Goal: Task Accomplishment & Management: Use online tool/utility

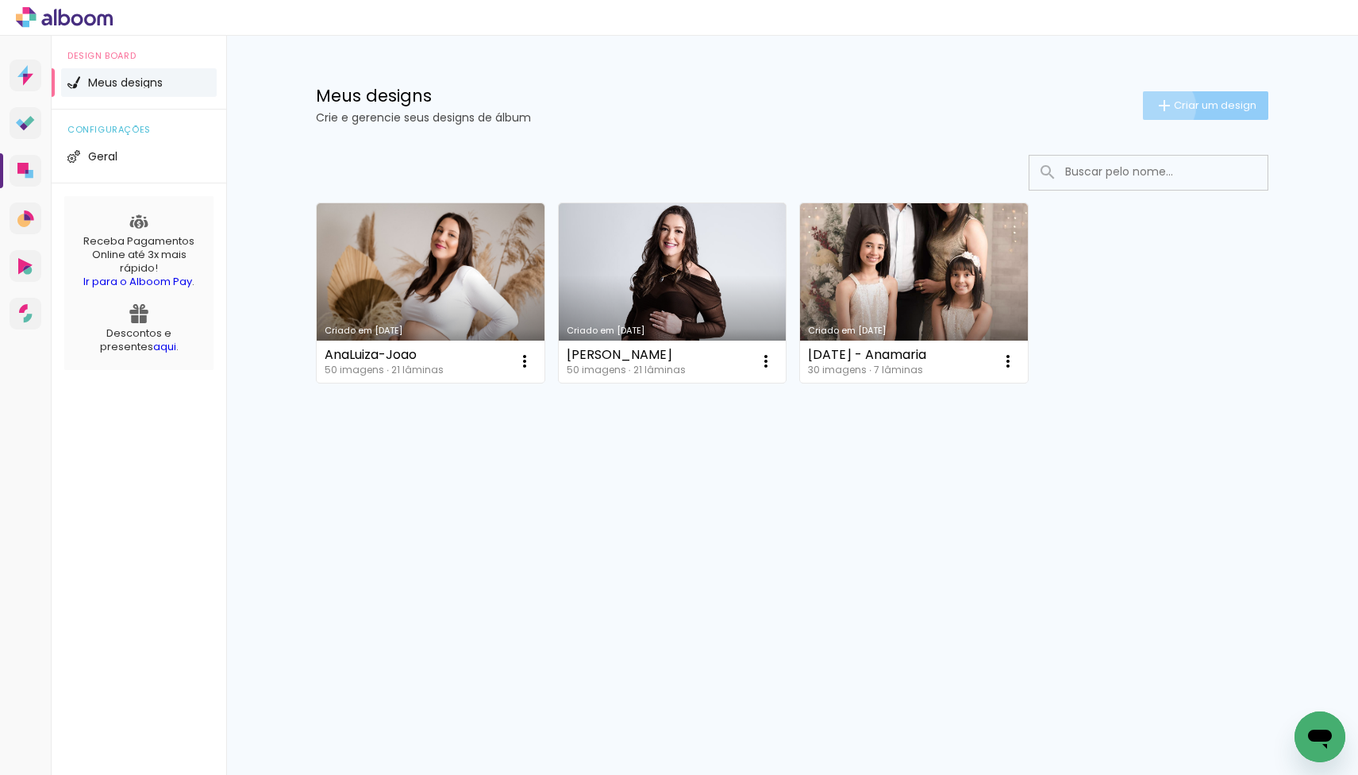
click at [1161, 106] on iron-icon at bounding box center [1164, 105] width 19 height 19
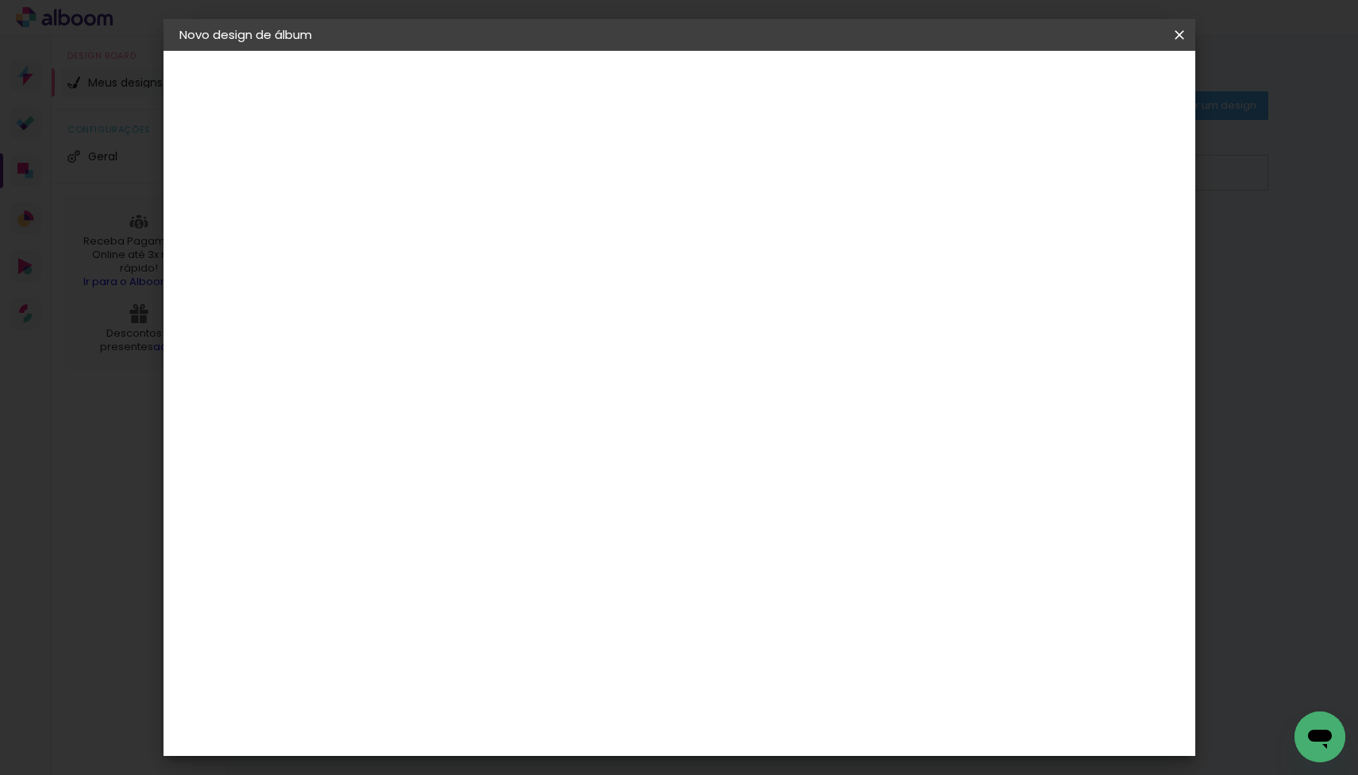
click at [439, 214] on input at bounding box center [439, 213] width 0 height 25
type input "Daiane_Joao"
type paper-input "Daiane_Joao"
click at [0, 0] on slot "Avançar" at bounding box center [0, 0] width 0 height 0
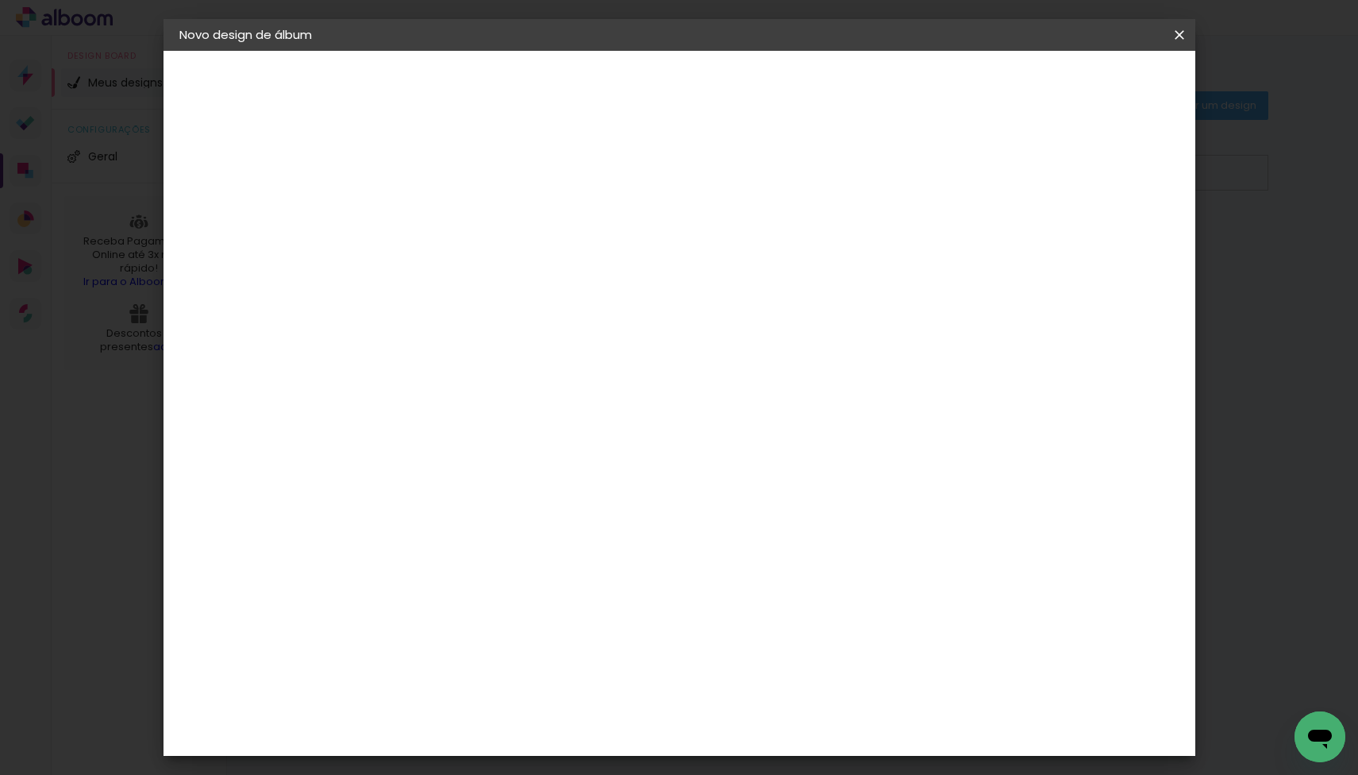
click at [471, 262] on input at bounding box center [479, 262] width 160 height 20
type input "digi"
type paper-input "digi"
click at [446, 356] on div "Digipix Pro" at bounding box center [448, 361] width 40 height 25
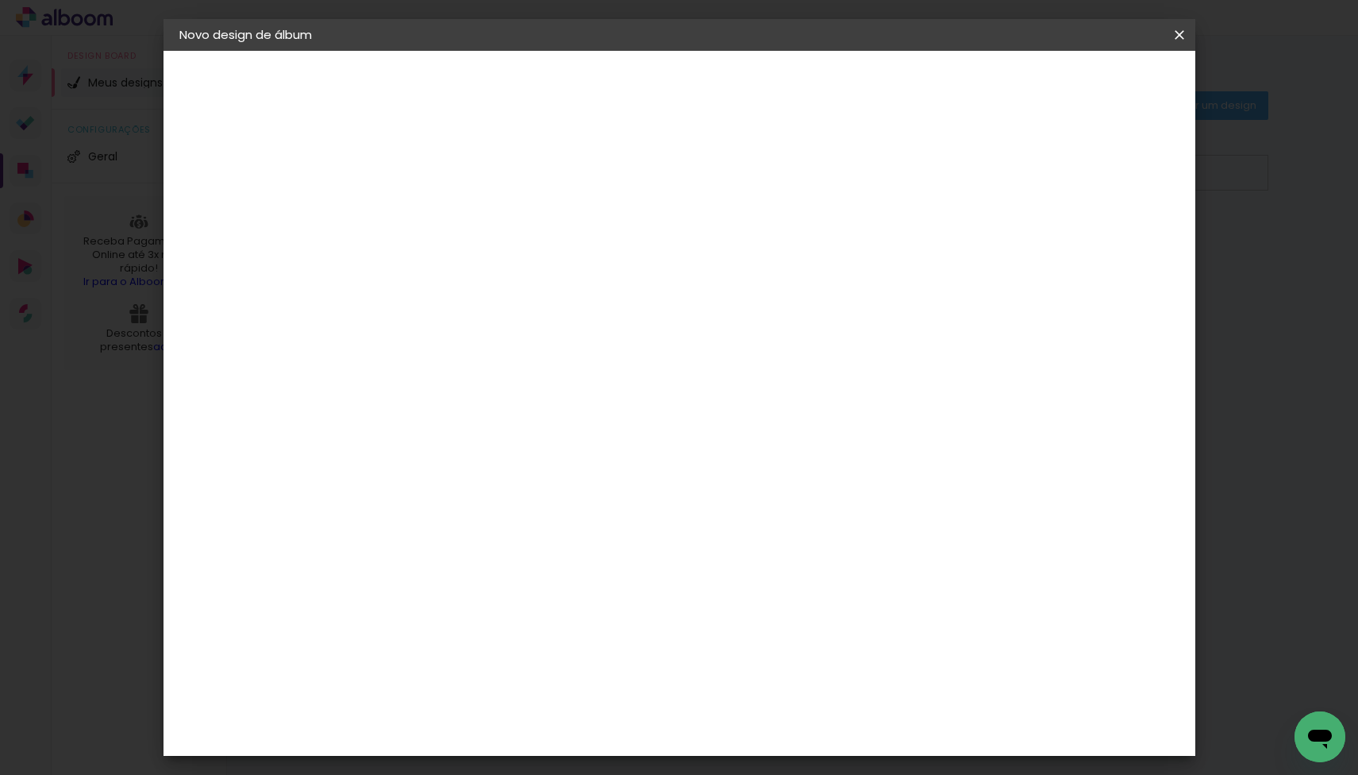
click at [0, 0] on slot "Avançar" at bounding box center [0, 0] width 0 height 0
click at [501, 264] on input "text" at bounding box center [470, 276] width 62 height 25
click at [0, 0] on slot "180° Photo HD Prime" at bounding box center [0, 0] width 0 height 0
type input "180° Photo HD Prime"
click at [546, 460] on span "21.0 × 21.0" at bounding box center [509, 481] width 74 height 42
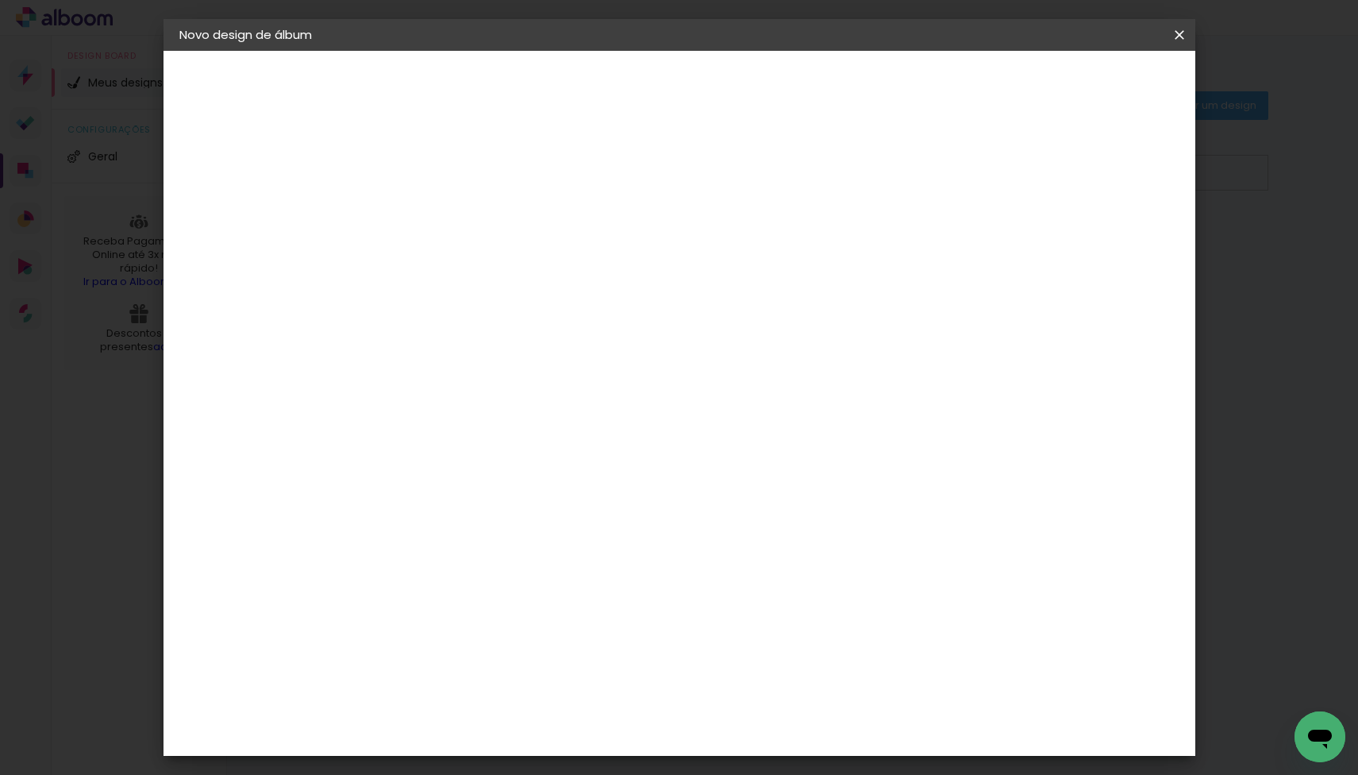
click at [0, 0] on slot "Avançar" at bounding box center [0, 0] width 0 height 0
click at [1002, 167] on div at bounding box center [995, 171] width 14 height 14
type paper-checkbox "on"
click at [1002, 167] on div at bounding box center [995, 171] width 14 height 14
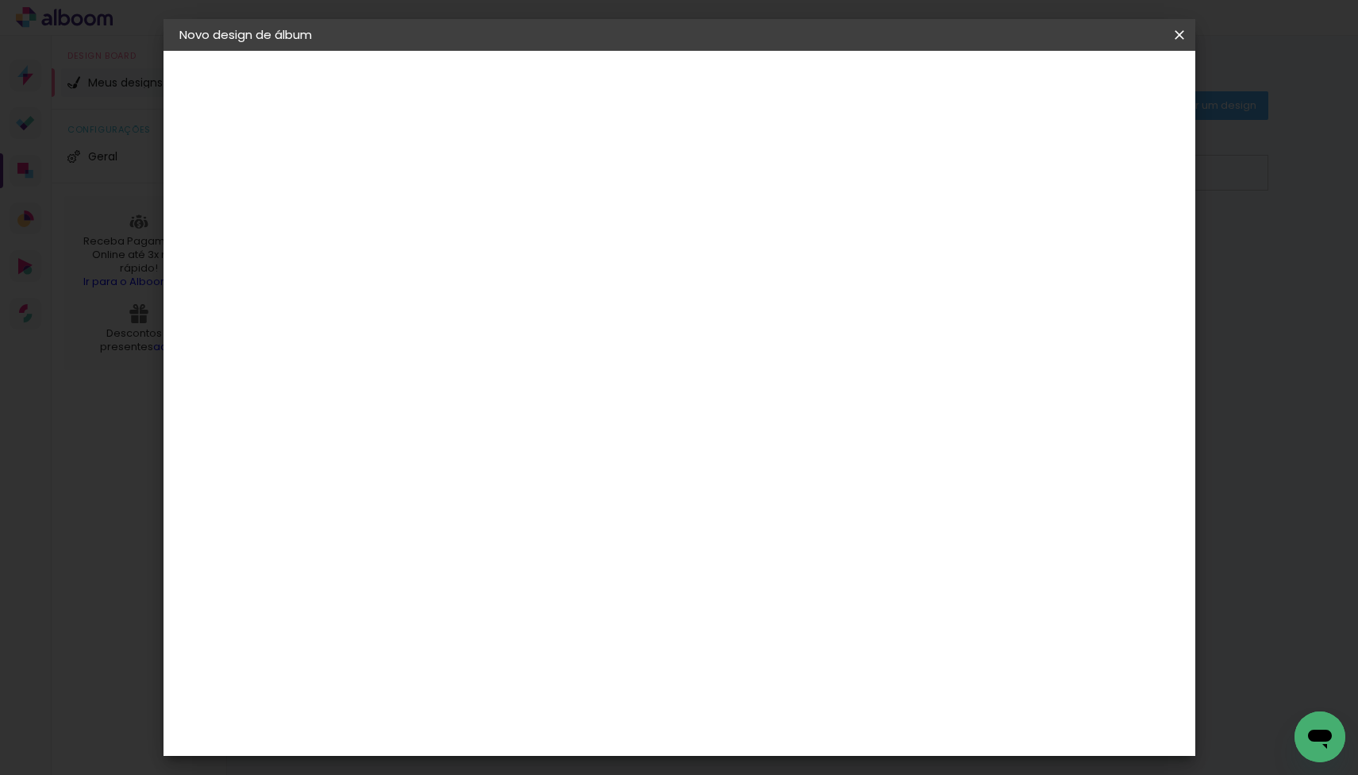
click at [1087, 83] on span "Iniciar design" at bounding box center [1056, 84] width 72 height 11
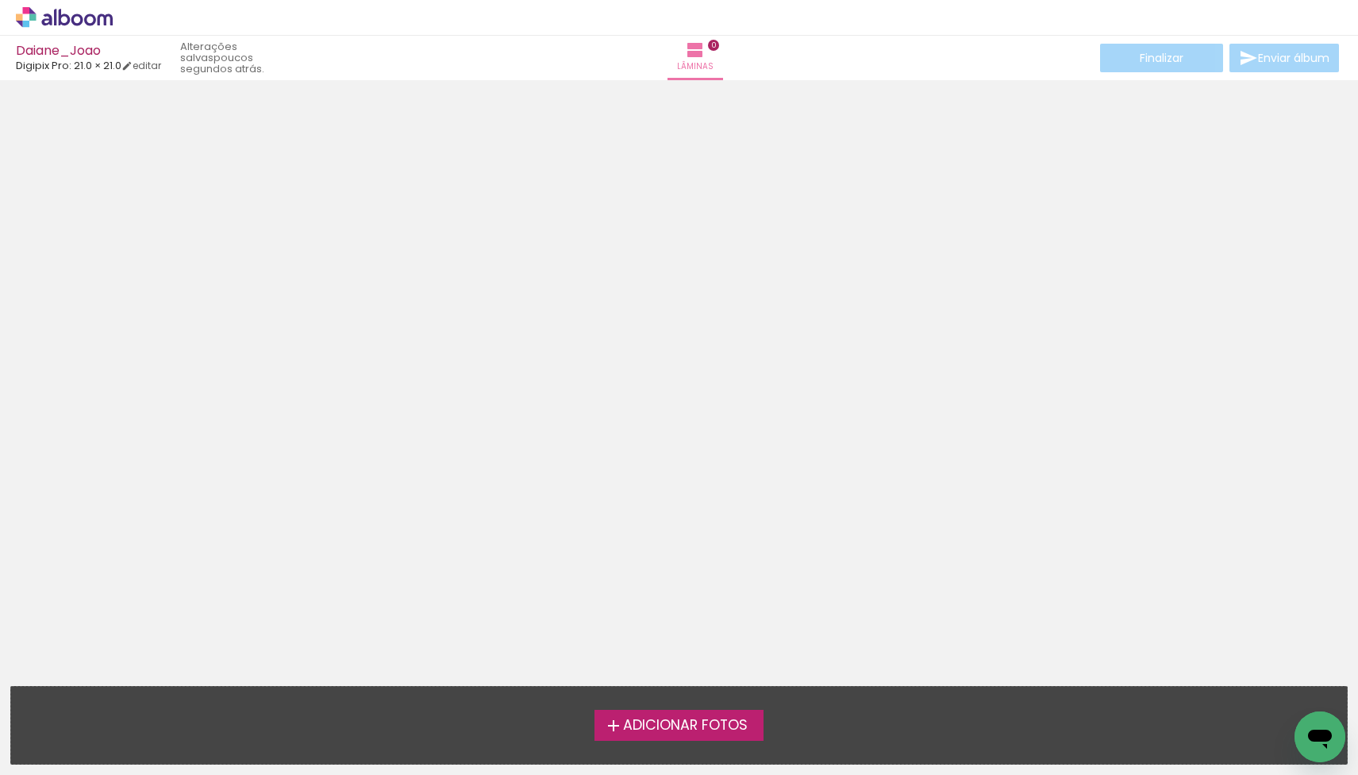
click at [662, 730] on span "Adicionar Fotos" at bounding box center [685, 725] width 125 height 14
click at [0, 0] on input "file" at bounding box center [0, 0] width 0 height 0
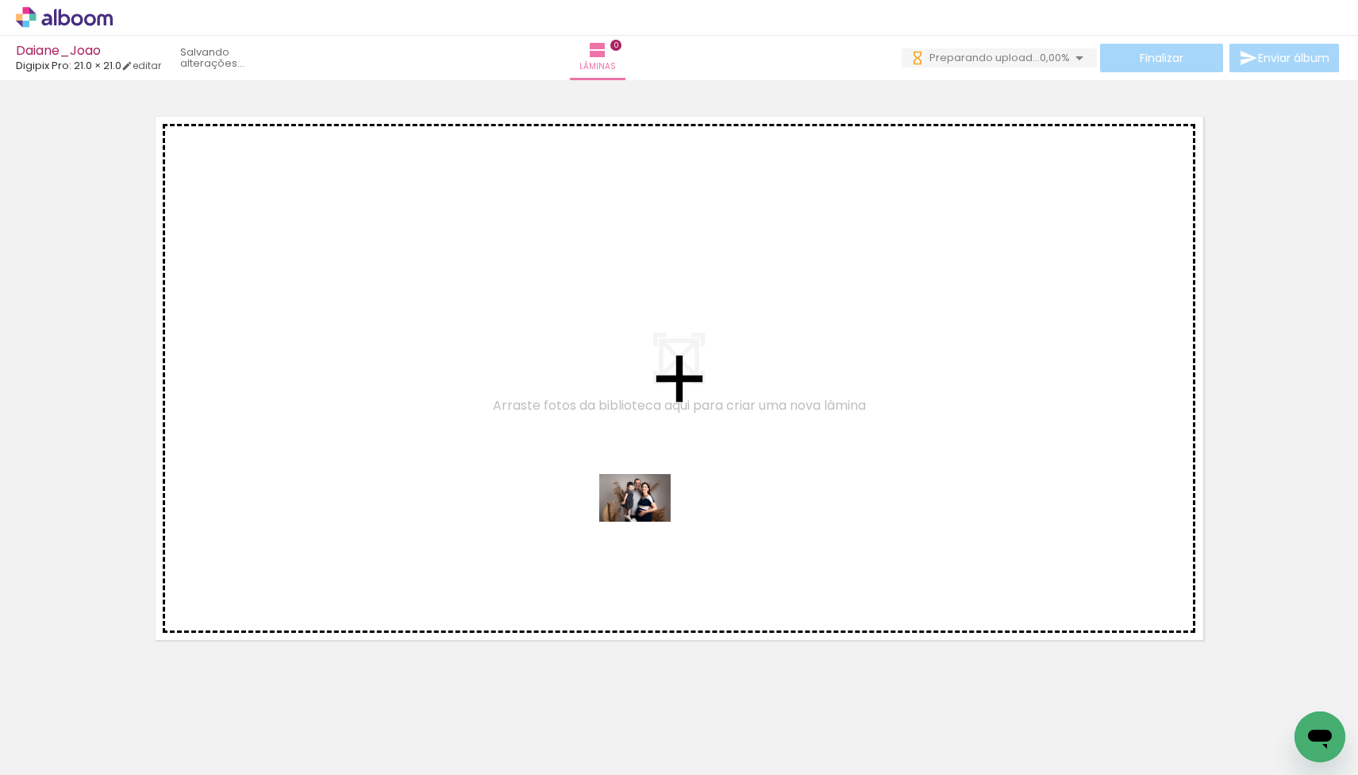
drag, startPoint x: 261, startPoint y: 664, endPoint x: 647, endPoint y: 521, distance: 411.4
click at [647, 521] on quentale-workspace at bounding box center [679, 387] width 1358 height 775
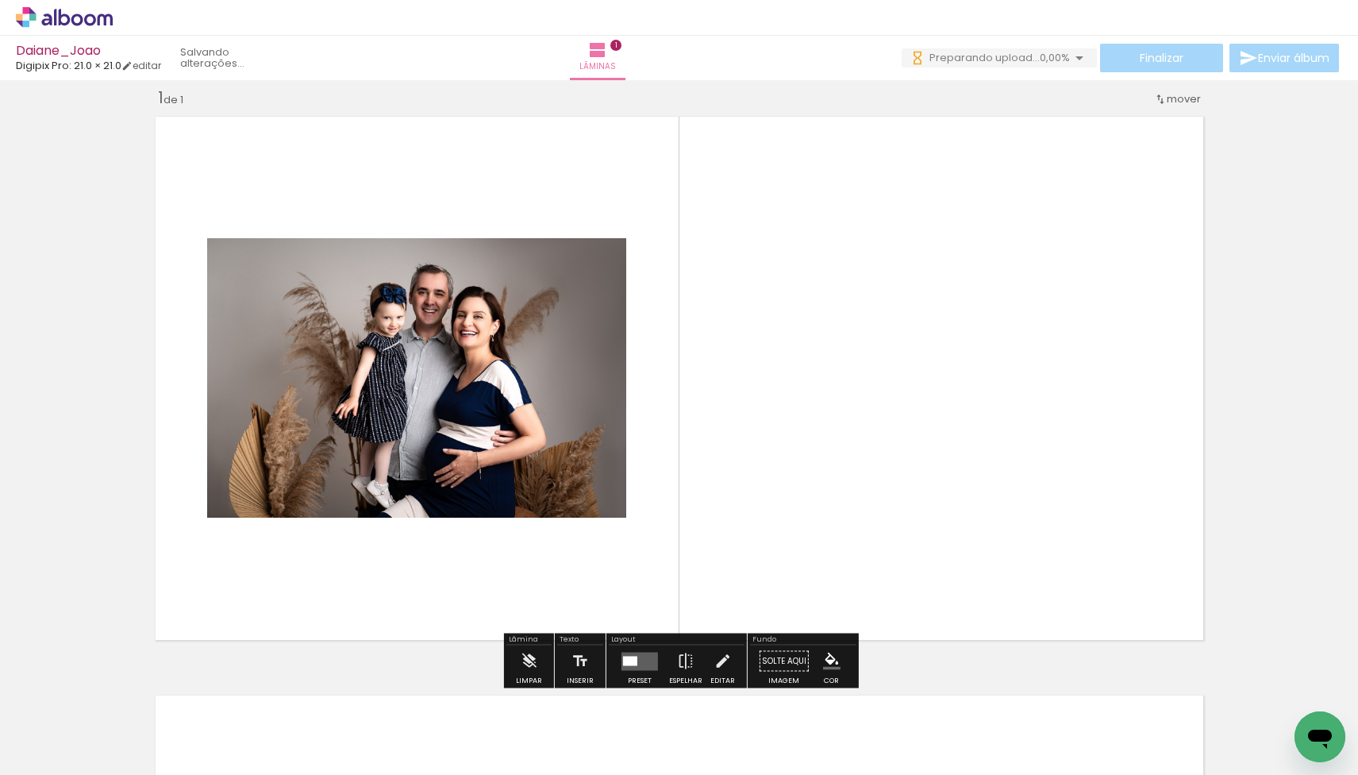
click at [636, 660] on quentale-layouter at bounding box center [639, 661] width 37 height 18
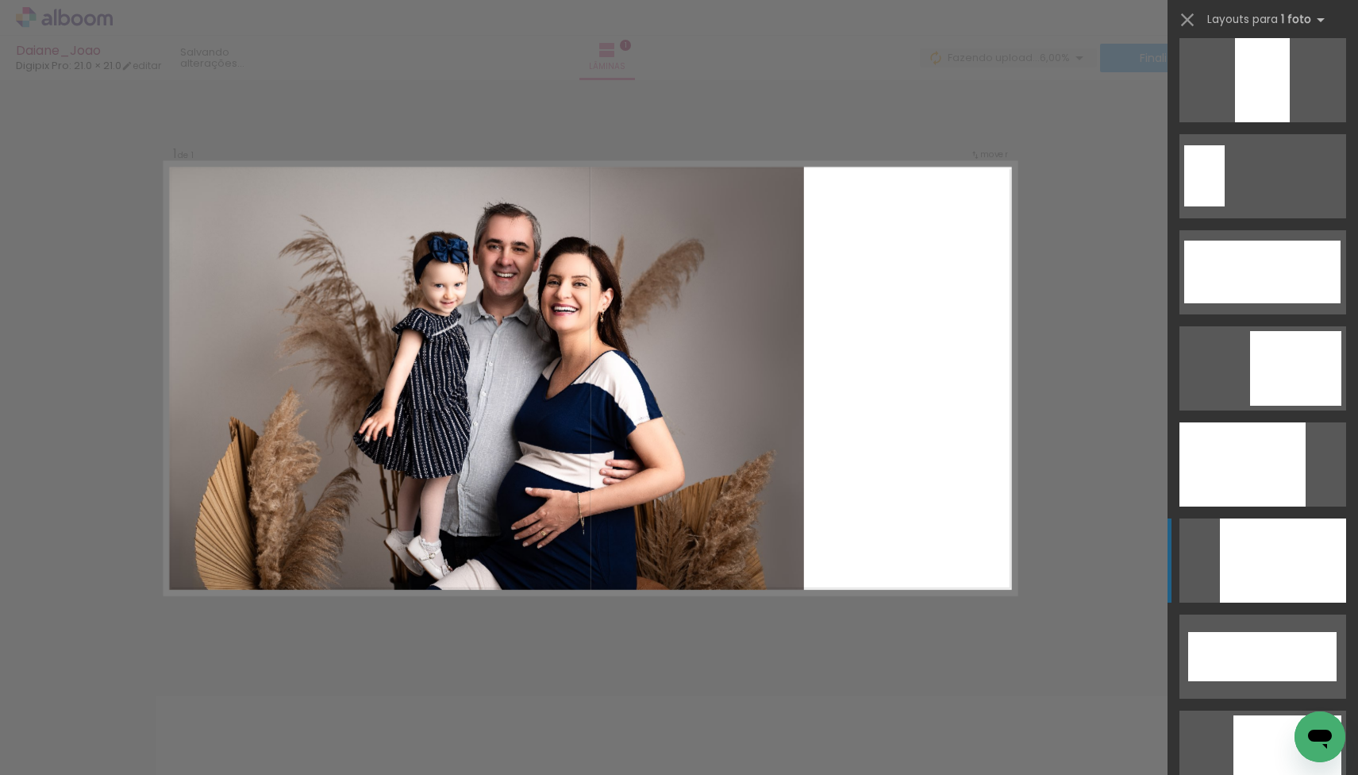
scroll to position [3858, 0]
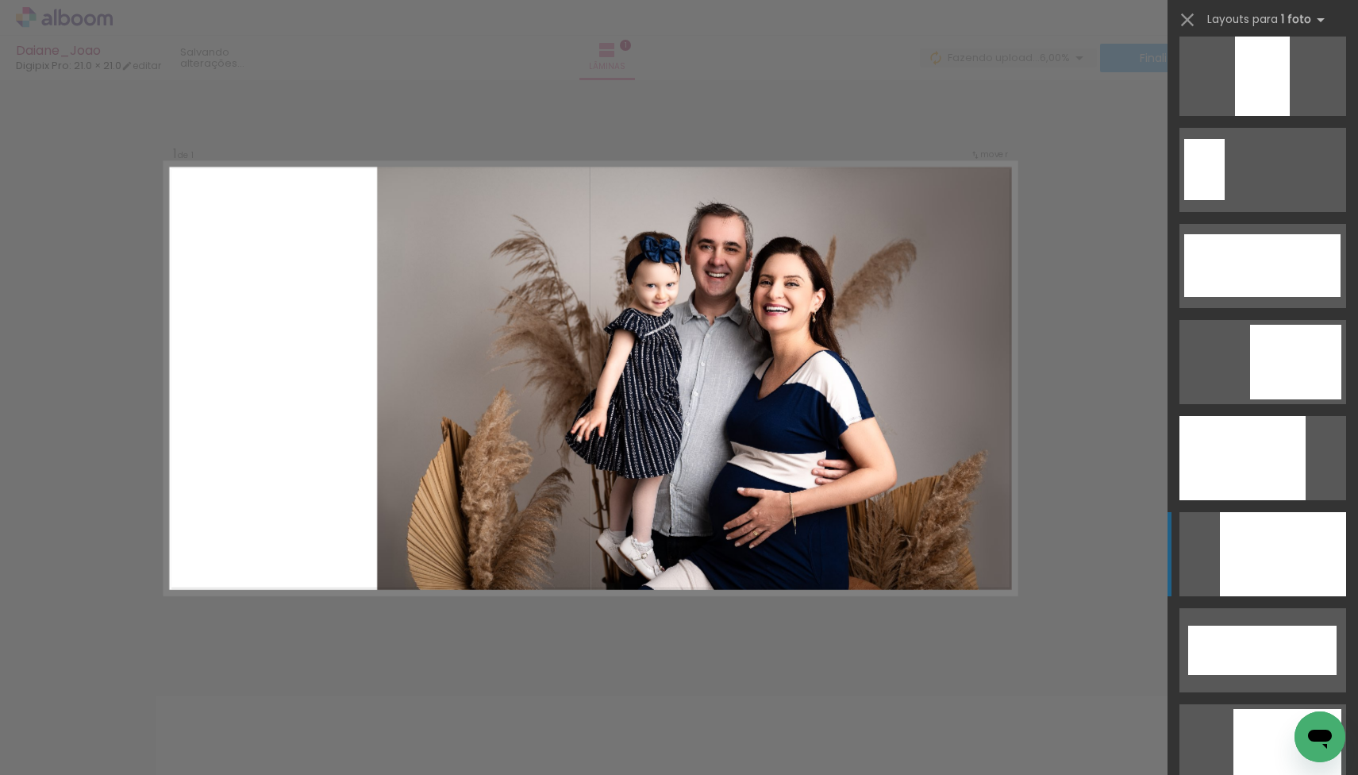
click at [1248, 116] on div at bounding box center [1262, 74] width 55 height 84
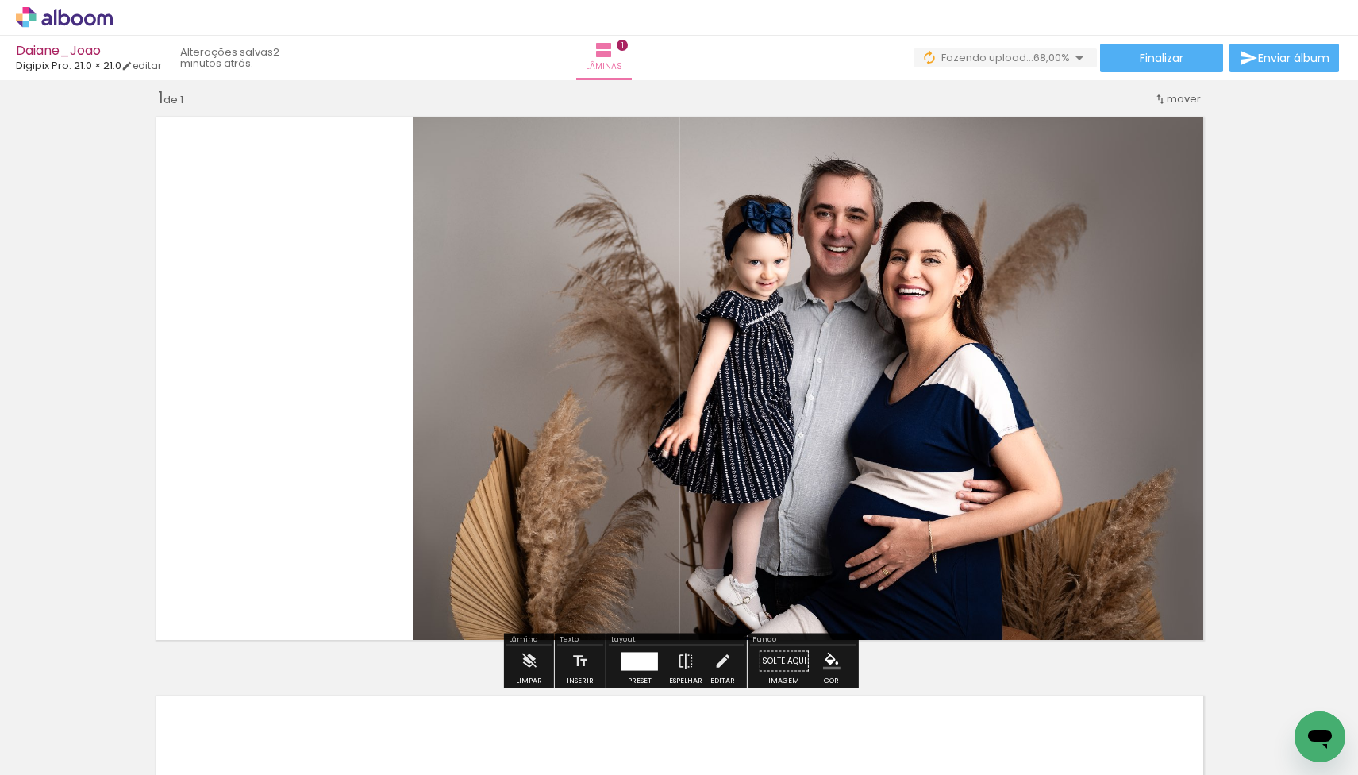
click at [194, 719] on div at bounding box center [158, 722] width 71 height 48
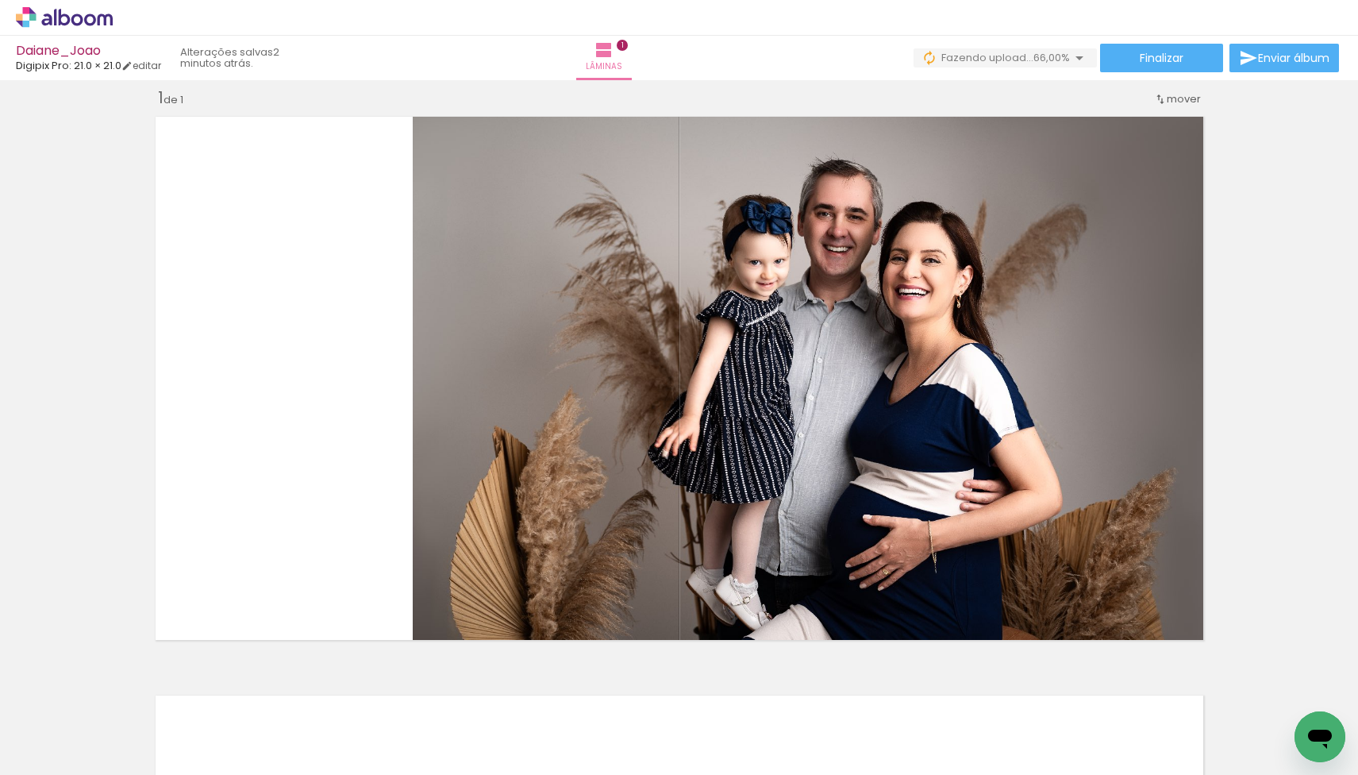
click at [194, 714] on div at bounding box center [158, 722] width 71 height 48
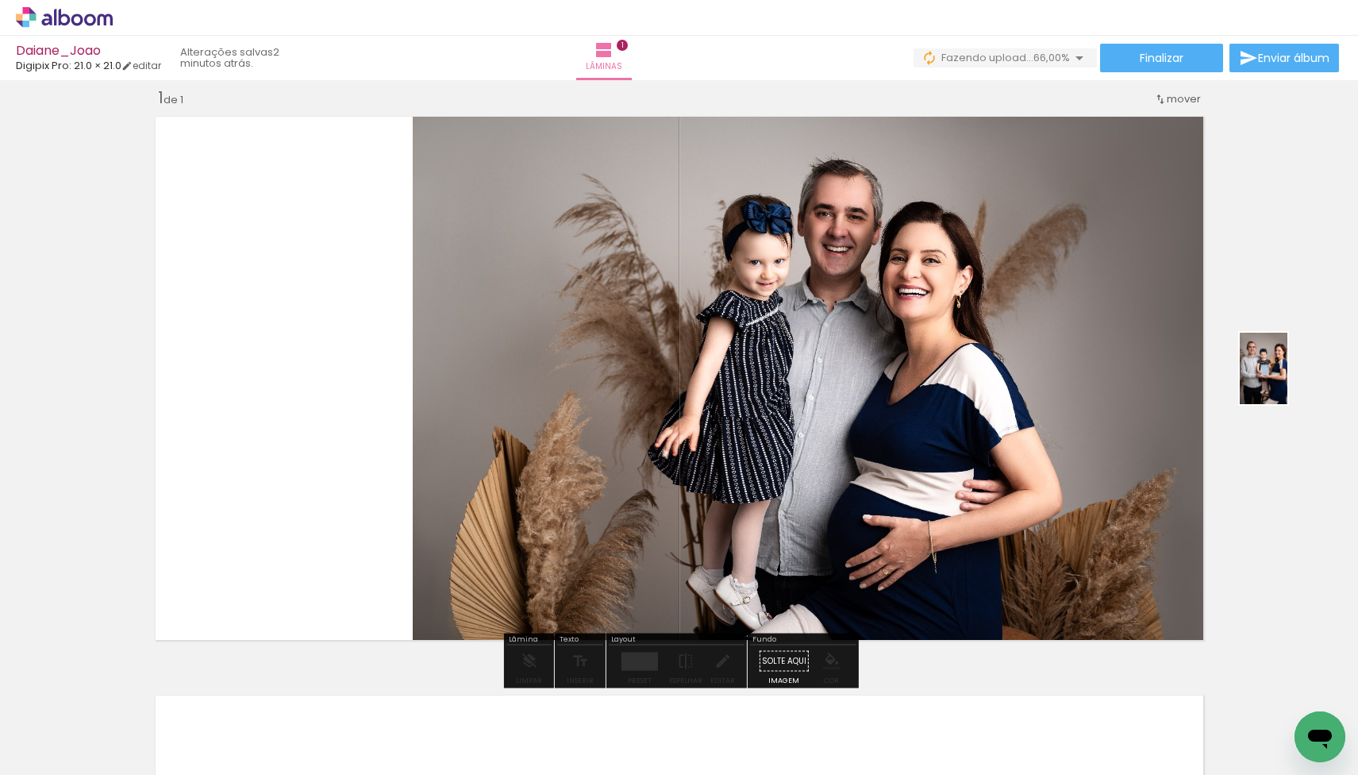
drag, startPoint x: 309, startPoint y: 696, endPoint x: 1286, endPoint y: 380, distance: 1026.9
click at [1287, 380] on quentale-workspace at bounding box center [679, 387] width 1358 height 775
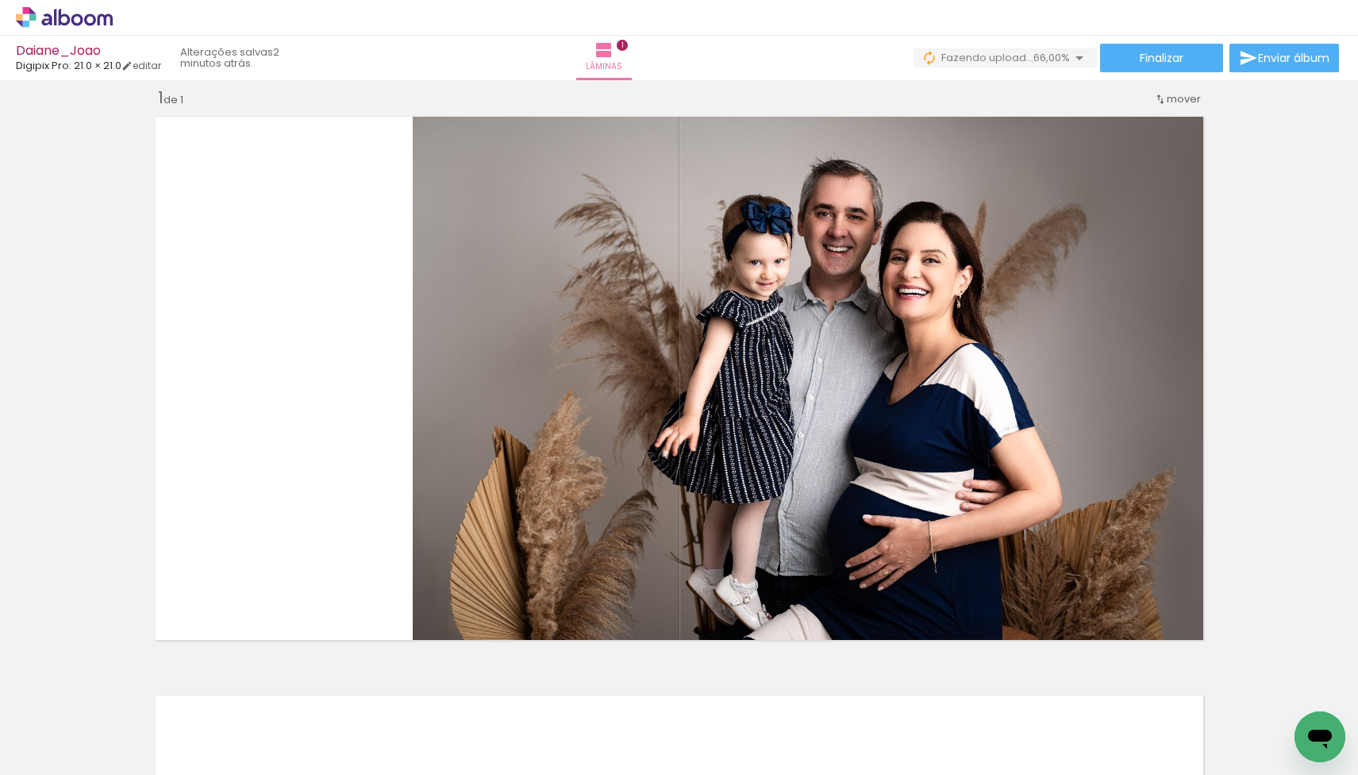
scroll to position [0, 0]
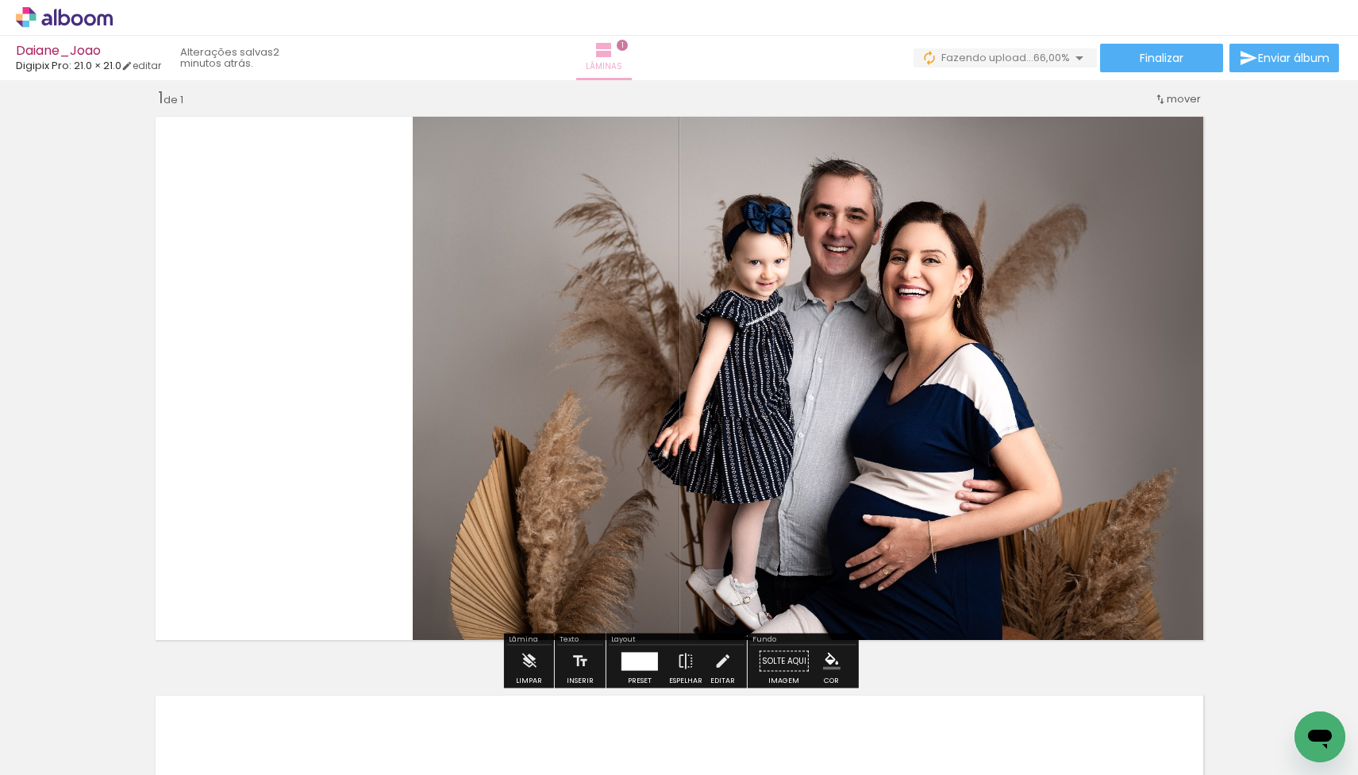
click at [632, 50] on paper-button "Lâminas 1" at bounding box center [604, 58] width 56 height 44
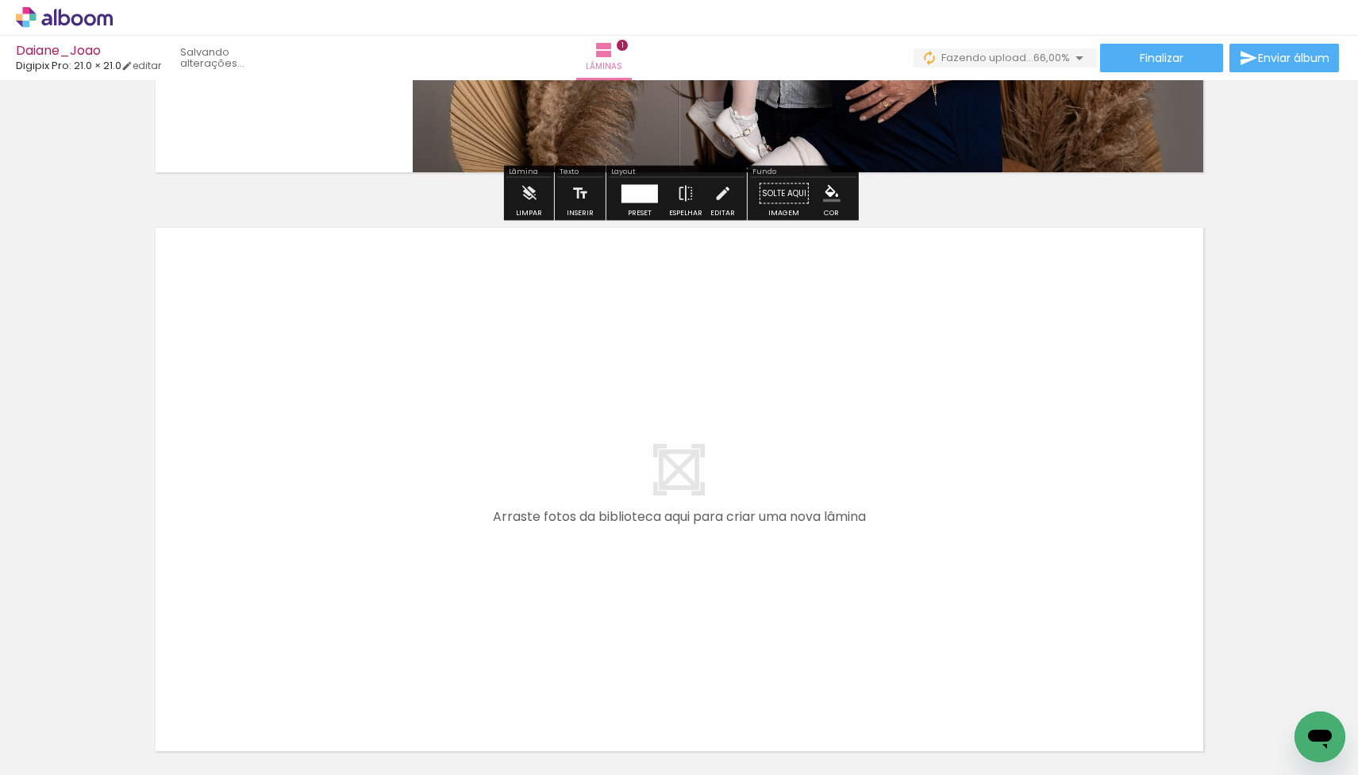
scroll to position [492, 0]
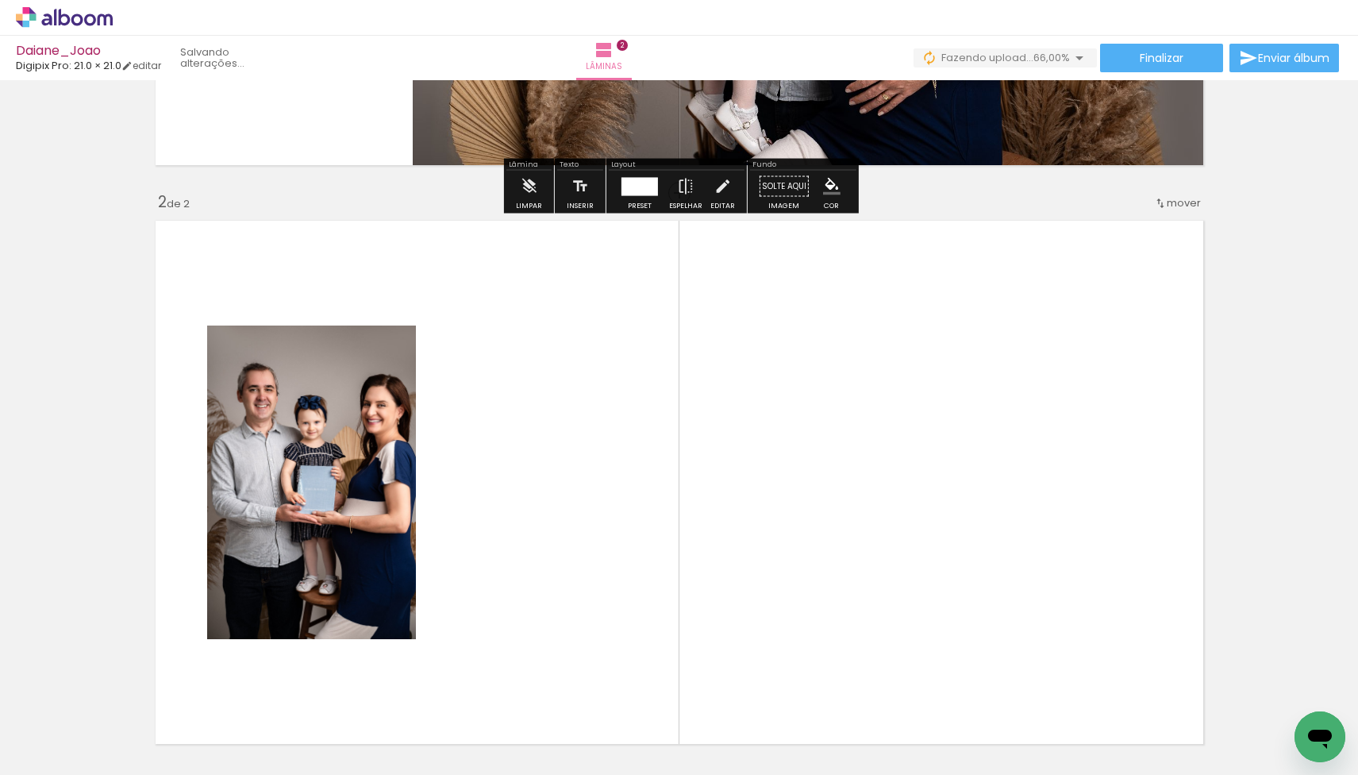
drag, startPoint x: 260, startPoint y: 711, endPoint x: 477, endPoint y: 464, distance: 329.0
click at [477, 464] on quentale-workspace at bounding box center [679, 387] width 1358 height 775
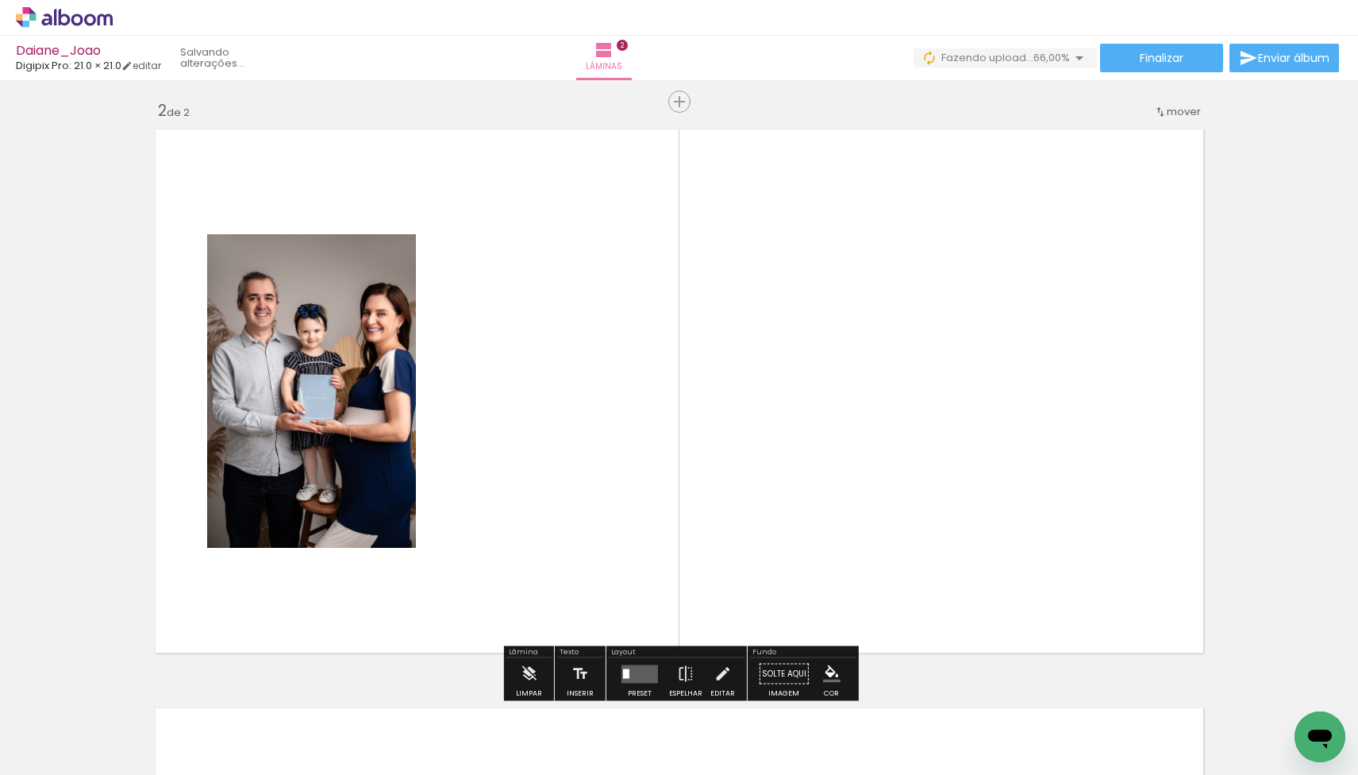
scroll to position [596, 0]
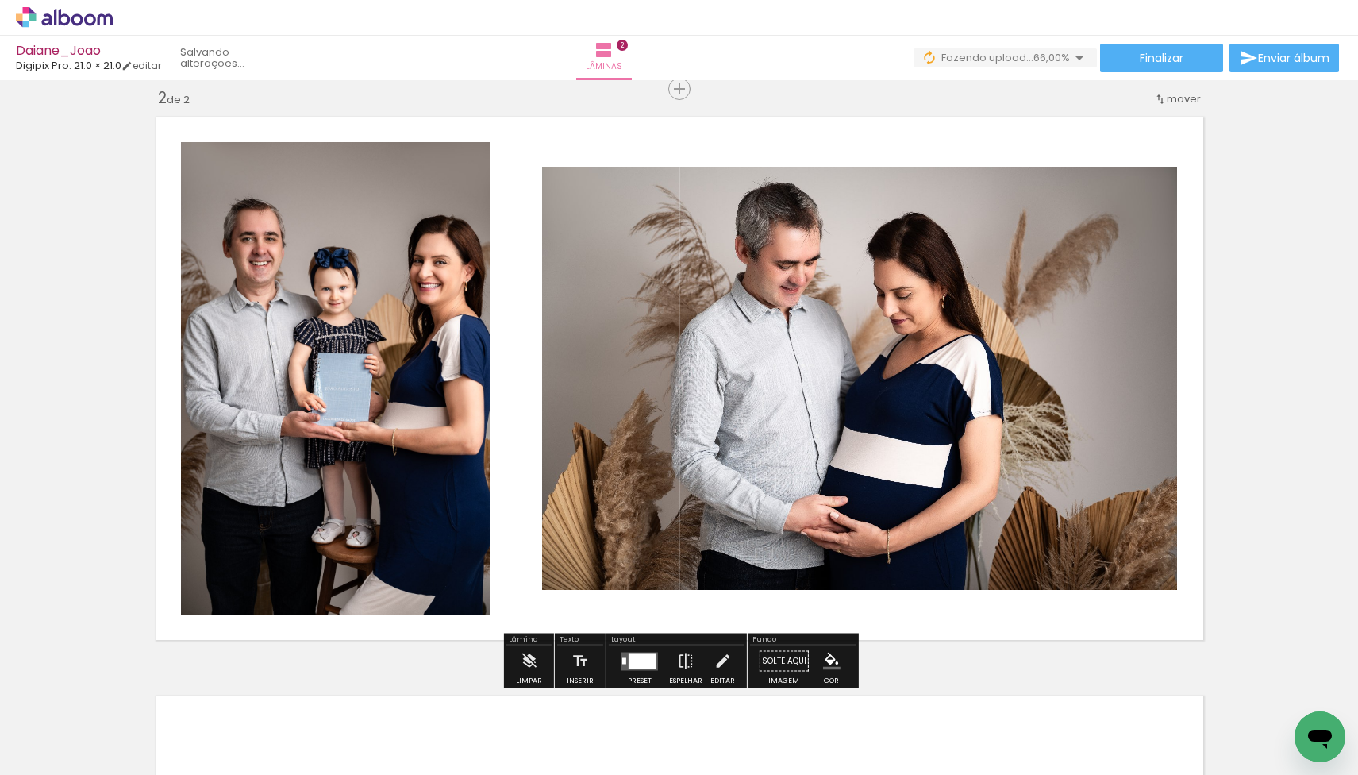
drag, startPoint x: 356, startPoint y: 715, endPoint x: 573, endPoint y: 455, distance: 338.7
click at [573, 455] on quentale-workspace at bounding box center [679, 387] width 1358 height 775
click at [81, 727] on iron-icon at bounding box center [81, 727] width 13 height 13
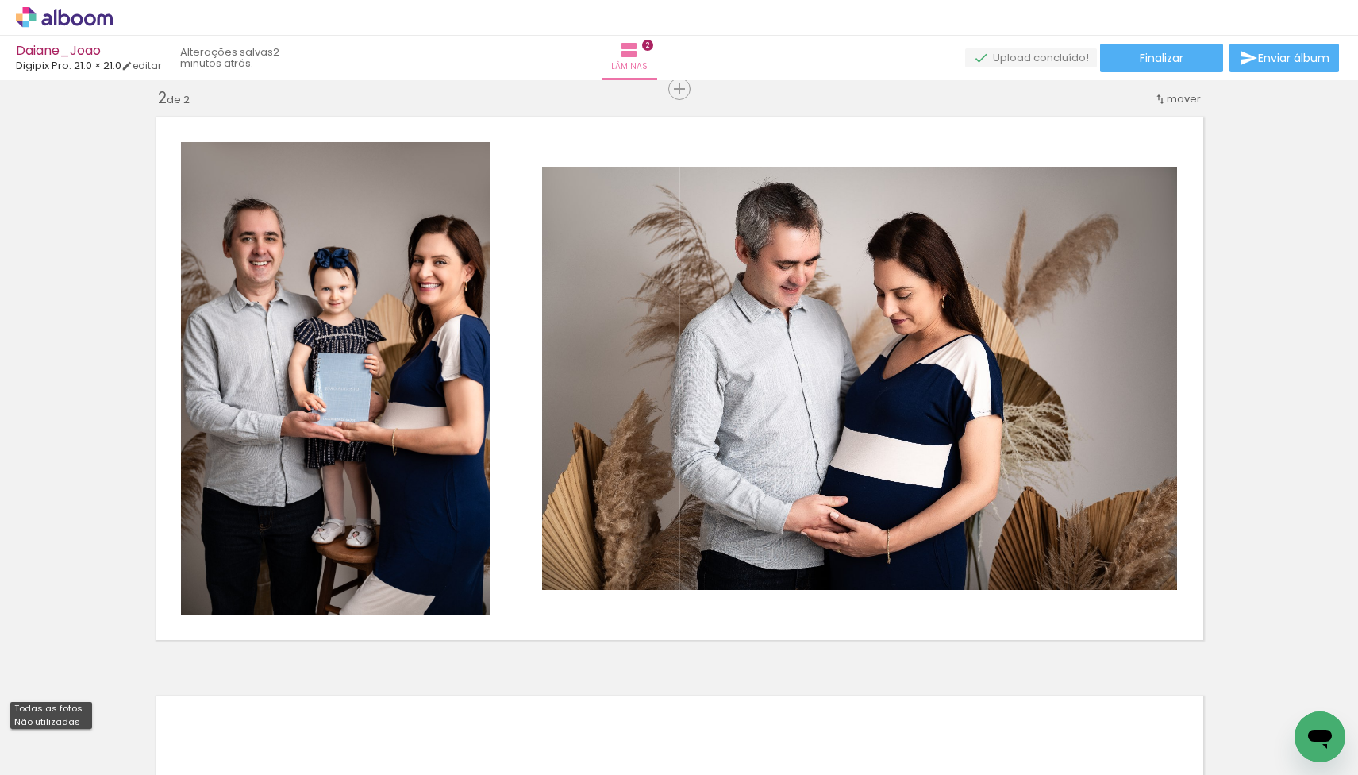
click at [0, 0] on slot "Não utilizadas" at bounding box center [0, 0] width 0 height 0
type input "Não utilizadas"
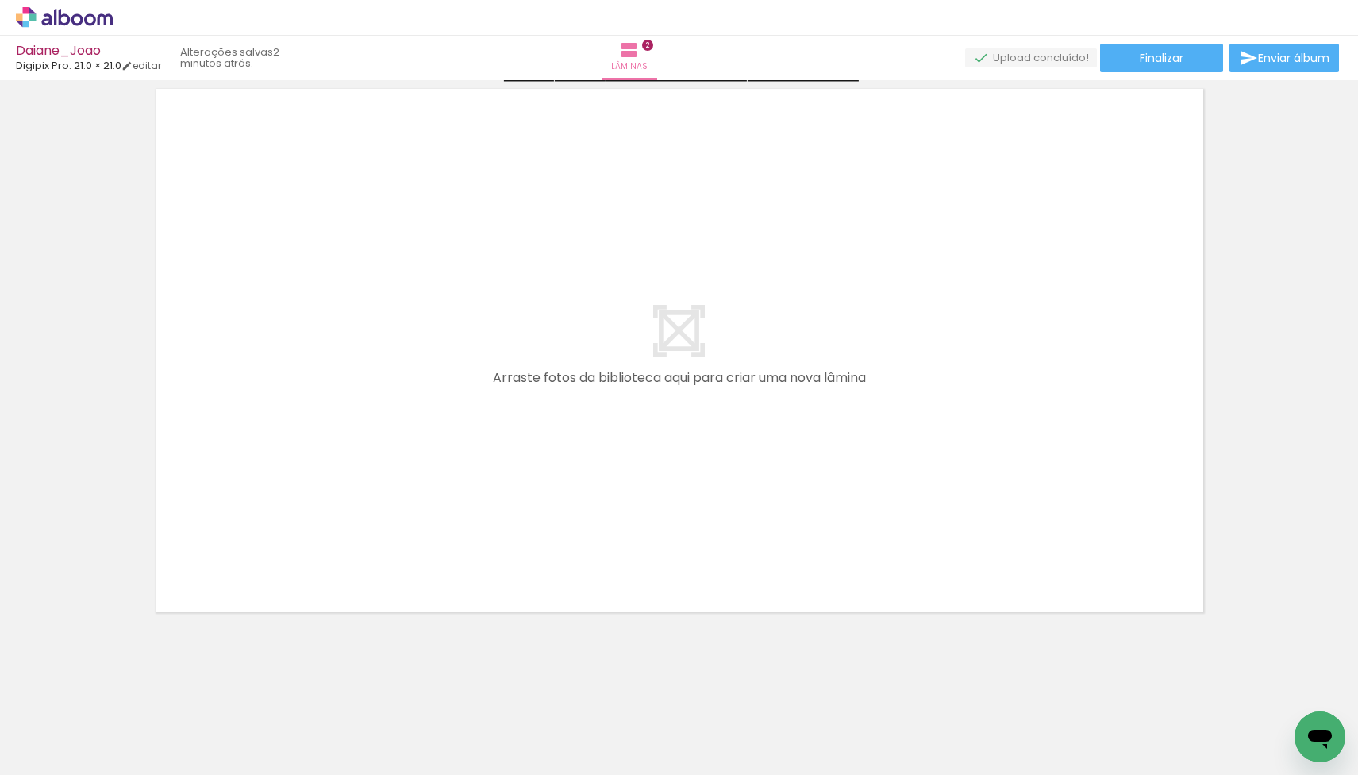
scroll to position [1202, 0]
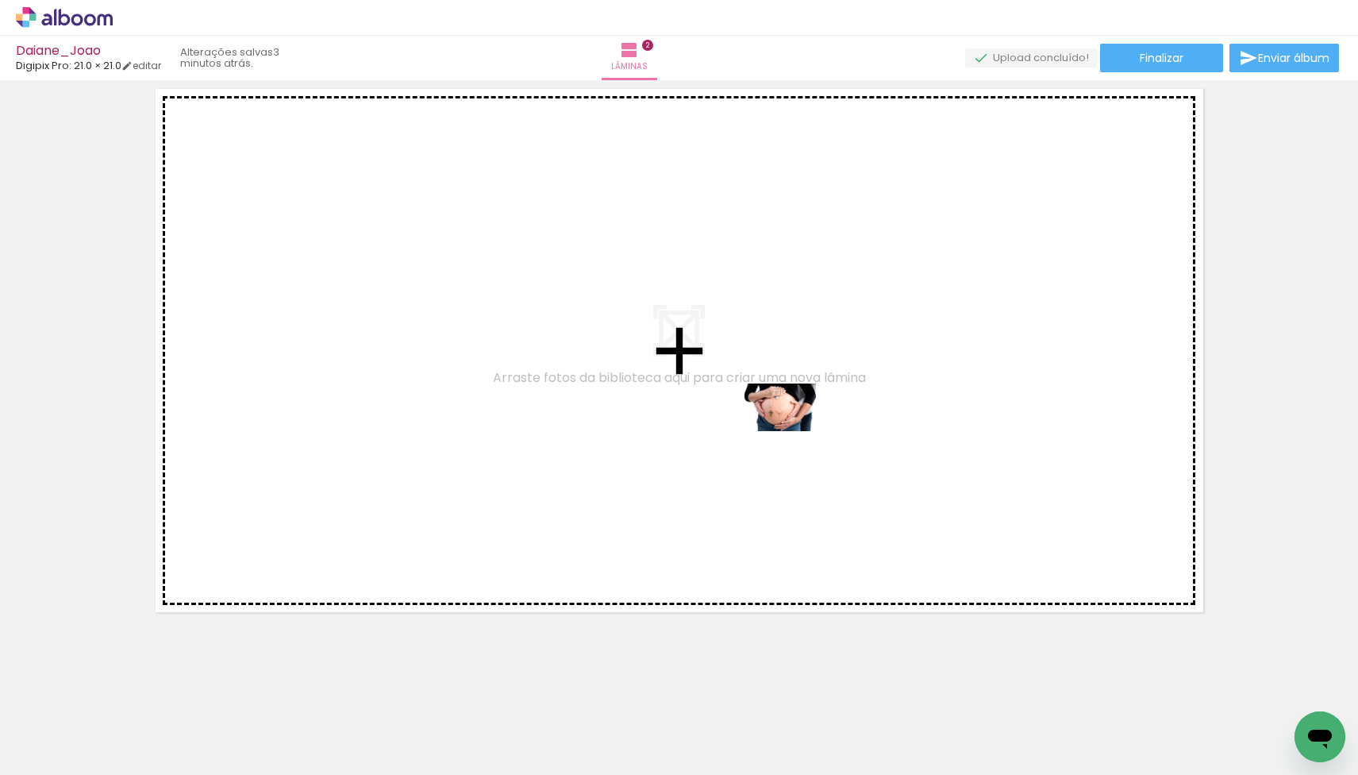
drag, startPoint x: 541, startPoint y: 693, endPoint x: 792, endPoint y: 431, distance: 363.2
click at [792, 431] on quentale-workspace at bounding box center [679, 387] width 1358 height 775
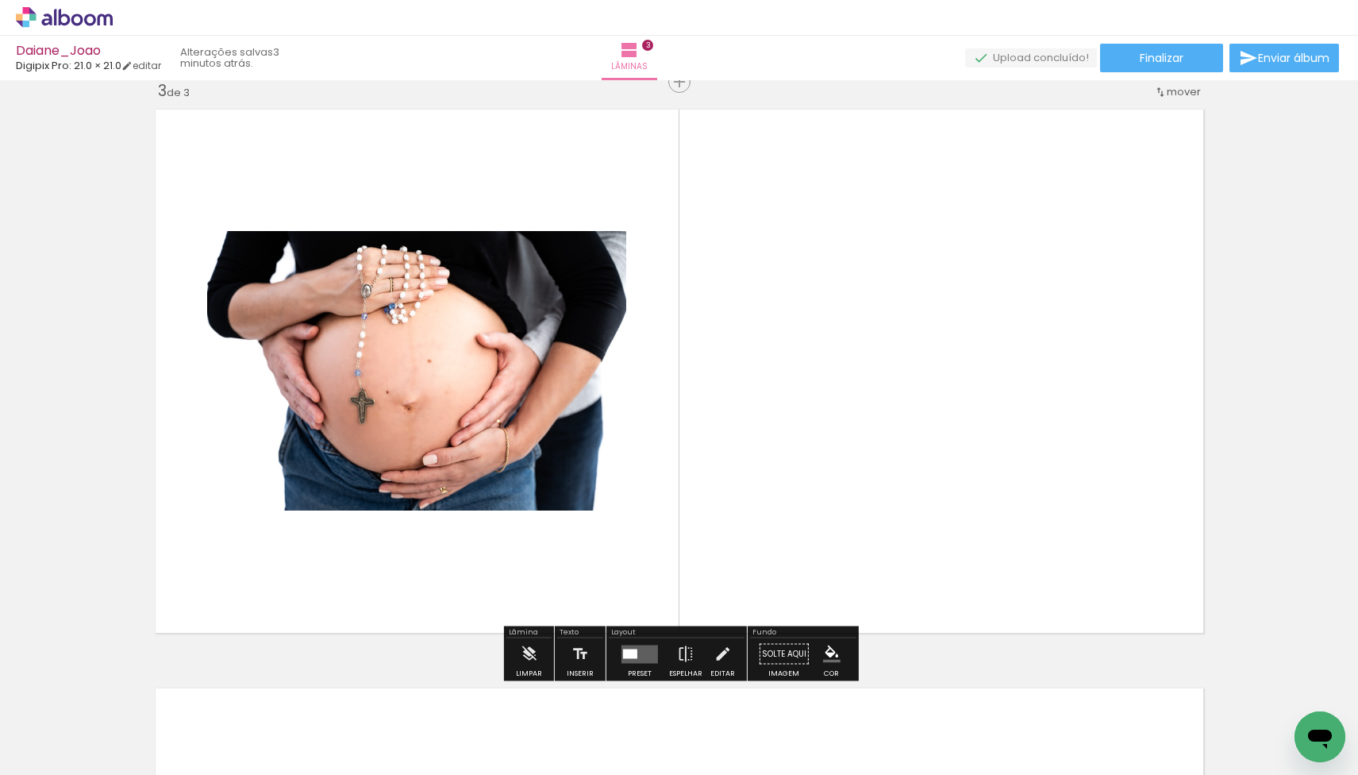
scroll to position [1175, 0]
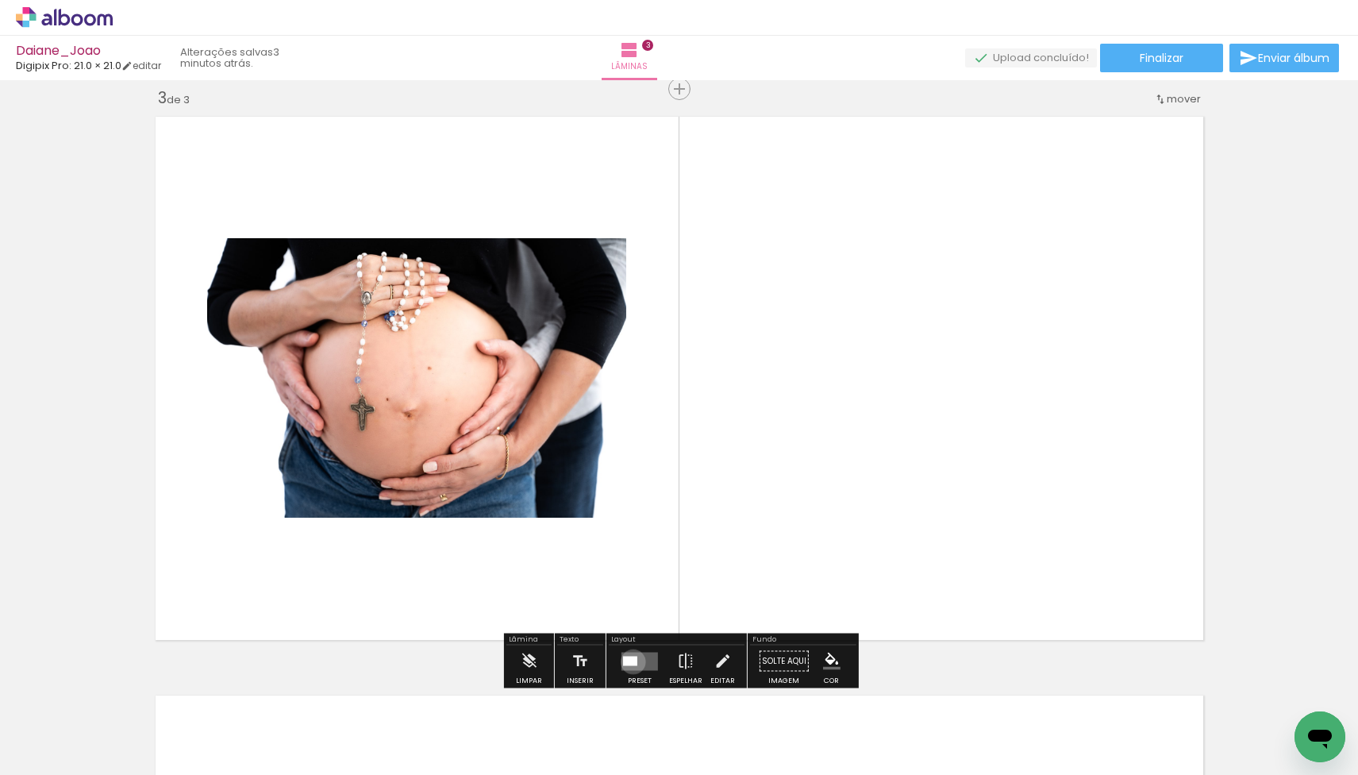
click at [629, 661] on div at bounding box center [630, 661] width 14 height 10
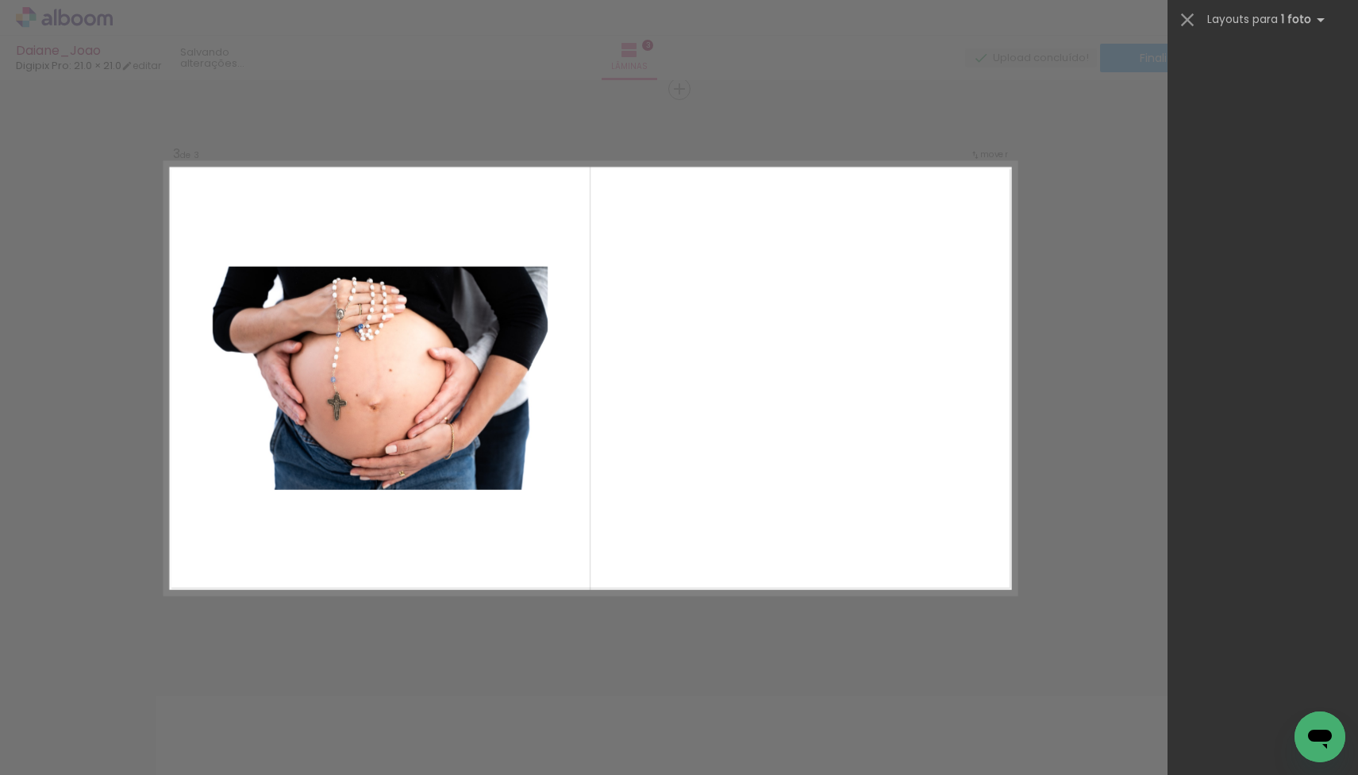
scroll to position [0, 0]
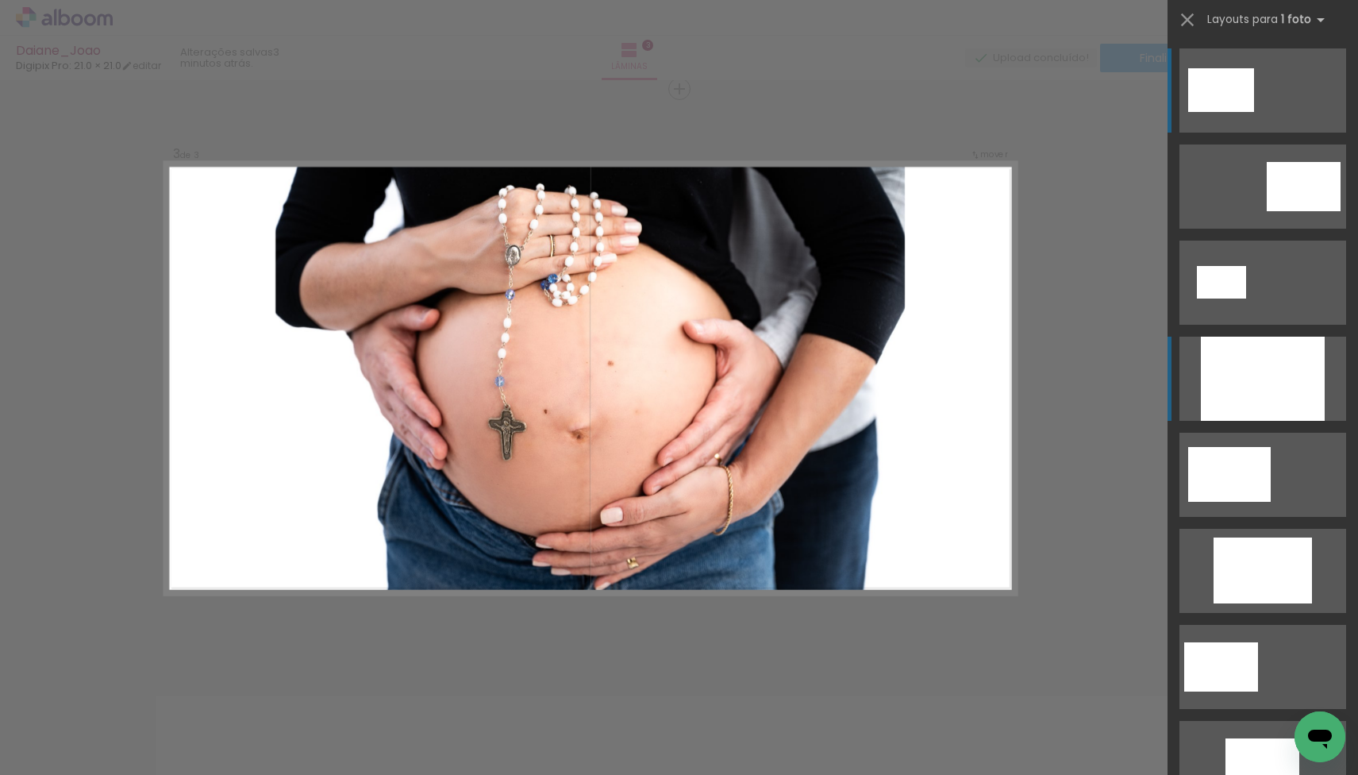
click at [1275, 392] on div at bounding box center [1263, 379] width 124 height 84
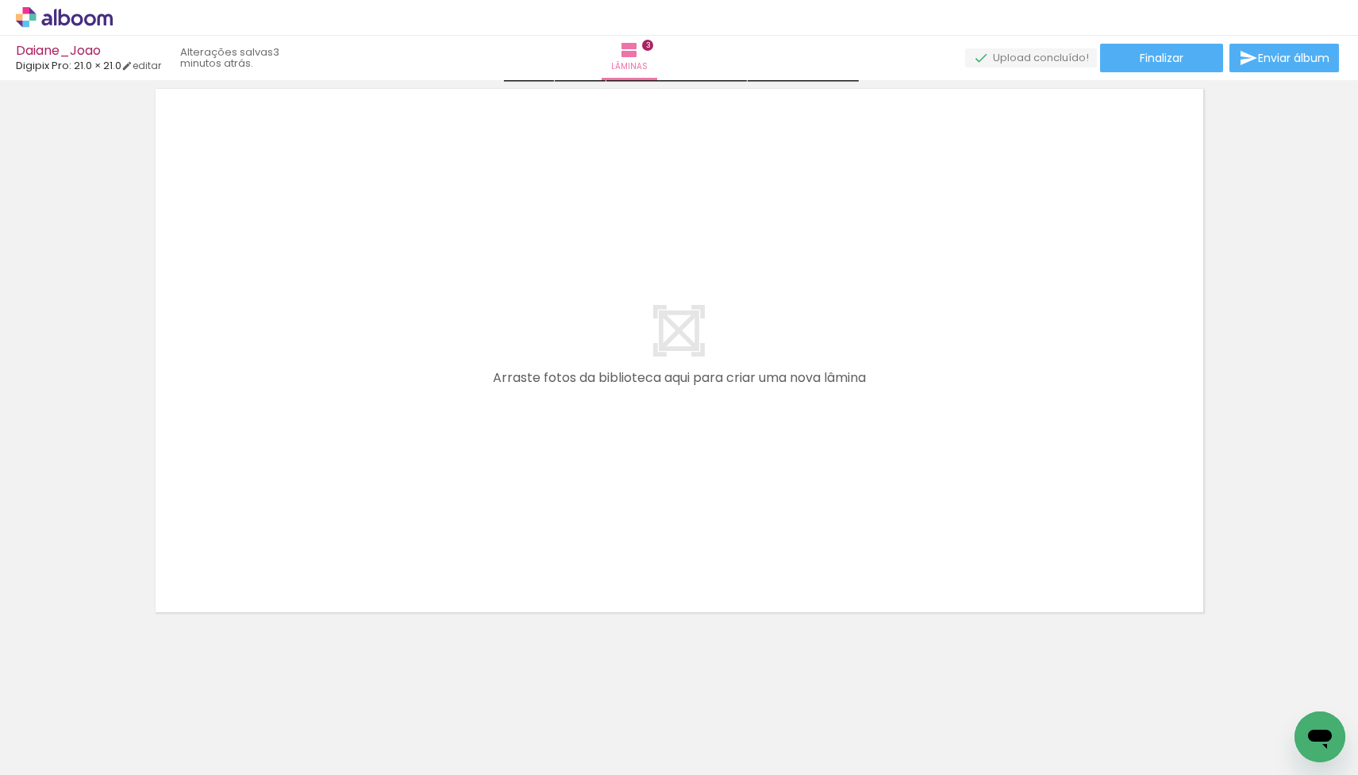
scroll to position [1781, 0]
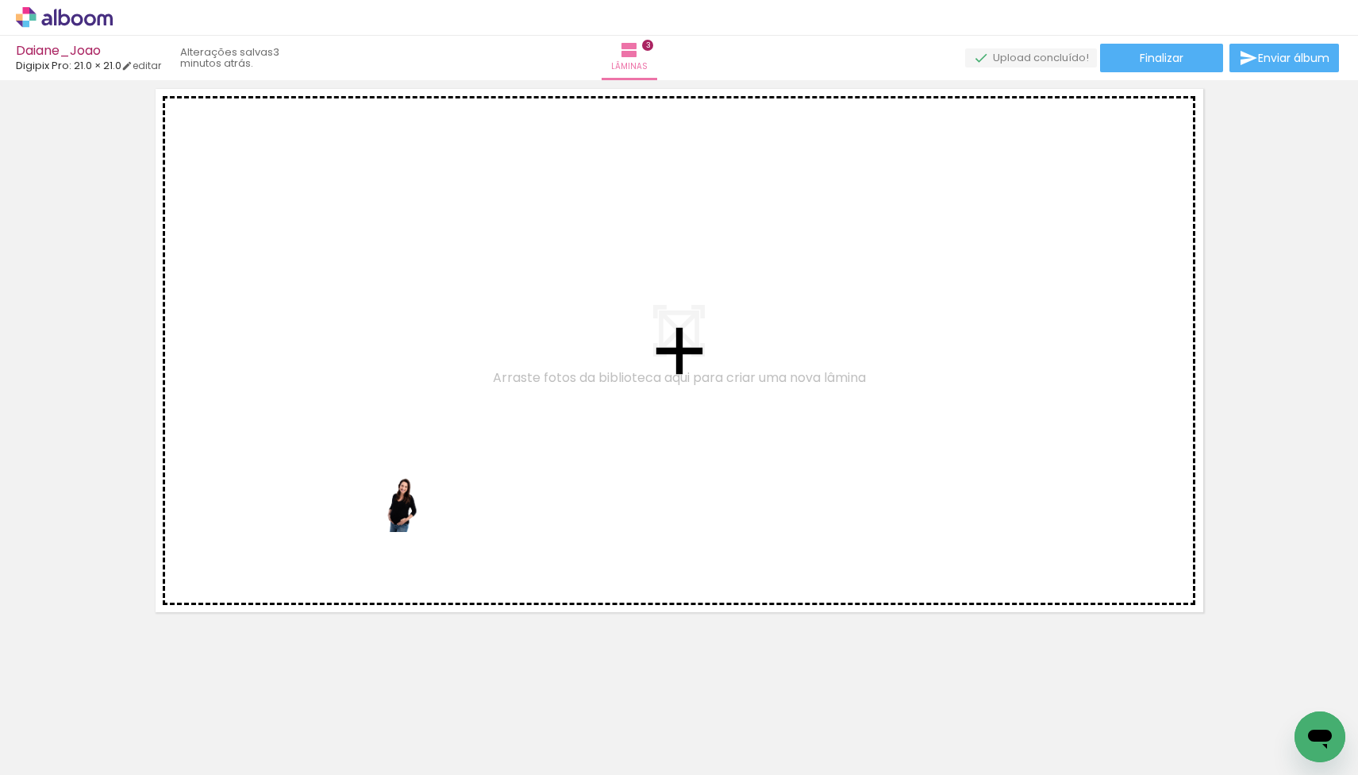
drag, startPoint x: 159, startPoint y: 722, endPoint x: 425, endPoint y: 508, distance: 342.1
click at [425, 508] on quentale-workspace at bounding box center [679, 387] width 1358 height 775
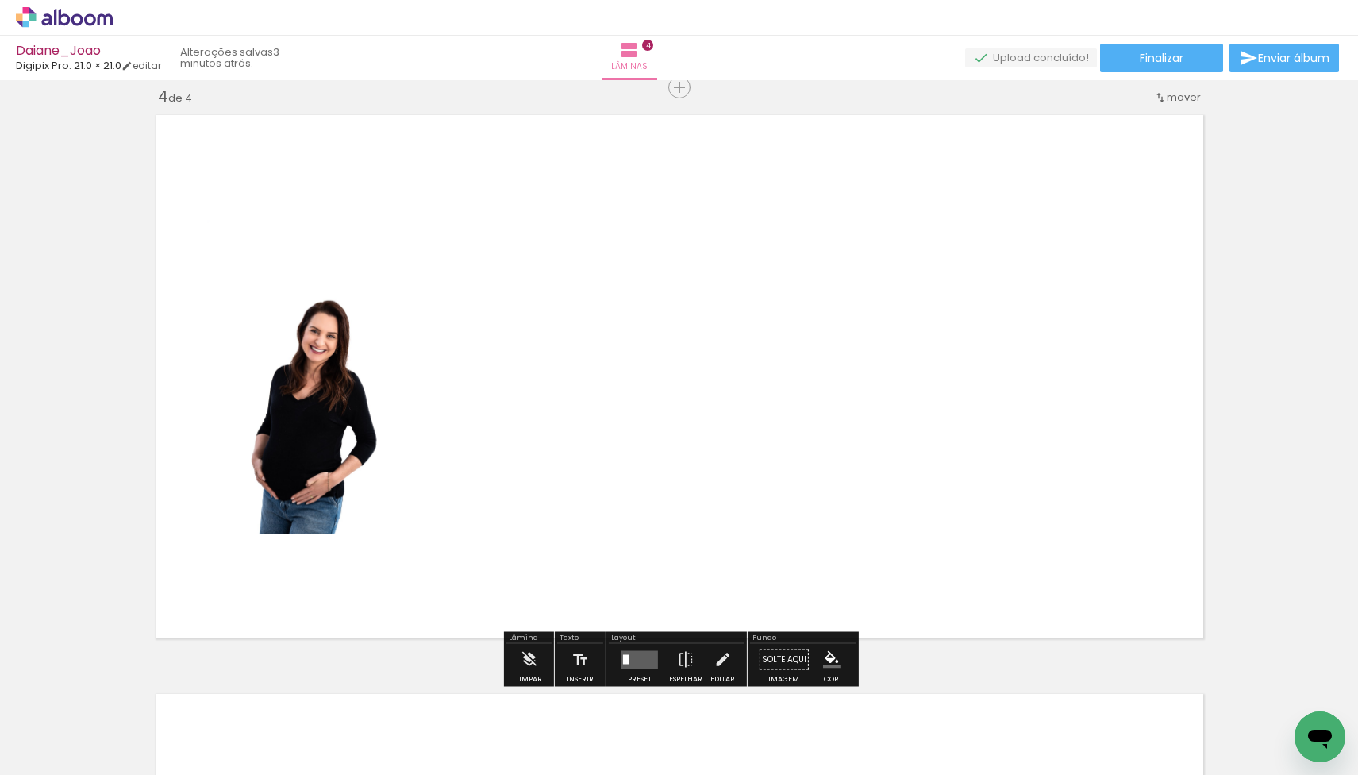
scroll to position [1753, 0]
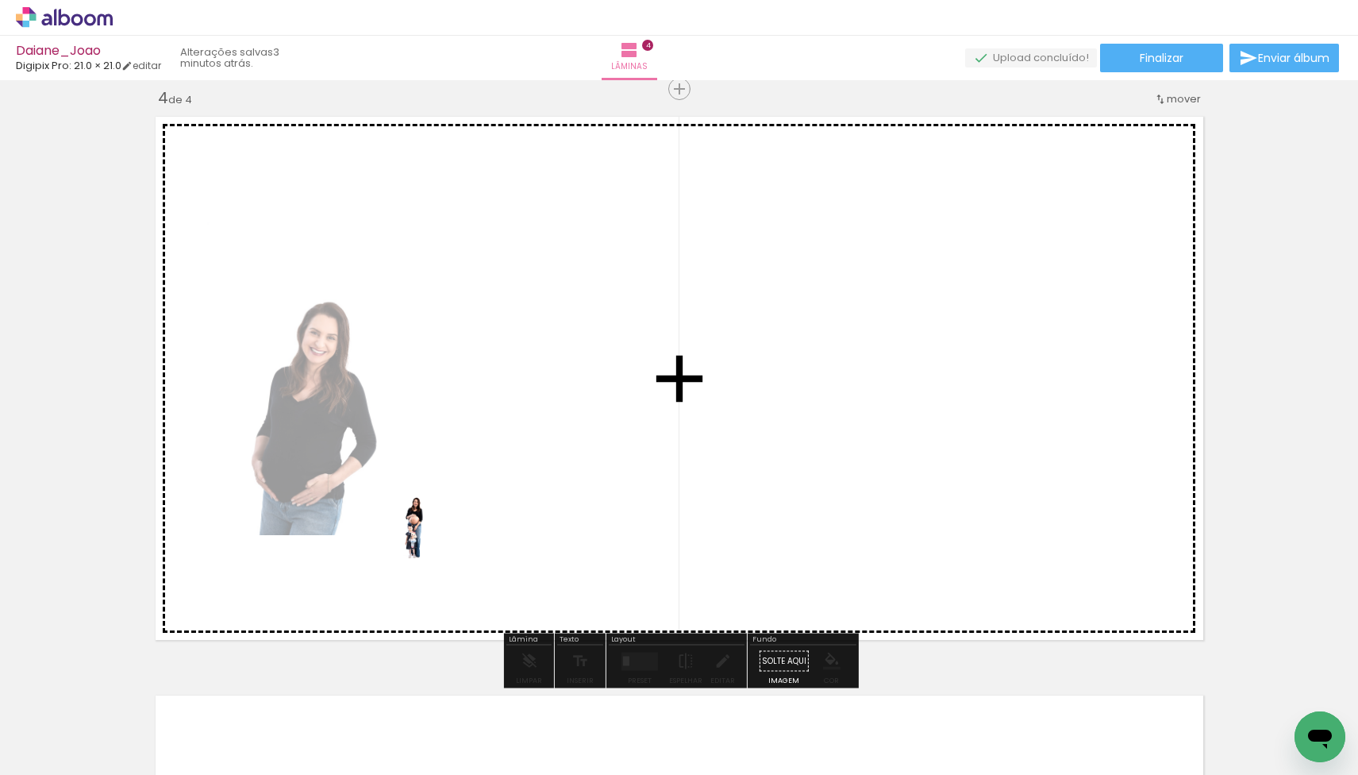
drag, startPoint x: 251, startPoint y: 712, endPoint x: 439, endPoint y: 537, distance: 256.7
click at [439, 537] on quentale-workspace at bounding box center [679, 387] width 1358 height 775
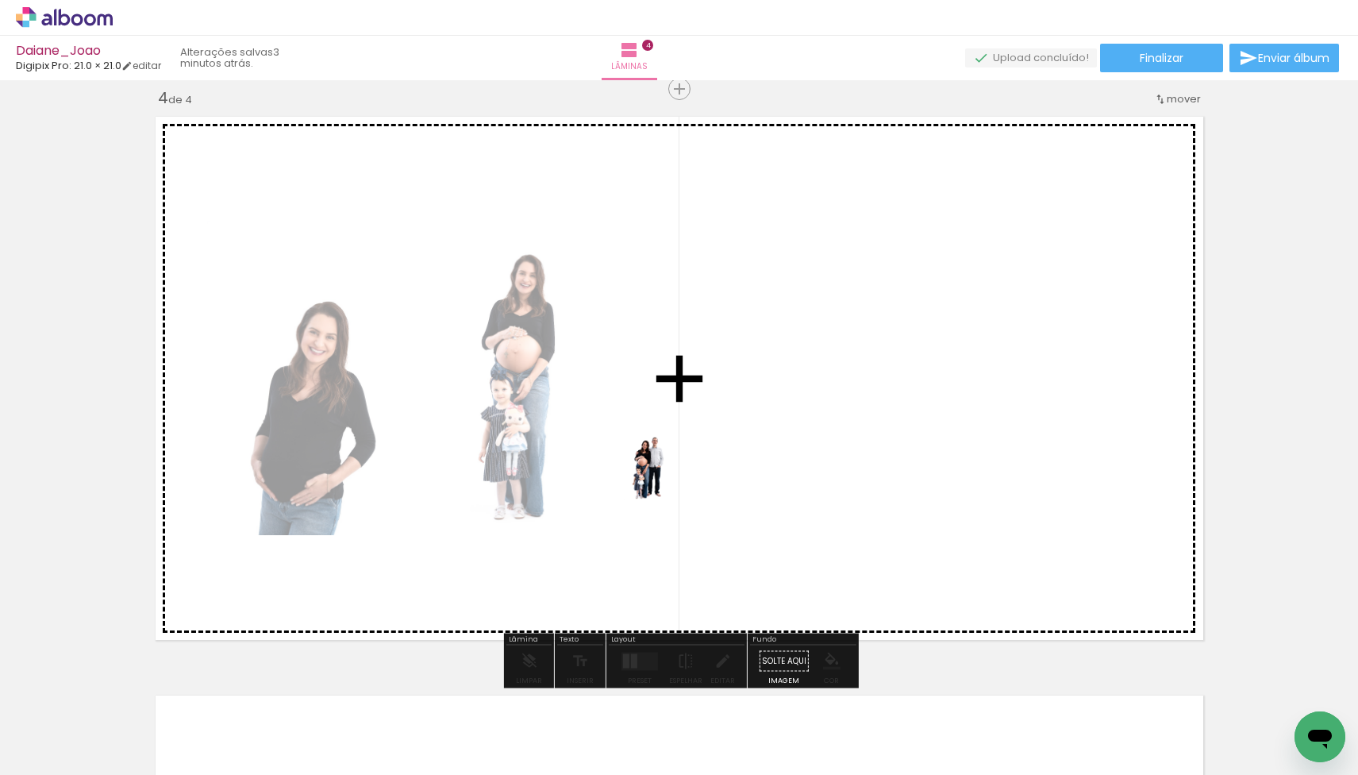
drag, startPoint x: 268, startPoint y: 725, endPoint x: 669, endPoint y: 476, distance: 472.0
click at [669, 476] on quentale-workspace at bounding box center [679, 387] width 1358 height 775
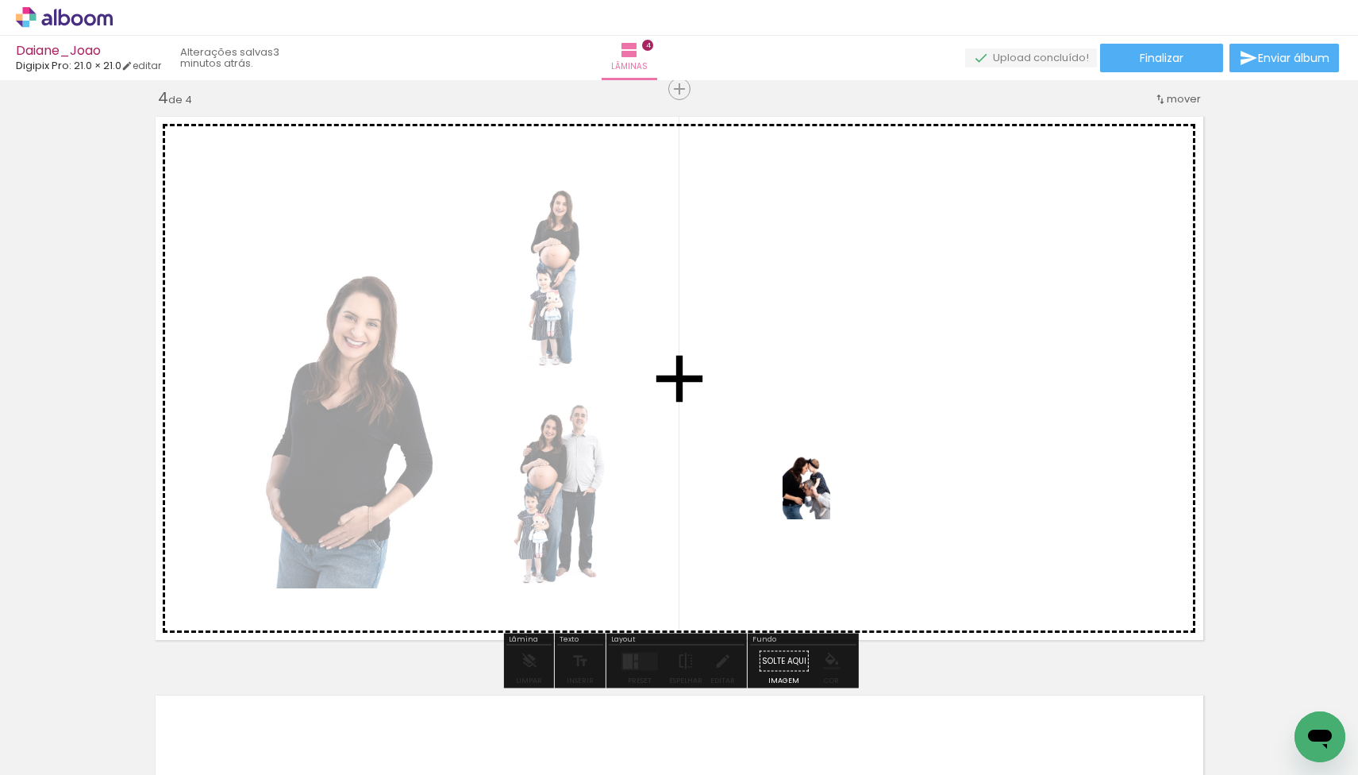
drag, startPoint x: 167, startPoint y: 706, endPoint x: 841, endPoint y: 491, distance: 707.4
click at [841, 491] on quentale-workspace at bounding box center [679, 387] width 1358 height 775
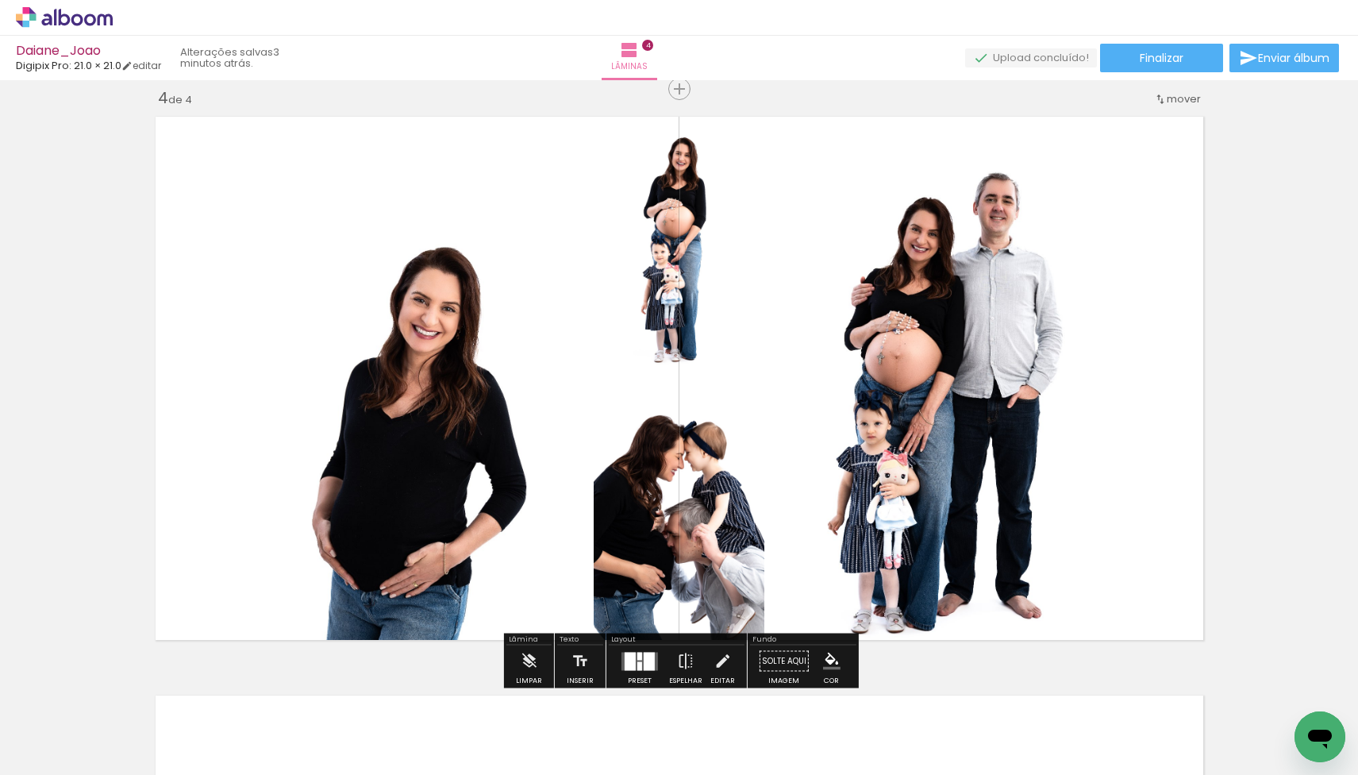
click at [625, 665] on div at bounding box center [630, 661] width 11 height 18
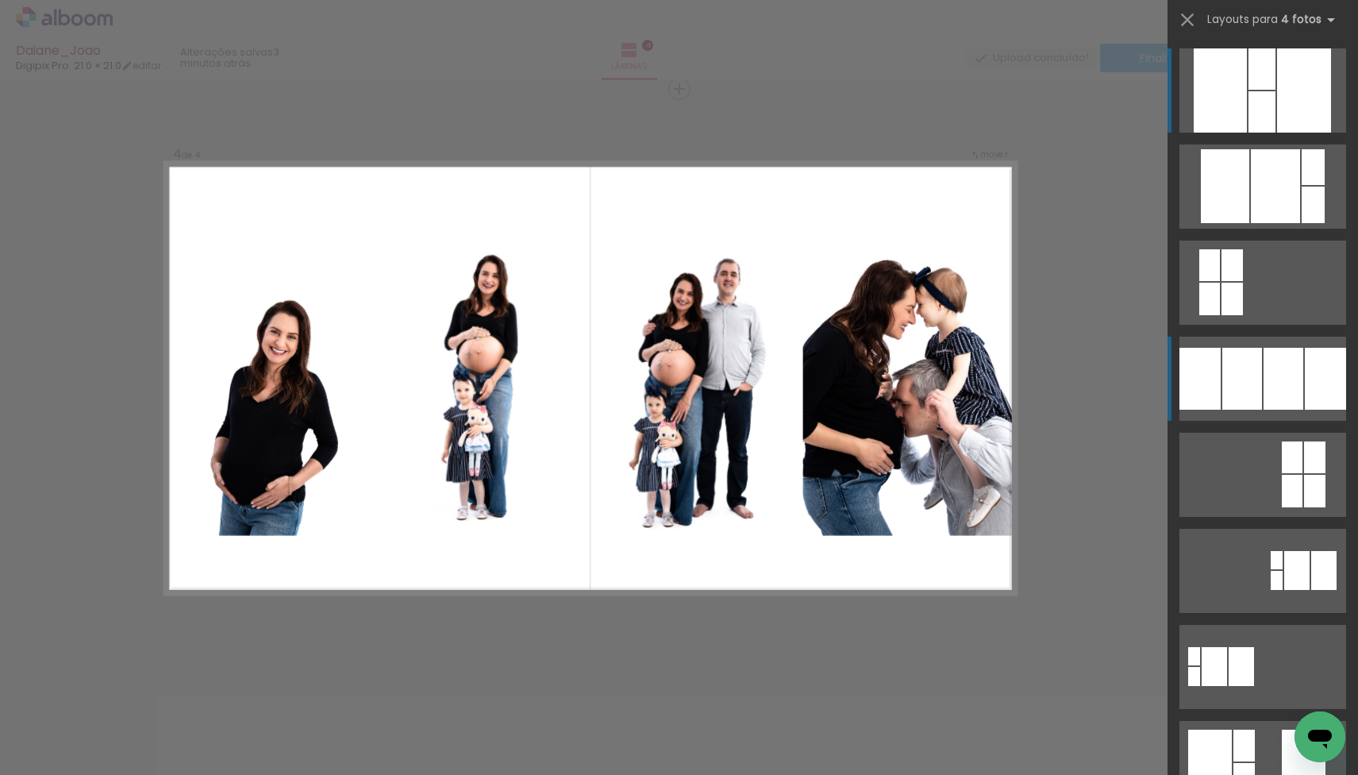
click at [1302, 185] on div at bounding box center [1313, 167] width 23 height 36
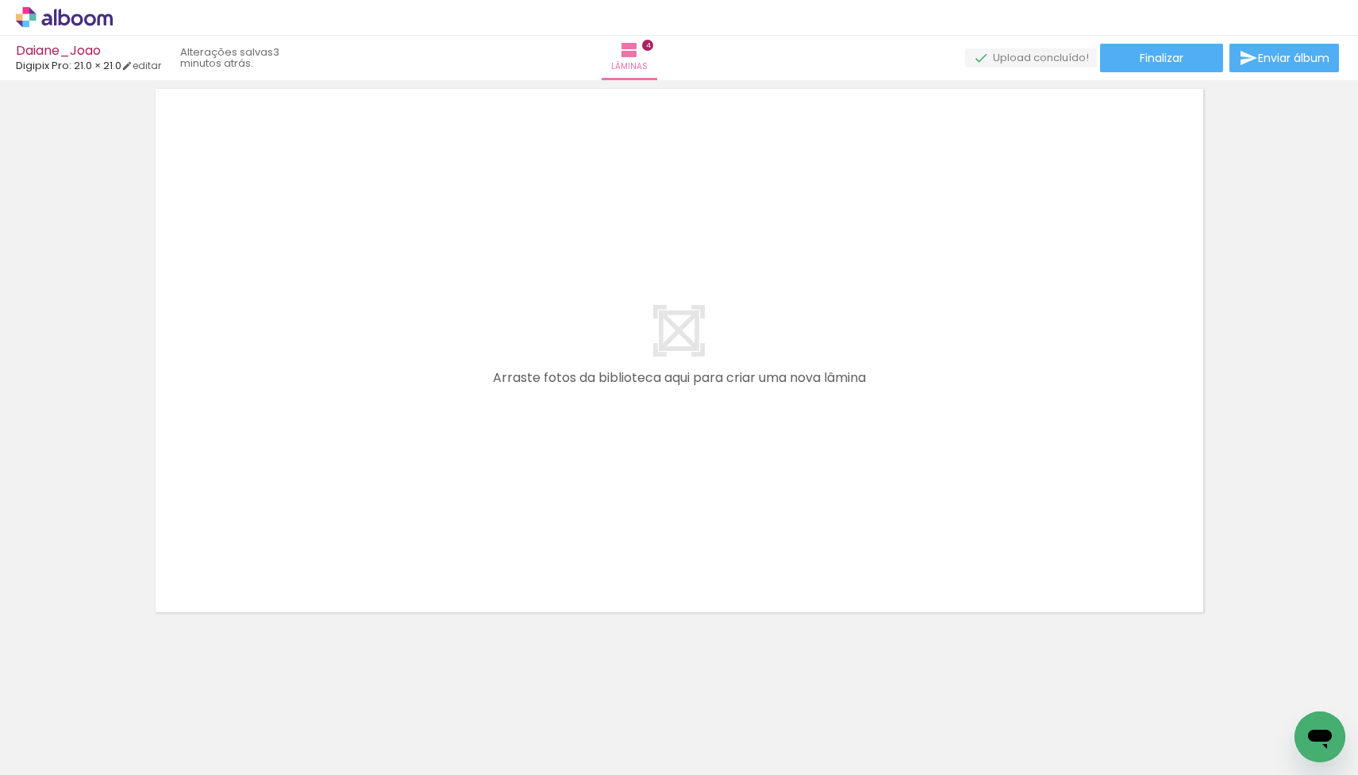
scroll to position [2360, 0]
drag, startPoint x: 128, startPoint y: 712, endPoint x: 489, endPoint y: 719, distance: 361.2
click at [130, 719] on iron-horizontal-list at bounding box center [114, 724] width 32 height 99
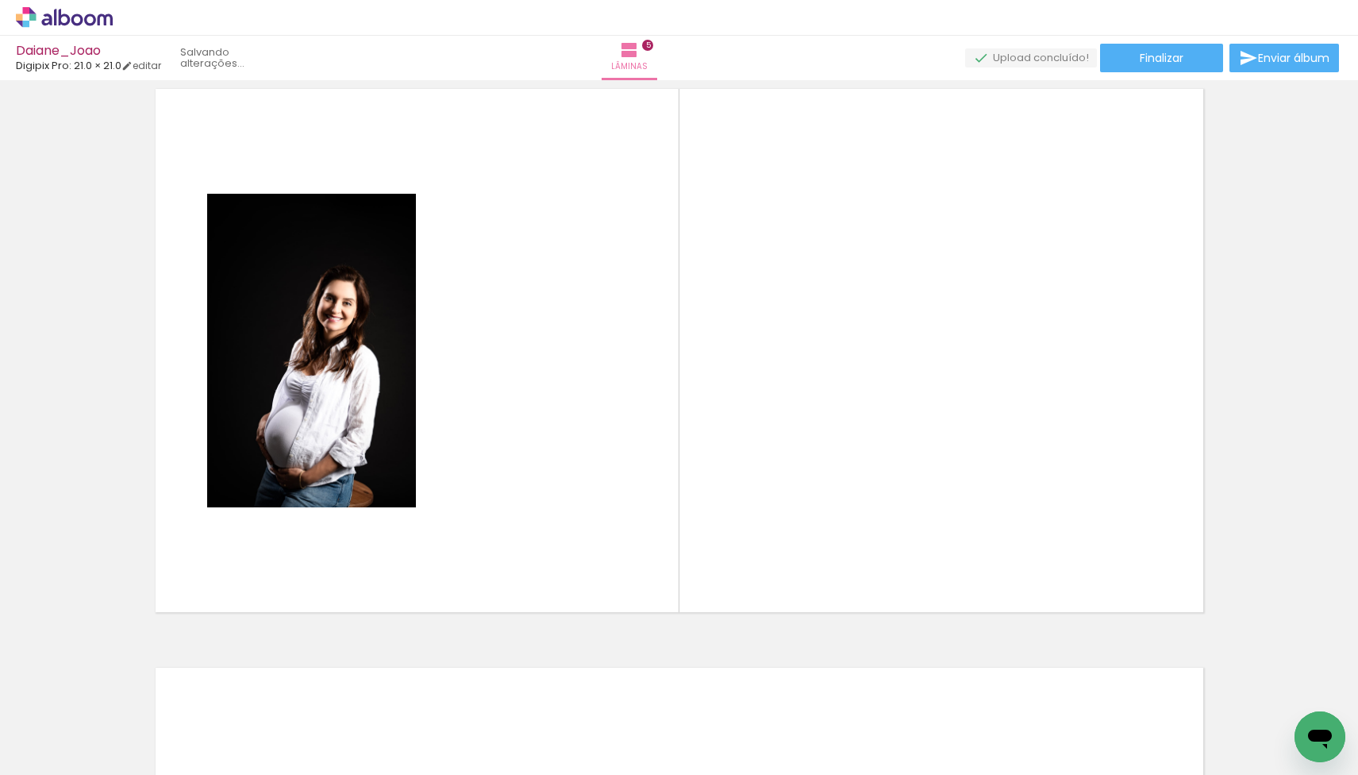
drag, startPoint x: 169, startPoint y: 721, endPoint x: 516, endPoint y: 431, distance: 451.9
click at [516, 431] on quentale-workspace at bounding box center [679, 387] width 1358 height 775
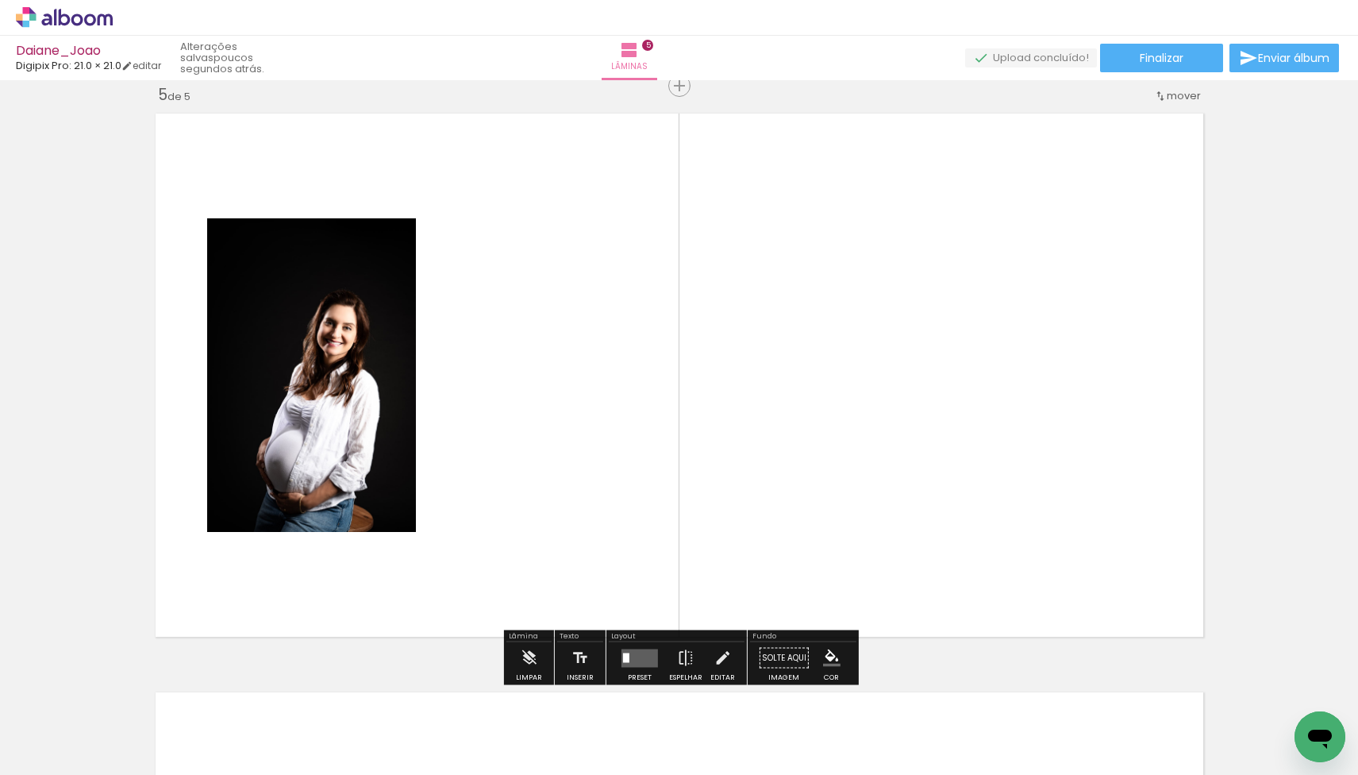
scroll to position [2332, 0]
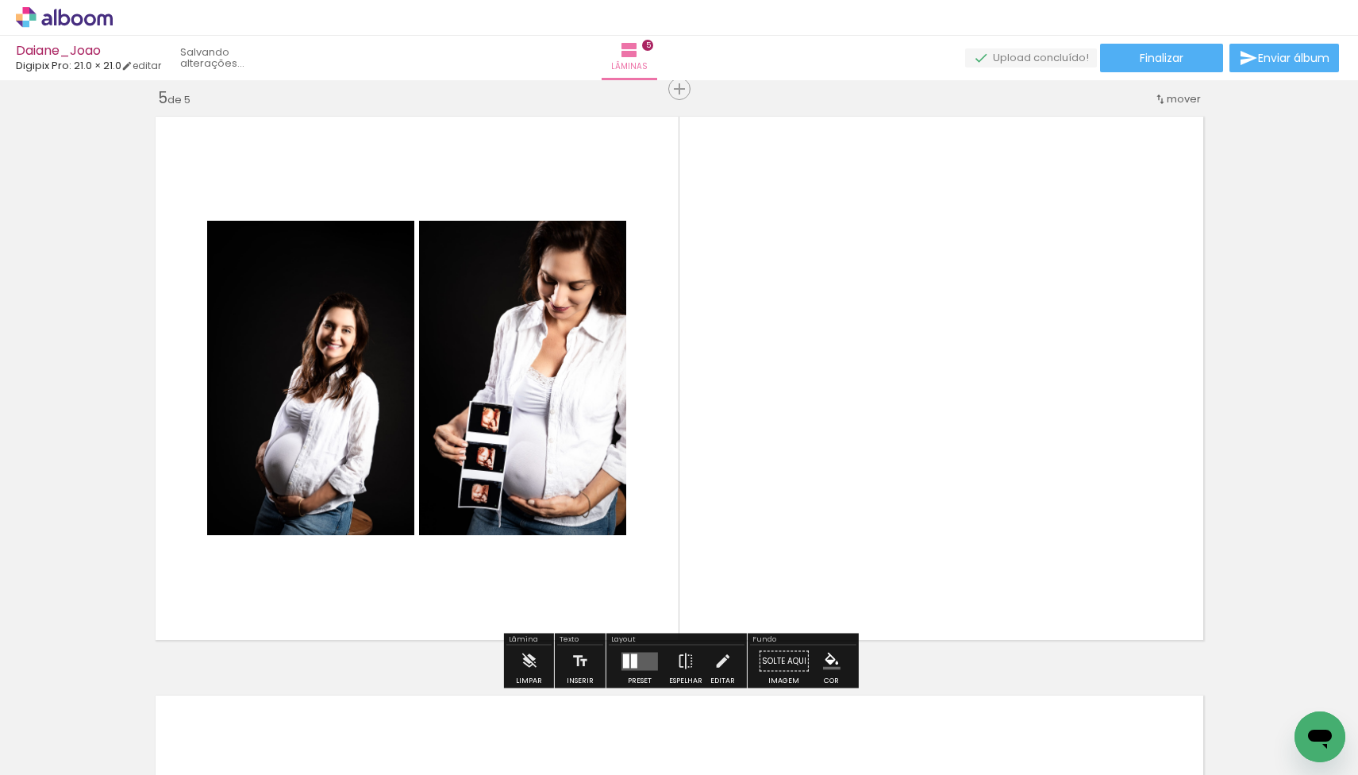
drag, startPoint x: 340, startPoint y: 711, endPoint x: 571, endPoint y: 481, distance: 326.1
click at [571, 481] on quentale-workspace at bounding box center [679, 387] width 1358 height 775
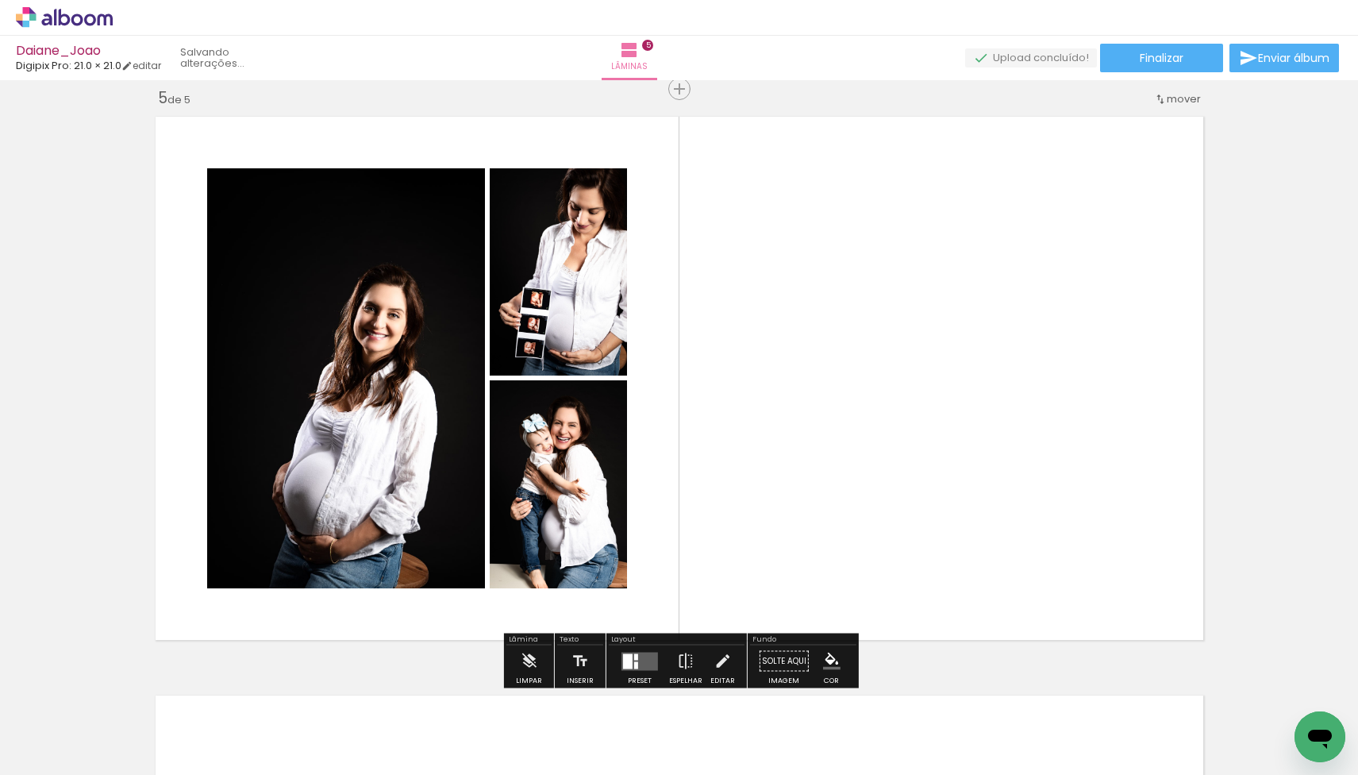
drag, startPoint x: 165, startPoint y: 733, endPoint x: 732, endPoint y: 491, distance: 616.3
click at [732, 491] on quentale-workspace at bounding box center [679, 387] width 1358 height 775
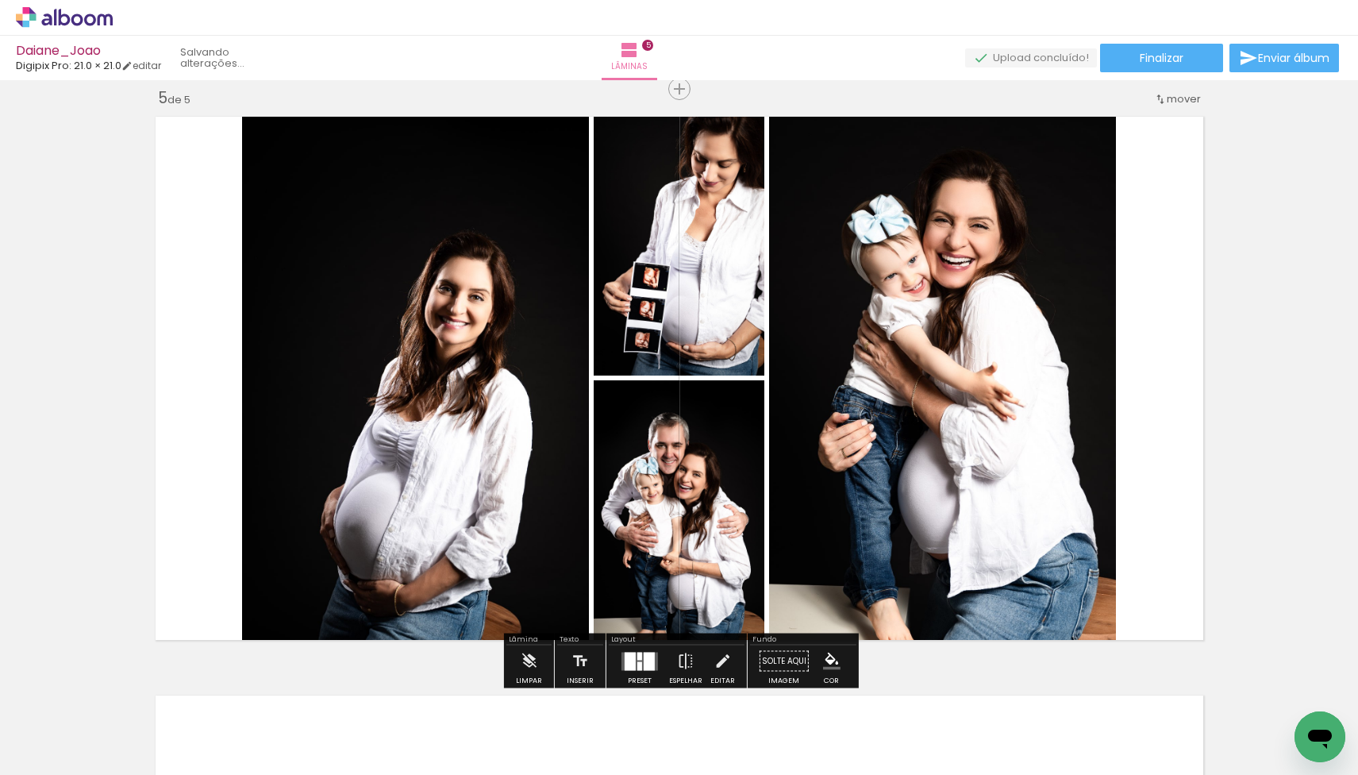
drag, startPoint x: 179, startPoint y: 733, endPoint x: 757, endPoint y: 503, distance: 622.4
click at [757, 503] on quentale-workspace at bounding box center [679, 387] width 1358 height 775
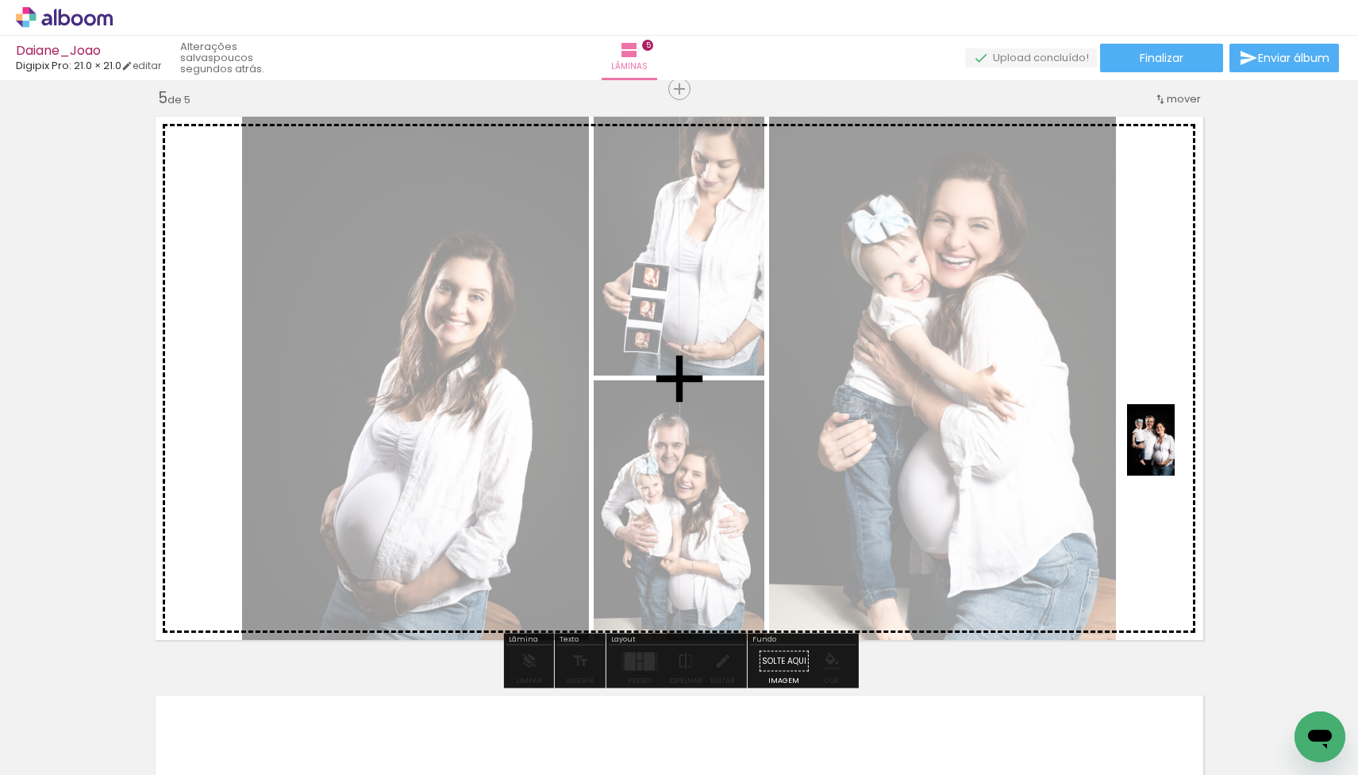
drag, startPoint x: 188, startPoint y: 718, endPoint x: 1175, endPoint y: 452, distance: 1021.8
click at [1175, 452] on quentale-workspace at bounding box center [679, 387] width 1358 height 775
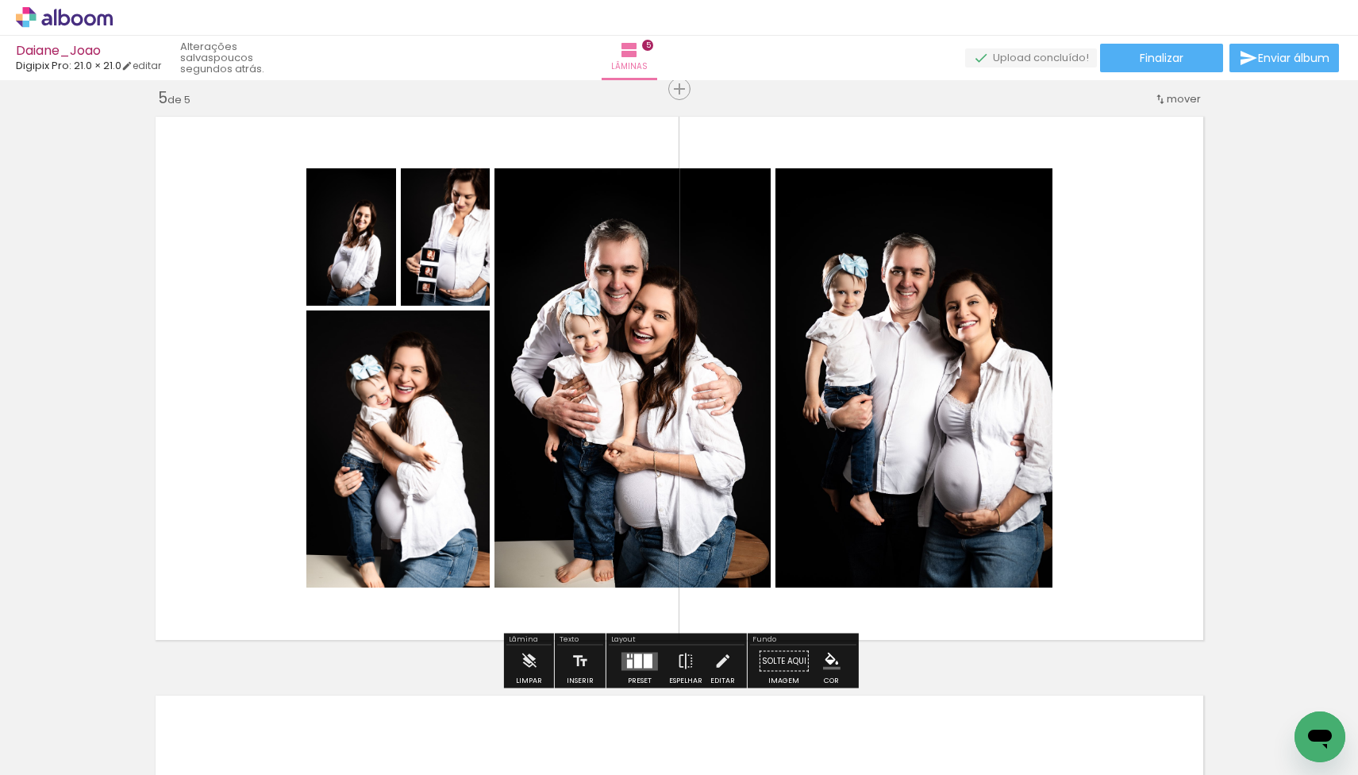
click at [638, 660] on div at bounding box center [638, 660] width 8 height 14
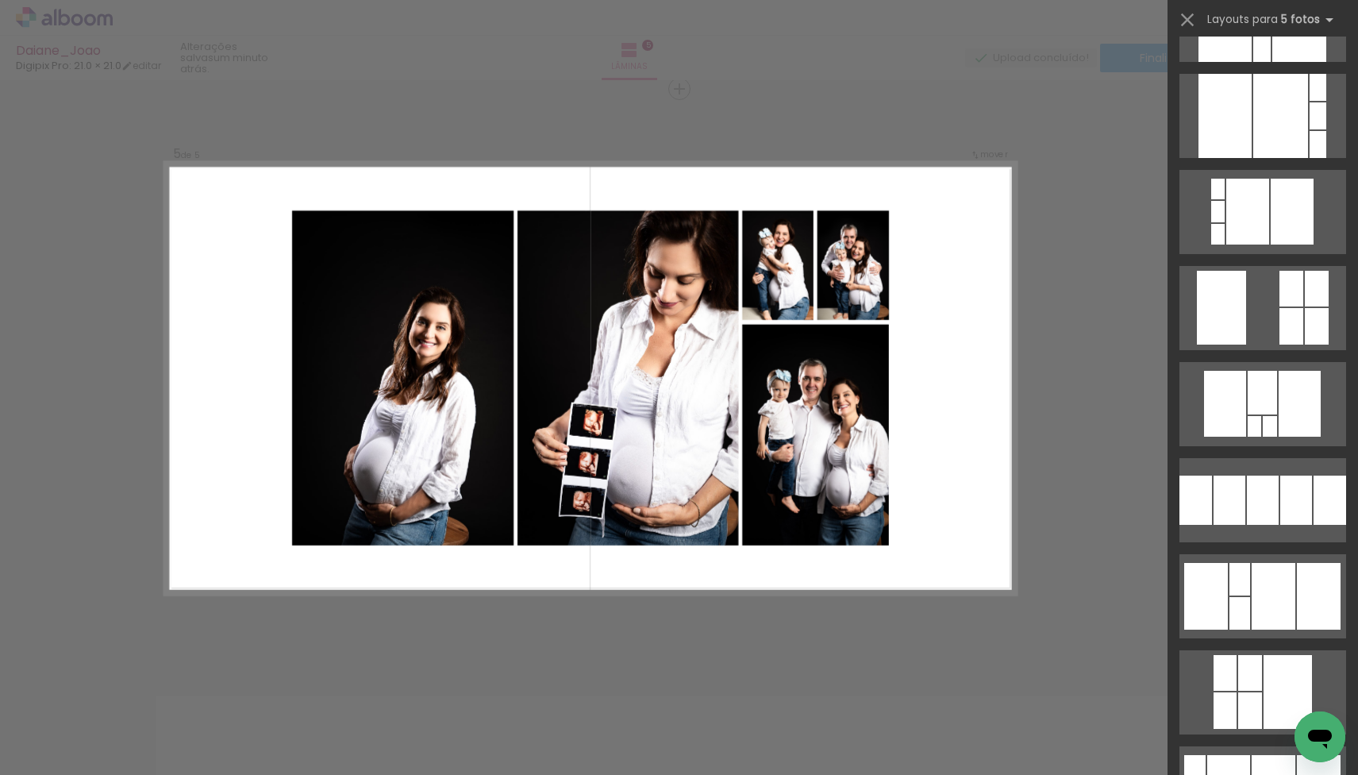
scroll to position [3903, 0]
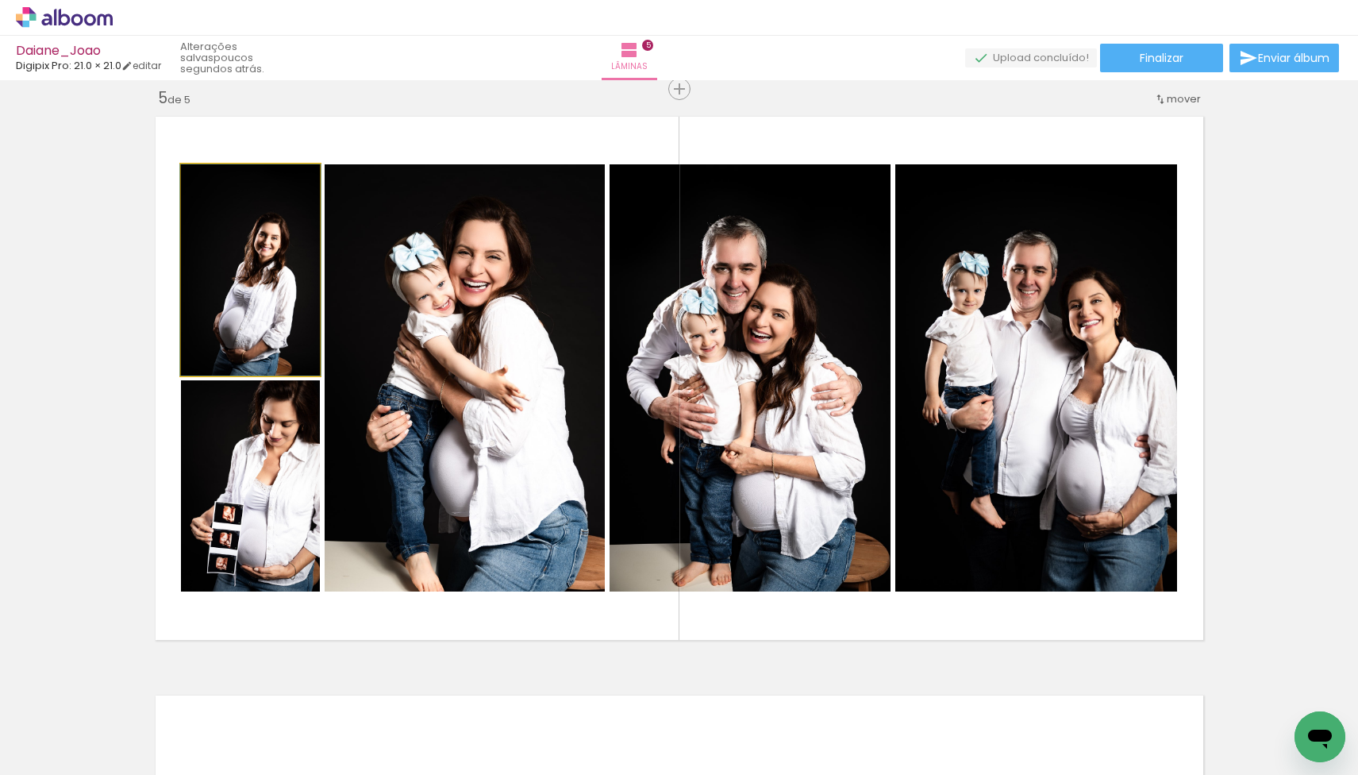
click at [248, 325] on quentale-photo at bounding box center [250, 269] width 139 height 211
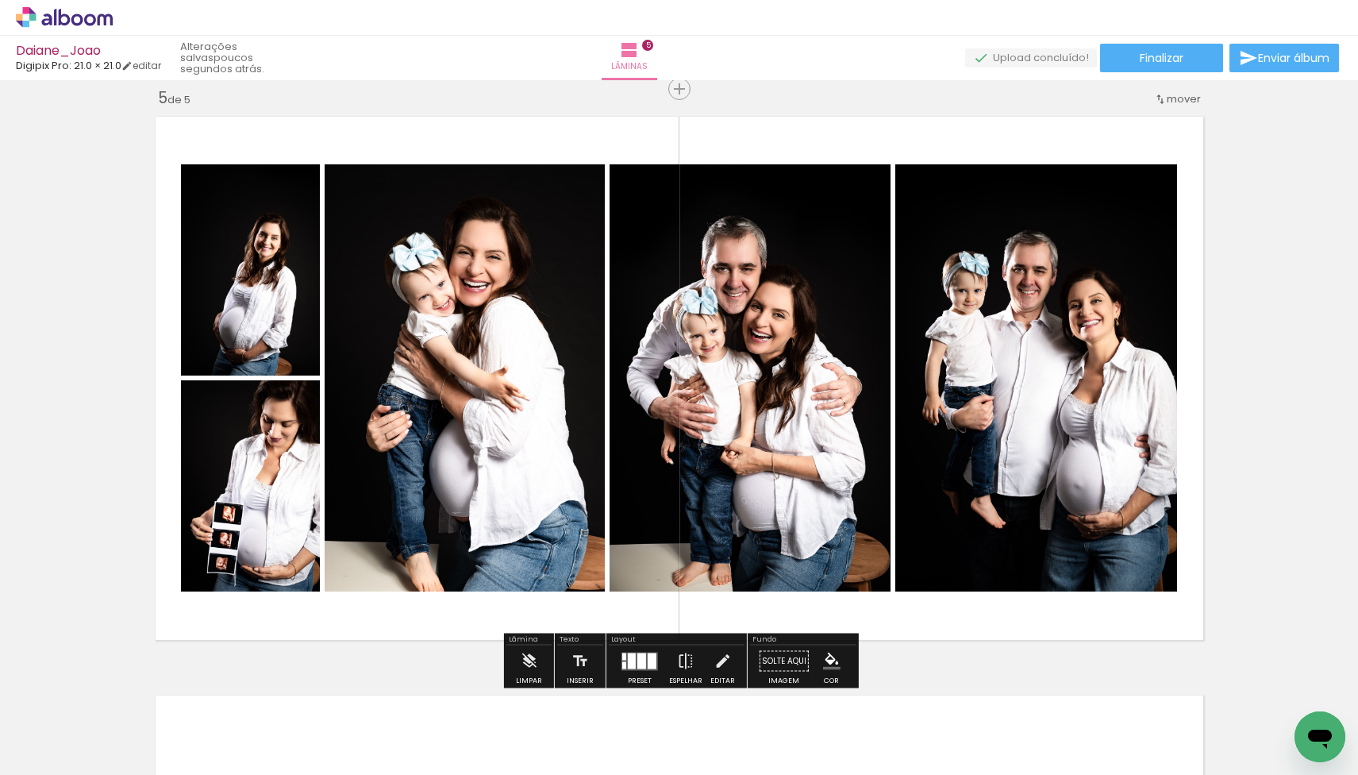
scroll to position [2331, 0]
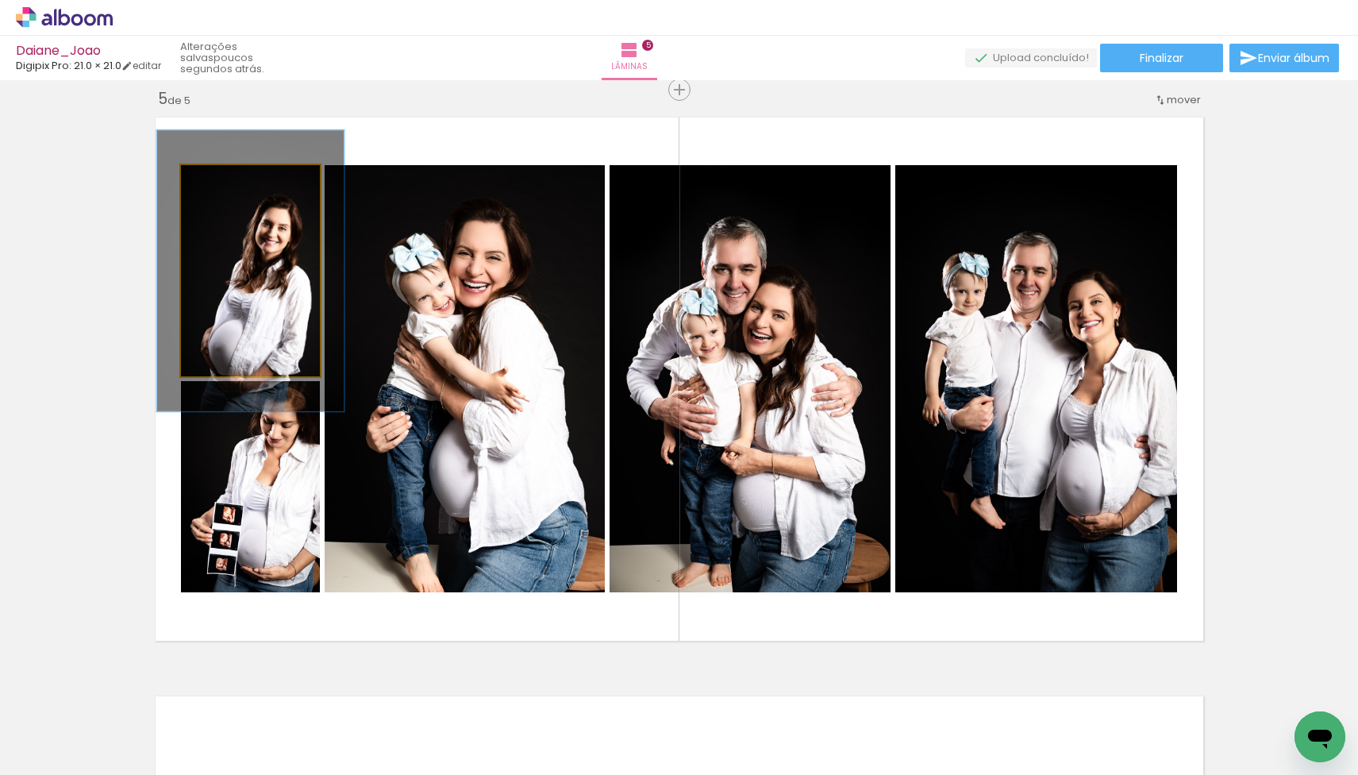
drag, startPoint x: 217, startPoint y: 182, endPoint x: 235, endPoint y: 183, distance: 18.3
type paper-slider "133"
click at [235, 183] on div at bounding box center [236, 182] width 14 height 14
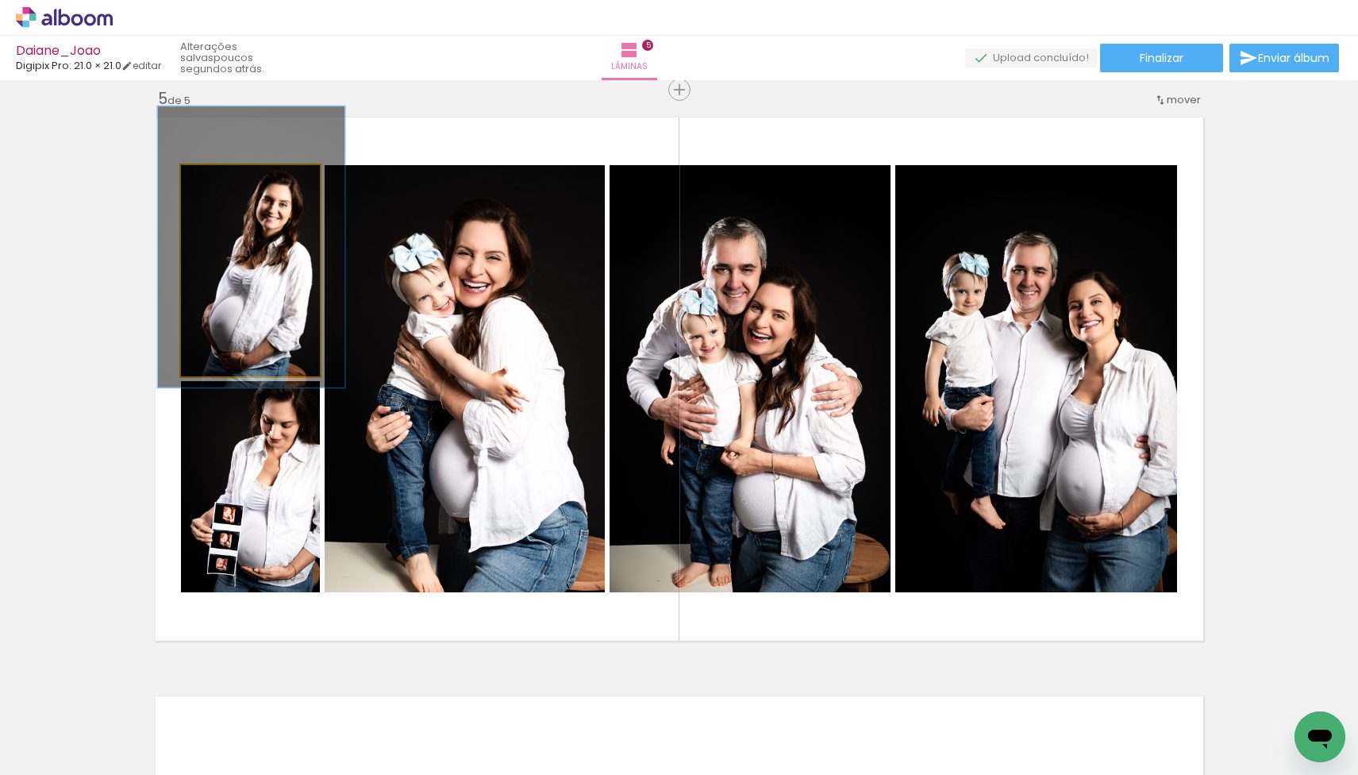
drag, startPoint x: 265, startPoint y: 266, endPoint x: 265, endPoint y: 246, distance: 19.8
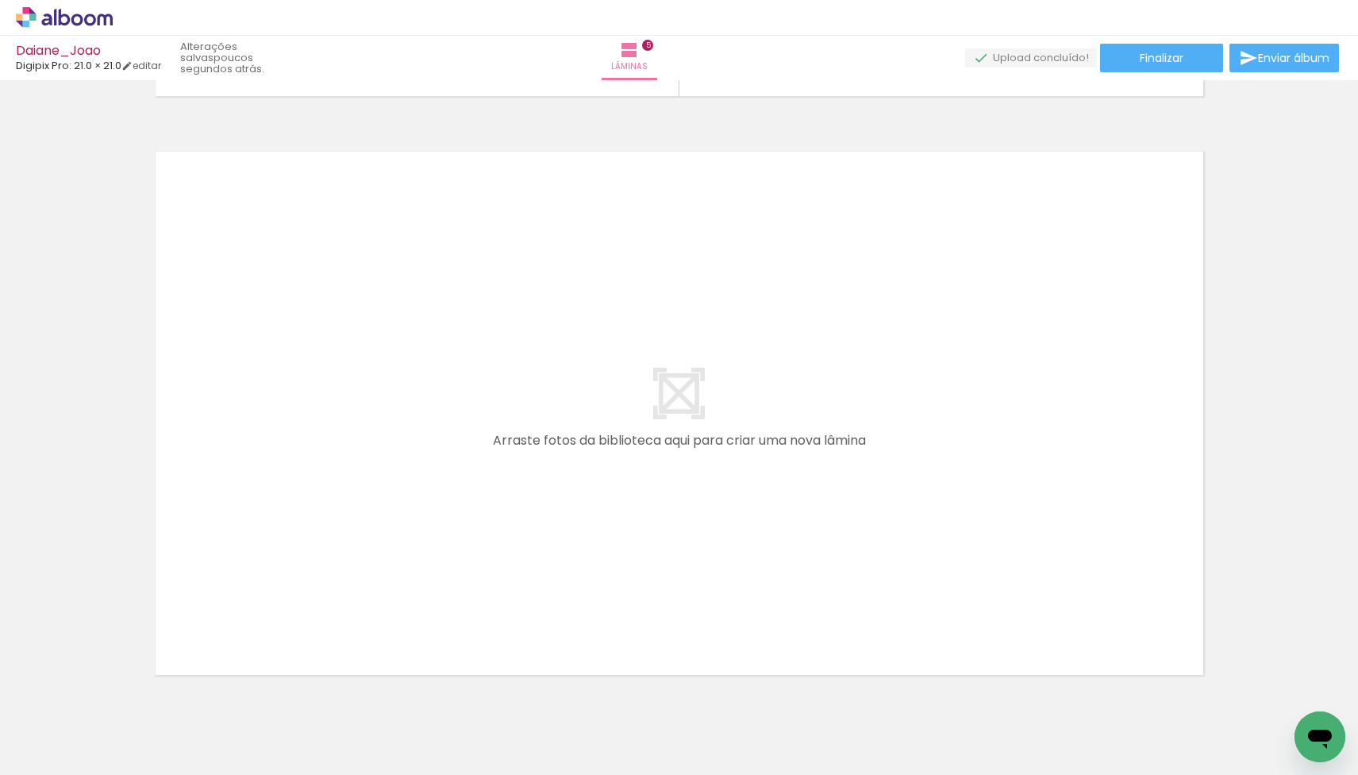
scroll to position [0, 1058]
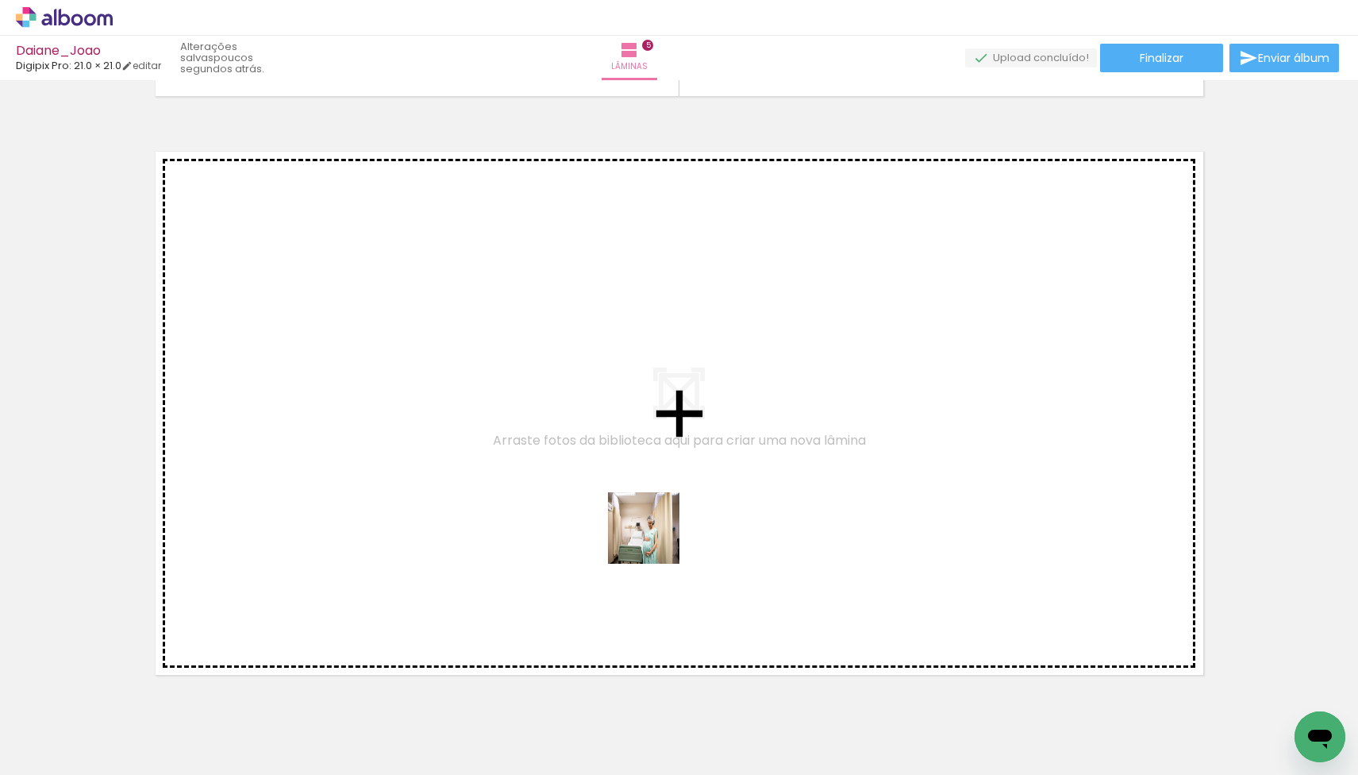
drag, startPoint x: 611, startPoint y: 733, endPoint x: 665, endPoint y: 521, distance: 217.9
click at [665, 521] on quentale-workspace at bounding box center [679, 387] width 1358 height 775
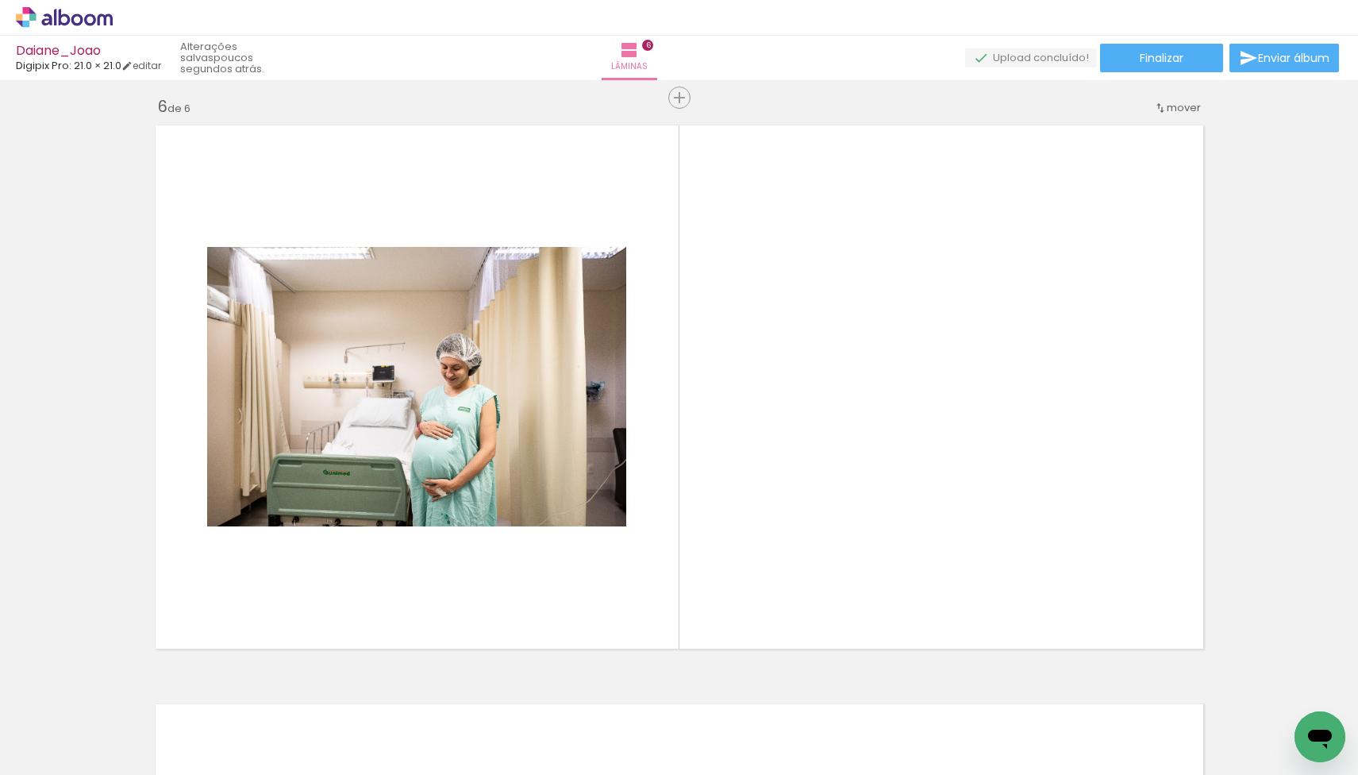
scroll to position [2911, 0]
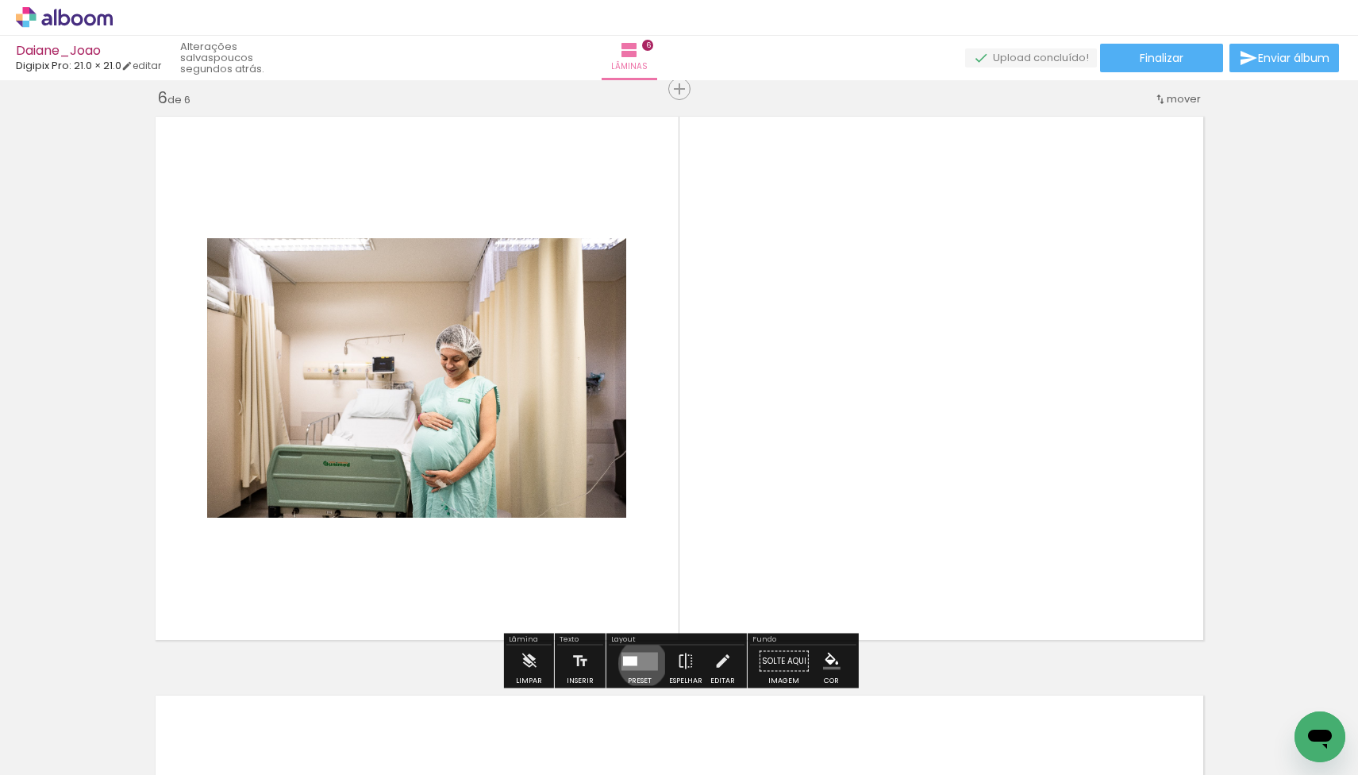
click at [639, 663] on quentale-layouter at bounding box center [639, 661] width 37 height 18
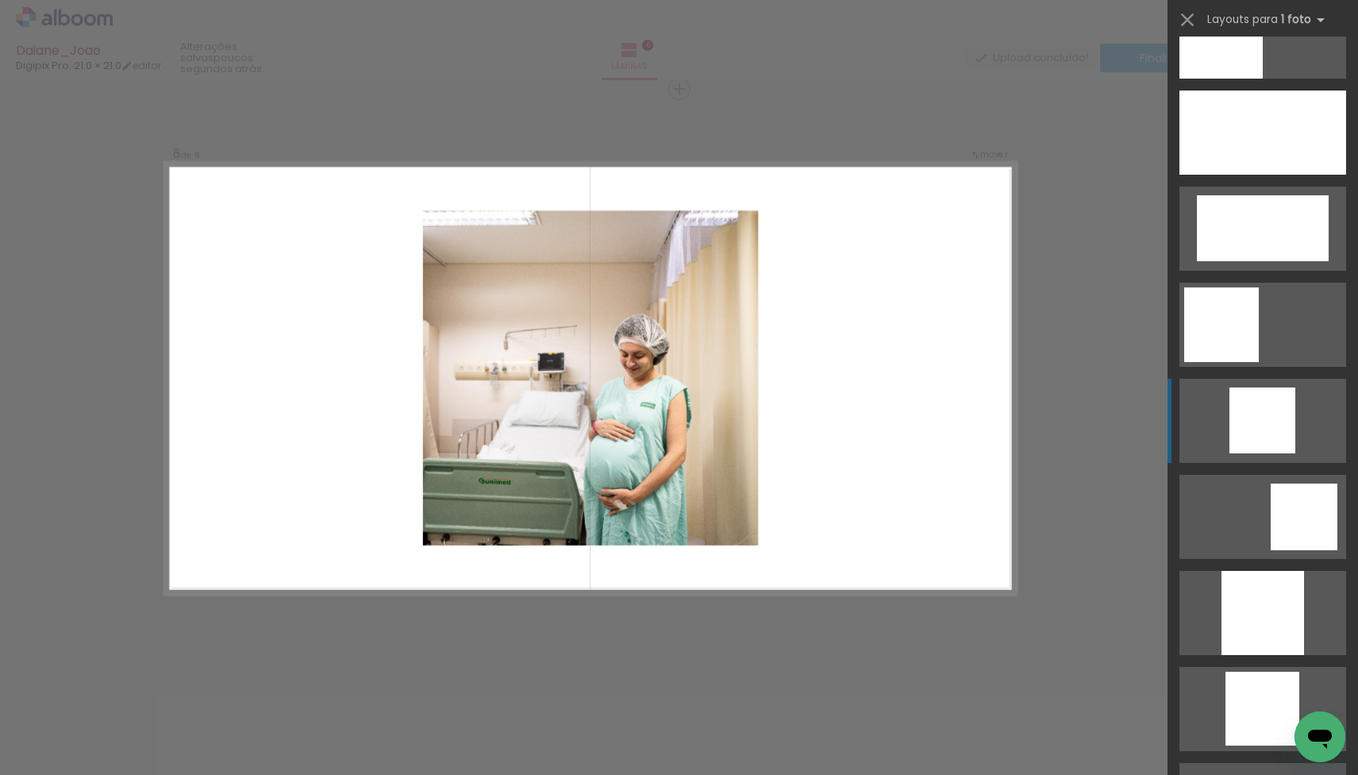
scroll to position [1402, 0]
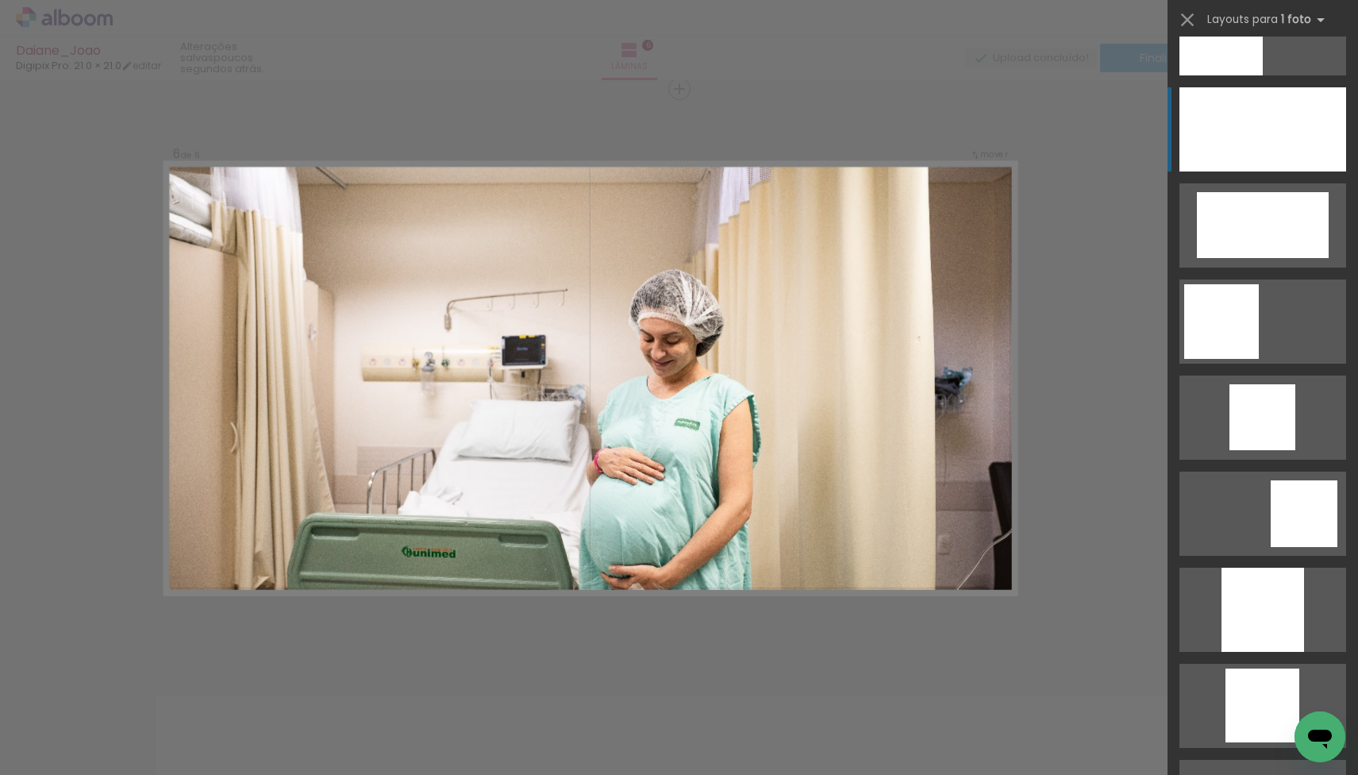
click at [1250, 568] on div at bounding box center [1263, 610] width 83 height 84
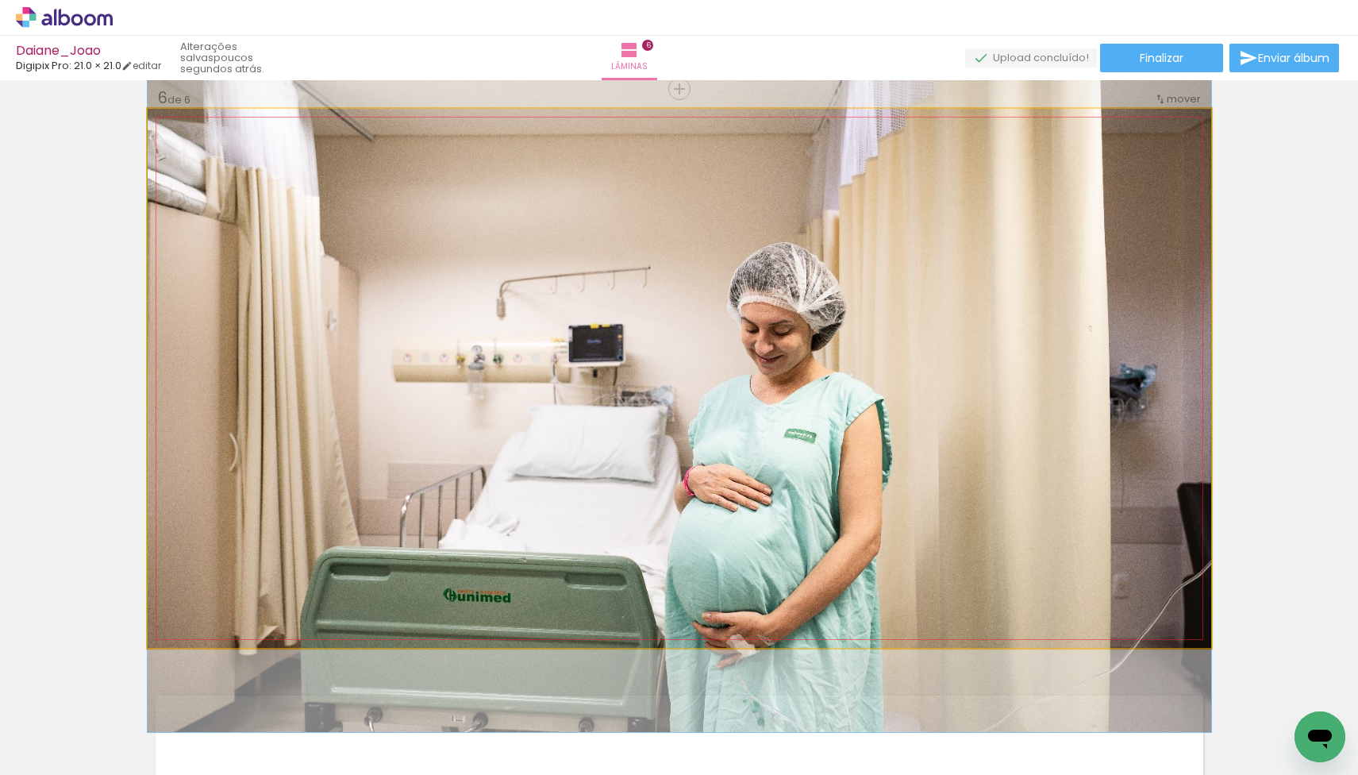
click at [753, 346] on quentale-photo at bounding box center [680, 378] width 1064 height 539
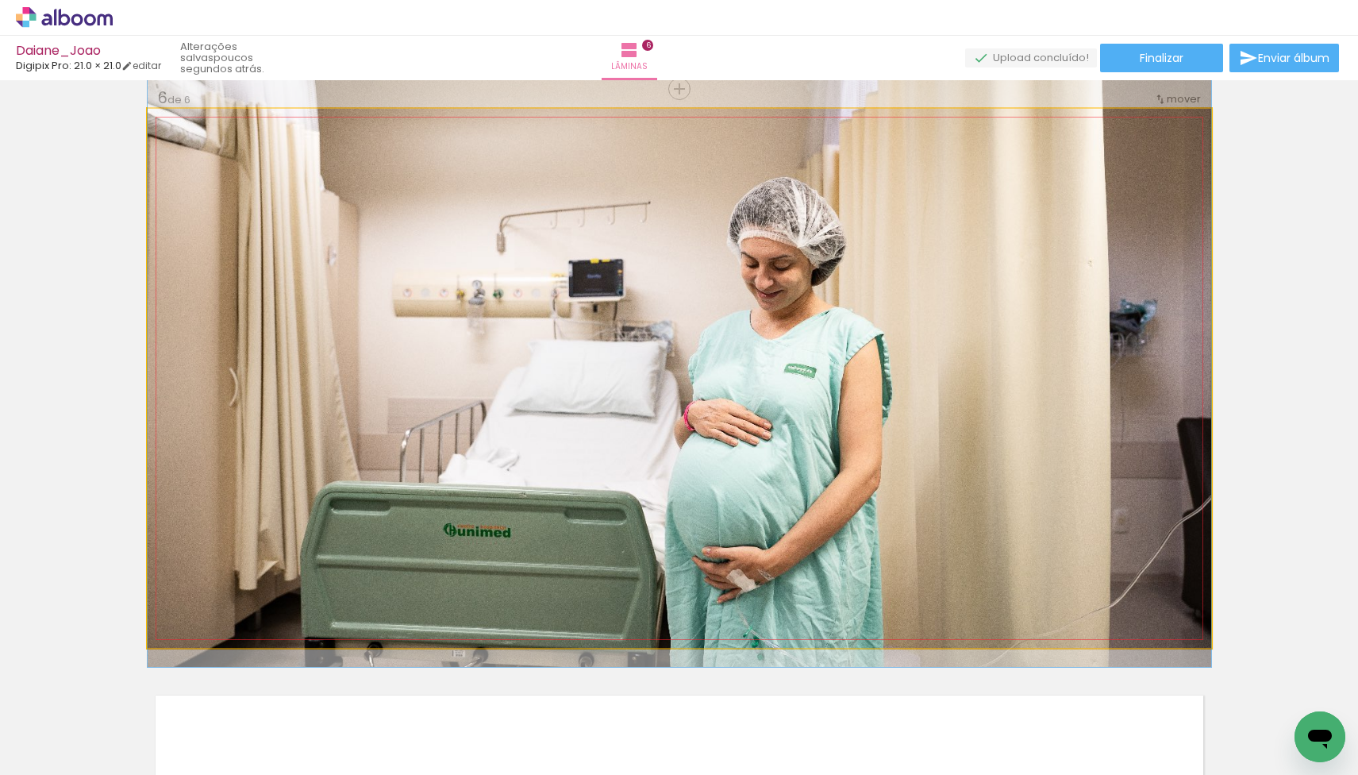
drag, startPoint x: 773, startPoint y: 357, endPoint x: 778, endPoint y: 296, distance: 61.3
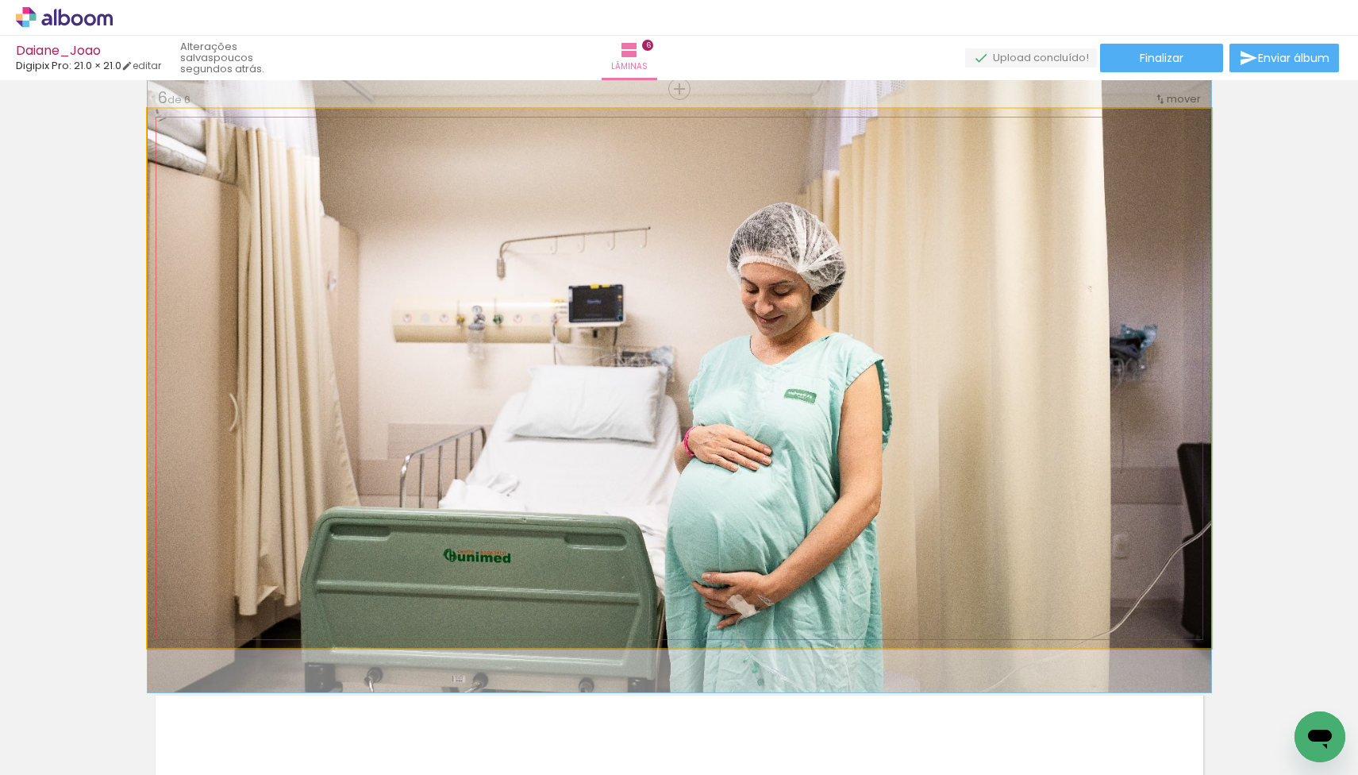
drag, startPoint x: 778, startPoint y: 296, endPoint x: 780, endPoint y: 321, distance: 25.5
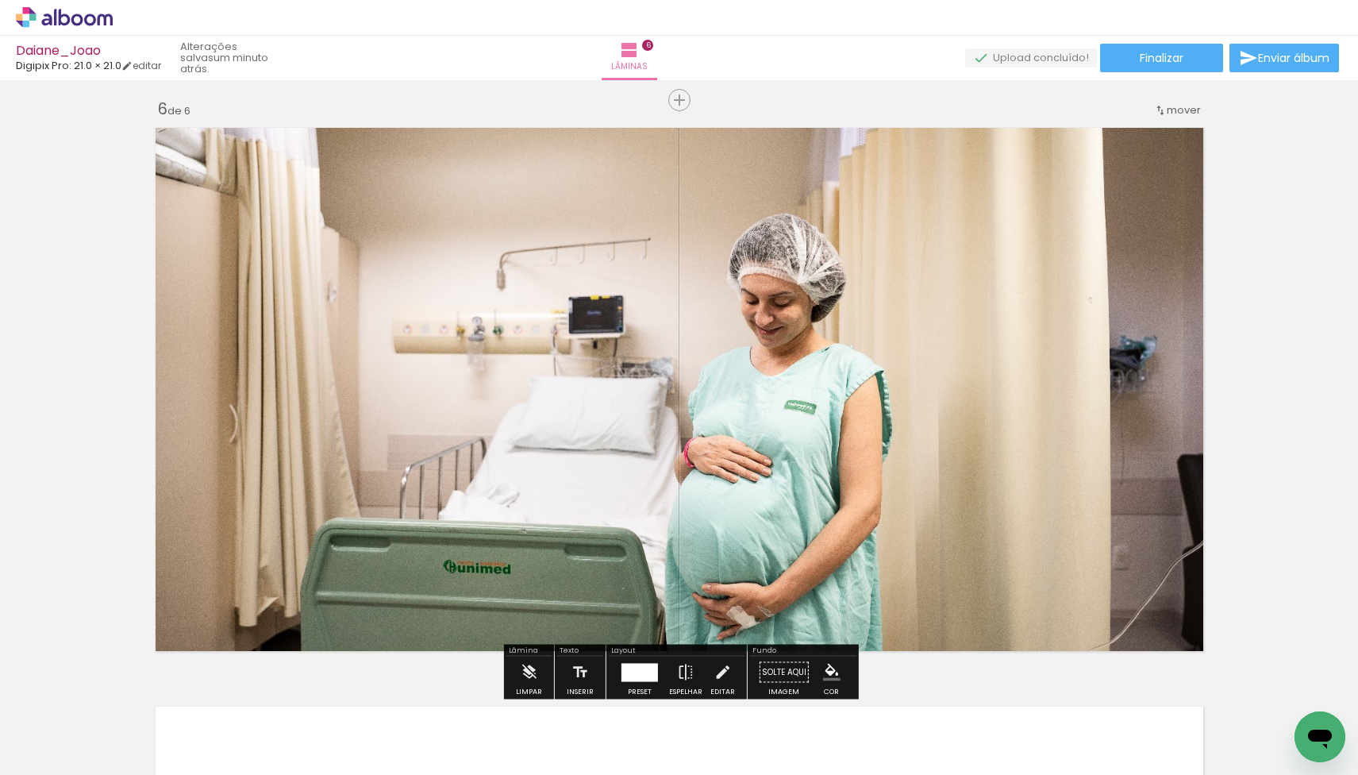
scroll to position [3000, 0]
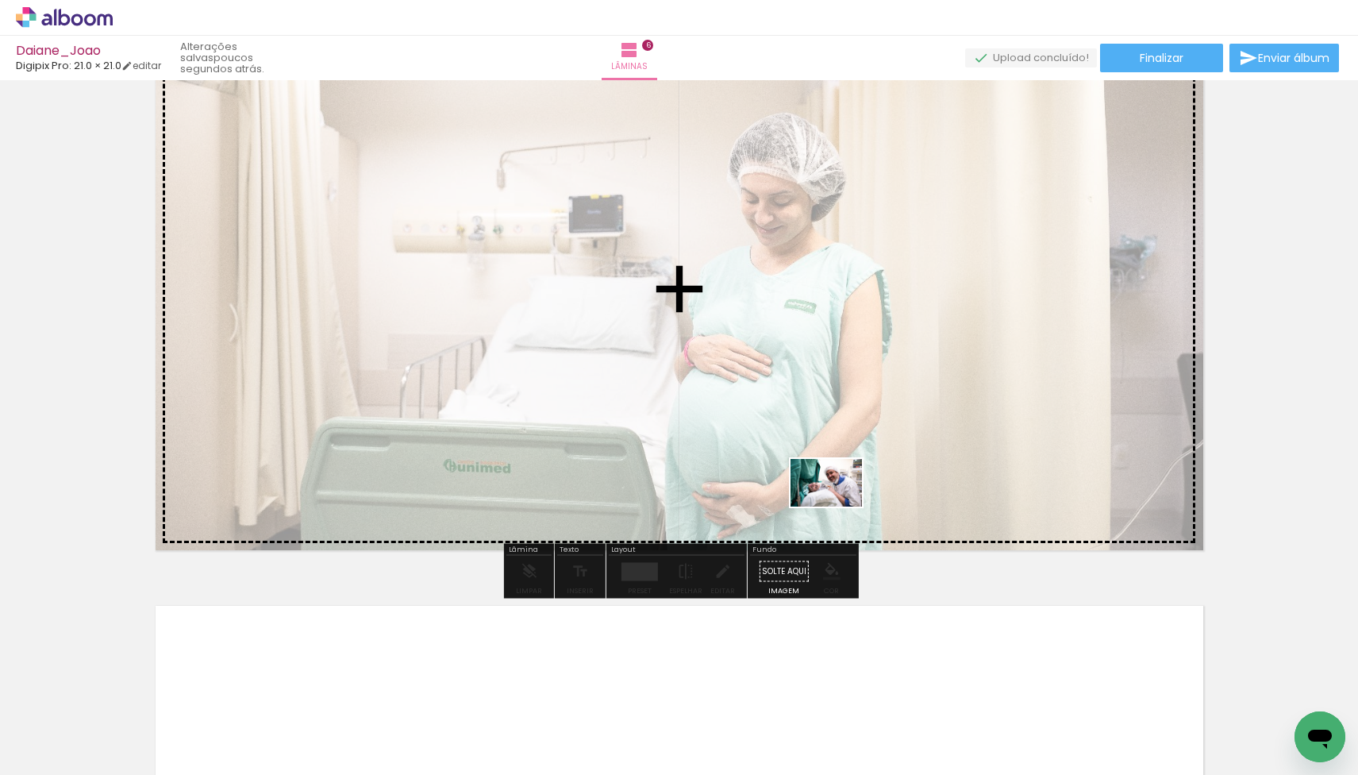
drag, startPoint x: 611, startPoint y: 710, endPoint x: 838, endPoint y: 506, distance: 305.2
click at [838, 506] on quentale-workspace at bounding box center [679, 387] width 1358 height 775
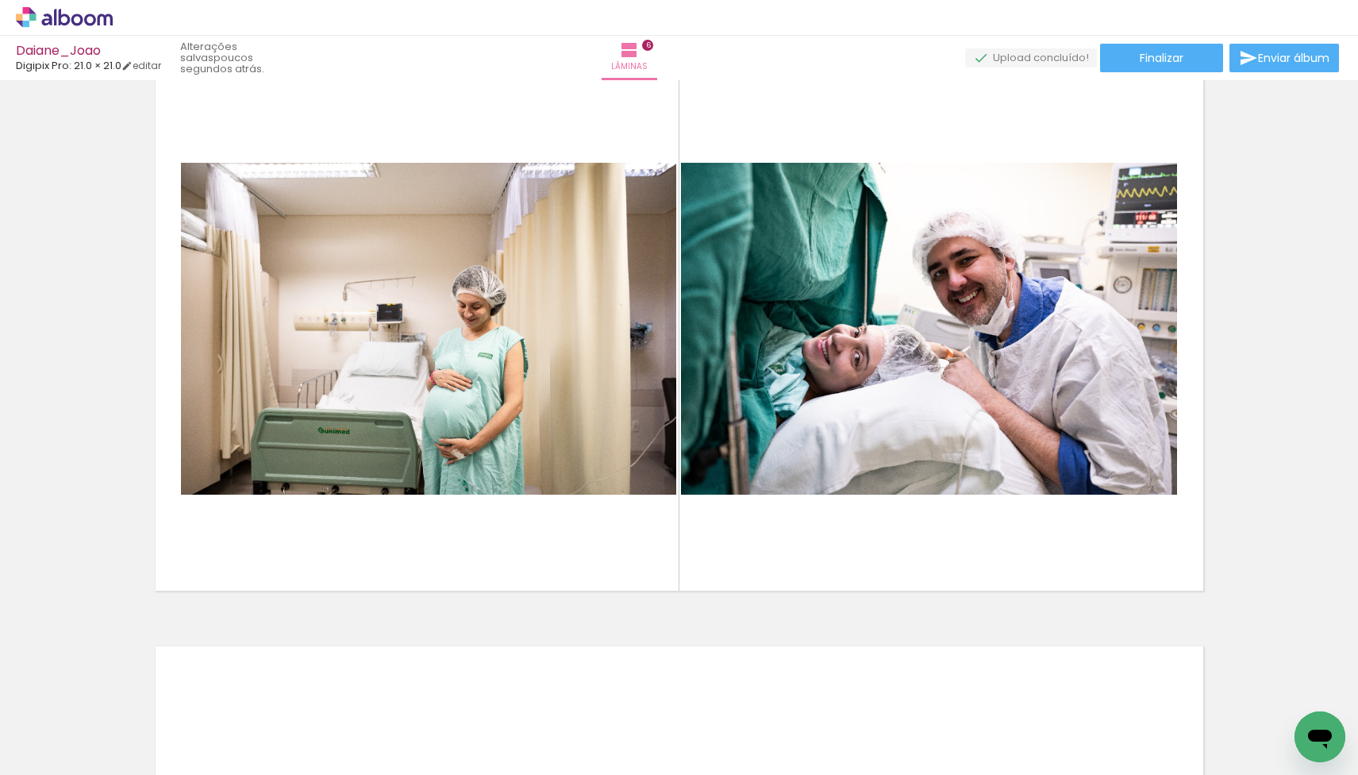
scroll to position [2987, 0]
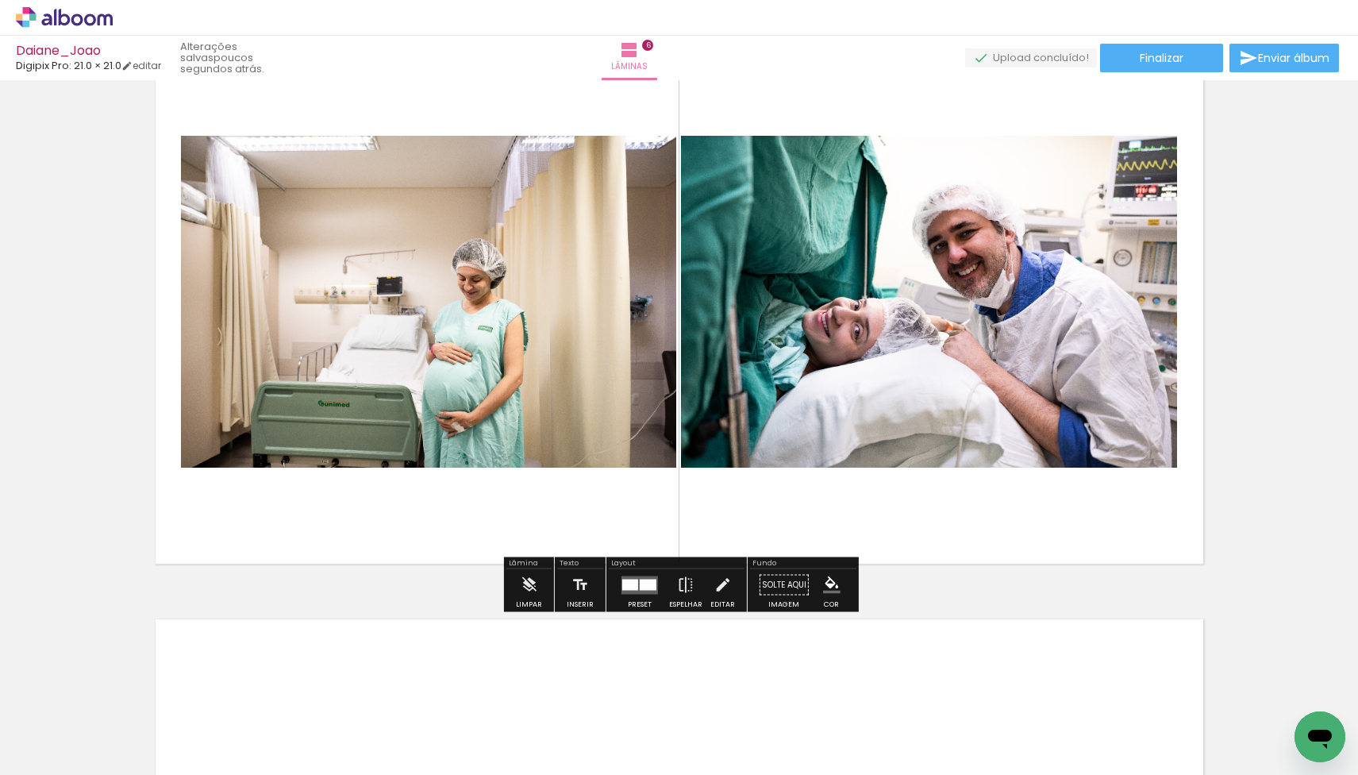
click at [640, 586] on div at bounding box center [648, 584] width 17 height 11
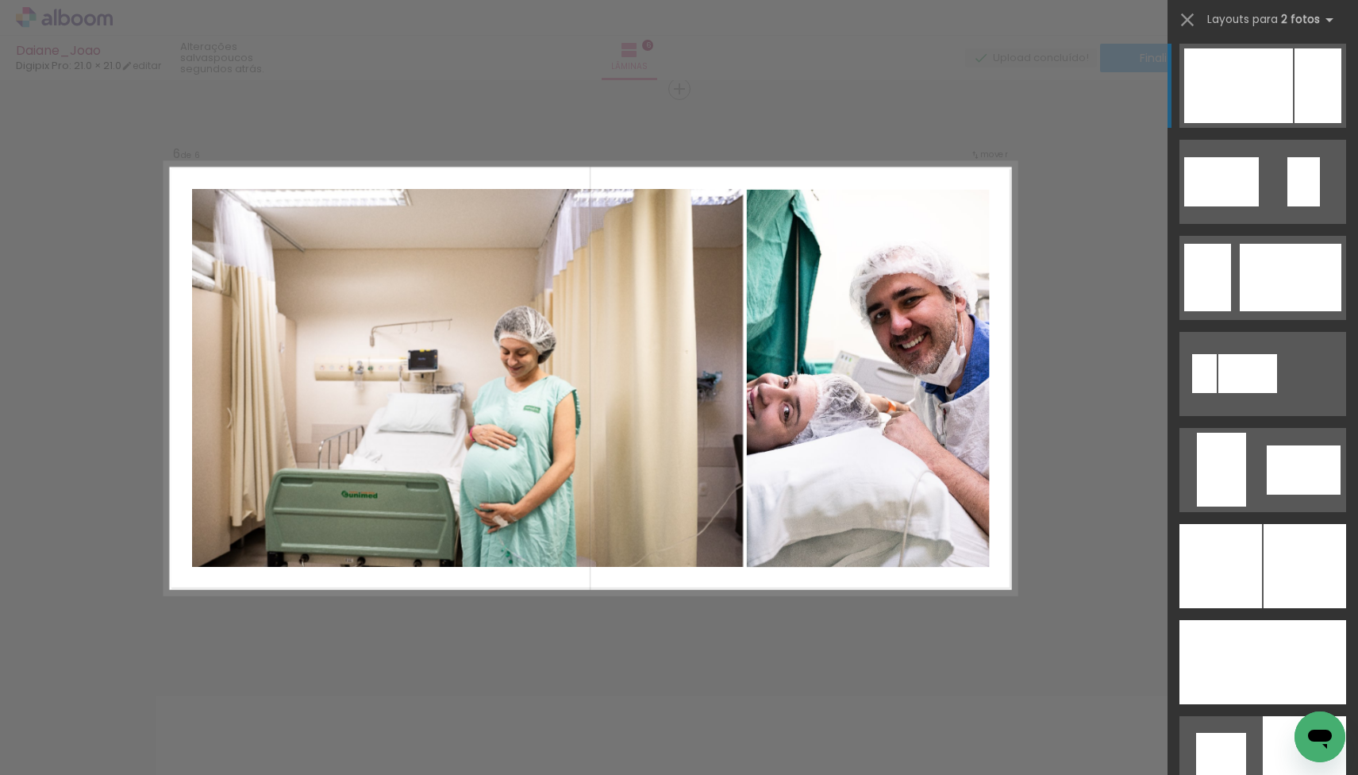
scroll to position [3471, 0]
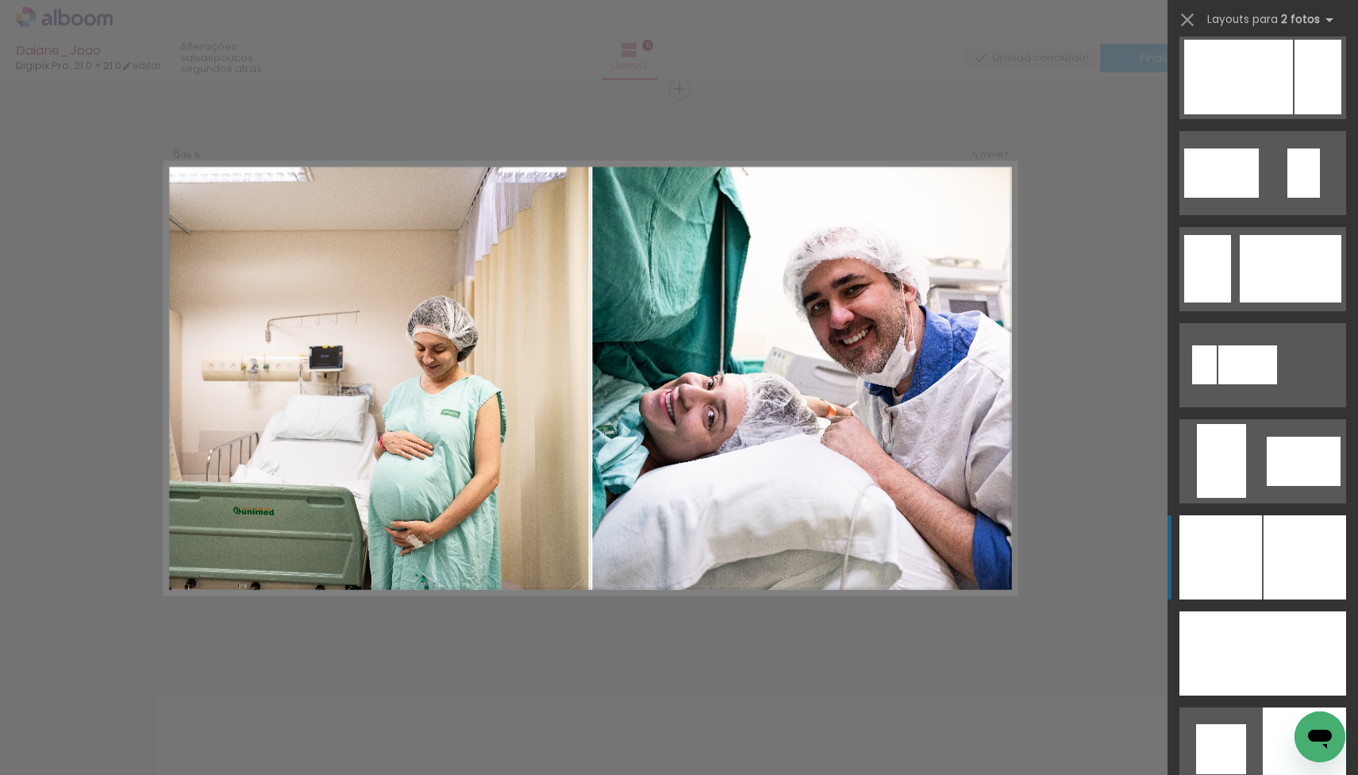
click at [1209, 575] on div at bounding box center [1220, 557] width 83 height 84
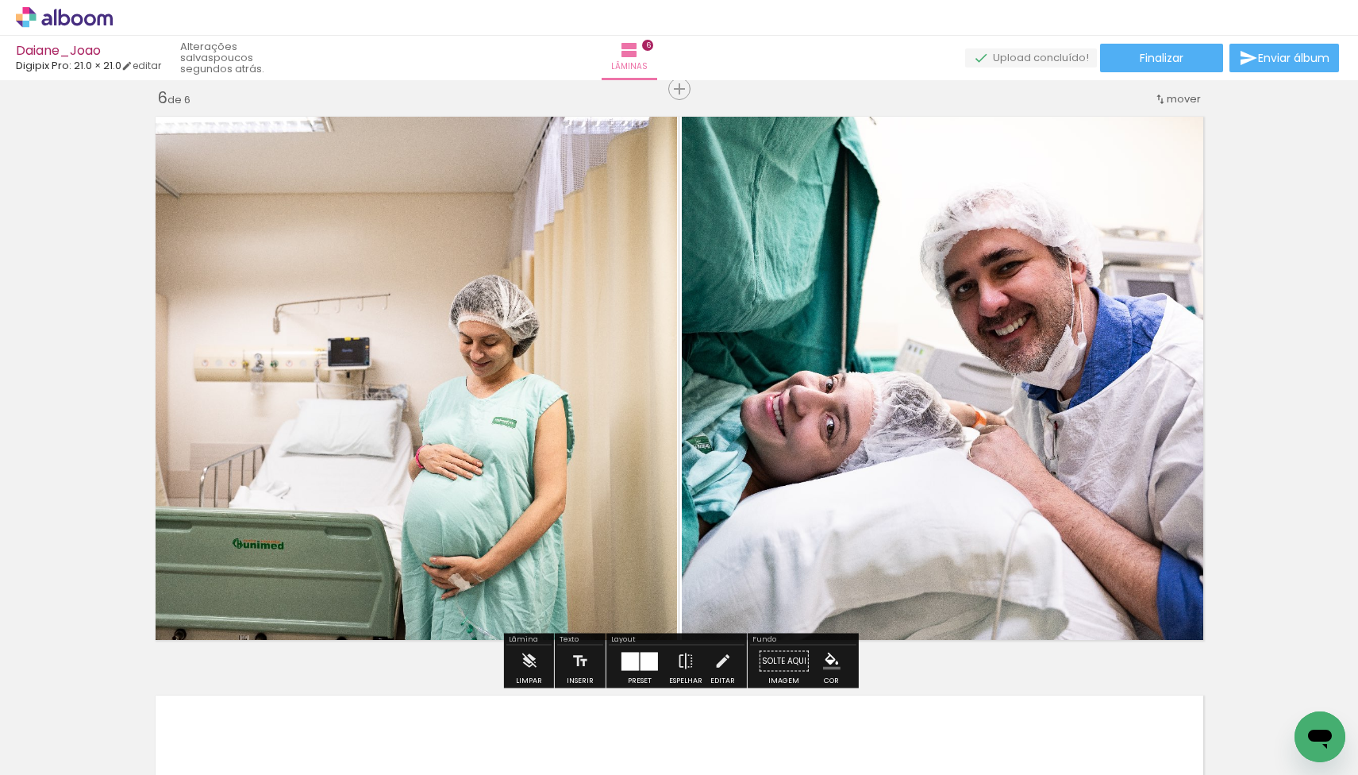
click at [444, 444] on quentale-photo at bounding box center [412, 378] width 529 height 539
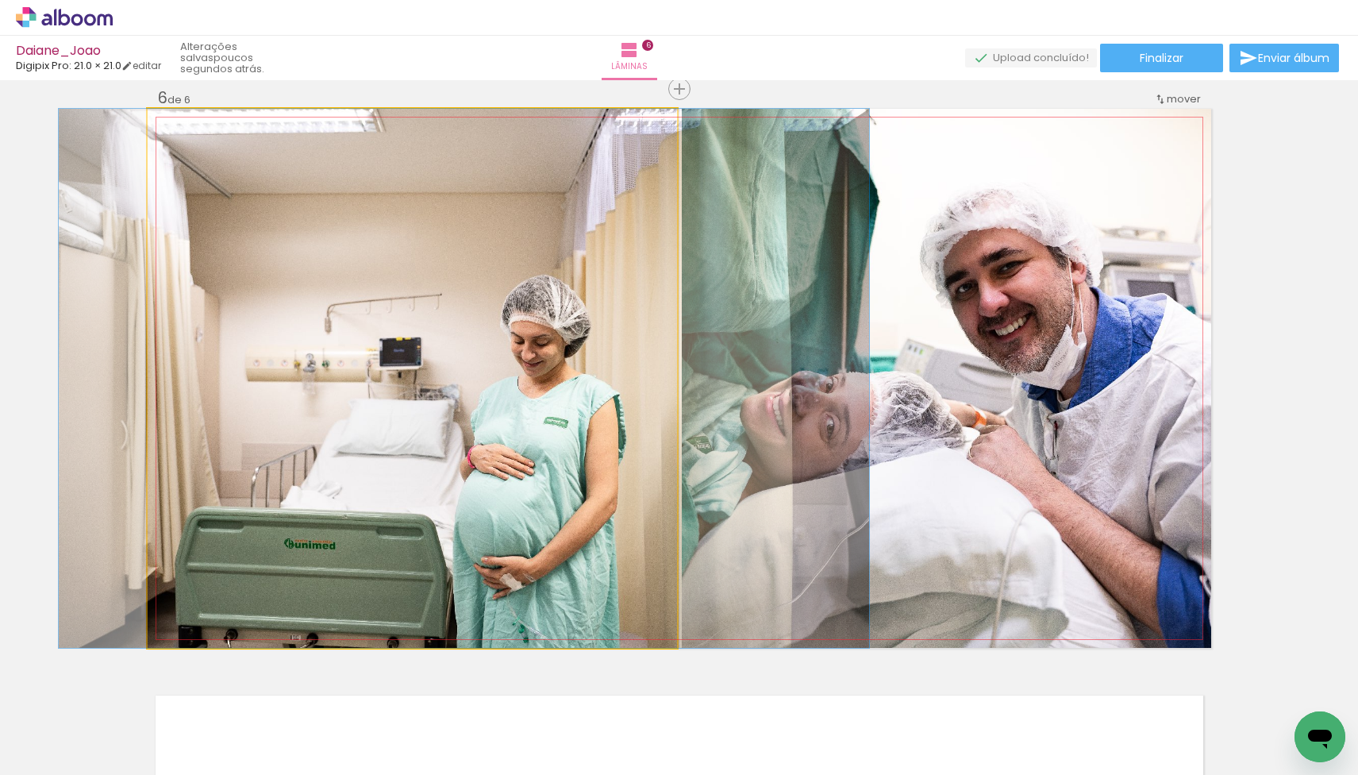
drag, startPoint x: 444, startPoint y: 444, endPoint x: 496, endPoint y: 407, distance: 63.2
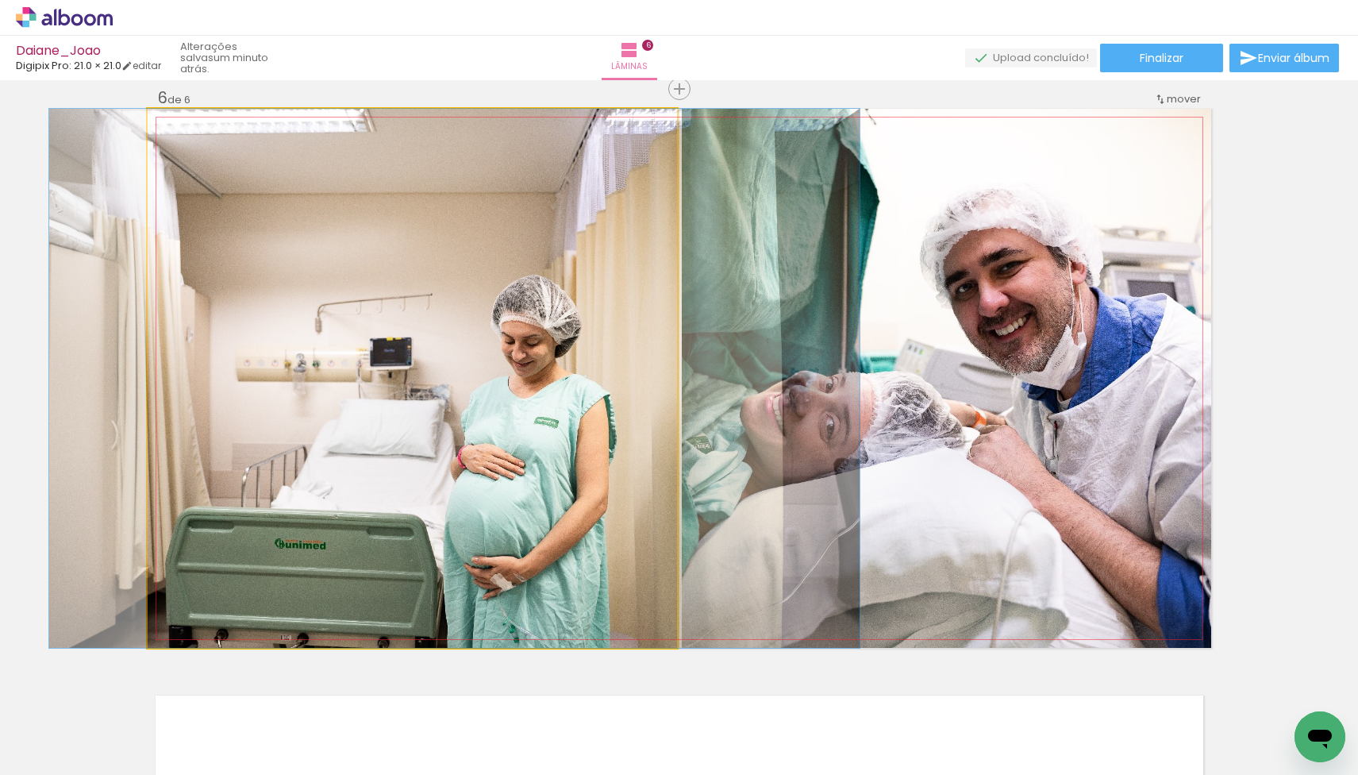
drag, startPoint x: 496, startPoint y: 407, endPoint x: 487, endPoint y: 407, distance: 9.5
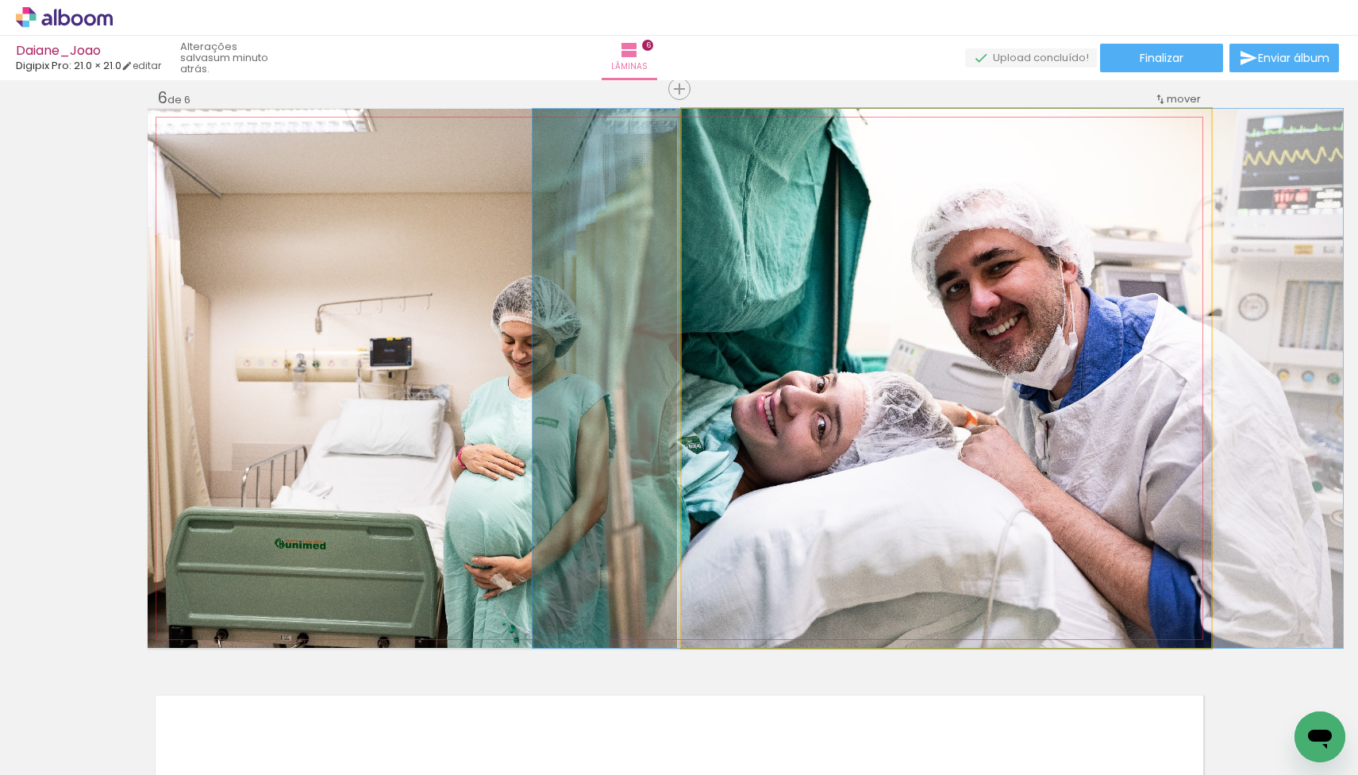
drag, startPoint x: 922, startPoint y: 364, endPoint x: 913, endPoint y: 364, distance: 8.7
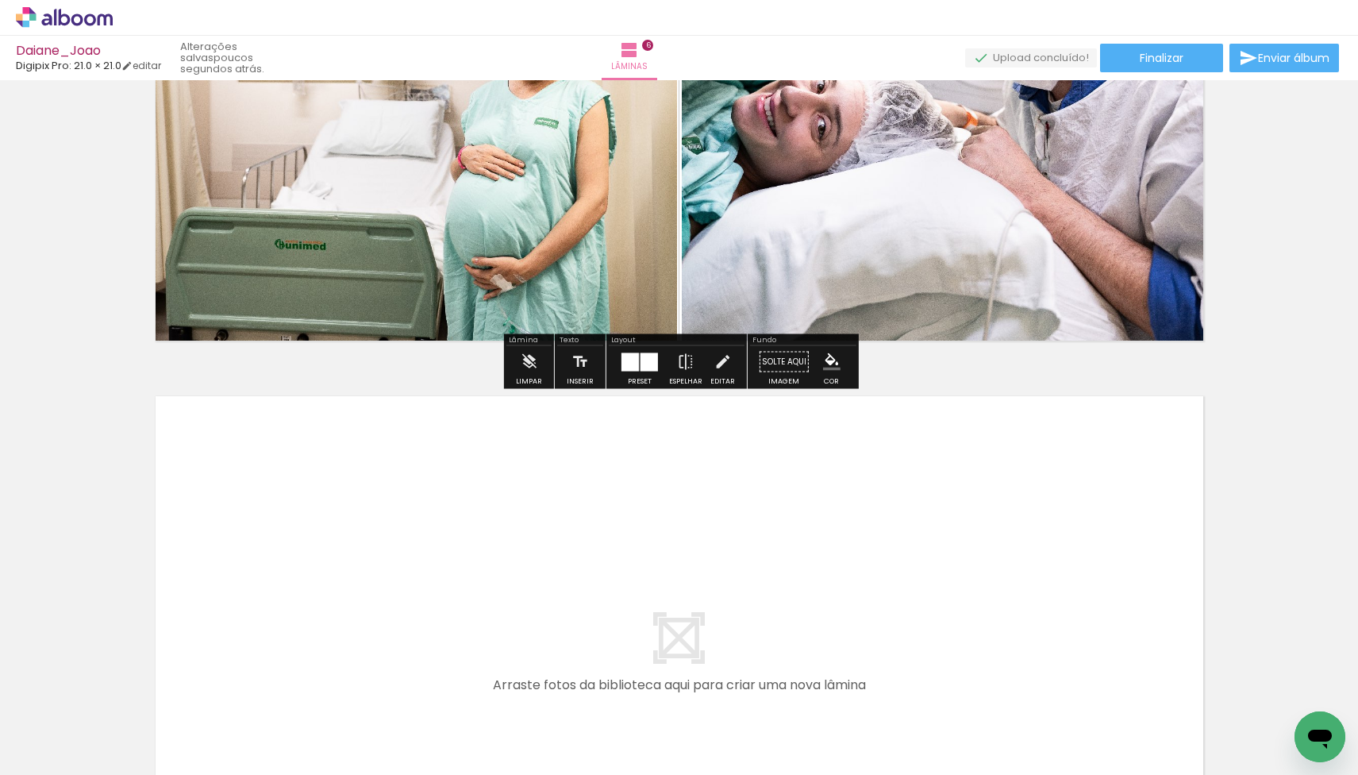
scroll to position [3330, 0]
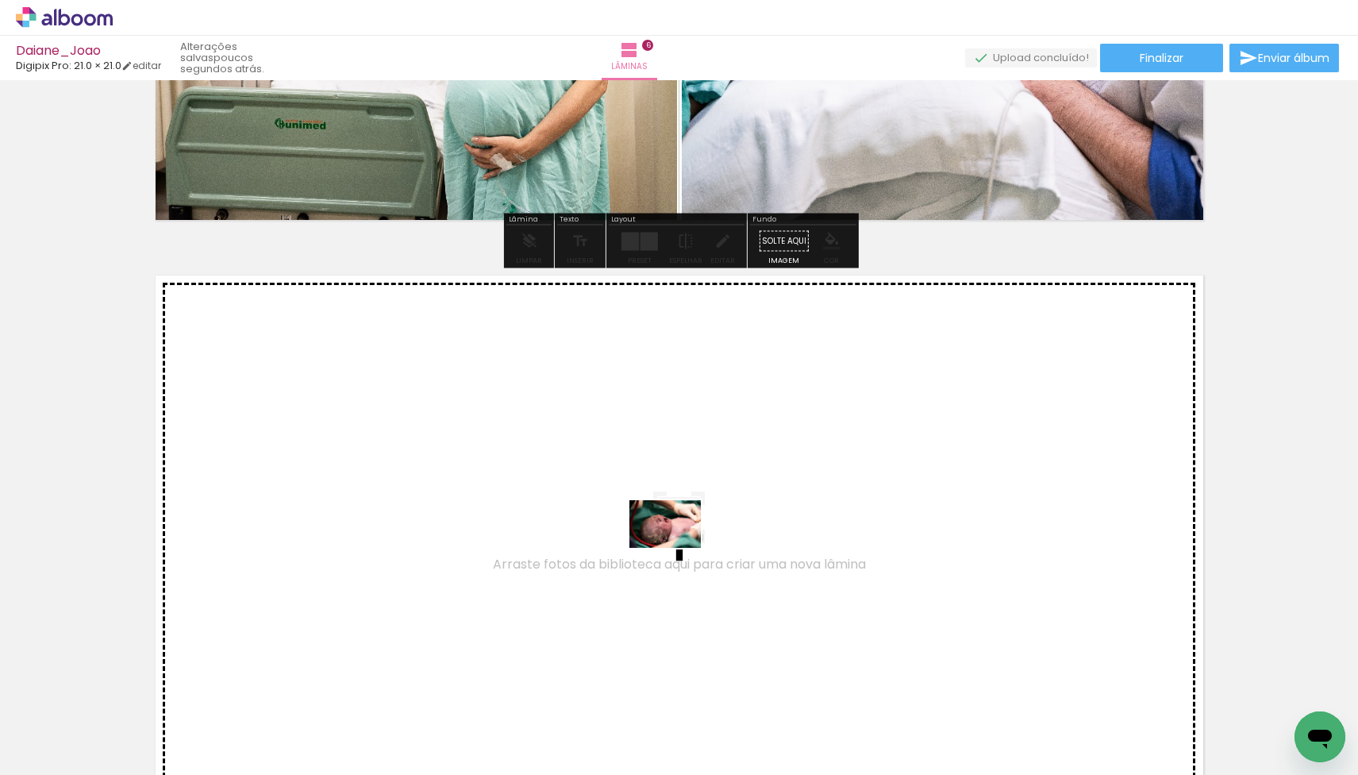
drag, startPoint x: 618, startPoint y: 724, endPoint x: 677, endPoint y: 548, distance: 185.7
click at [677, 548] on quentale-workspace at bounding box center [679, 387] width 1358 height 775
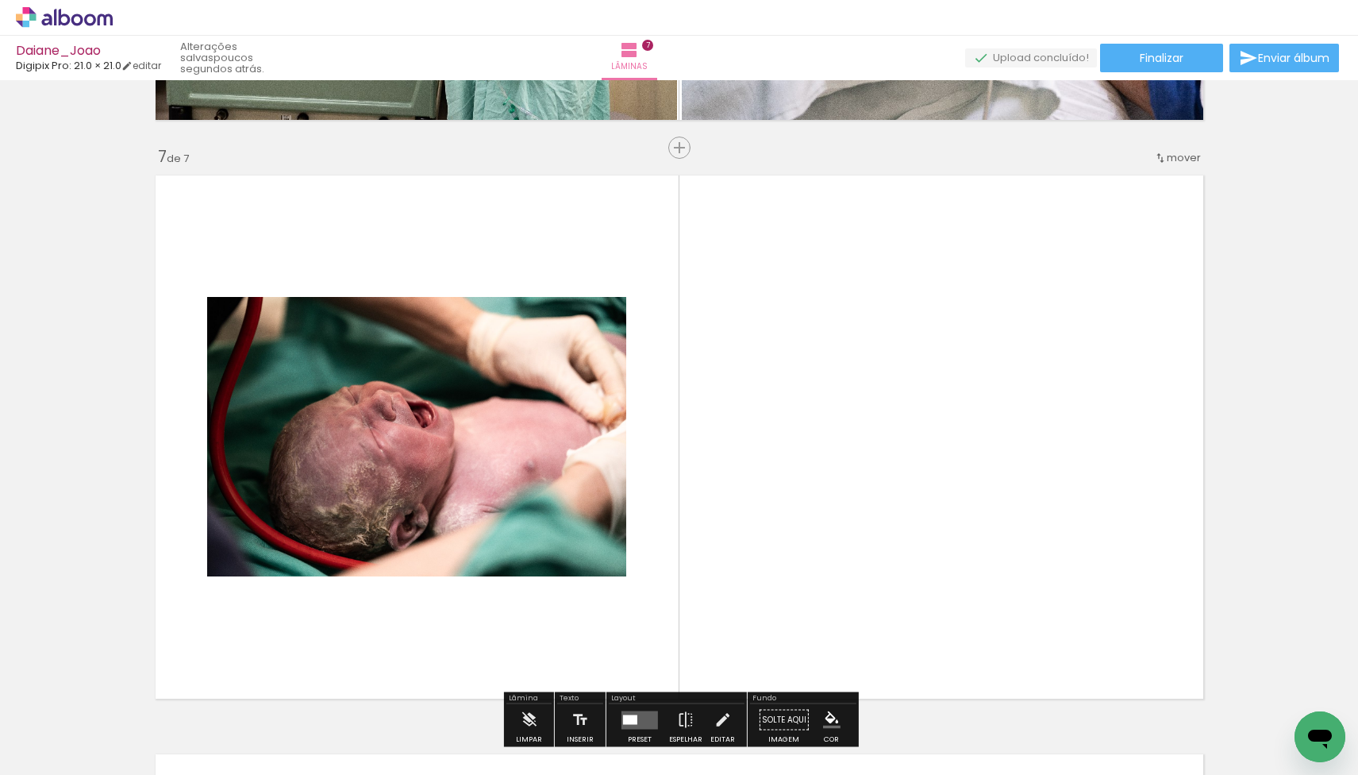
scroll to position [3489, 0]
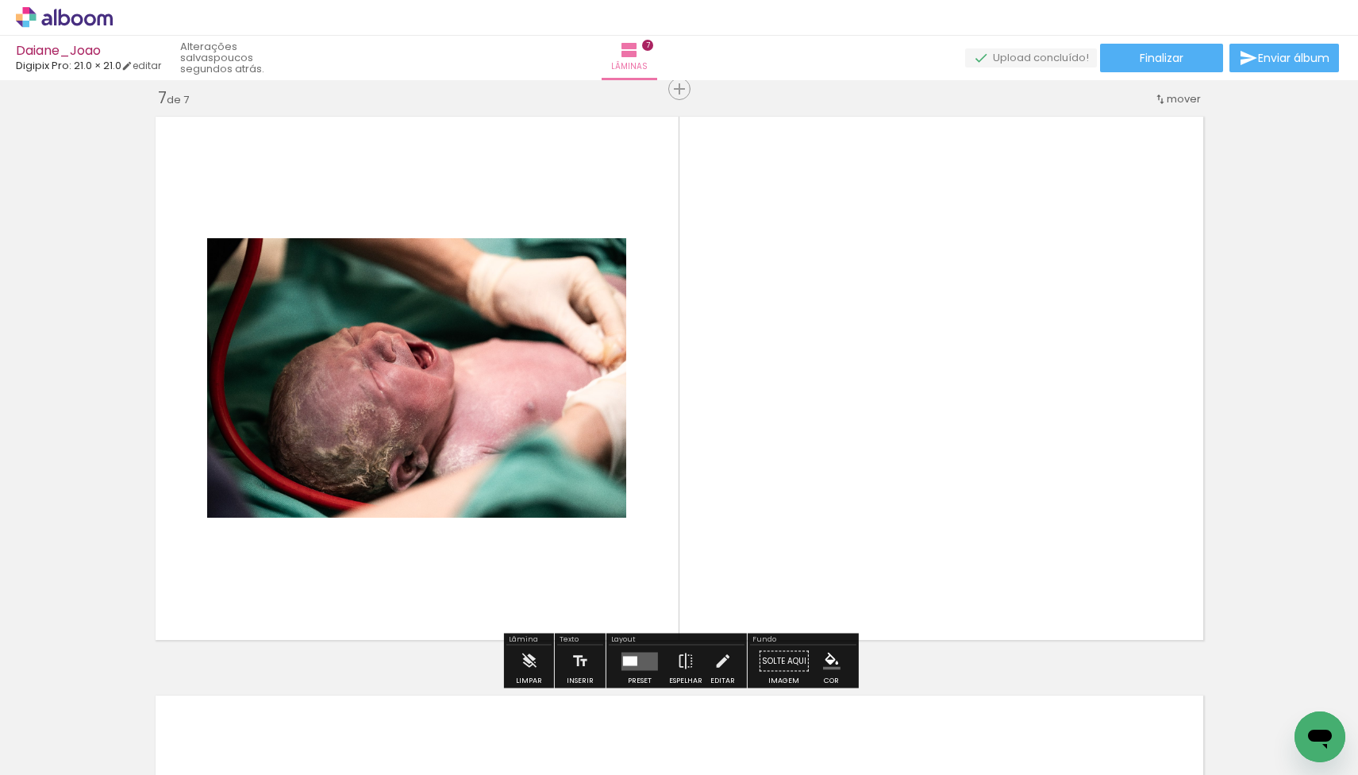
click at [631, 659] on div at bounding box center [630, 661] width 14 height 10
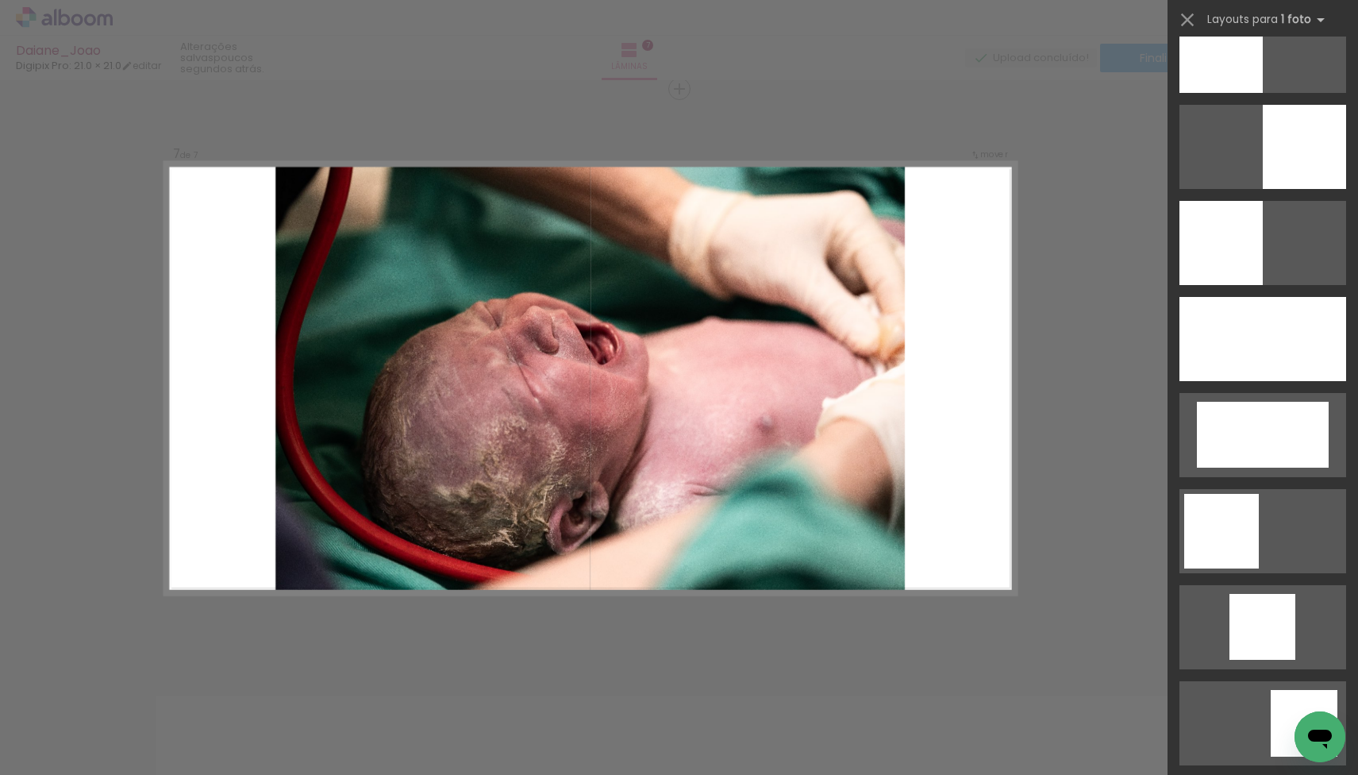
scroll to position [1152, 0]
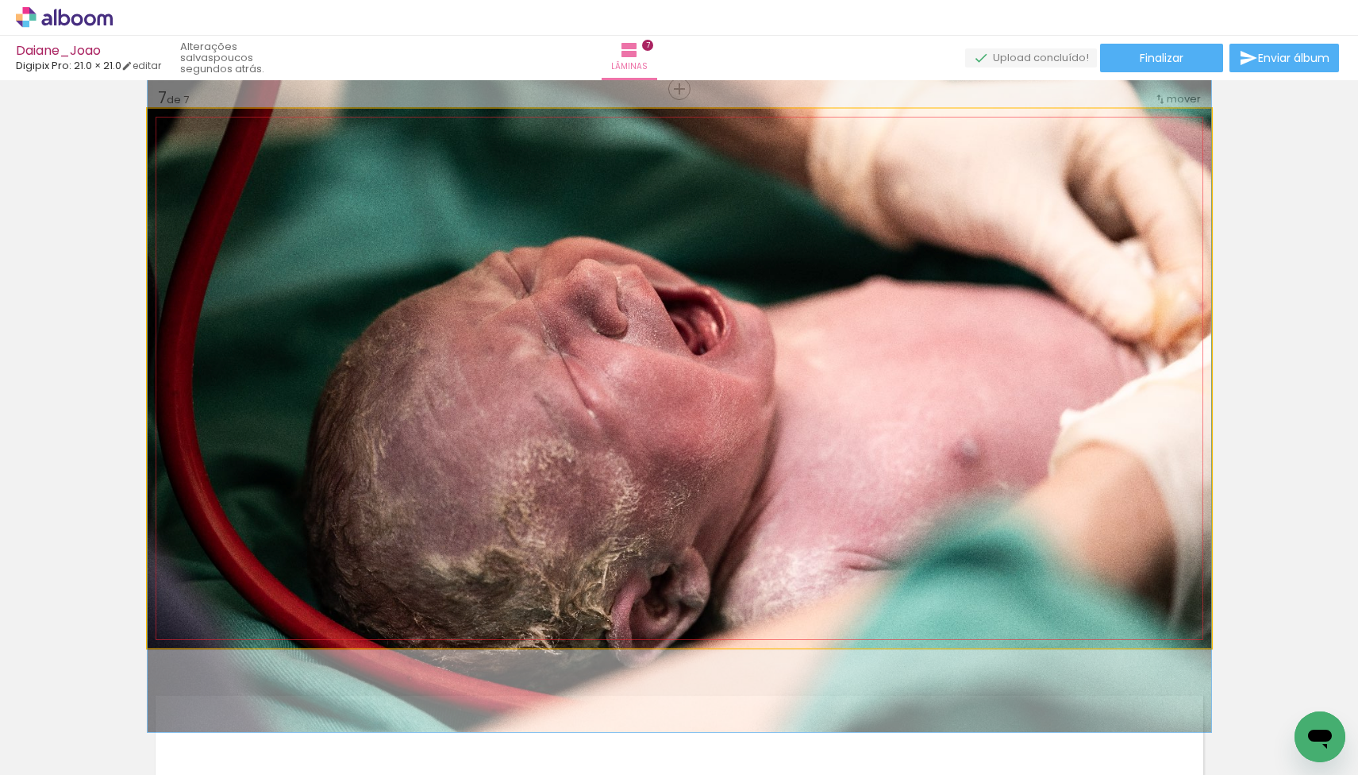
click at [1027, 345] on quentale-photo at bounding box center [680, 378] width 1064 height 539
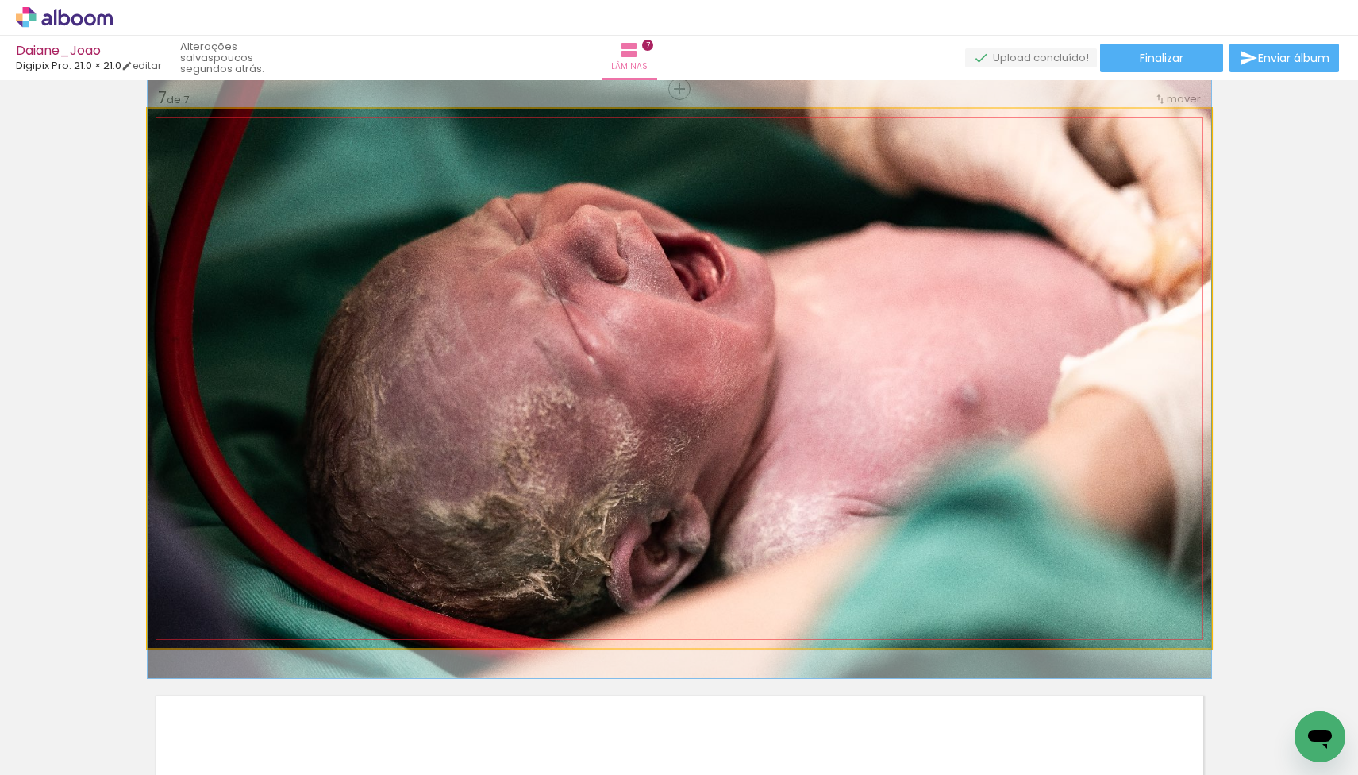
drag, startPoint x: 1055, startPoint y: 344, endPoint x: 986, endPoint y: 290, distance: 87.6
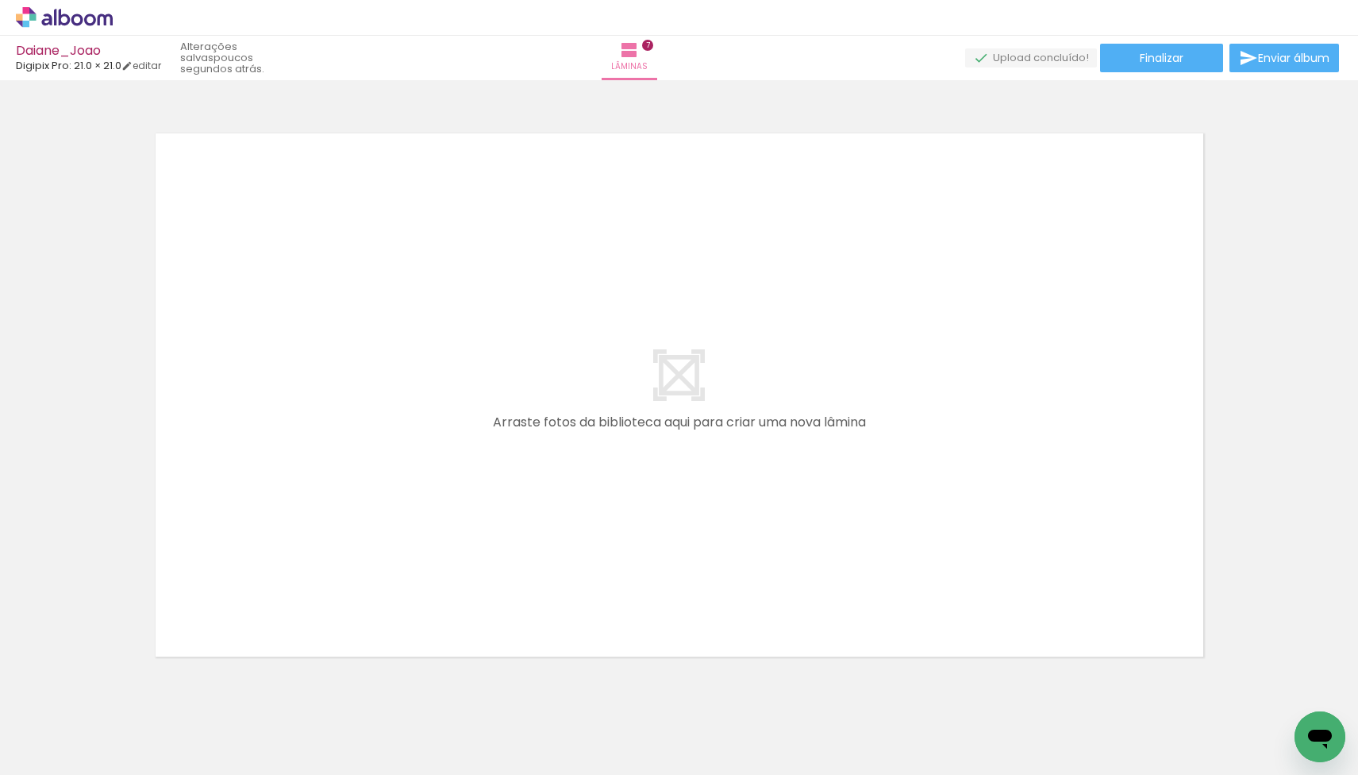
scroll to position [4074, 0]
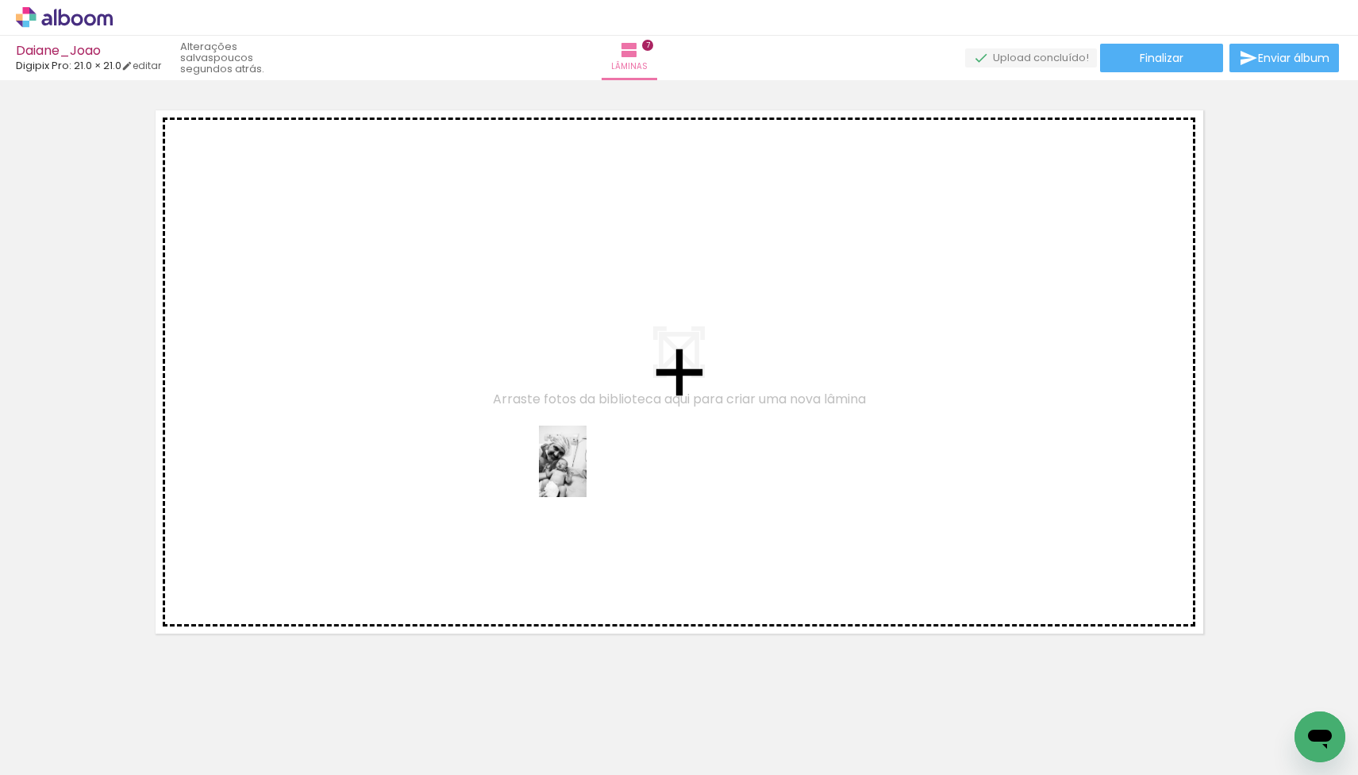
click at [583, 473] on quentale-workspace at bounding box center [679, 387] width 1358 height 775
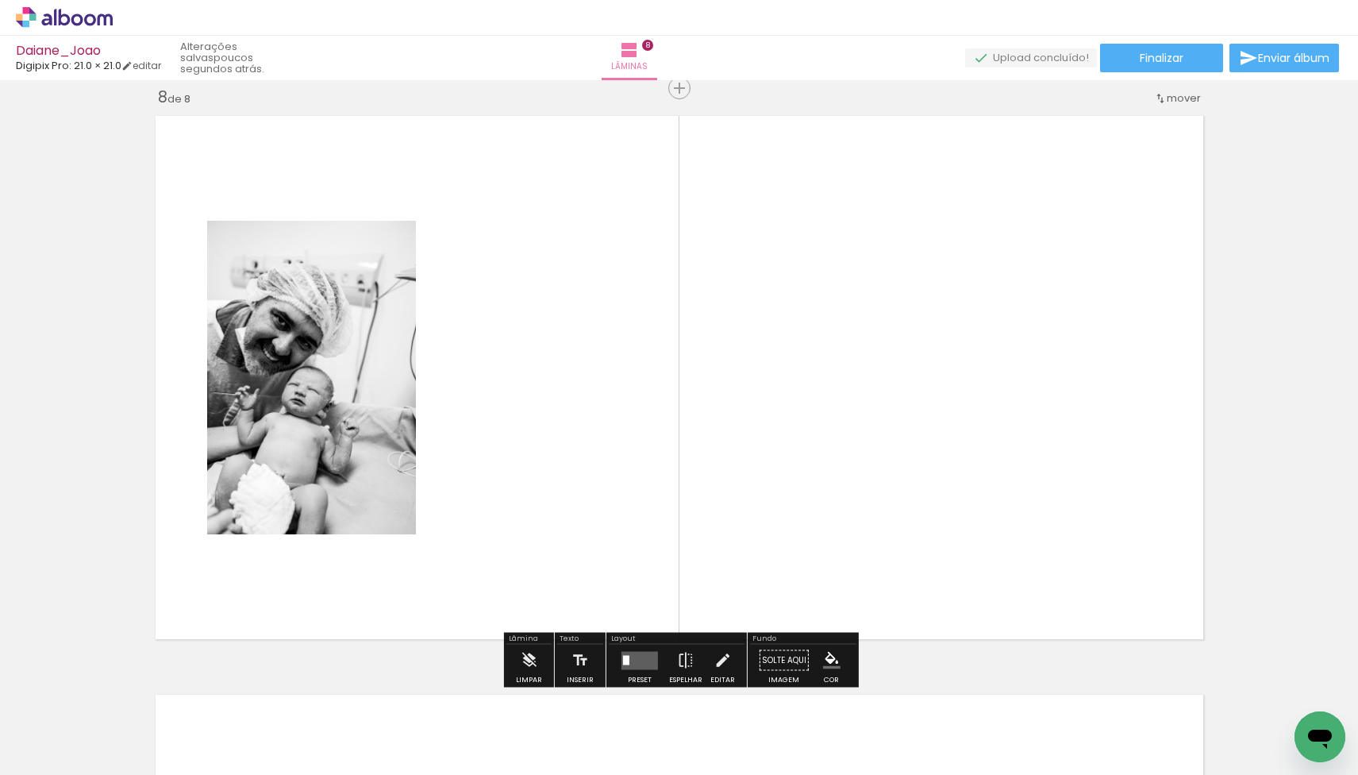
scroll to position [4068, 0]
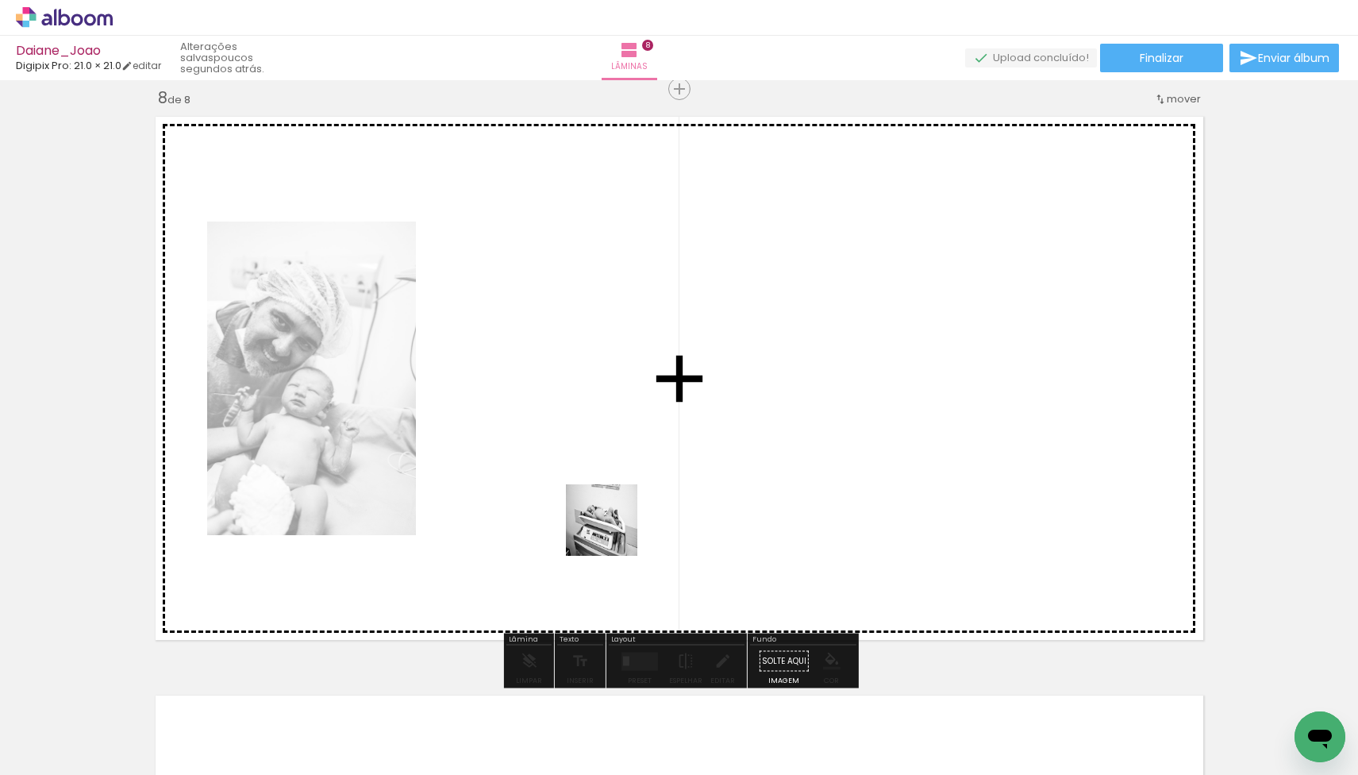
drag, startPoint x: 599, startPoint y: 719, endPoint x: 614, endPoint y: 527, distance: 192.6
click at [614, 527] on quentale-workspace at bounding box center [679, 387] width 1358 height 775
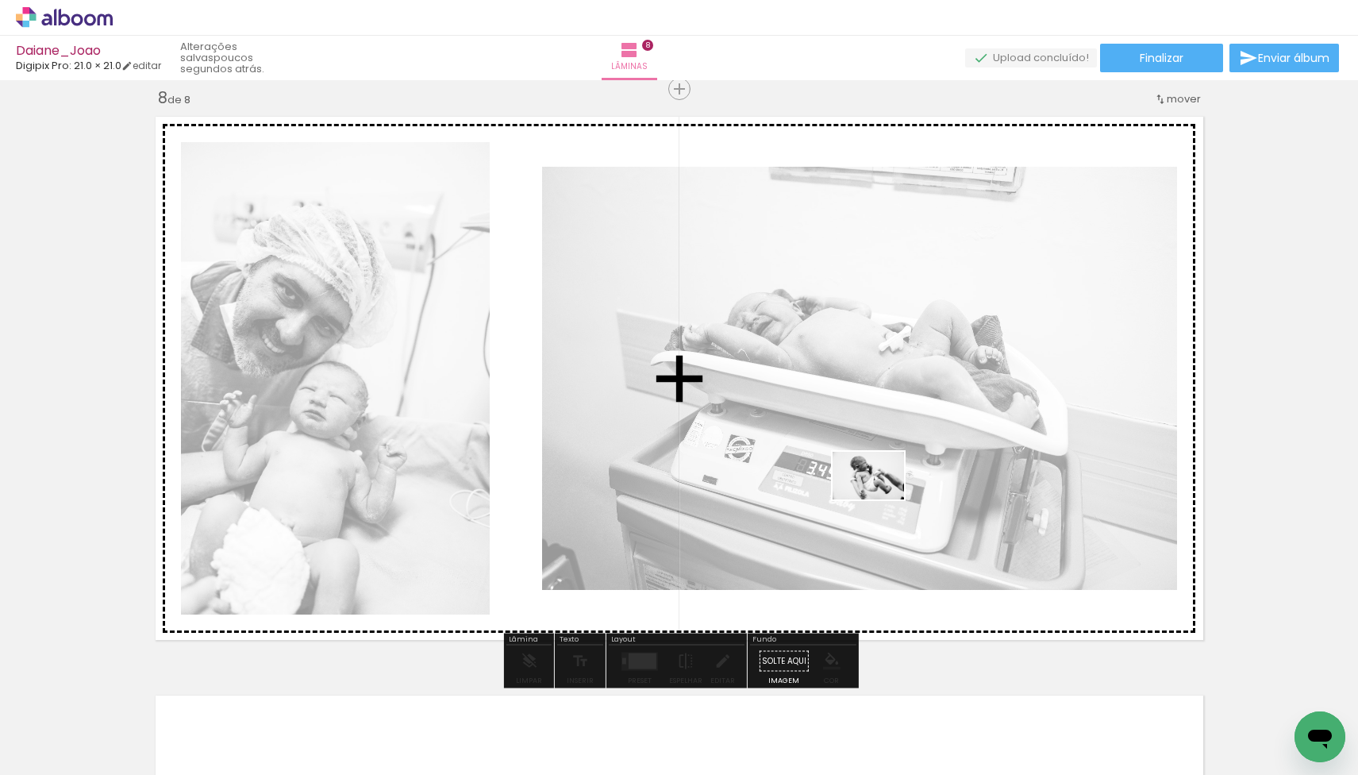
drag, startPoint x: 621, startPoint y: 725, endPoint x: 880, endPoint y: 499, distance: 343.7
click at [880, 499] on quentale-workspace at bounding box center [679, 387] width 1358 height 775
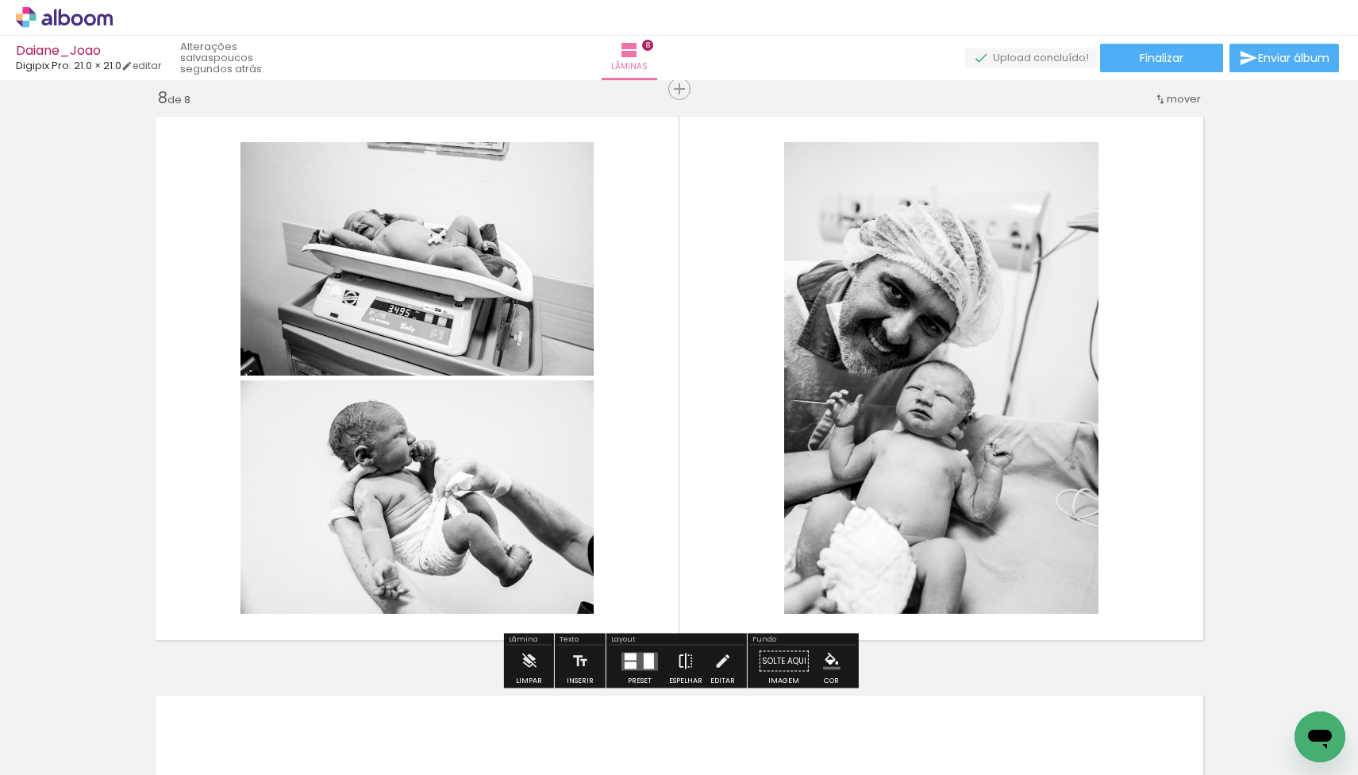
click at [684, 663] on iron-icon at bounding box center [685, 661] width 17 height 32
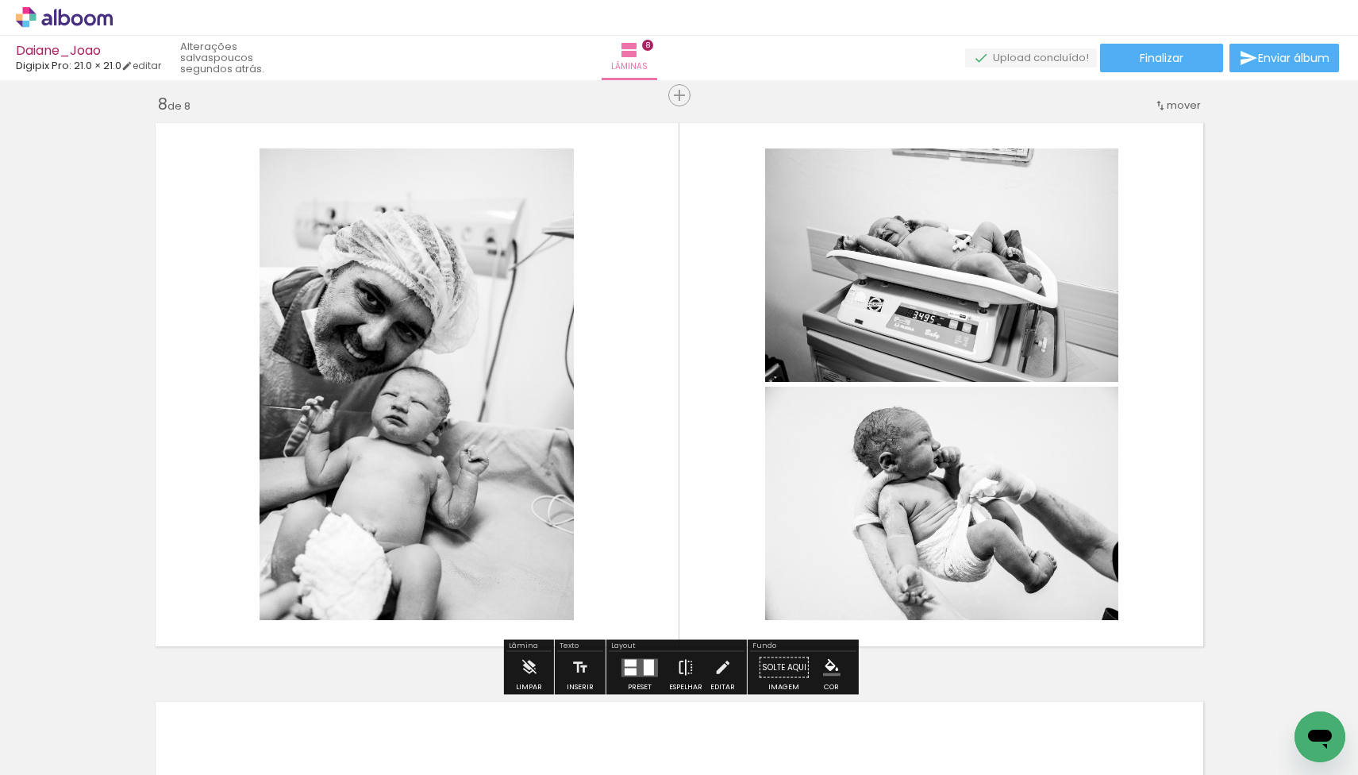
scroll to position [4061, 0]
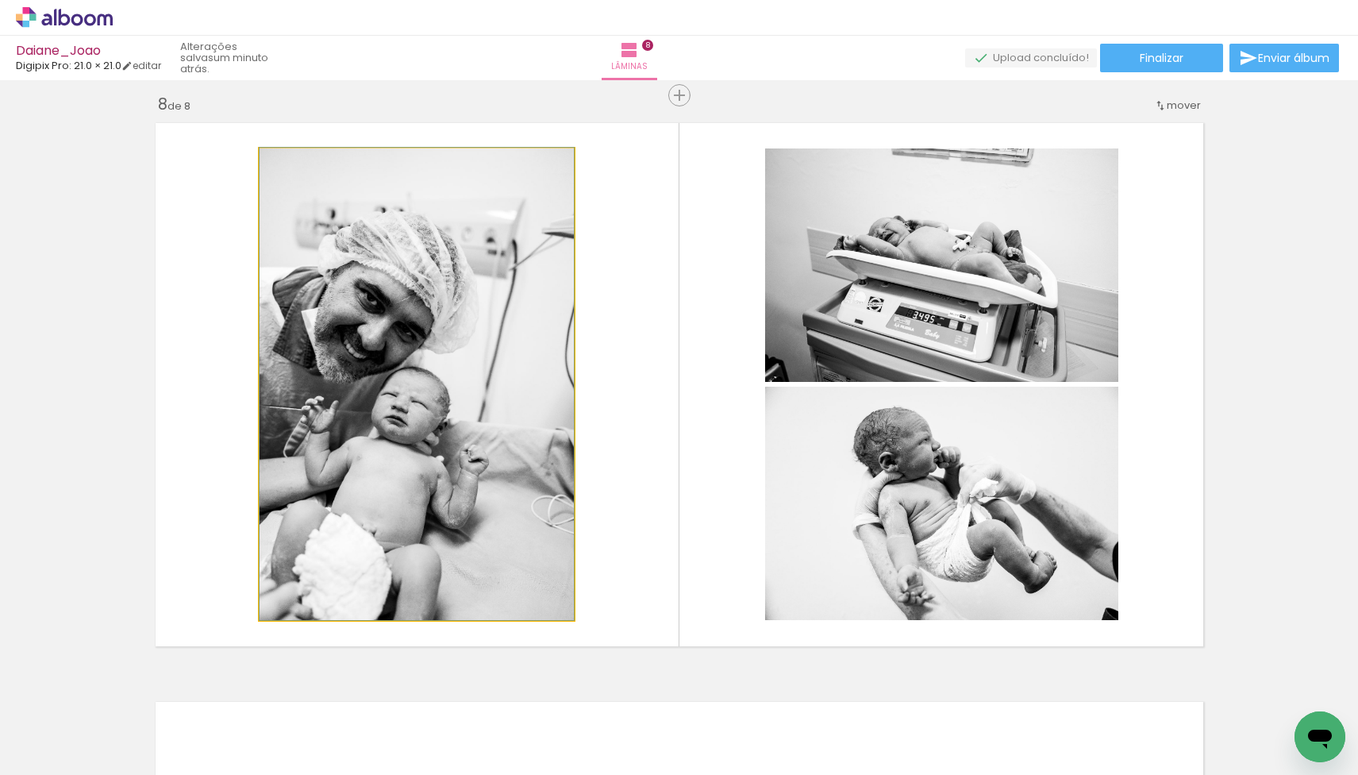
click at [505, 455] on quentale-photo at bounding box center [417, 383] width 314 height 471
drag, startPoint x: 500, startPoint y: 458, endPoint x: 535, endPoint y: 458, distance: 34.9
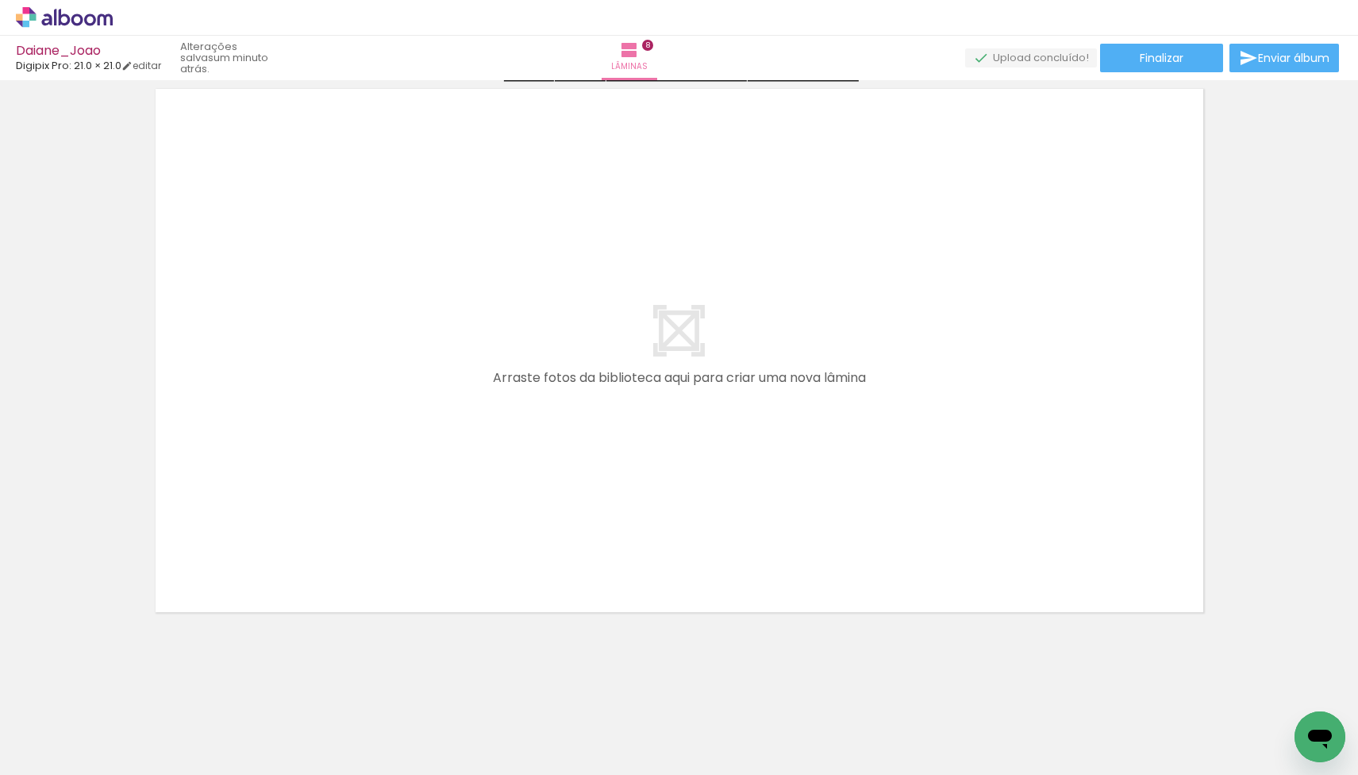
scroll to position [4674, 0]
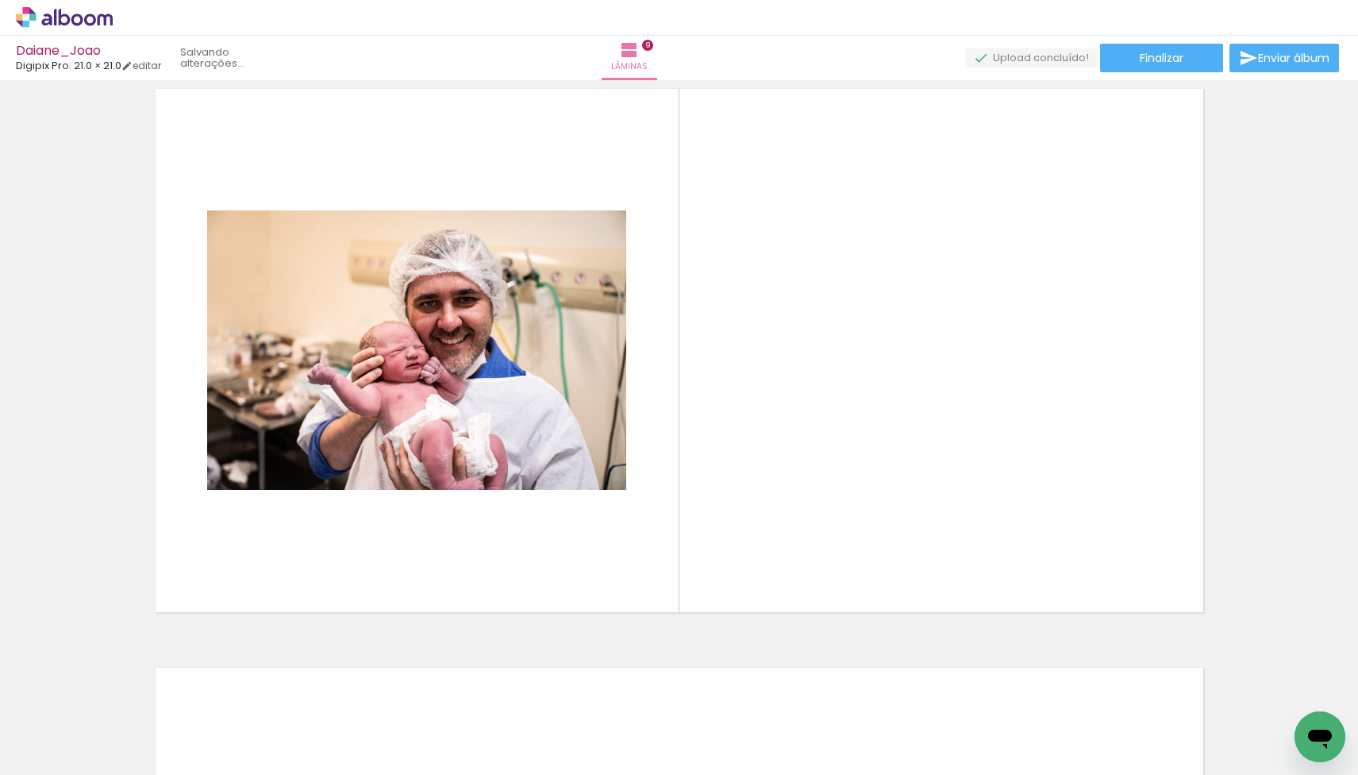
drag, startPoint x: 625, startPoint y: 728, endPoint x: 563, endPoint y: 446, distance: 288.5
click at [563, 446] on quentale-workspace at bounding box center [679, 387] width 1358 height 775
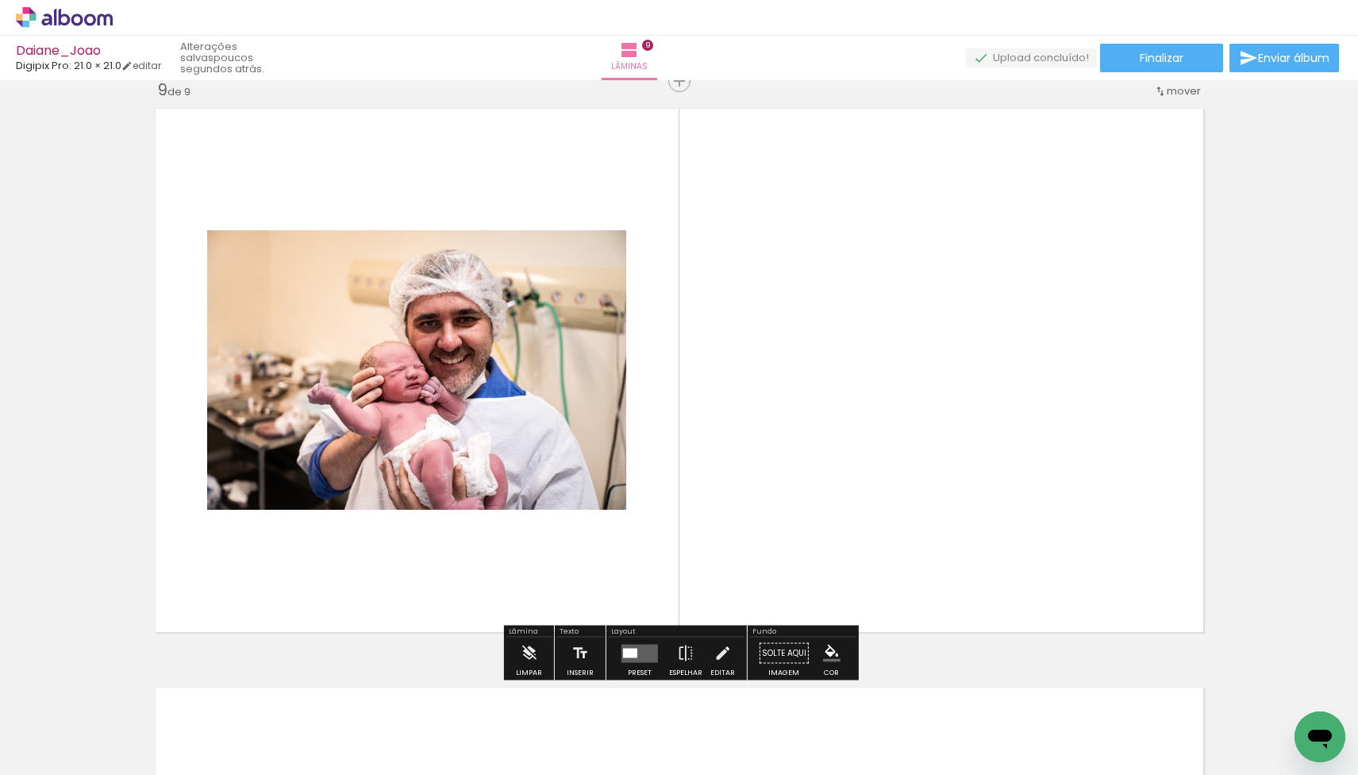
scroll to position [4646, 0]
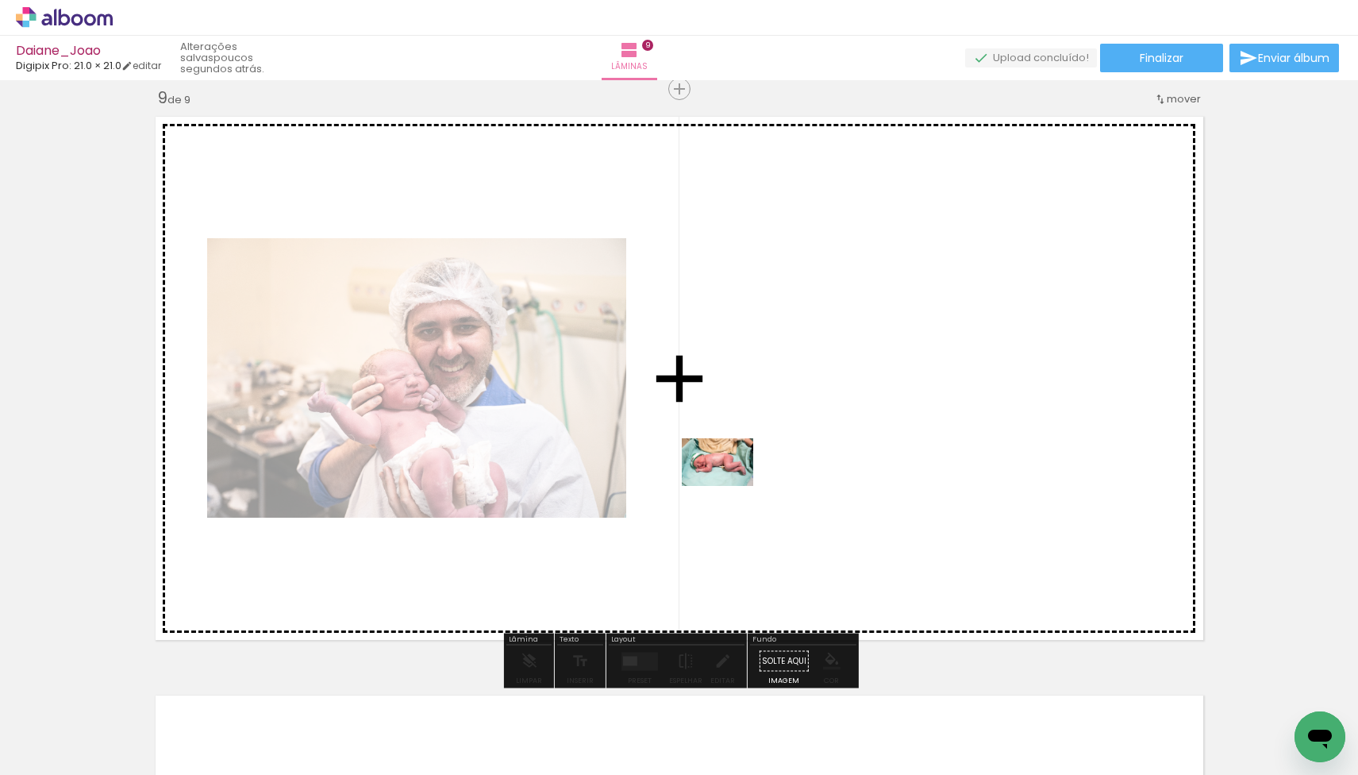
drag, startPoint x: 610, startPoint y: 717, endPoint x: 729, endPoint y: 486, distance: 260.2
click at [729, 486] on quentale-workspace at bounding box center [679, 387] width 1358 height 775
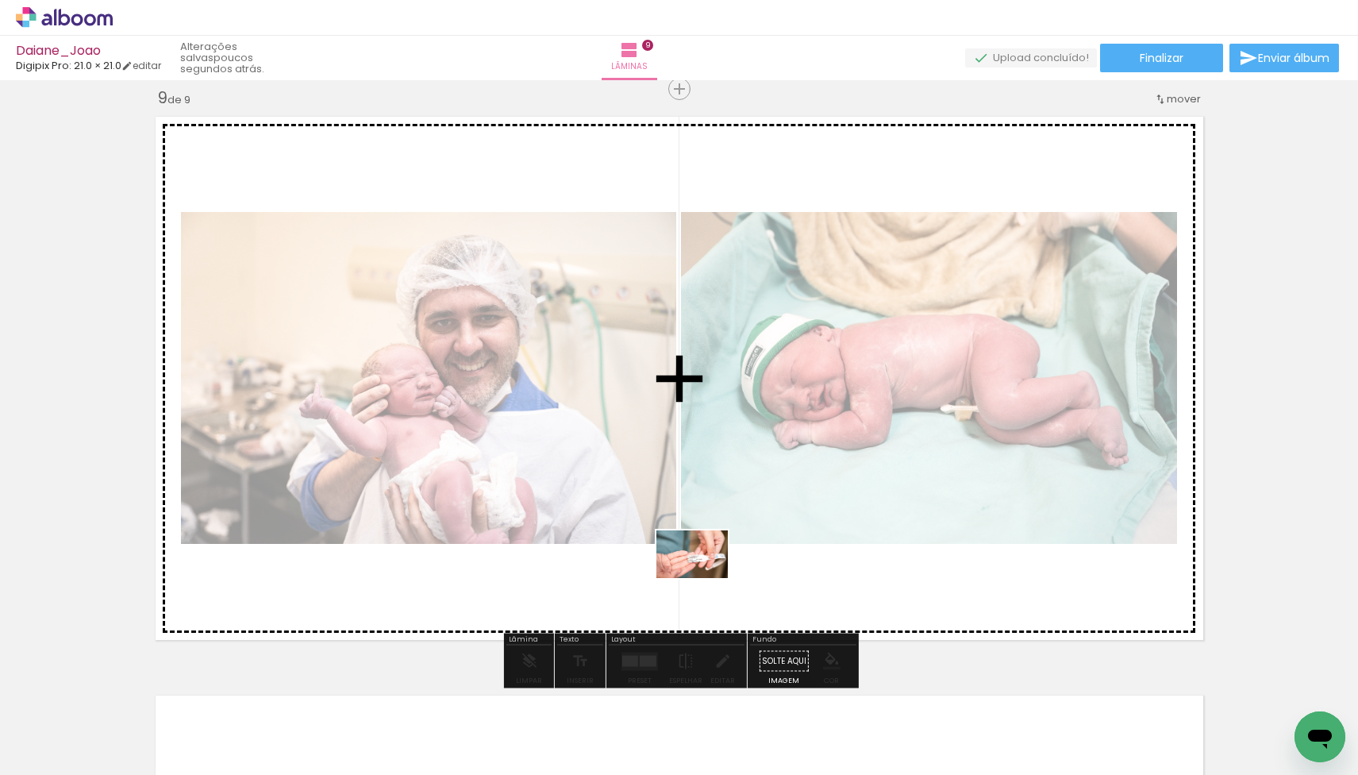
drag, startPoint x: 621, startPoint y: 711, endPoint x: 703, endPoint y: 579, distance: 155.7
click at [703, 579] on quentale-workspace at bounding box center [679, 387] width 1358 height 775
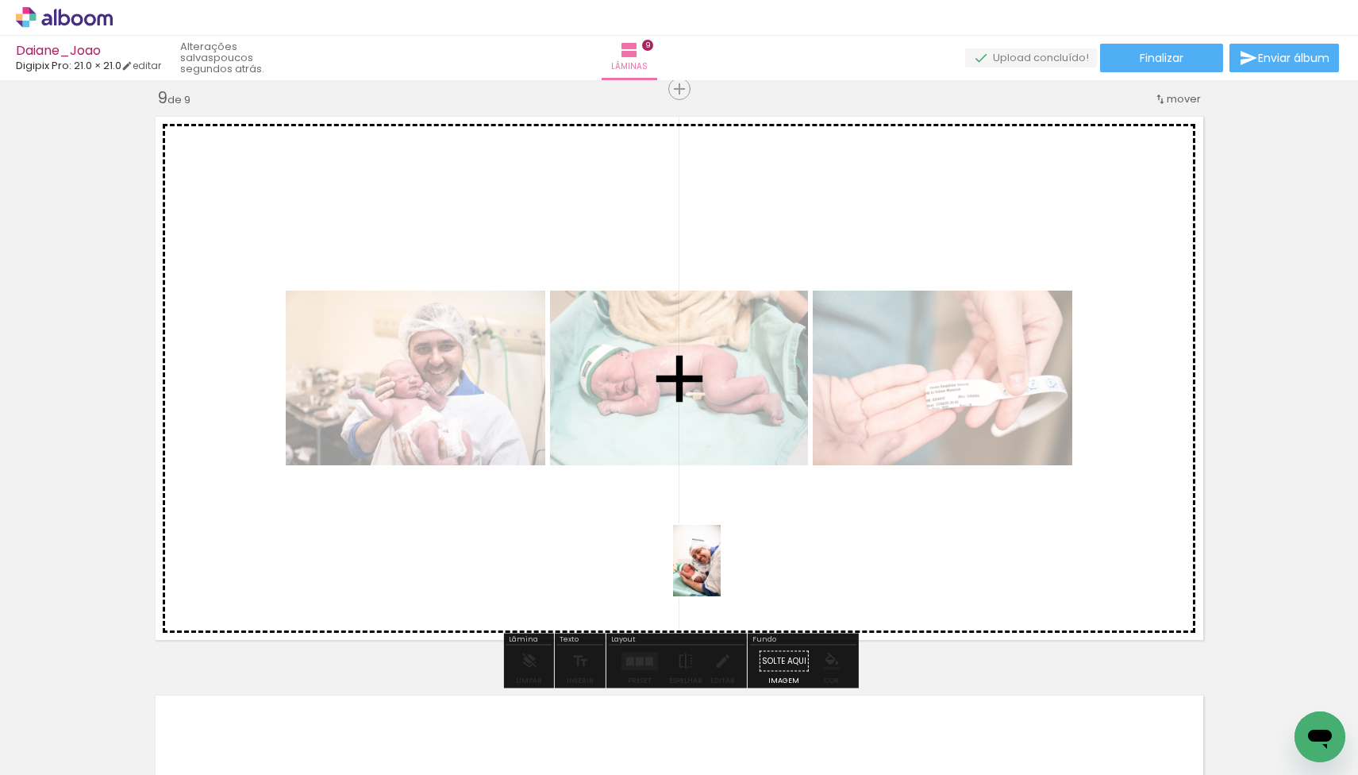
drag, startPoint x: 620, startPoint y: 712, endPoint x: 721, endPoint y: 572, distance: 172.3
click at [721, 572] on quentale-workspace at bounding box center [679, 387] width 1358 height 775
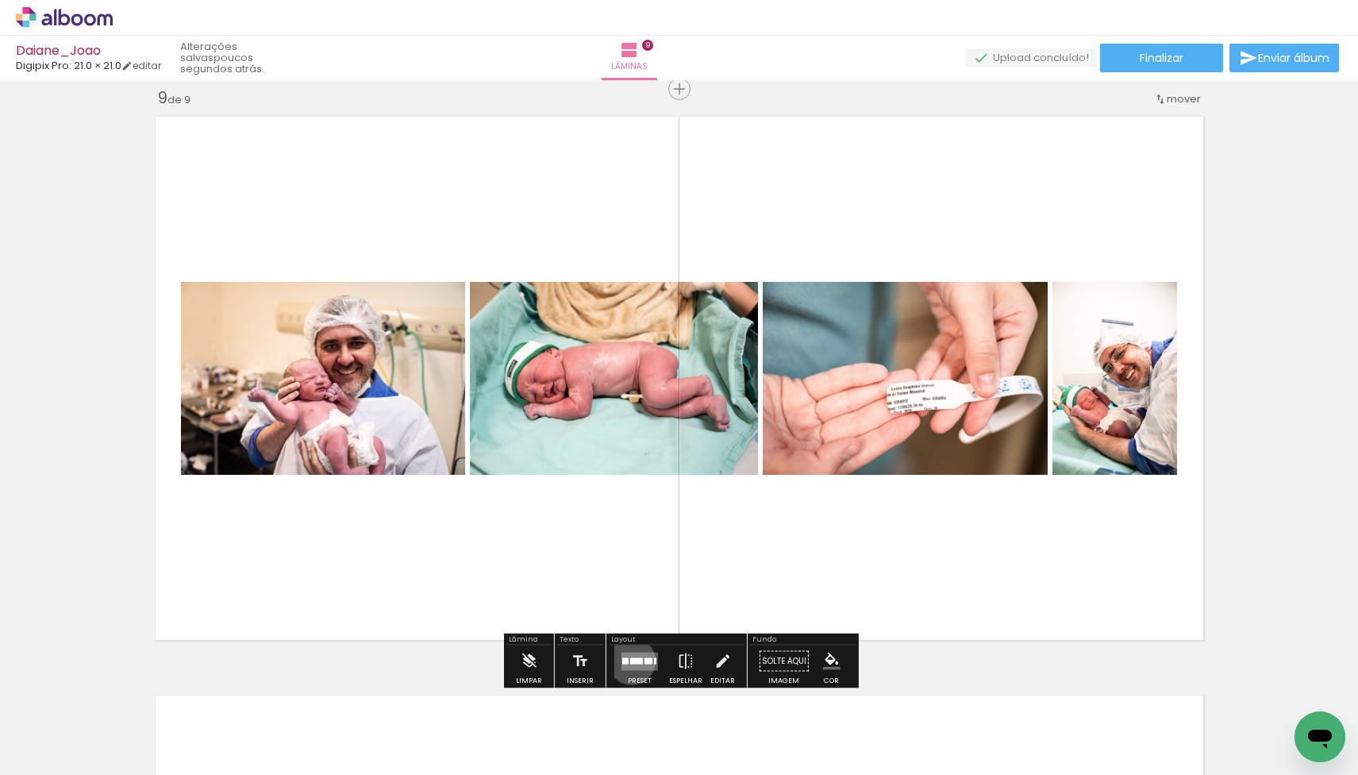
click at [630, 660] on div at bounding box center [636, 660] width 13 height 6
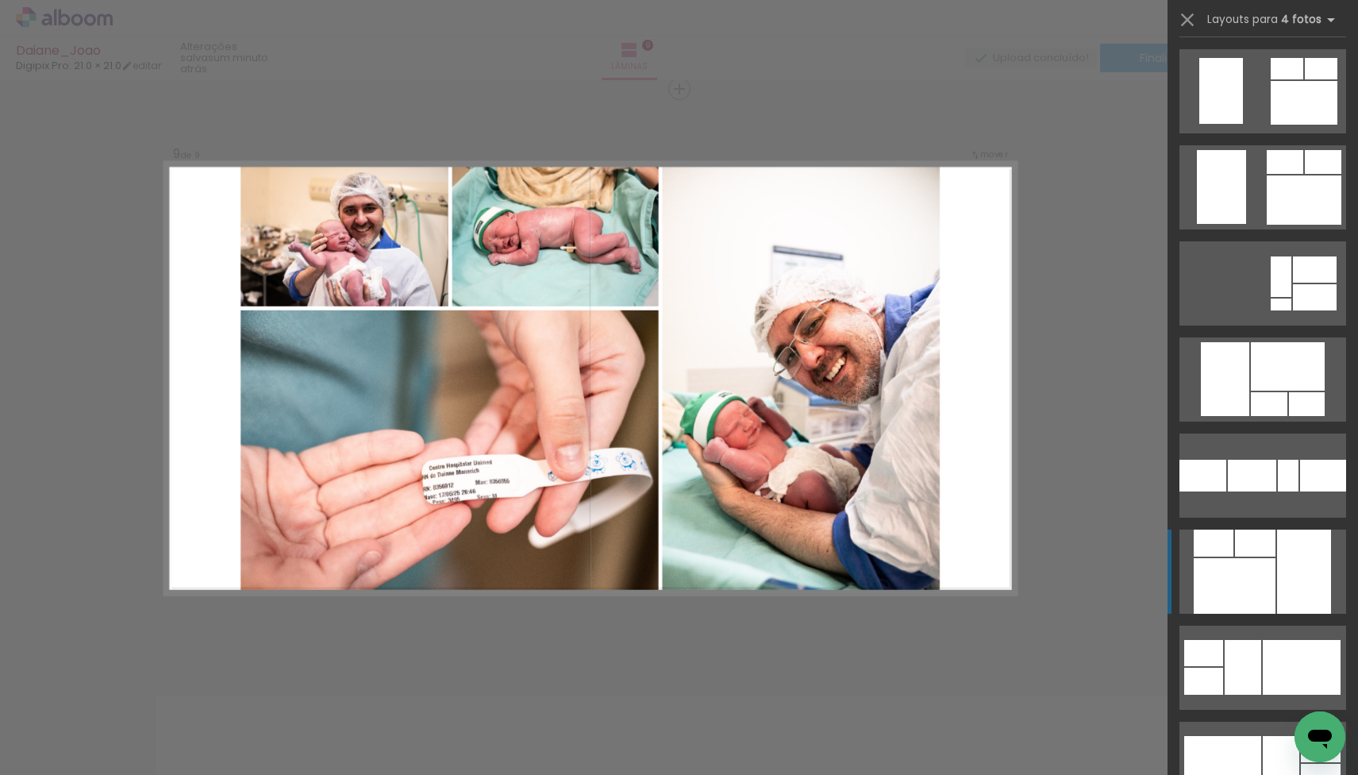
scroll to position [3363, 0]
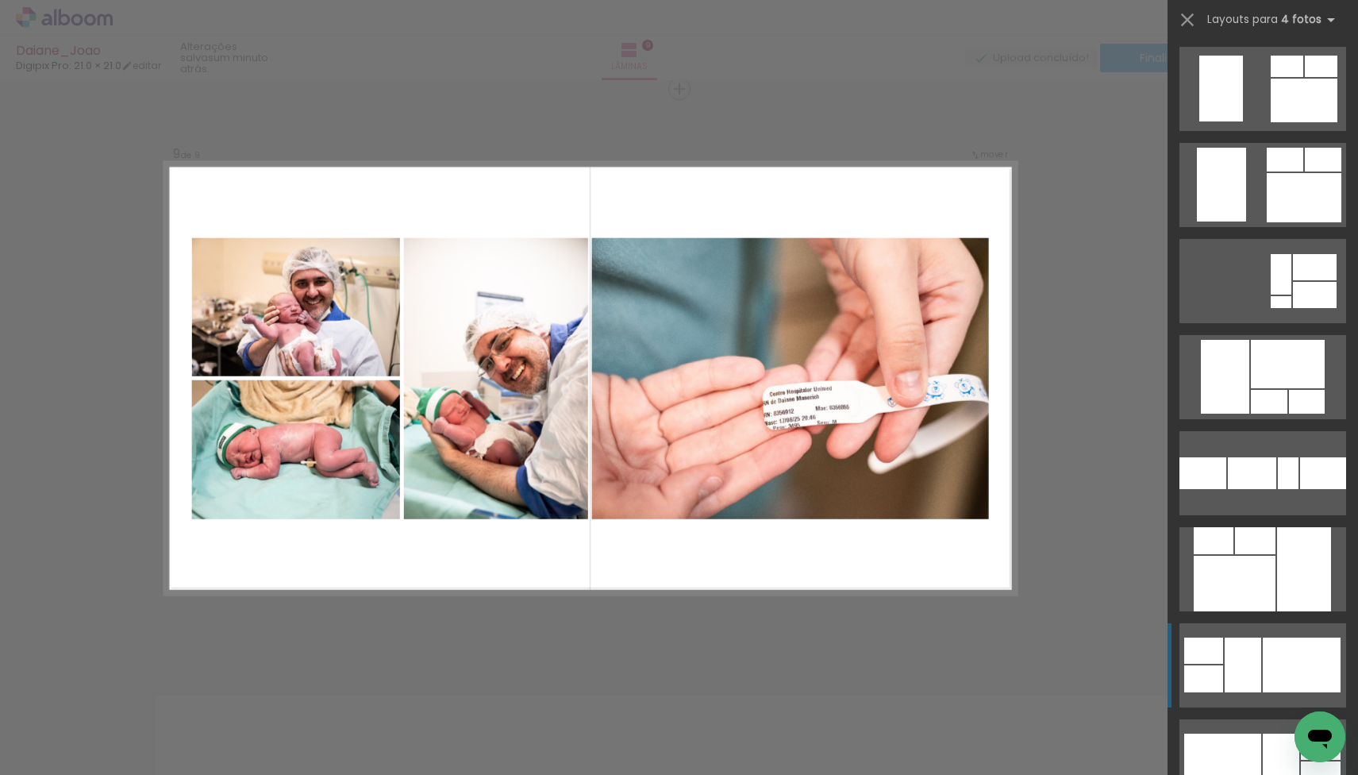
click at [1271, 308] on div at bounding box center [1281, 302] width 21 height 12
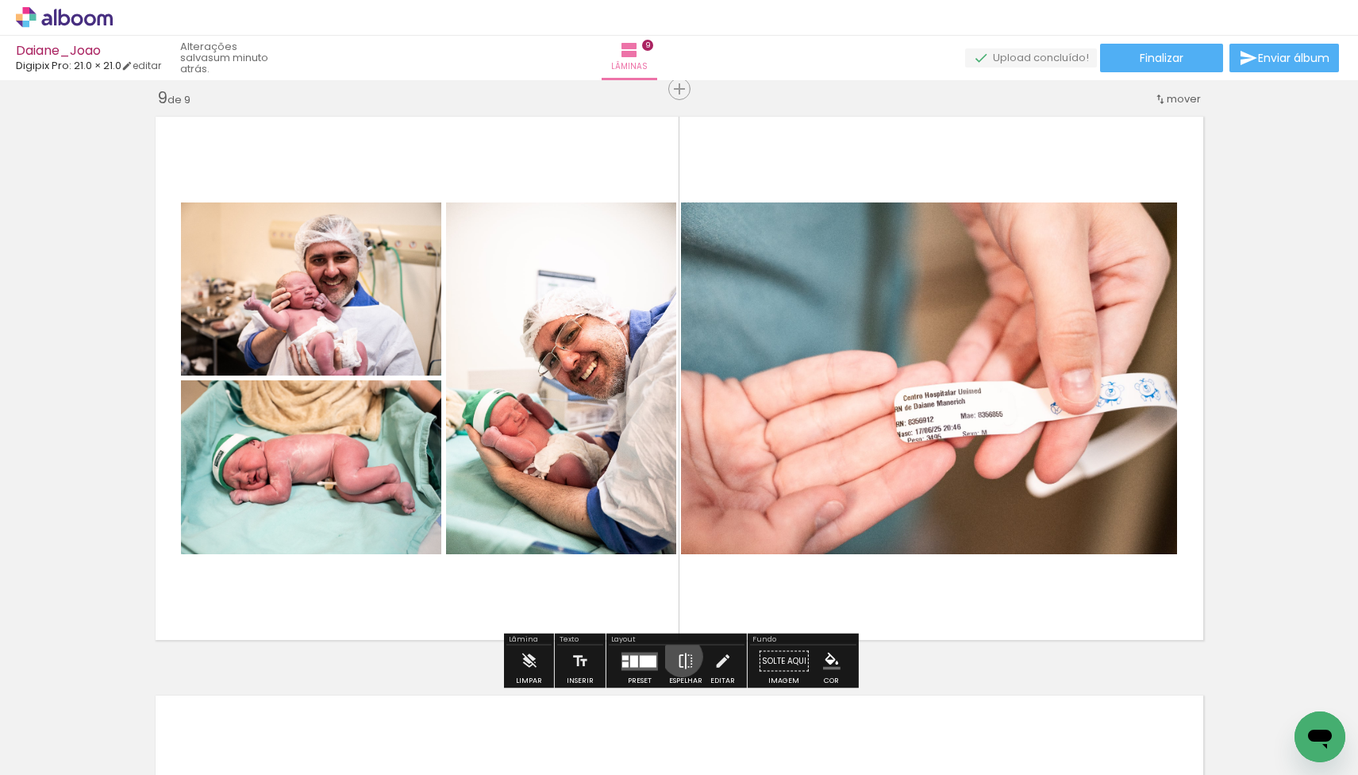
click at [679, 656] on iron-icon at bounding box center [685, 661] width 17 height 32
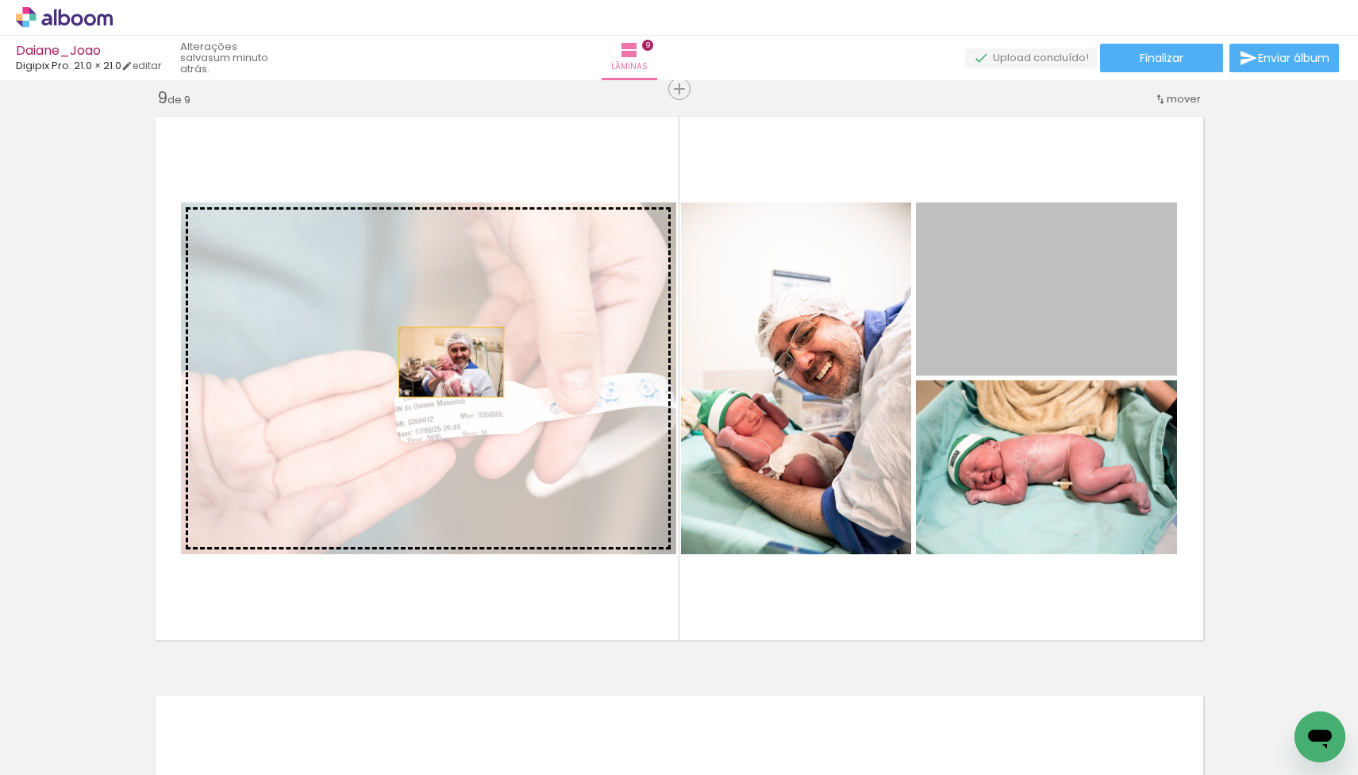
drag, startPoint x: 1031, startPoint y: 321, endPoint x: 450, endPoint y: 362, distance: 582.4
click at [0, 0] on slot at bounding box center [0, 0] width 0 height 0
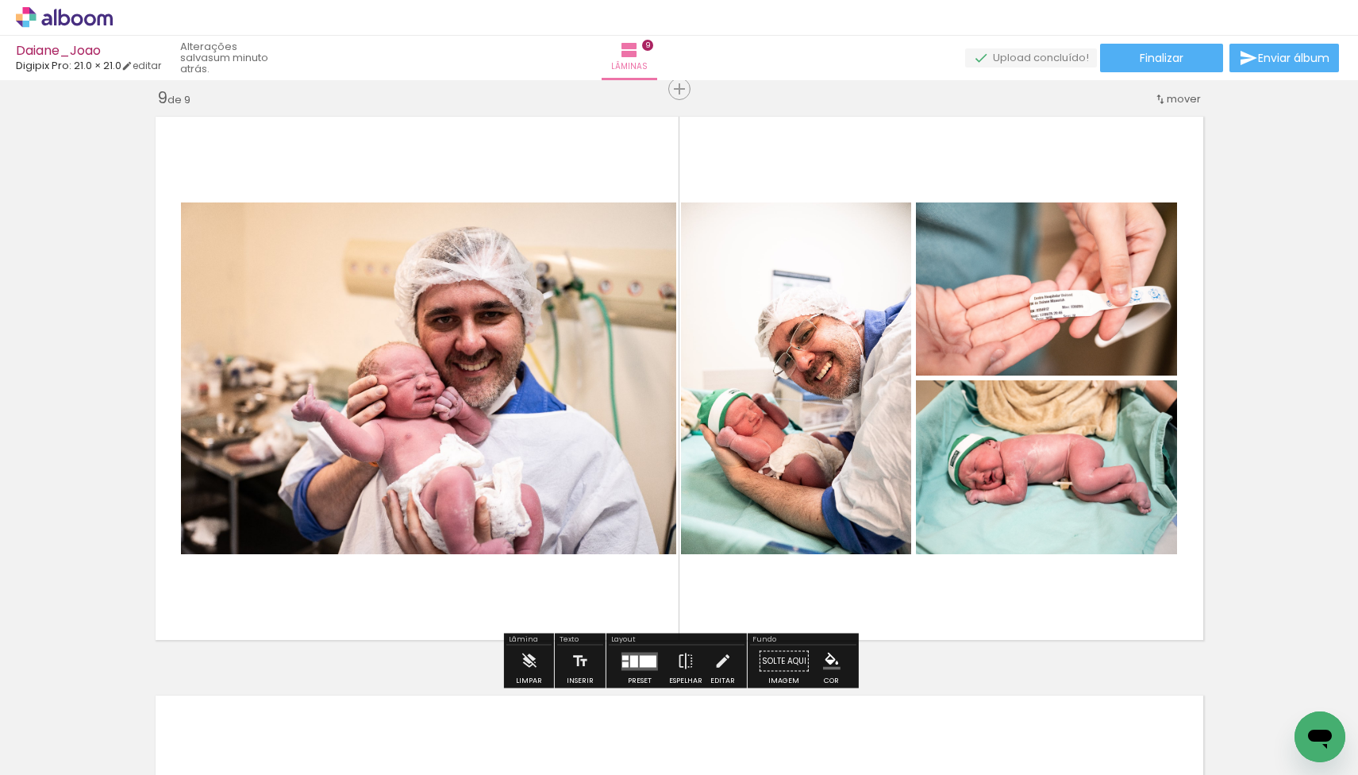
click at [1056, 312] on quentale-photo at bounding box center [1046, 288] width 261 height 173
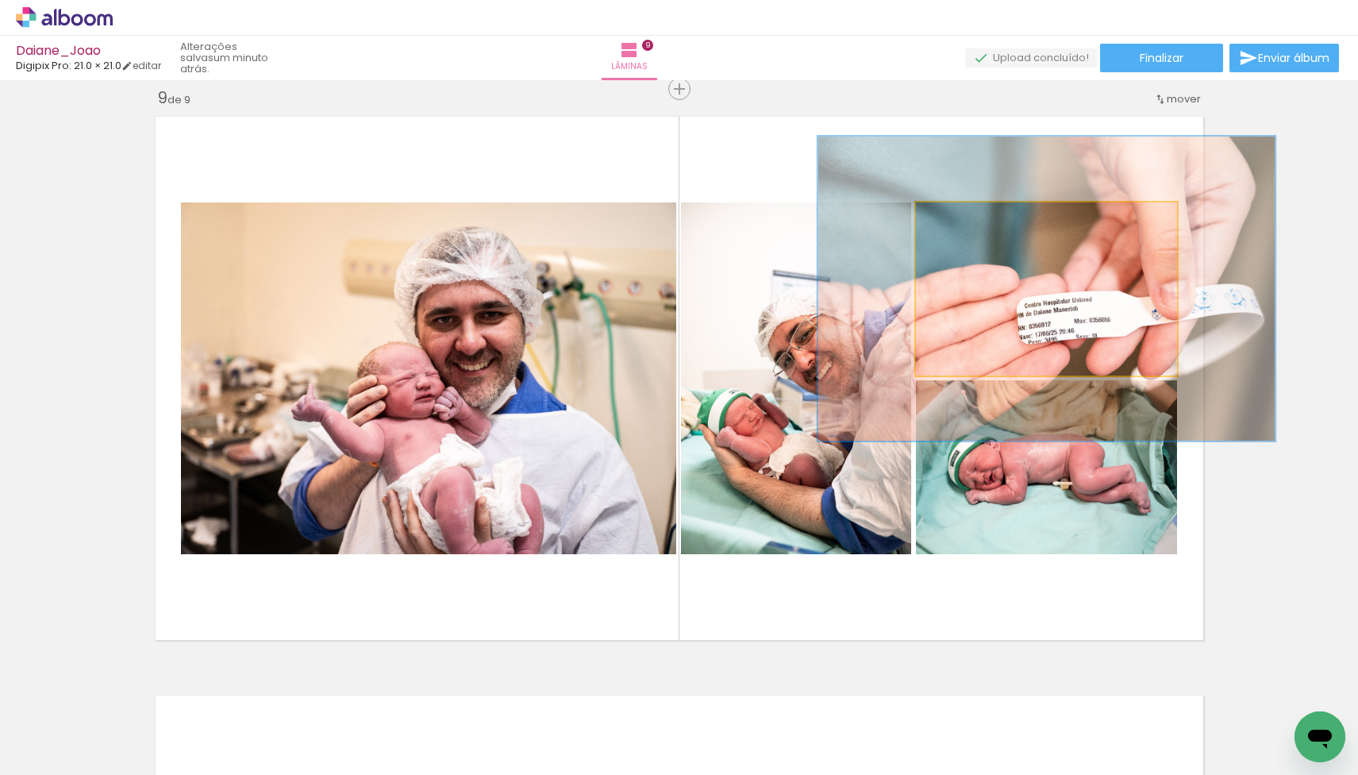
drag, startPoint x: 951, startPoint y: 217, endPoint x: 992, endPoint y: 217, distance: 41.3
click at [992, 217] on div at bounding box center [994, 219] width 14 height 14
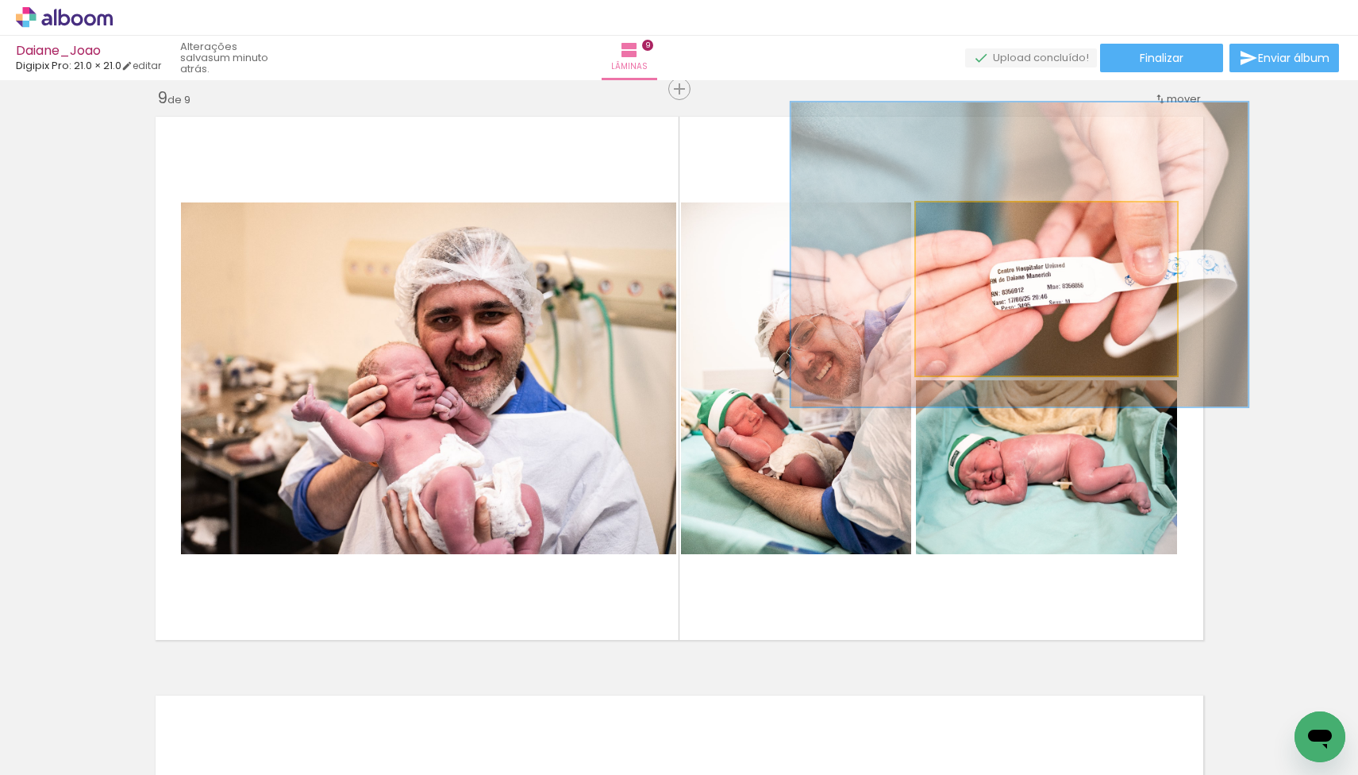
drag, startPoint x: 1076, startPoint y: 319, endPoint x: 1049, endPoint y: 285, distance: 43.5
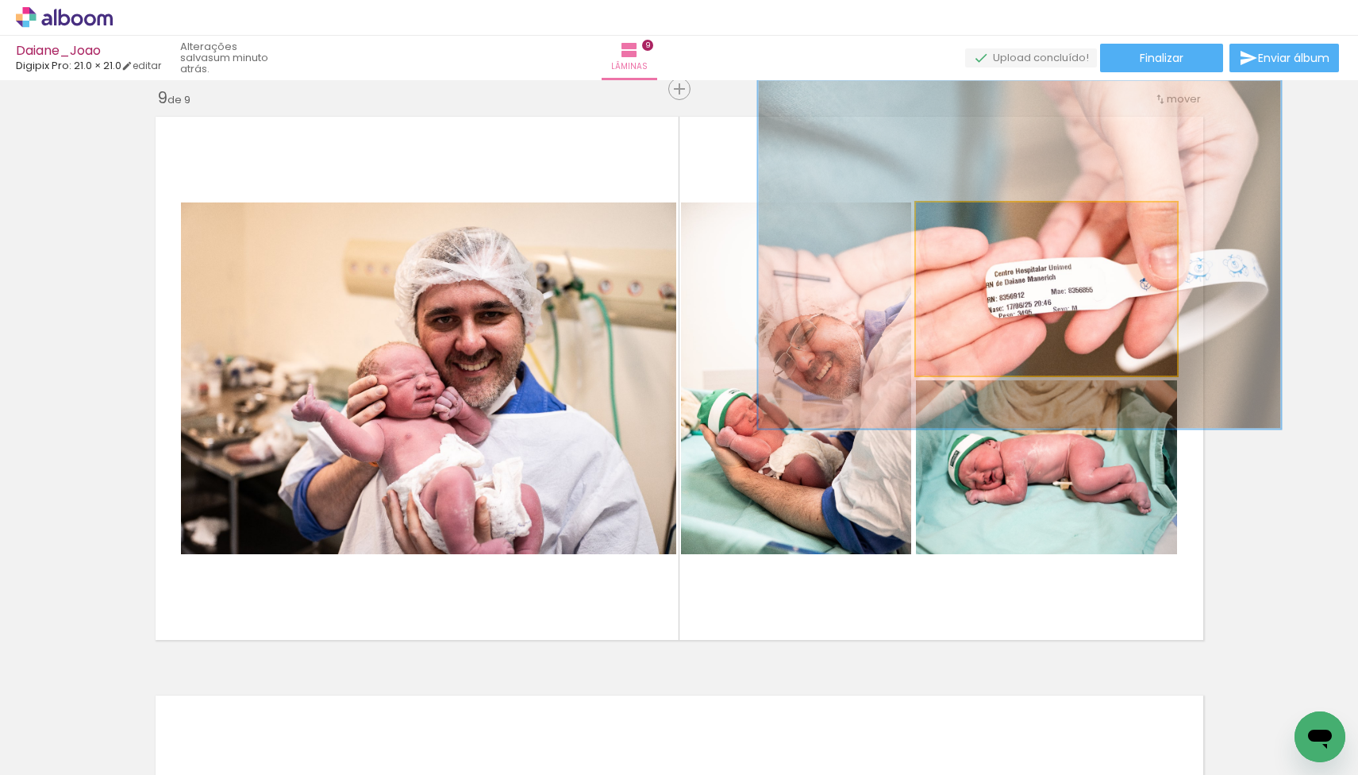
drag, startPoint x: 1000, startPoint y: 218, endPoint x: 1016, endPoint y: 218, distance: 15.9
type paper-slider "200"
click at [1016, 218] on div at bounding box center [1015, 219] width 14 height 14
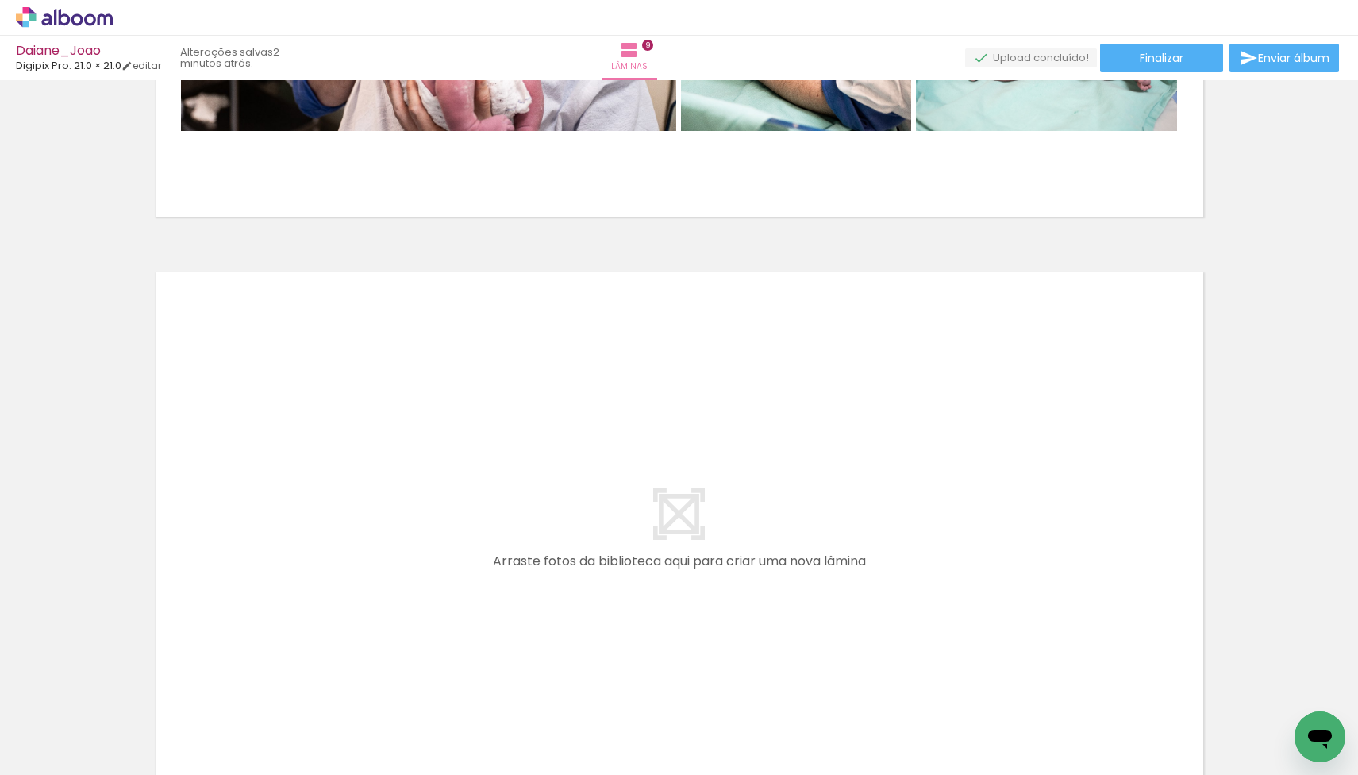
scroll to position [5087, 0]
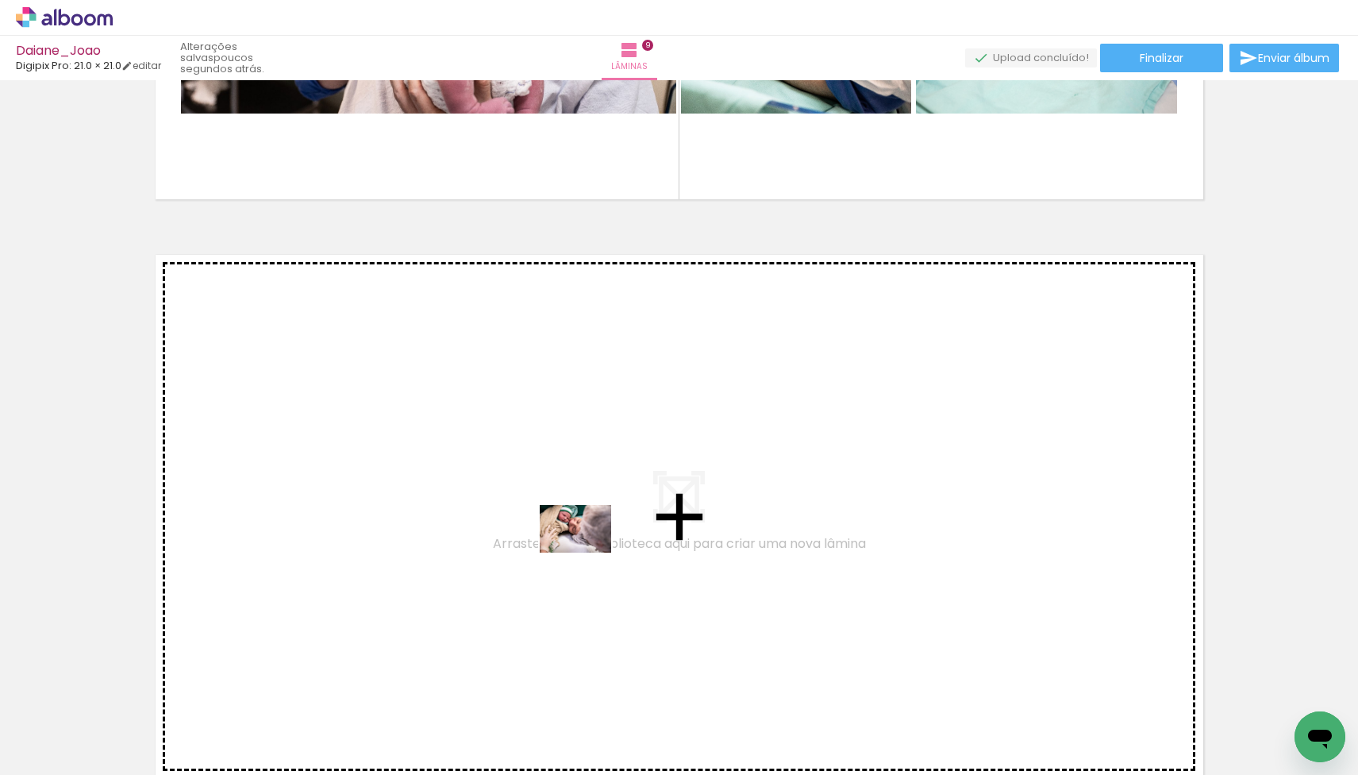
drag, startPoint x: 610, startPoint y: 717, endPoint x: 587, endPoint y: 552, distance: 165.8
click at [587, 552] on quentale-workspace at bounding box center [679, 387] width 1358 height 775
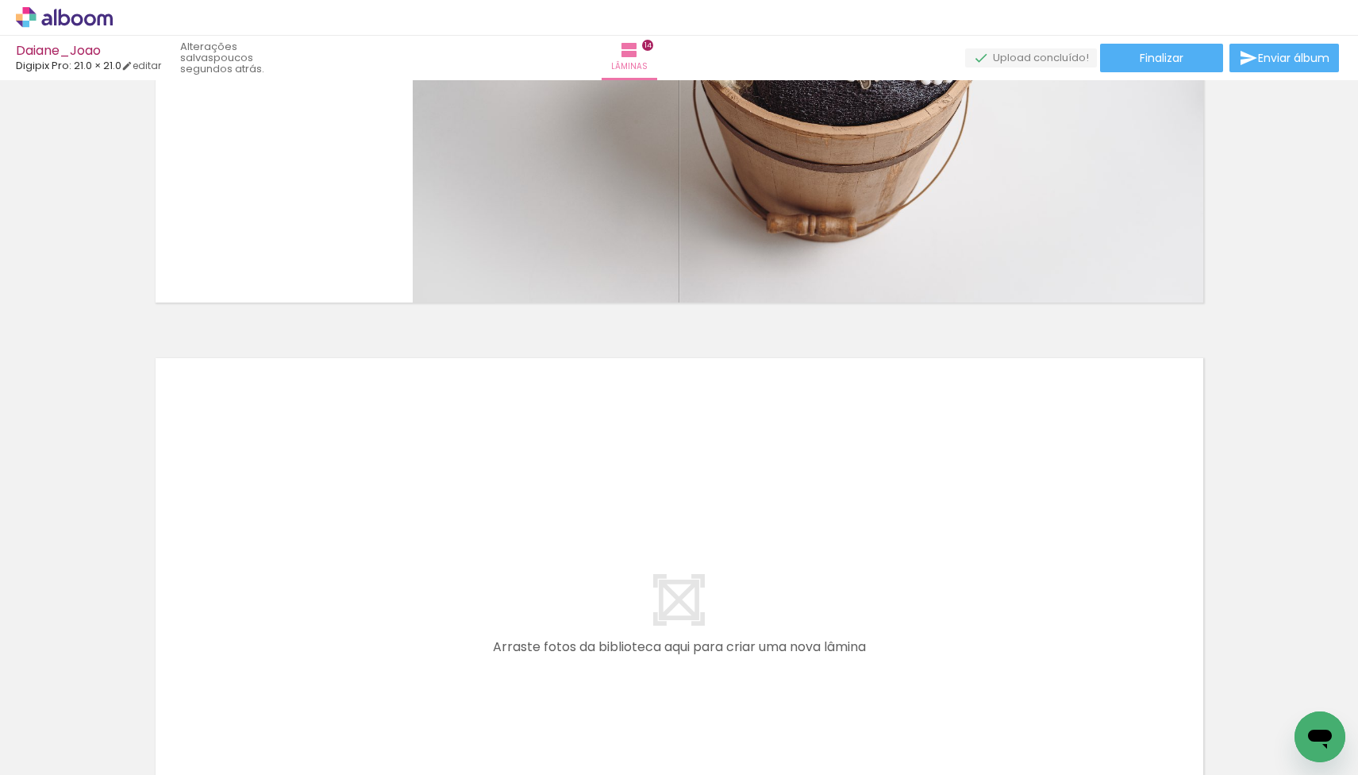
scroll to position [7897, 0]
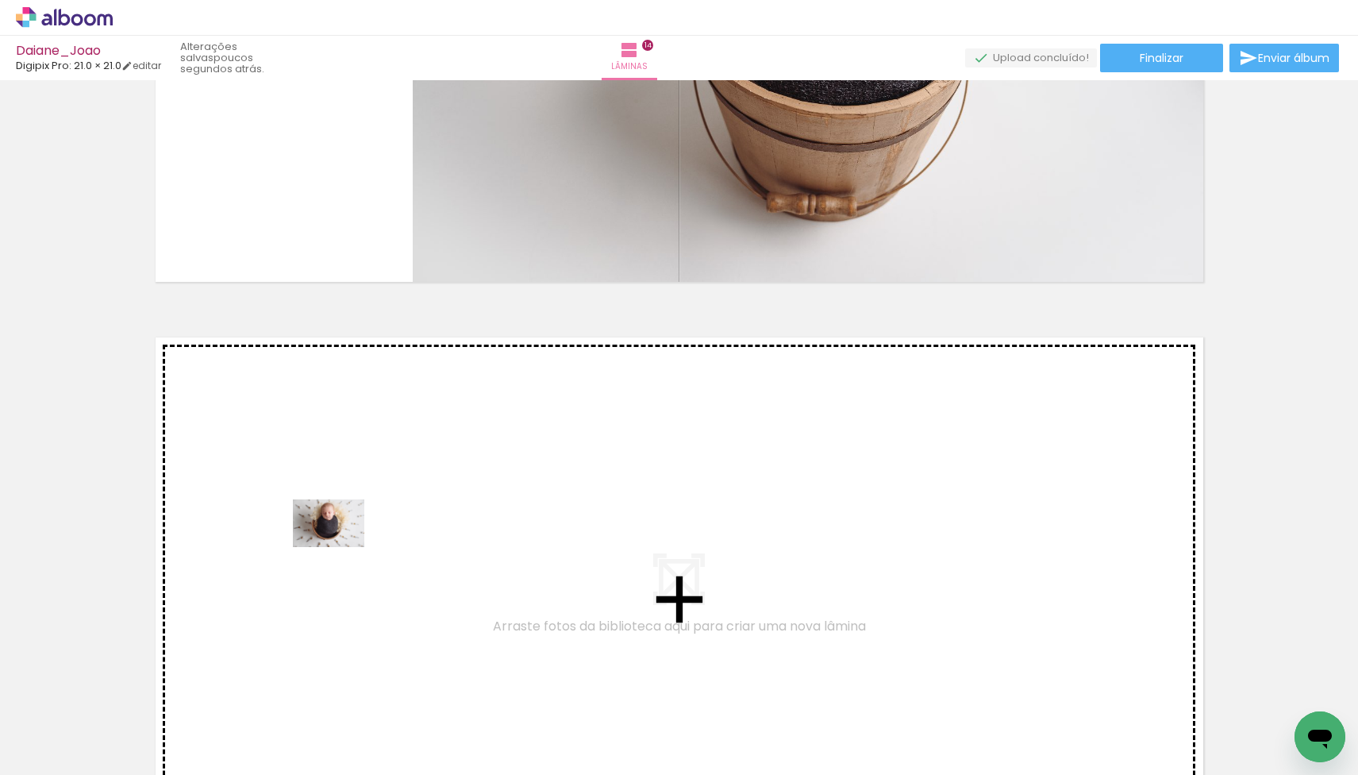
click at [340, 547] on quentale-workspace at bounding box center [679, 387] width 1358 height 775
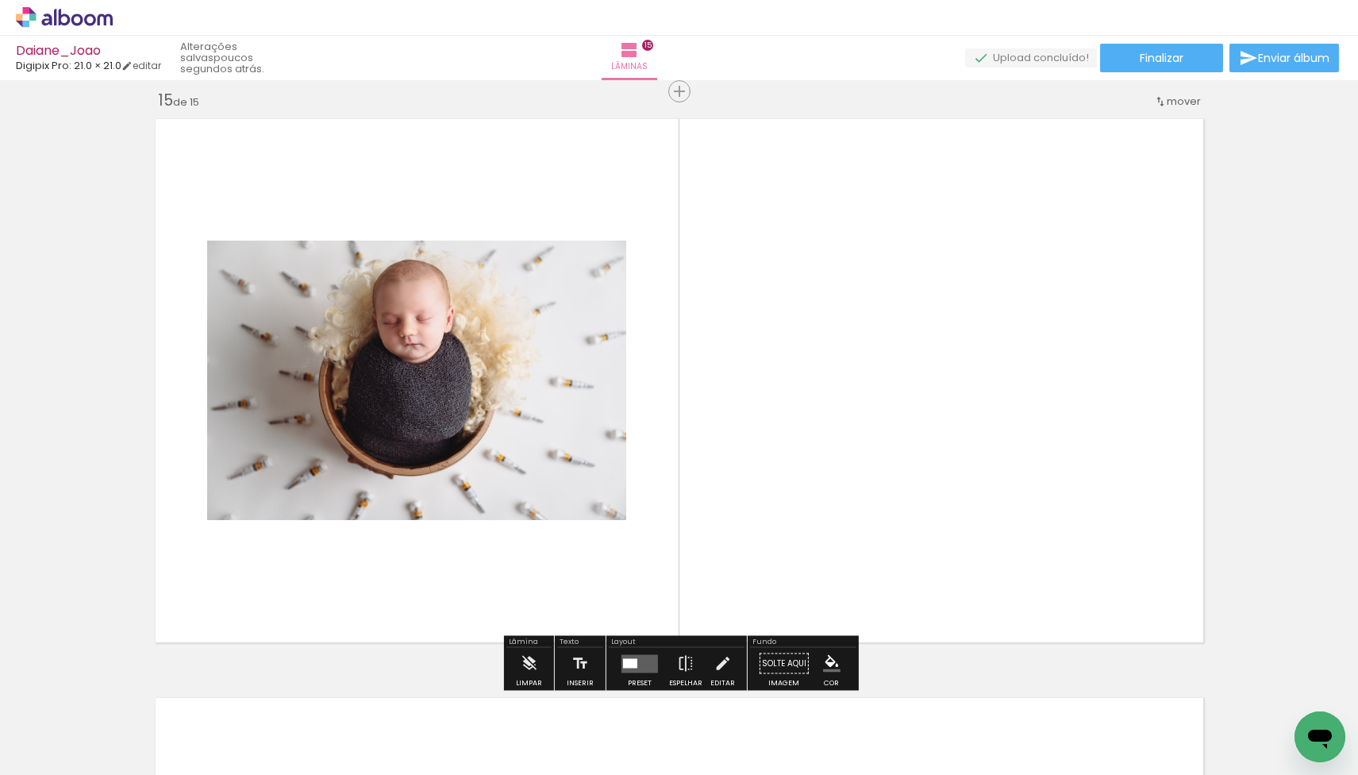
scroll to position [8118, 0]
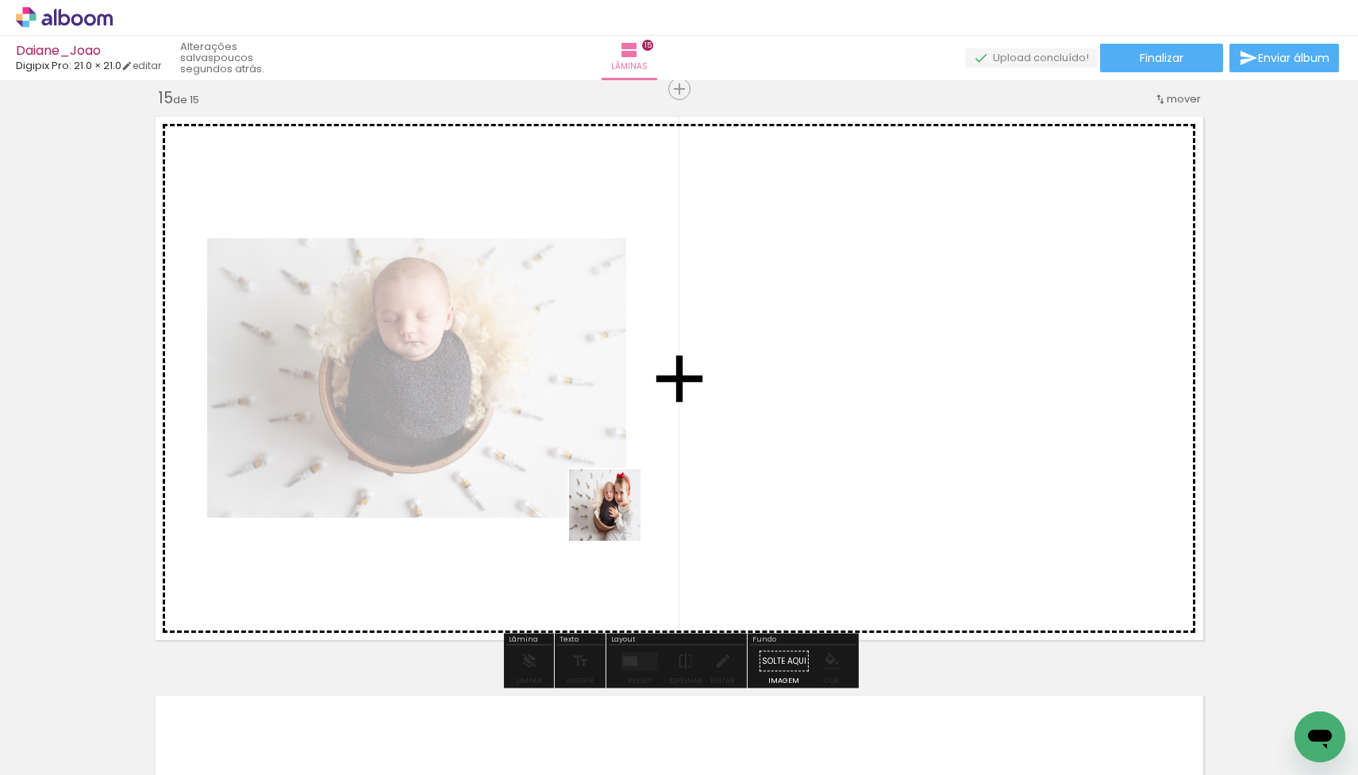
drag, startPoint x: 352, startPoint y: 722, endPoint x: 710, endPoint y: 485, distance: 429.5
click at [710, 485] on quentale-workspace at bounding box center [679, 387] width 1358 height 775
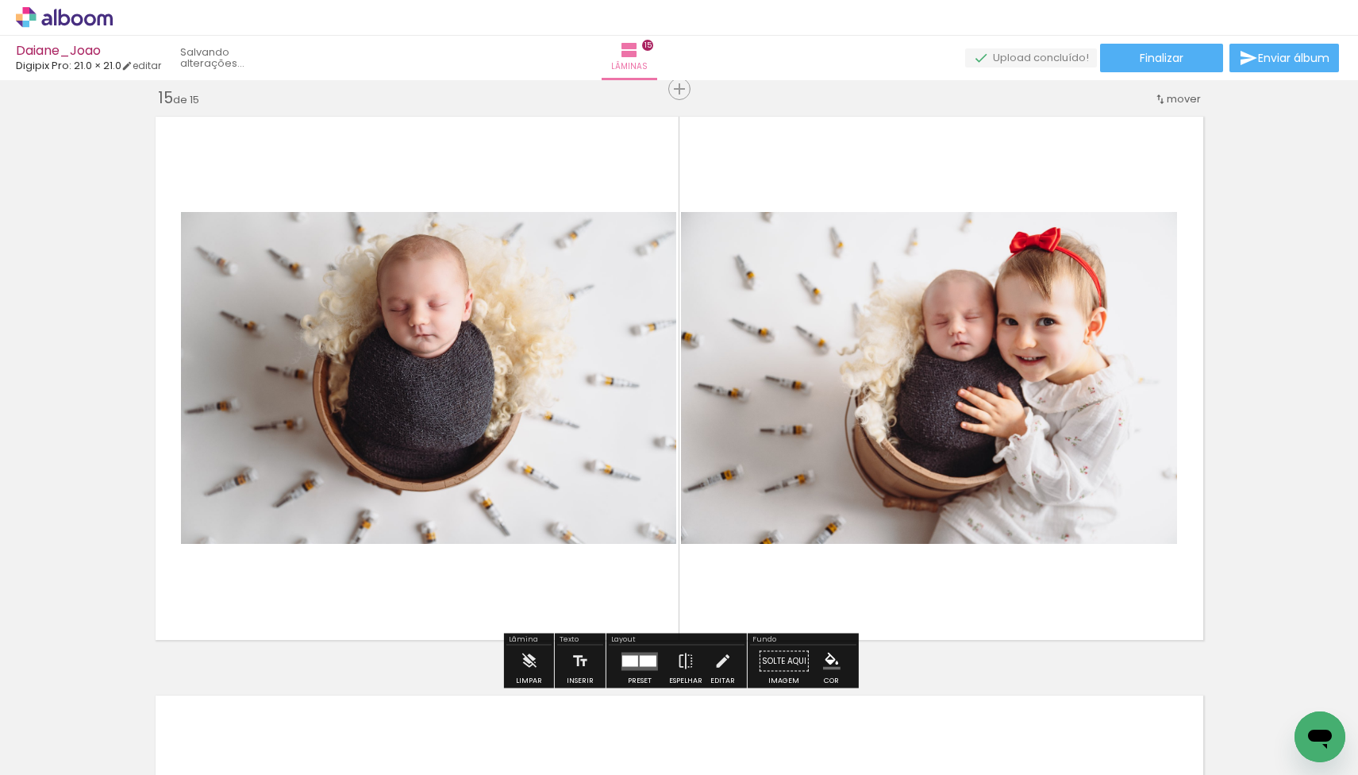
scroll to position [8117, 0]
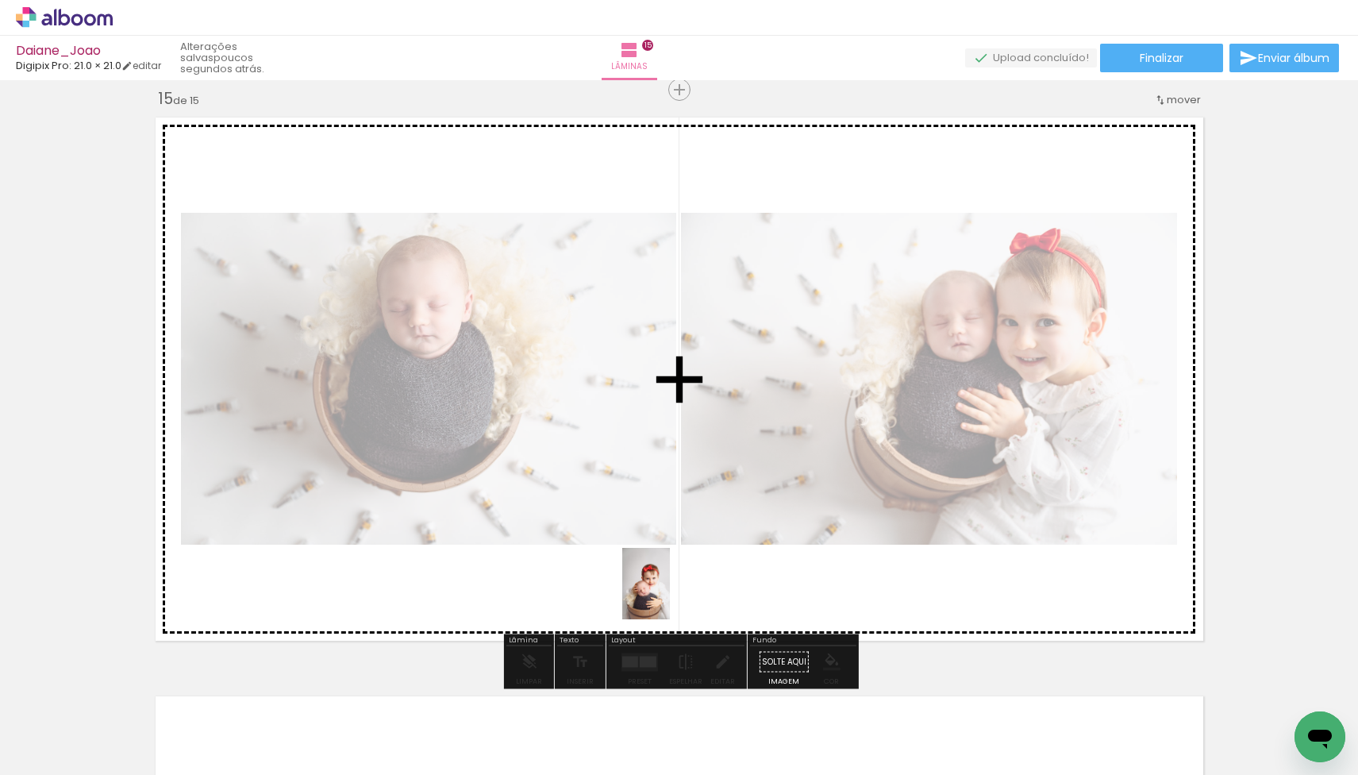
drag, startPoint x: 421, startPoint y: 721, endPoint x: 670, endPoint y: 595, distance: 279.4
click at [670, 595] on quentale-workspace at bounding box center [679, 387] width 1358 height 775
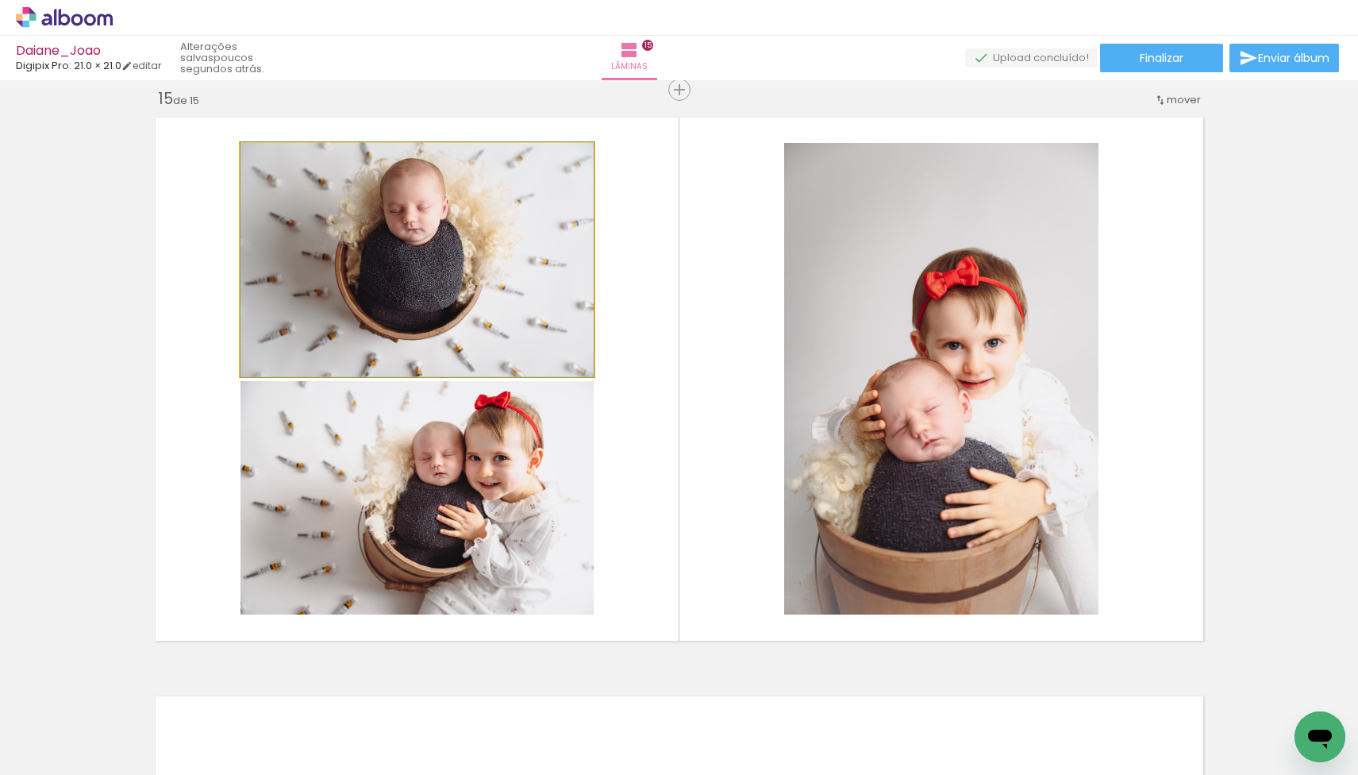
click at [410, 306] on quentale-photo at bounding box center [416, 259] width 353 height 233
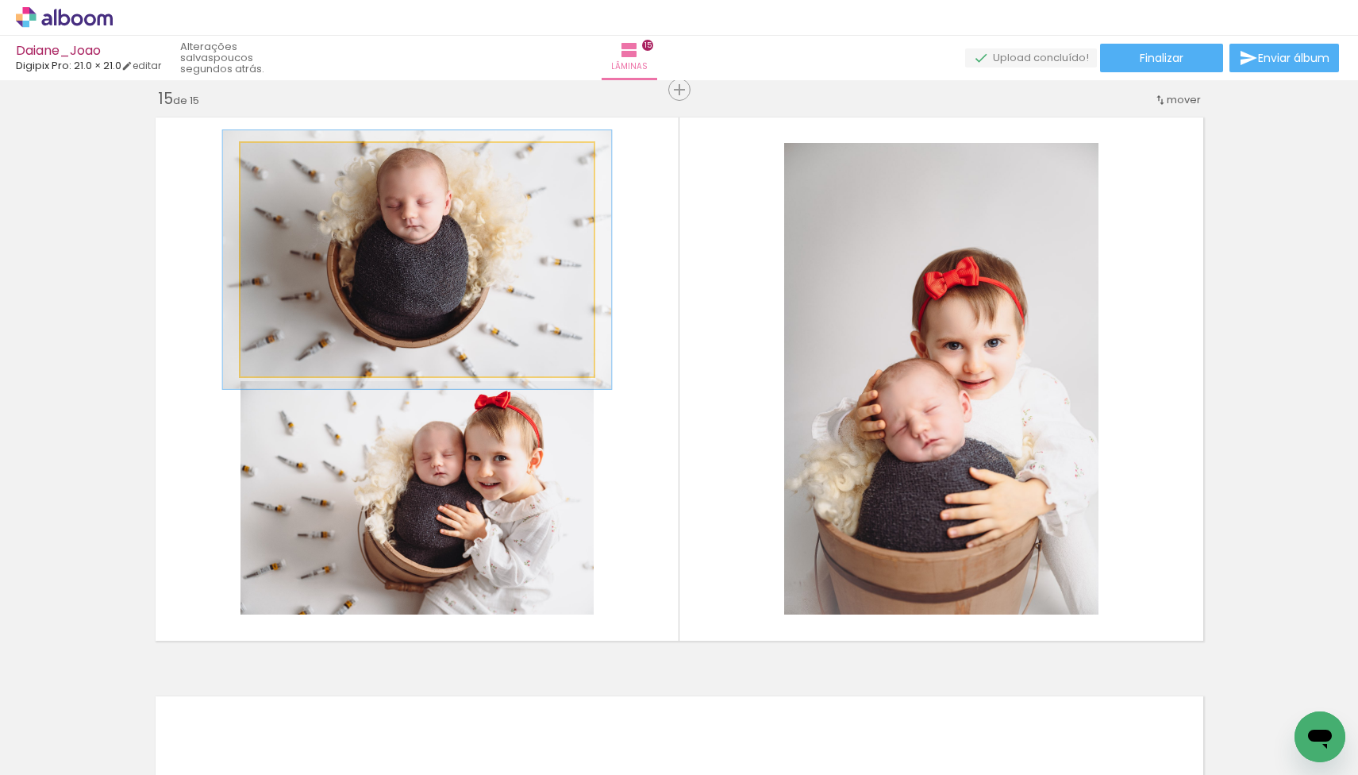
drag, startPoint x: 277, startPoint y: 162, endPoint x: 317, endPoint y: 185, distance: 46.6
type paper-slider "110"
click at [283, 163] on div at bounding box center [282, 159] width 14 height 14
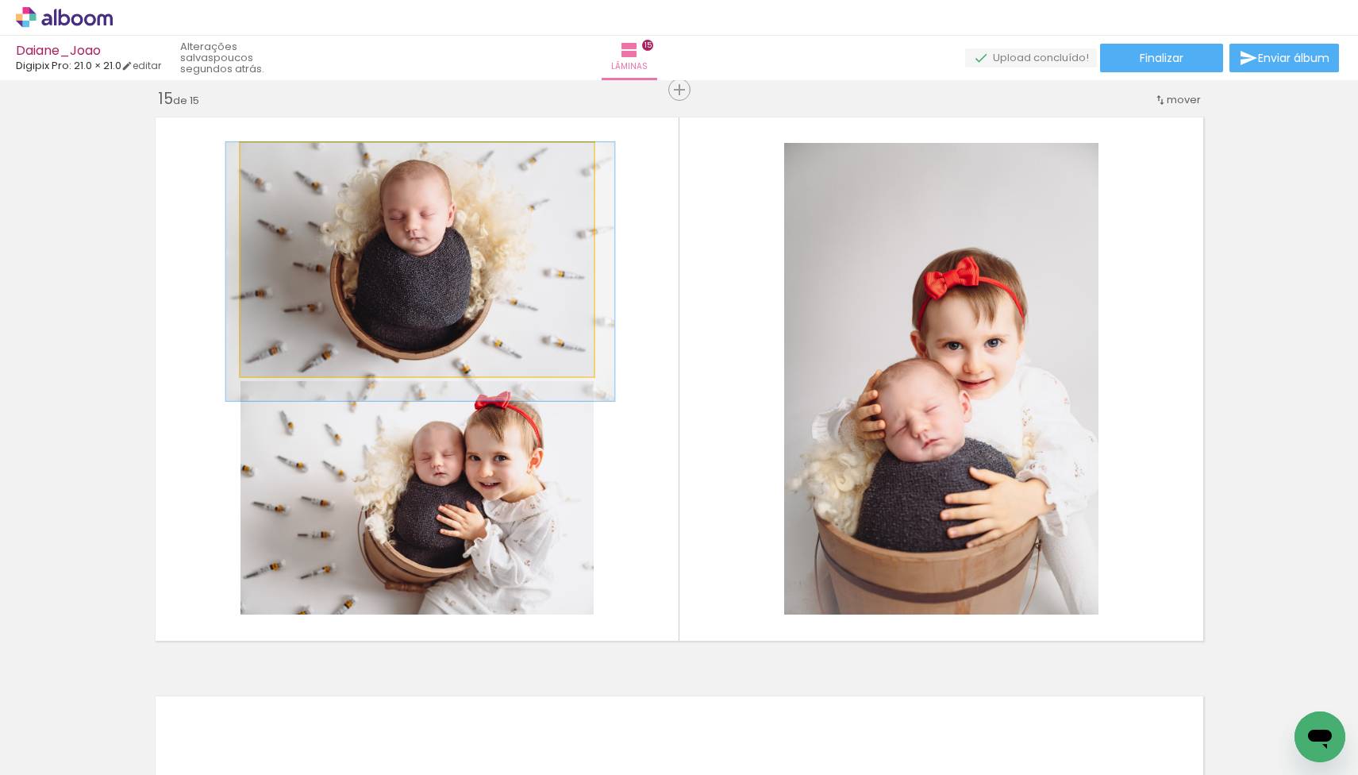
drag, startPoint x: 423, startPoint y: 245, endPoint x: 426, endPoint y: 273, distance: 28.0
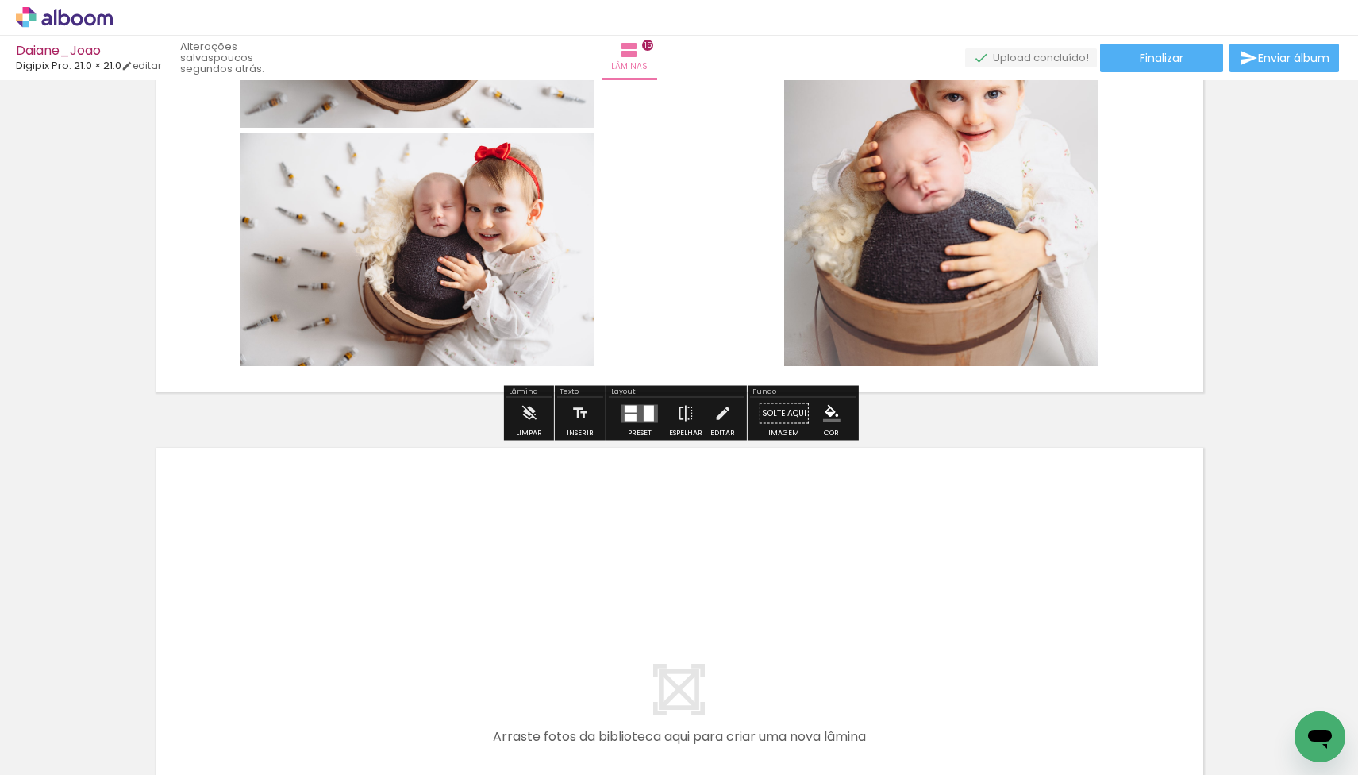
scroll to position [8367, 0]
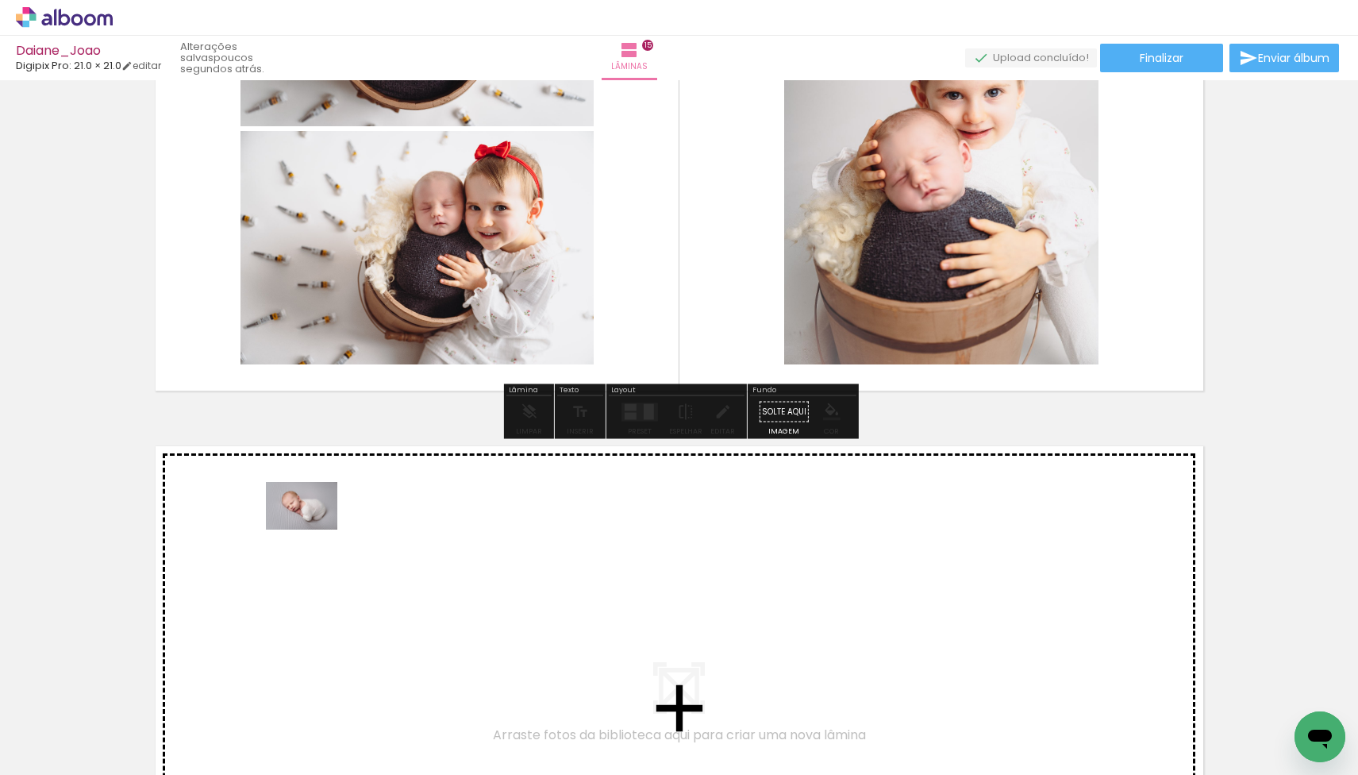
drag, startPoint x: 171, startPoint y: 719, endPoint x: 314, endPoint y: 529, distance: 237.5
click at [314, 529] on quentale-workspace at bounding box center [679, 387] width 1358 height 775
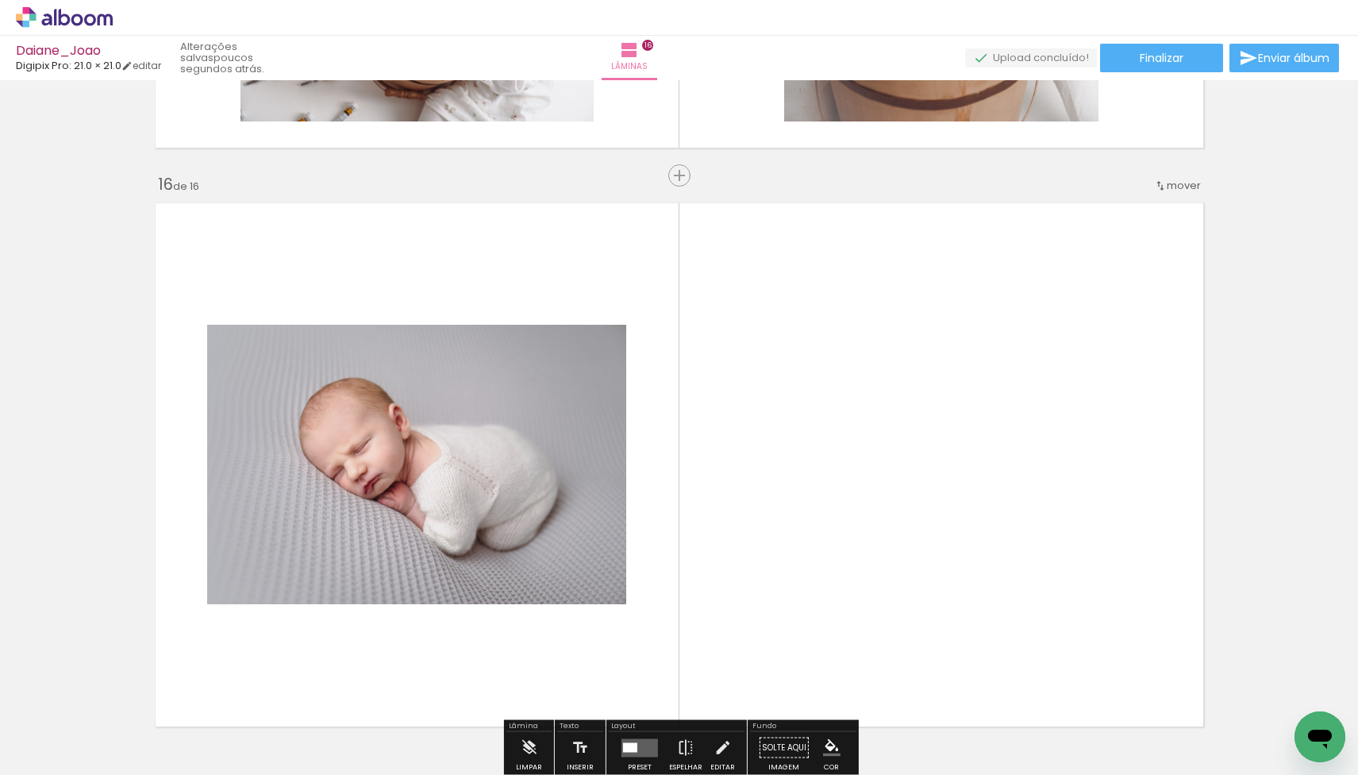
scroll to position [8697, 0]
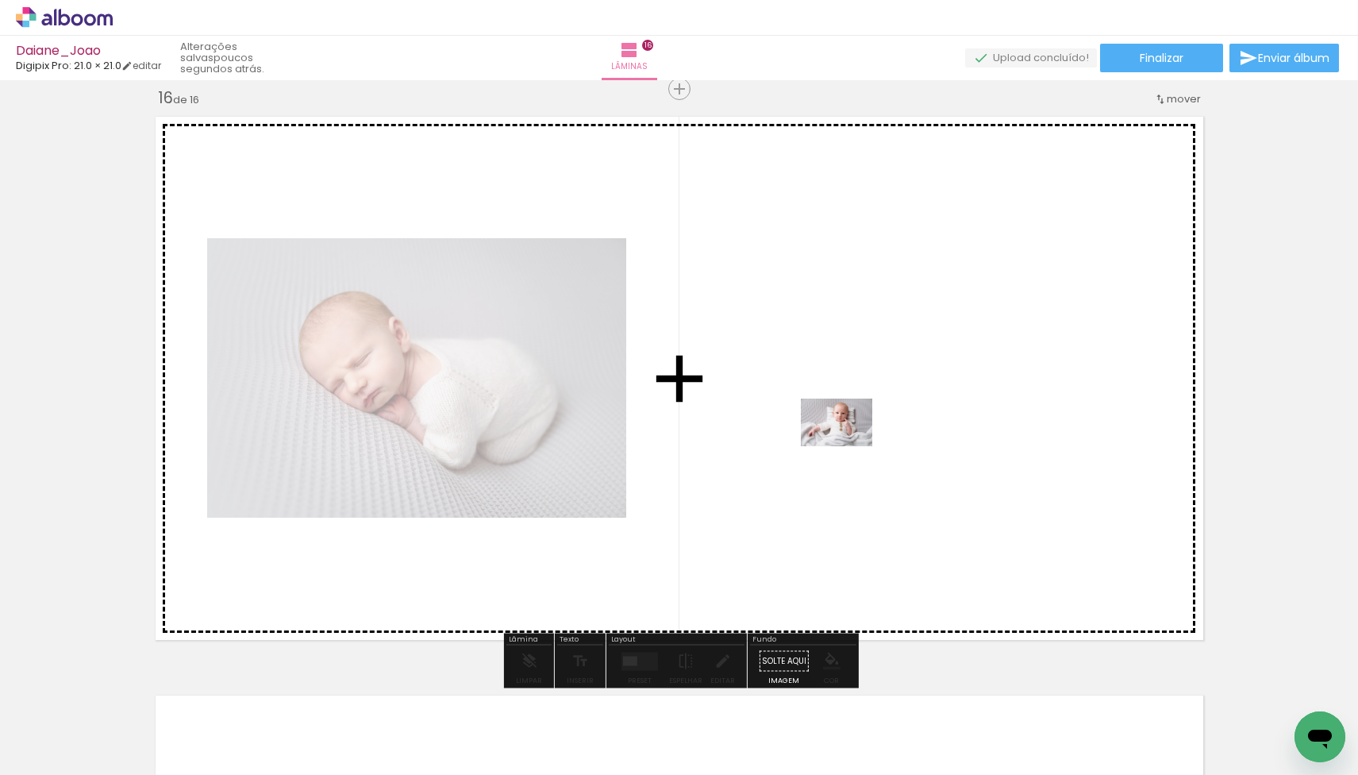
drag, startPoint x: 256, startPoint y: 724, endPoint x: 883, endPoint y: 432, distance: 691.7
click at [883, 432] on quentale-workspace at bounding box center [679, 387] width 1358 height 775
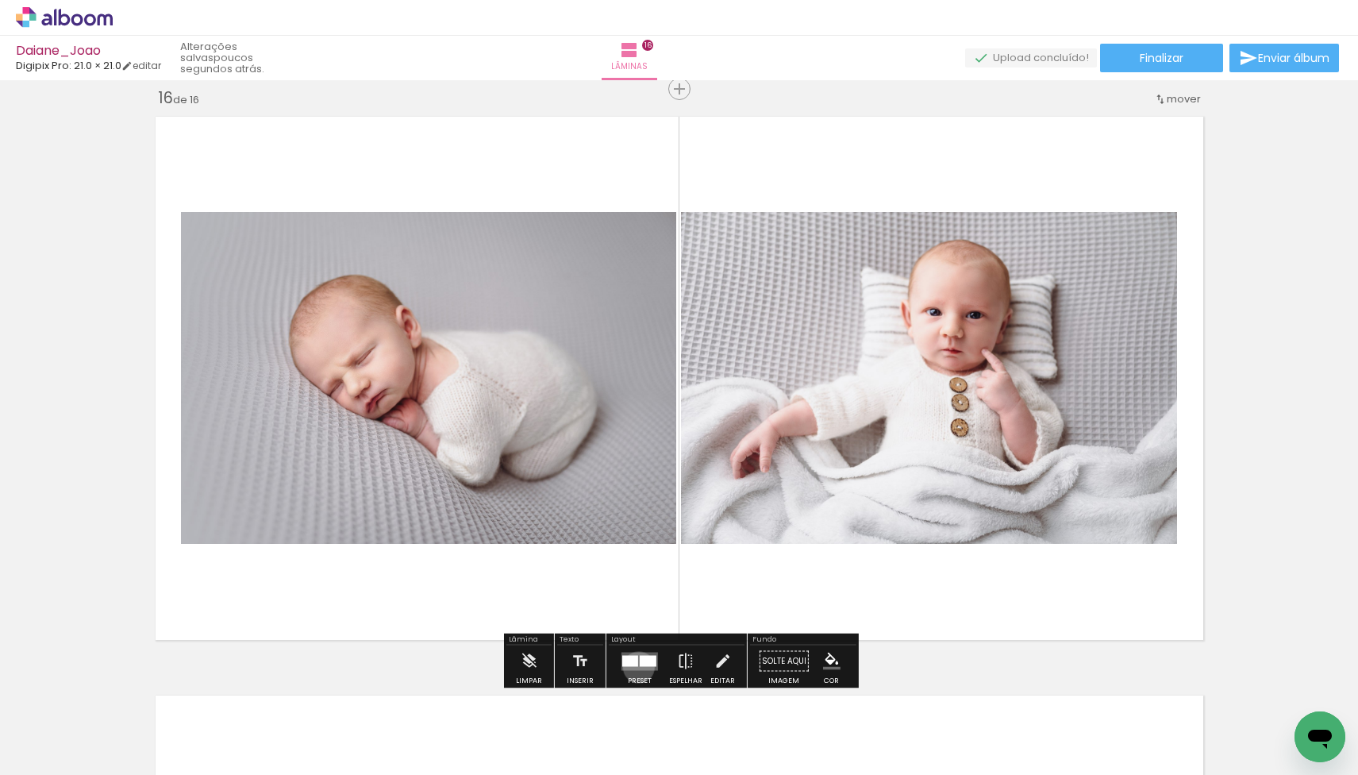
click at [635, 667] on quentale-layouter at bounding box center [639, 661] width 37 height 18
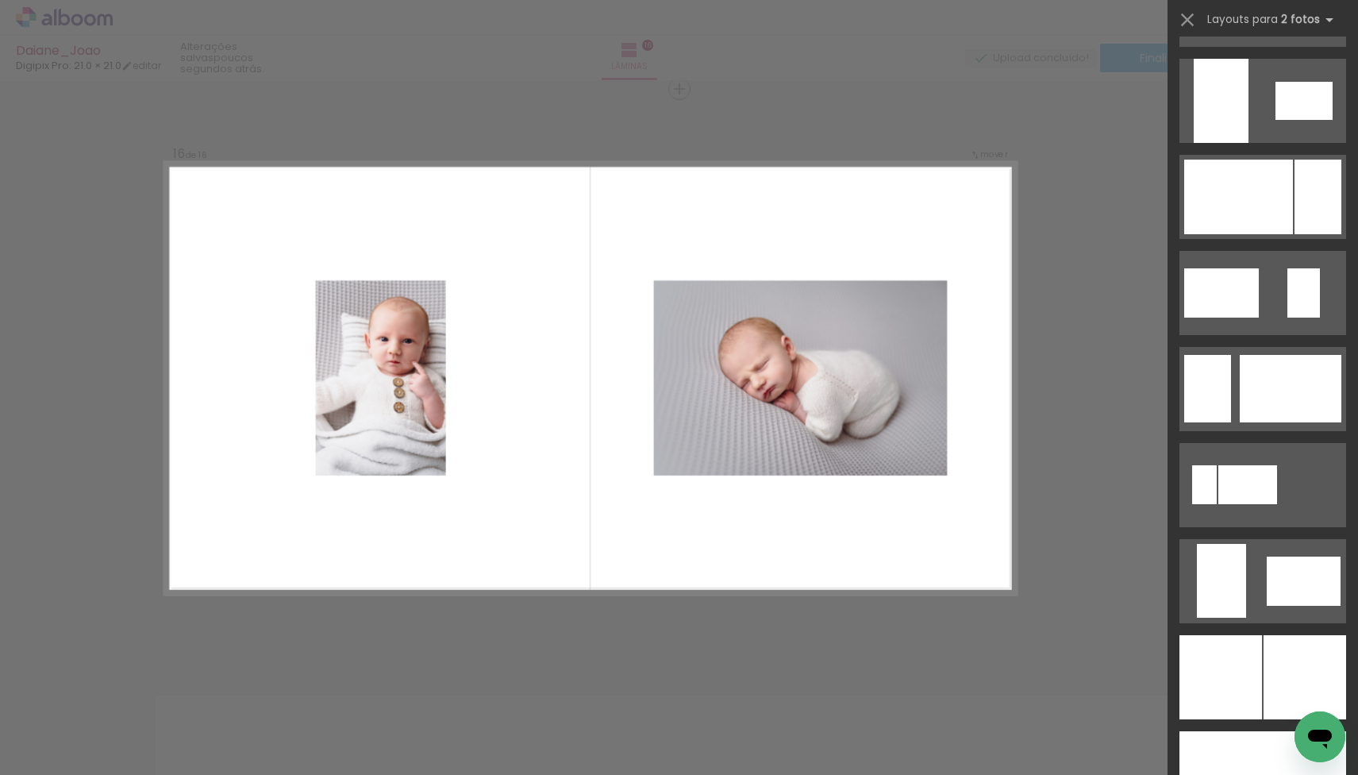
scroll to position [3415, 0]
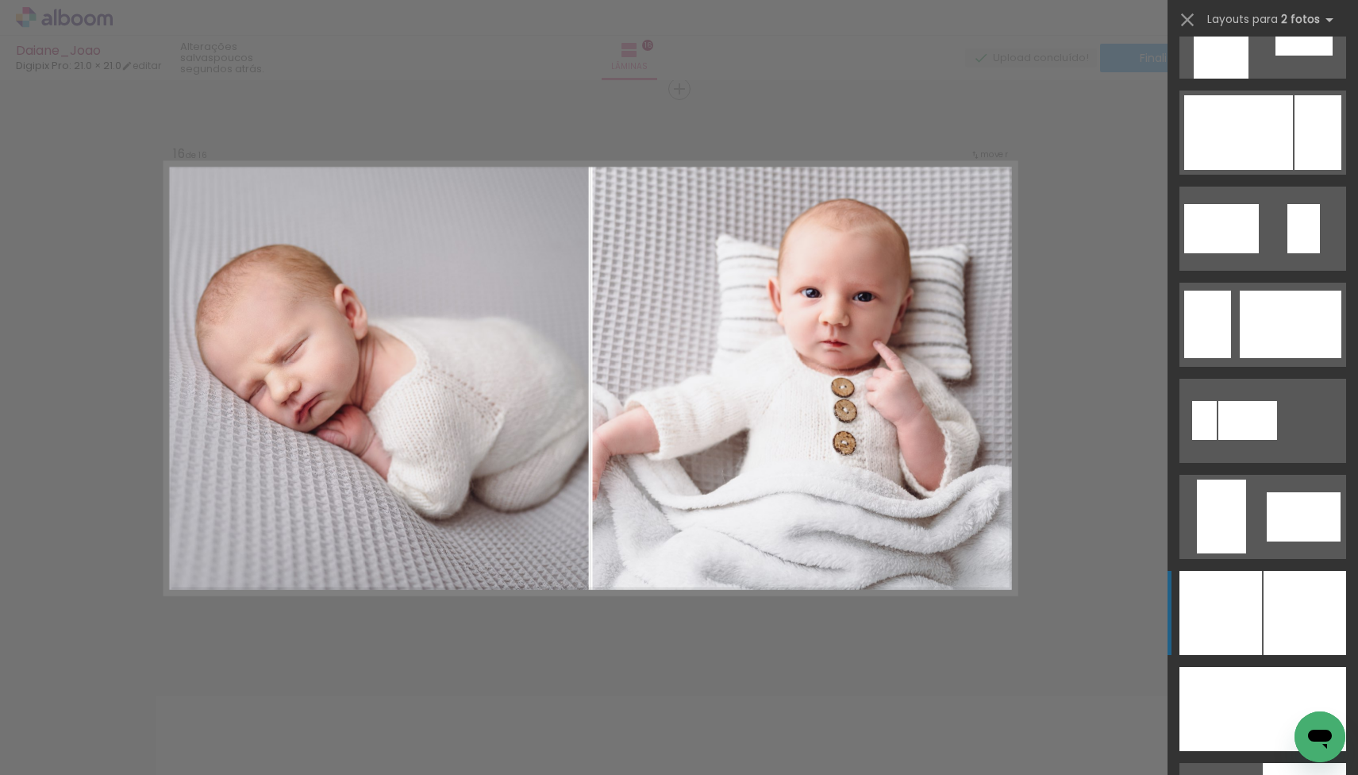
click at [1283, 621] on div at bounding box center [1305, 613] width 83 height 84
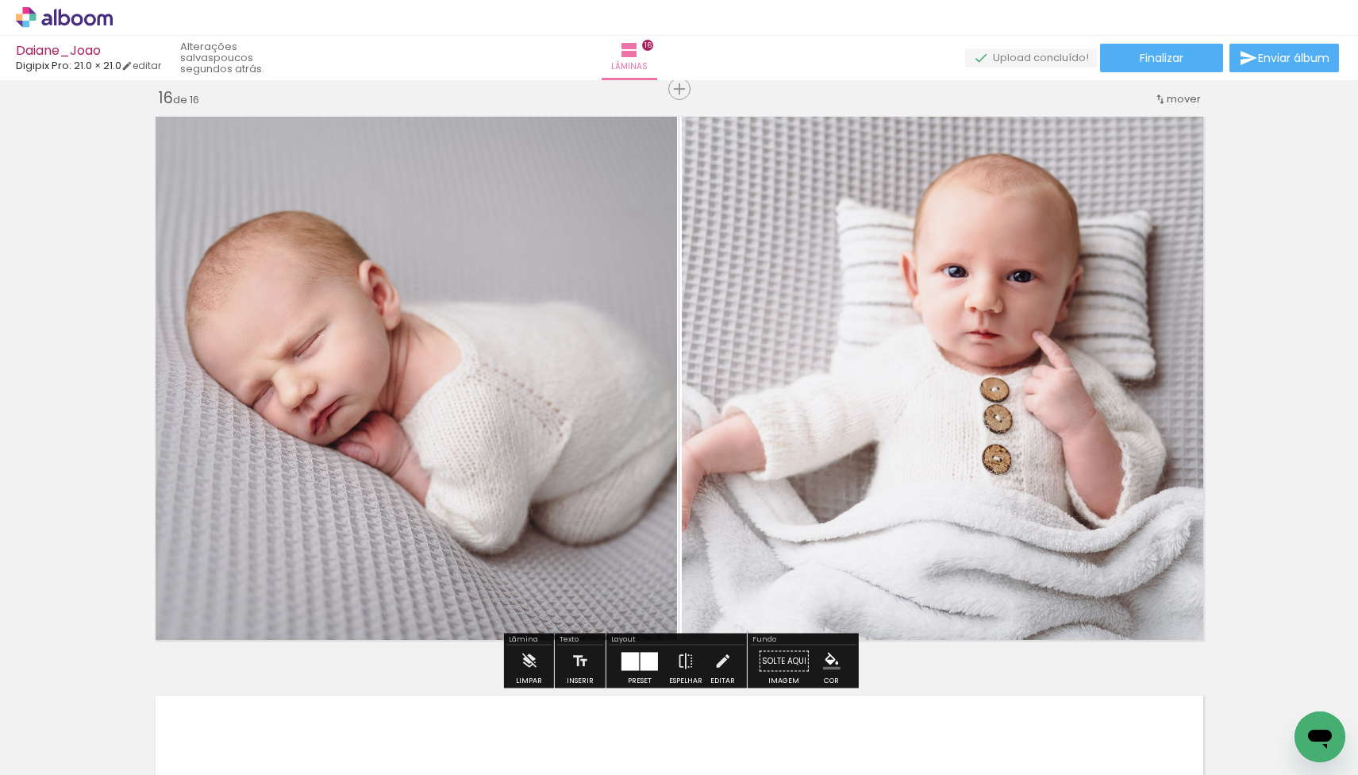
click at [1018, 371] on quentale-photo at bounding box center [946, 378] width 529 height 539
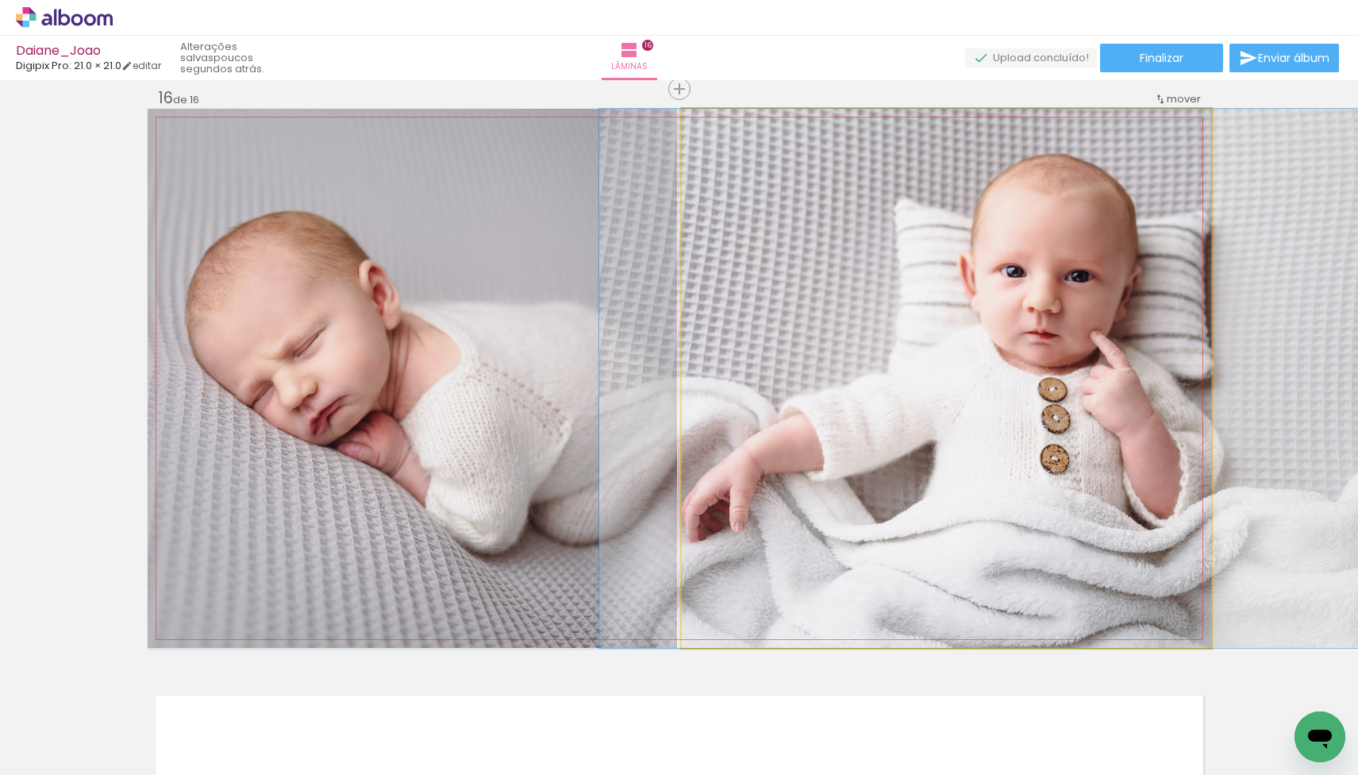
drag, startPoint x: 959, startPoint y: 356, endPoint x: 1017, endPoint y: 361, distance: 58.2
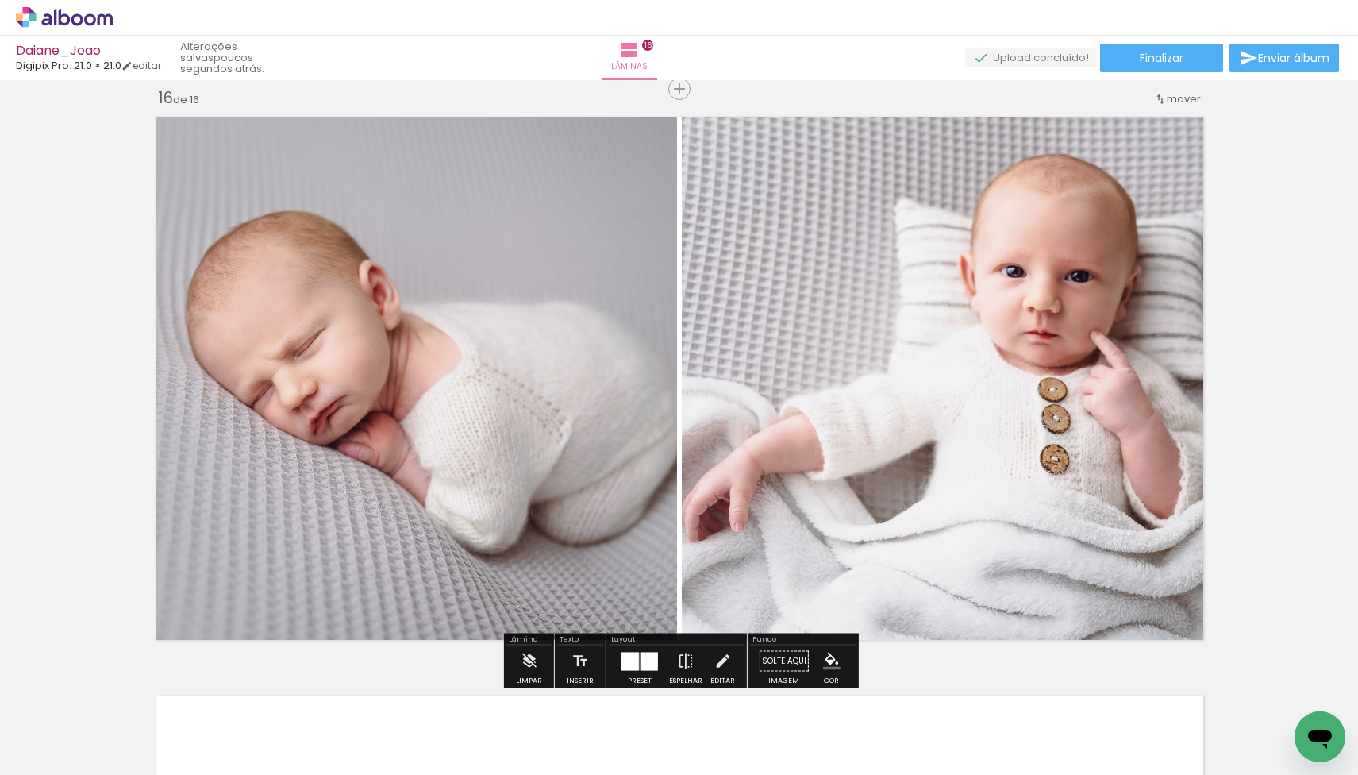
click at [627, 663] on div at bounding box center [629, 661] width 17 height 18
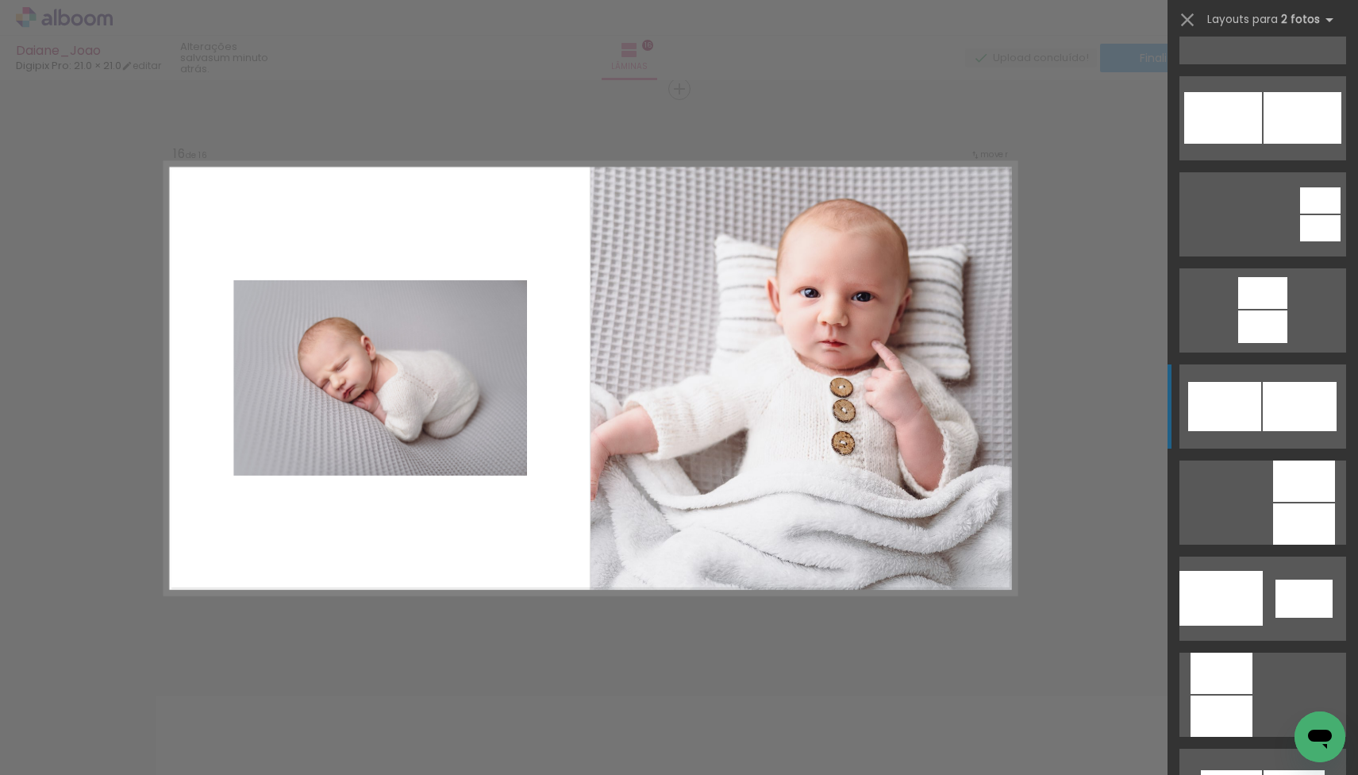
scroll to position [1315, 0]
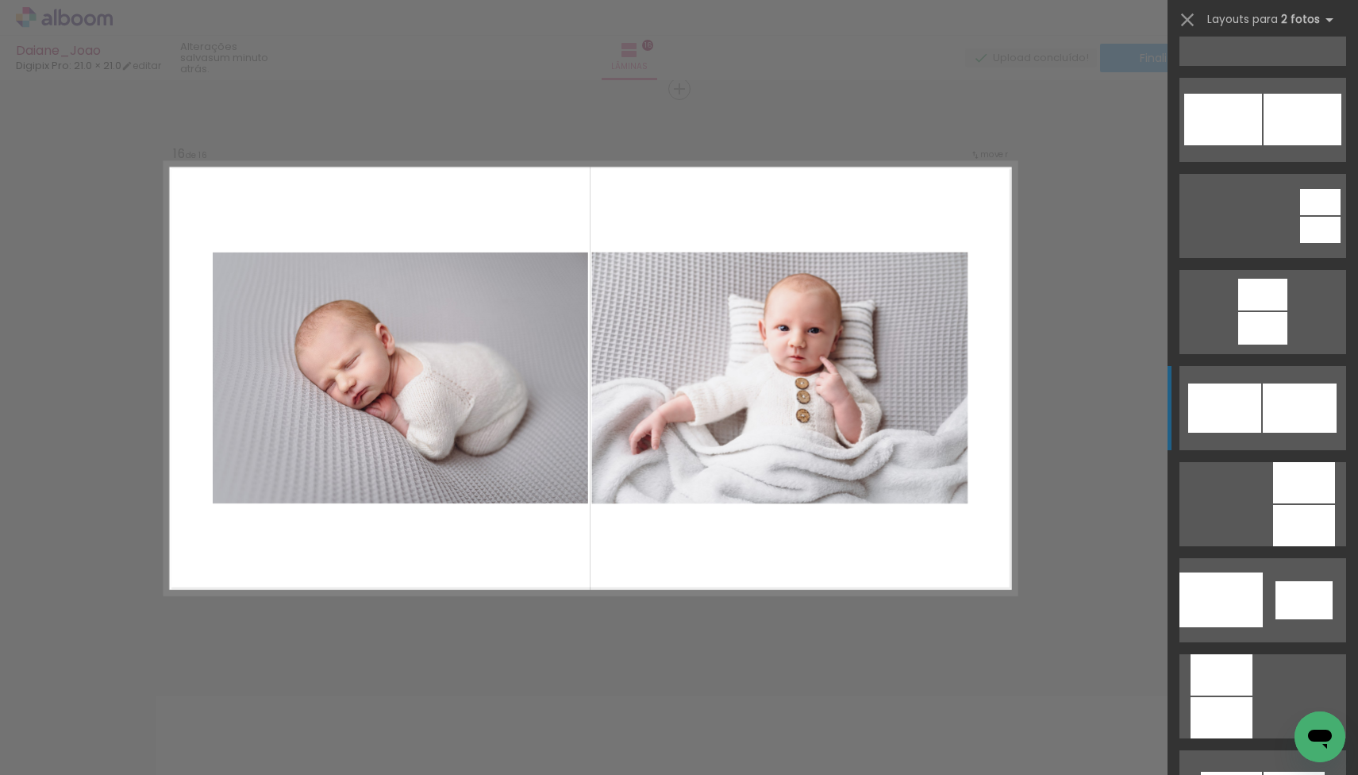
click at [1259, 572] on div at bounding box center [1220, 599] width 83 height 55
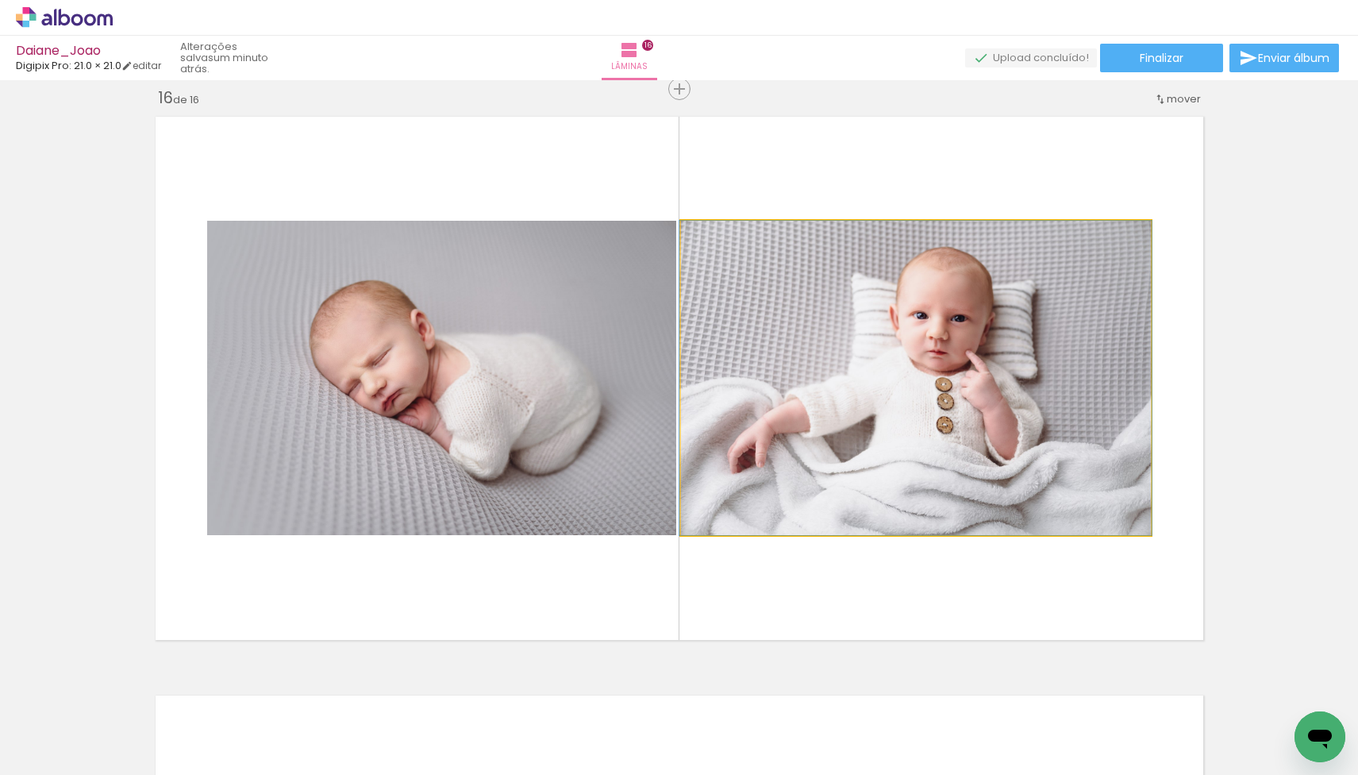
click at [1041, 334] on quentale-photo at bounding box center [916, 378] width 470 height 314
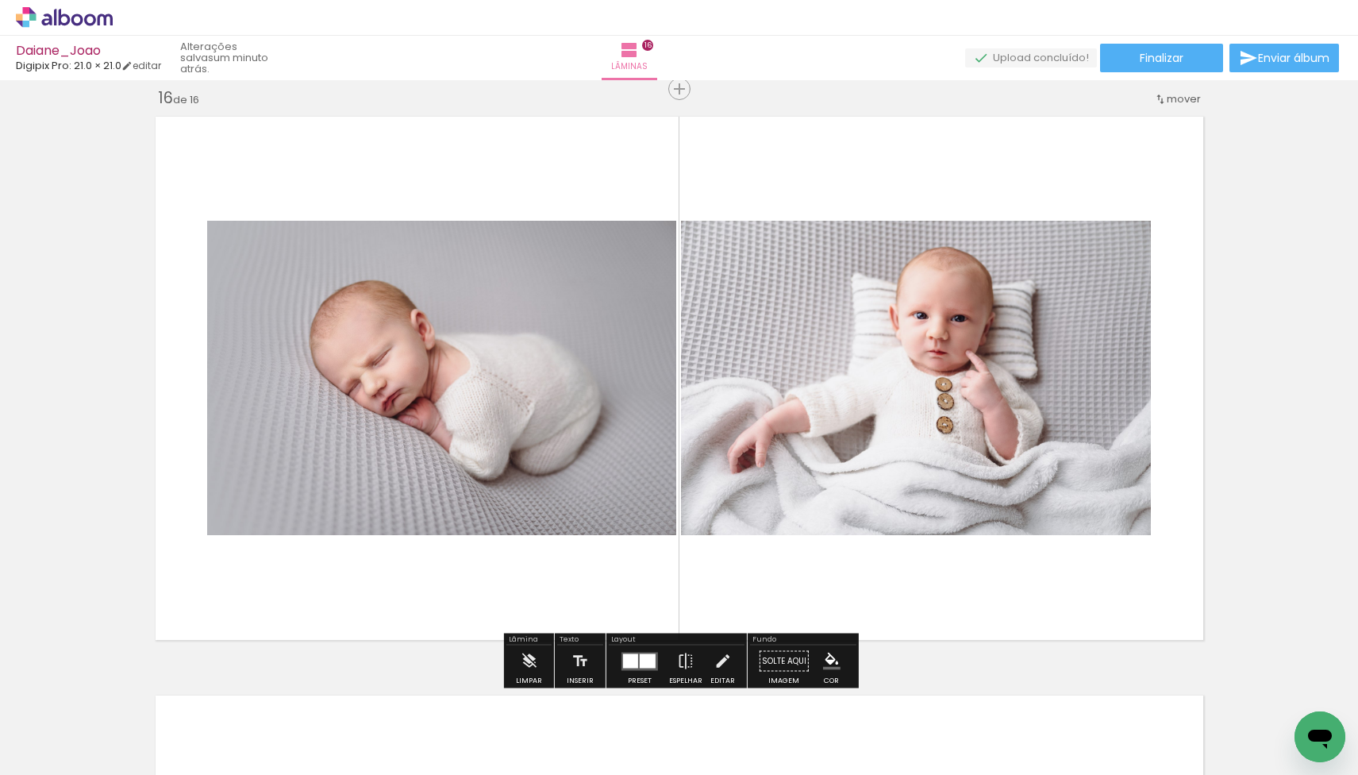
click at [1143, 190] on quentale-layouter at bounding box center [680, 378] width 1064 height 539
click at [1007, 175] on quentale-layouter at bounding box center [680, 378] width 1064 height 539
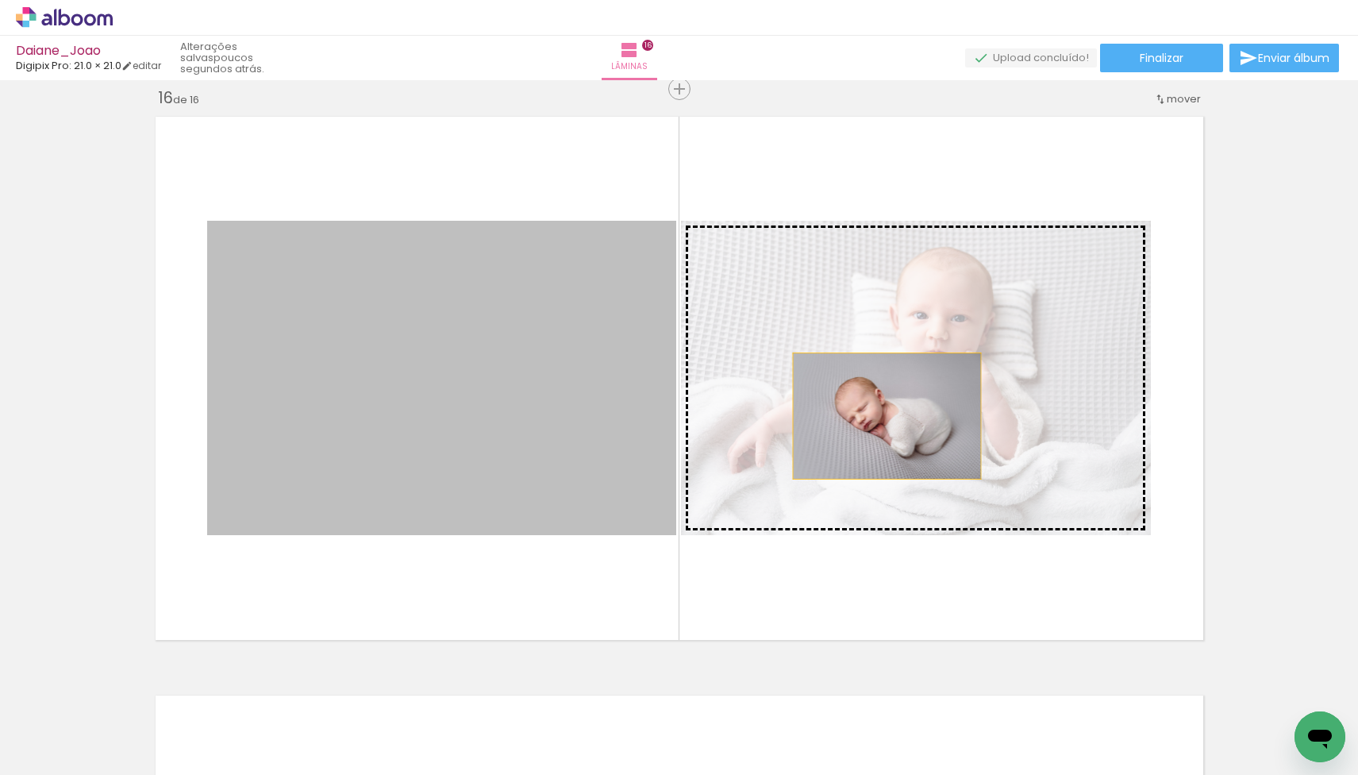
drag, startPoint x: 556, startPoint y: 402, endPoint x: 907, endPoint y: 416, distance: 351.1
click at [0, 0] on slot at bounding box center [0, 0] width 0 height 0
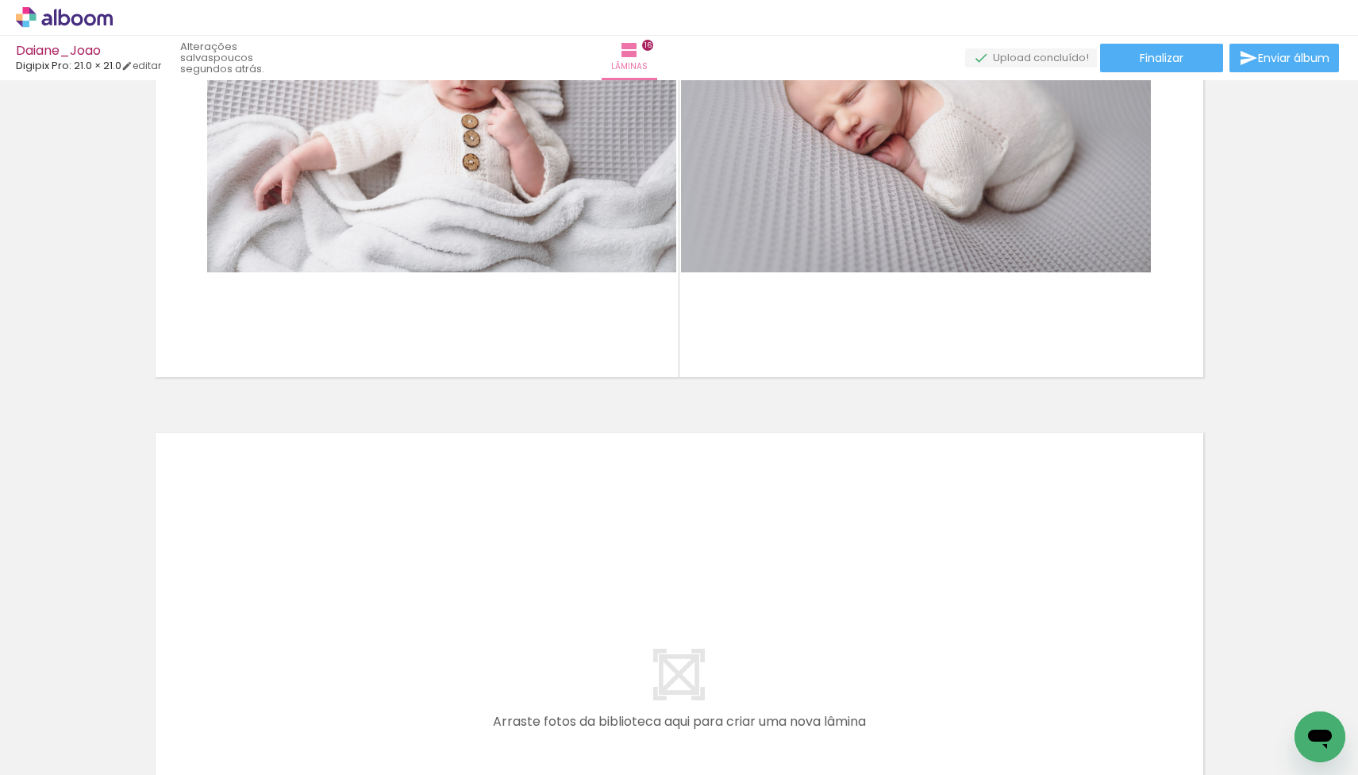
scroll to position [8986, 0]
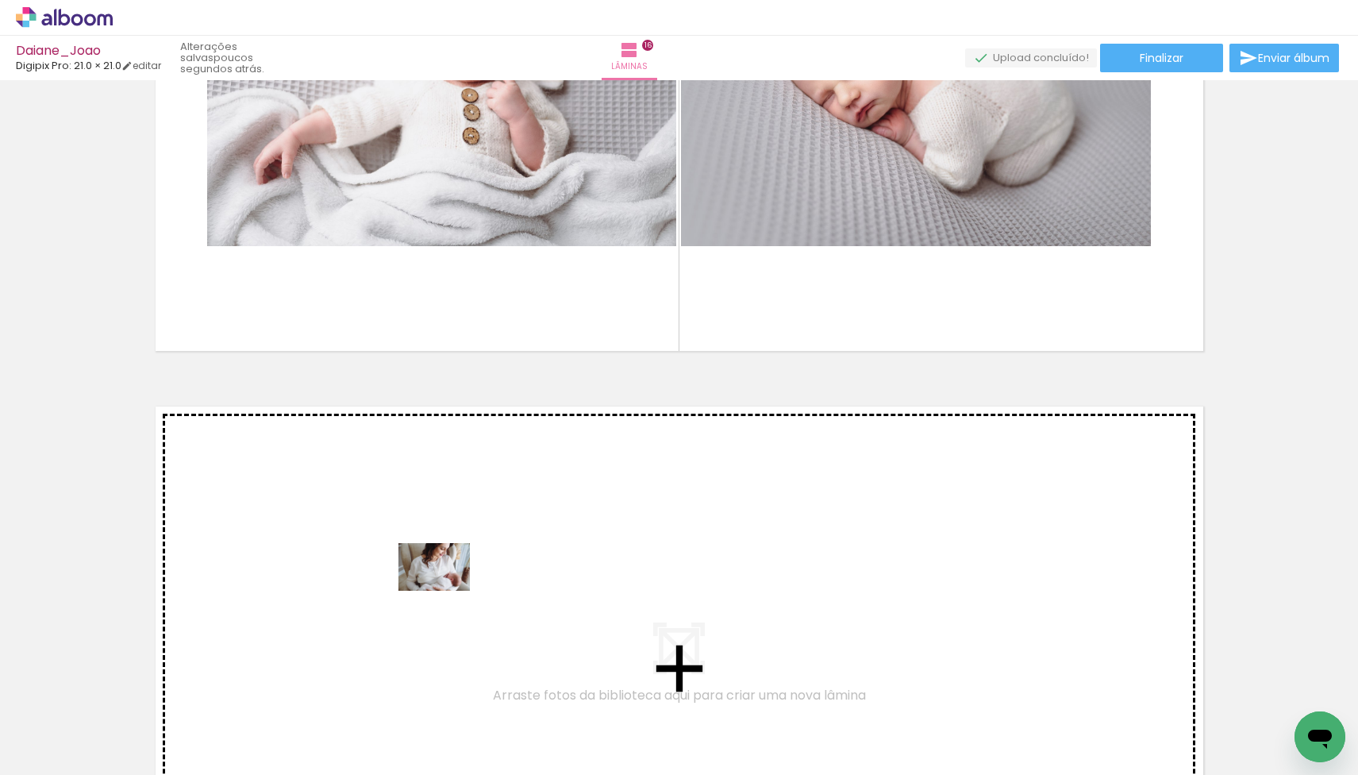
drag, startPoint x: 154, startPoint y: 729, endPoint x: 446, endPoint y: 591, distance: 323.1
click at [446, 591] on quentale-workspace at bounding box center [679, 387] width 1358 height 775
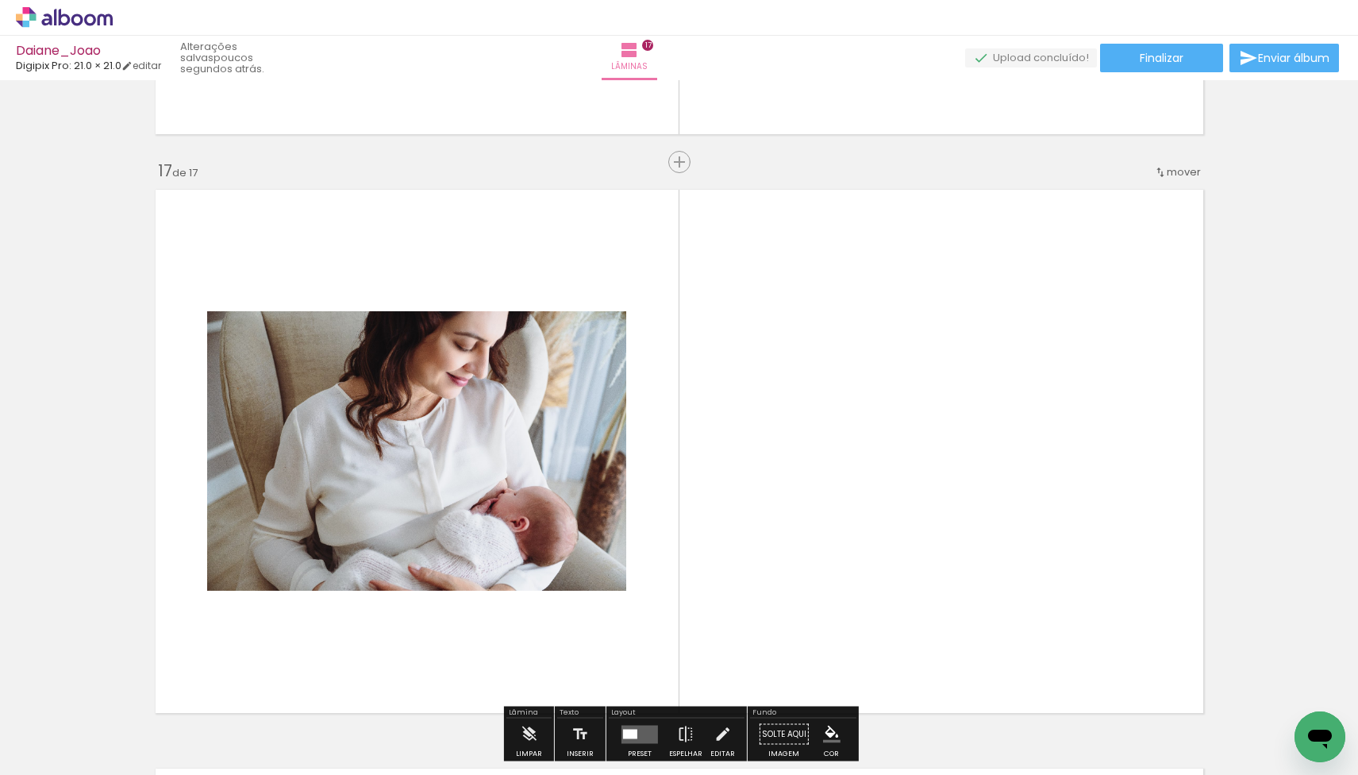
scroll to position [9275, 0]
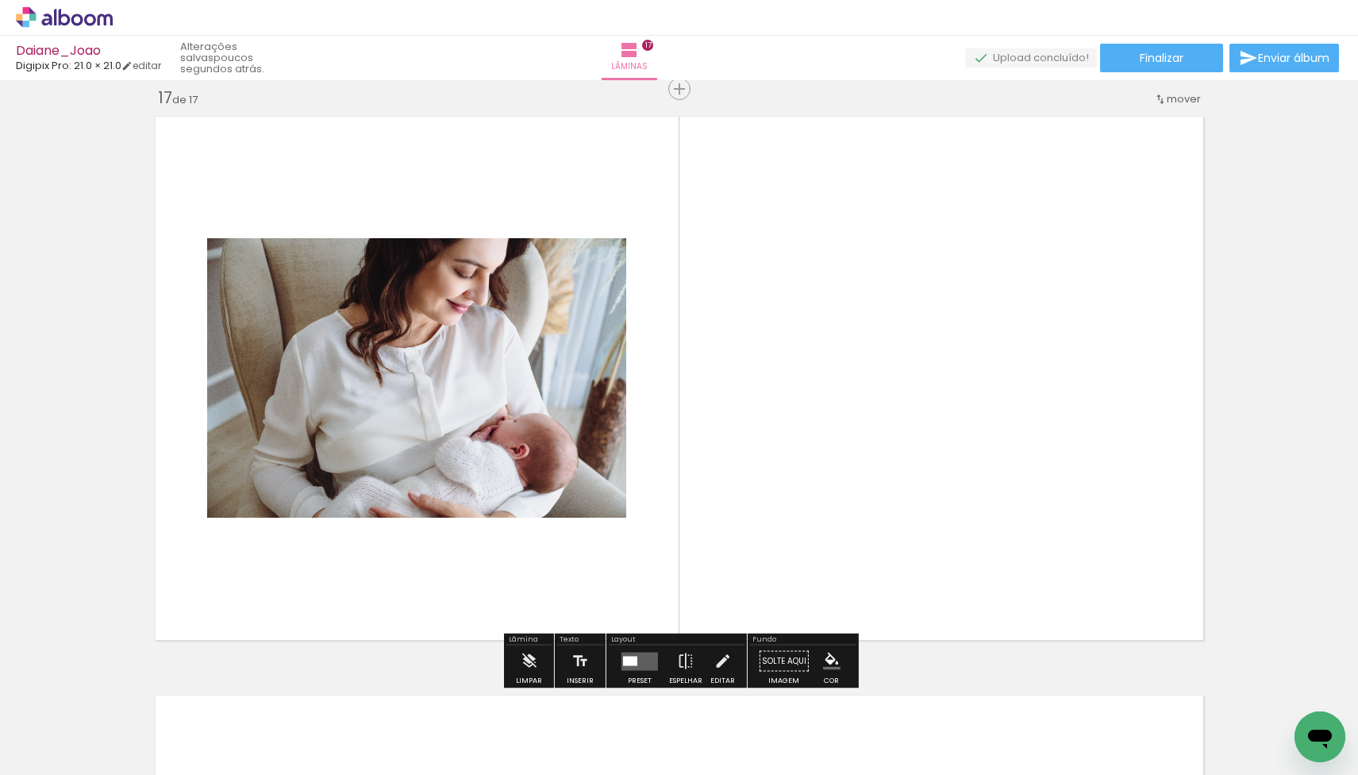
drag, startPoint x: 643, startPoint y: 660, endPoint x: 975, endPoint y: 568, distance: 344.1
click at [644, 659] on quentale-layouter at bounding box center [639, 661] width 37 height 18
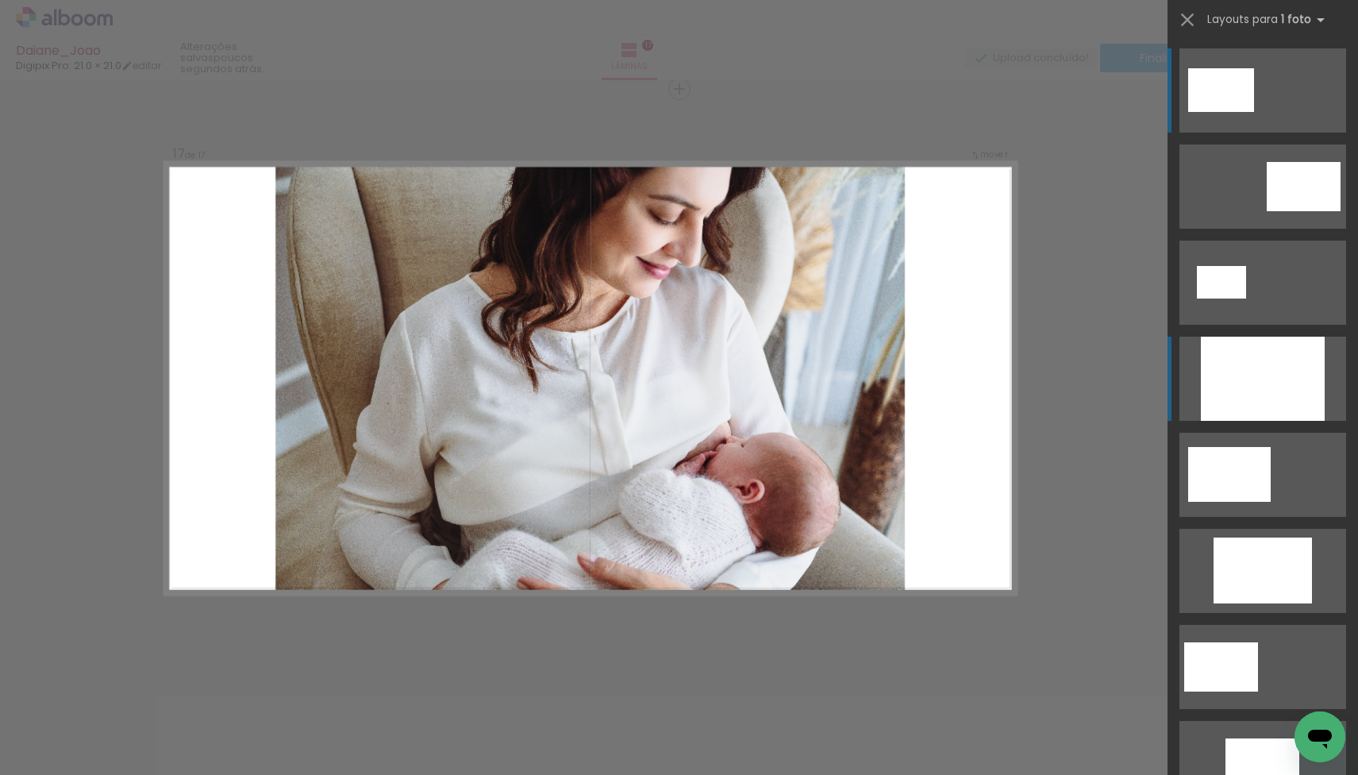
click at [1299, 381] on div at bounding box center [1263, 379] width 124 height 84
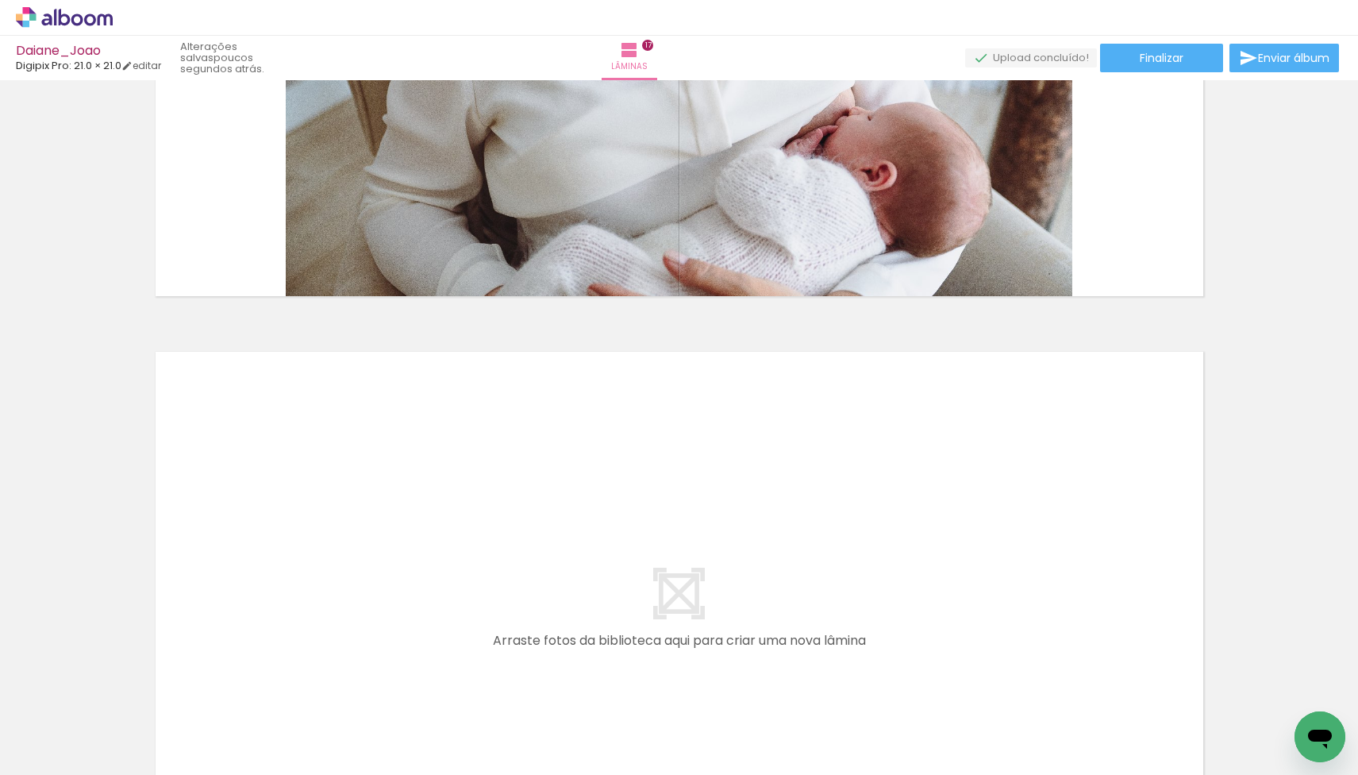
scroll to position [9625, 0]
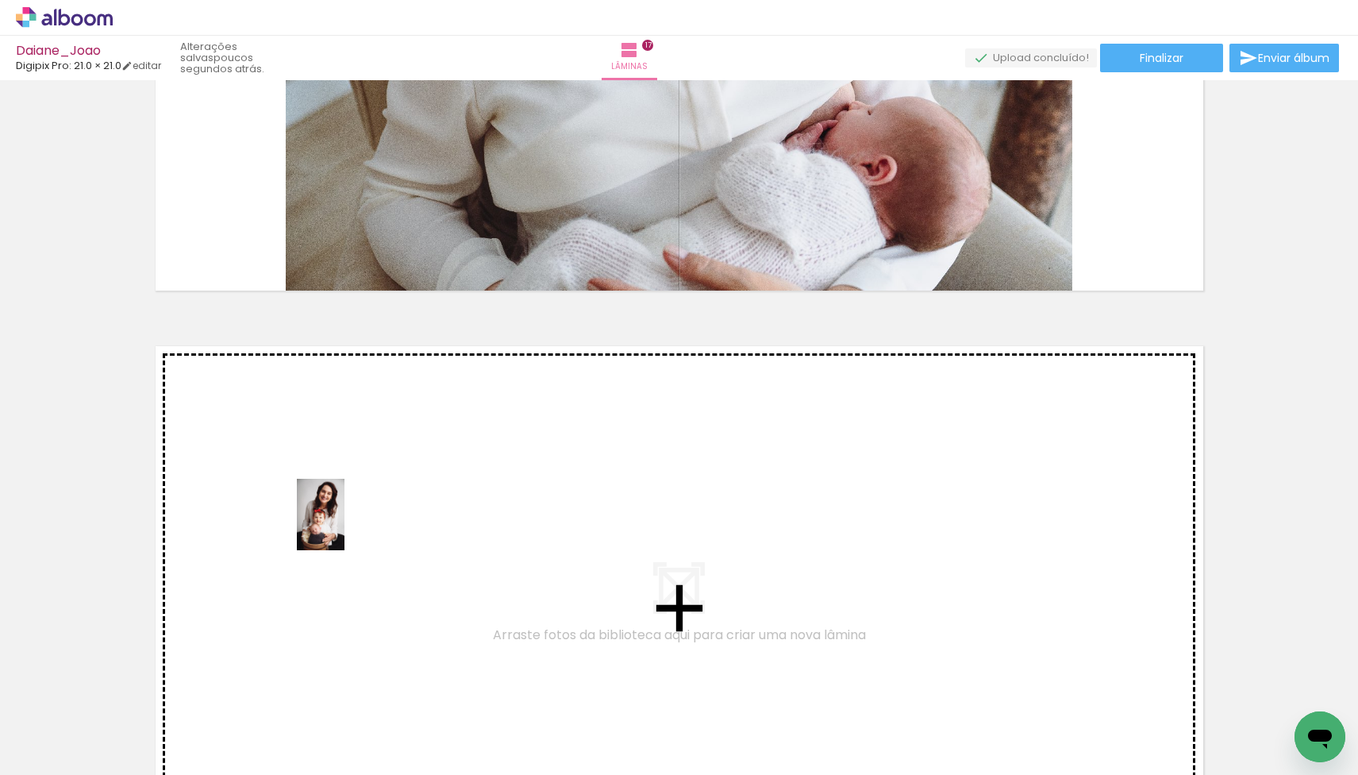
drag, startPoint x: 214, startPoint y: 663, endPoint x: 344, endPoint y: 526, distance: 189.2
click at [344, 526] on quentale-workspace at bounding box center [679, 387] width 1358 height 775
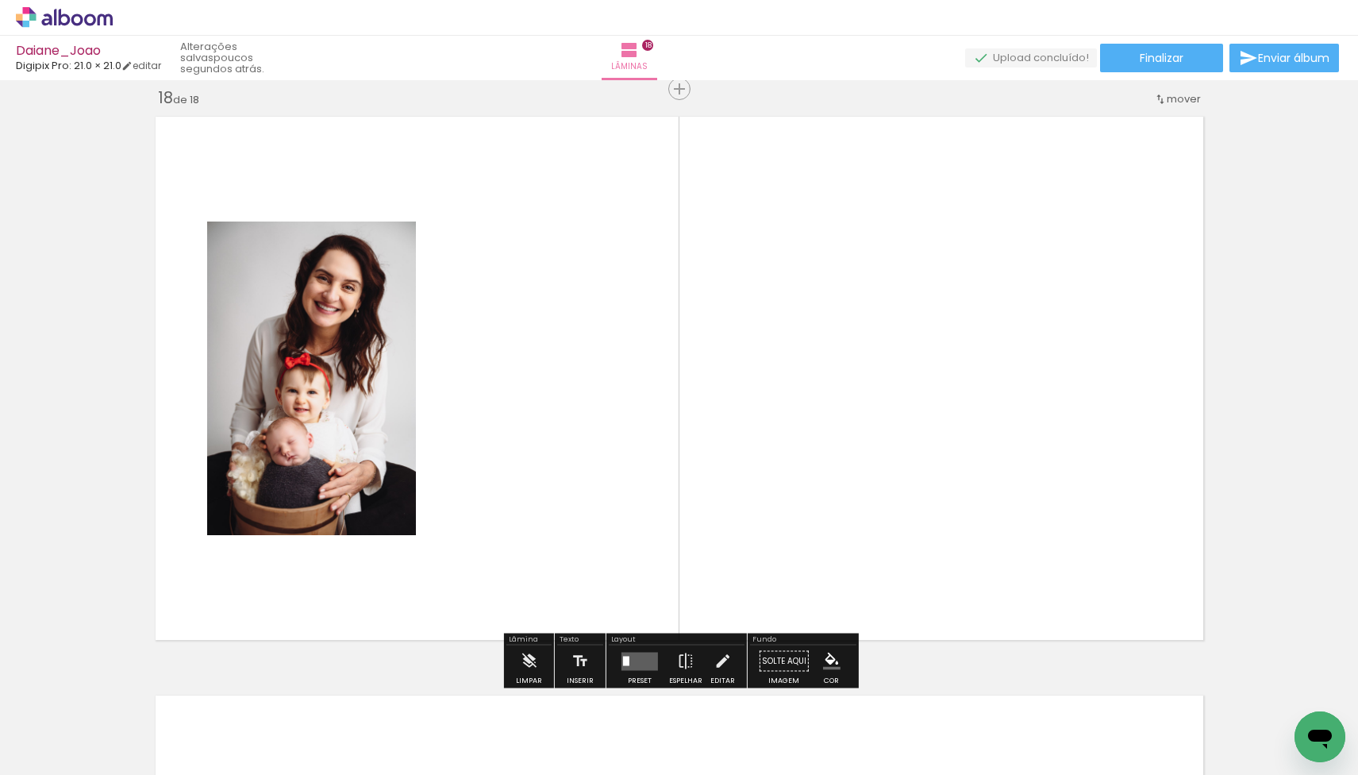
scroll to position [9854, 0]
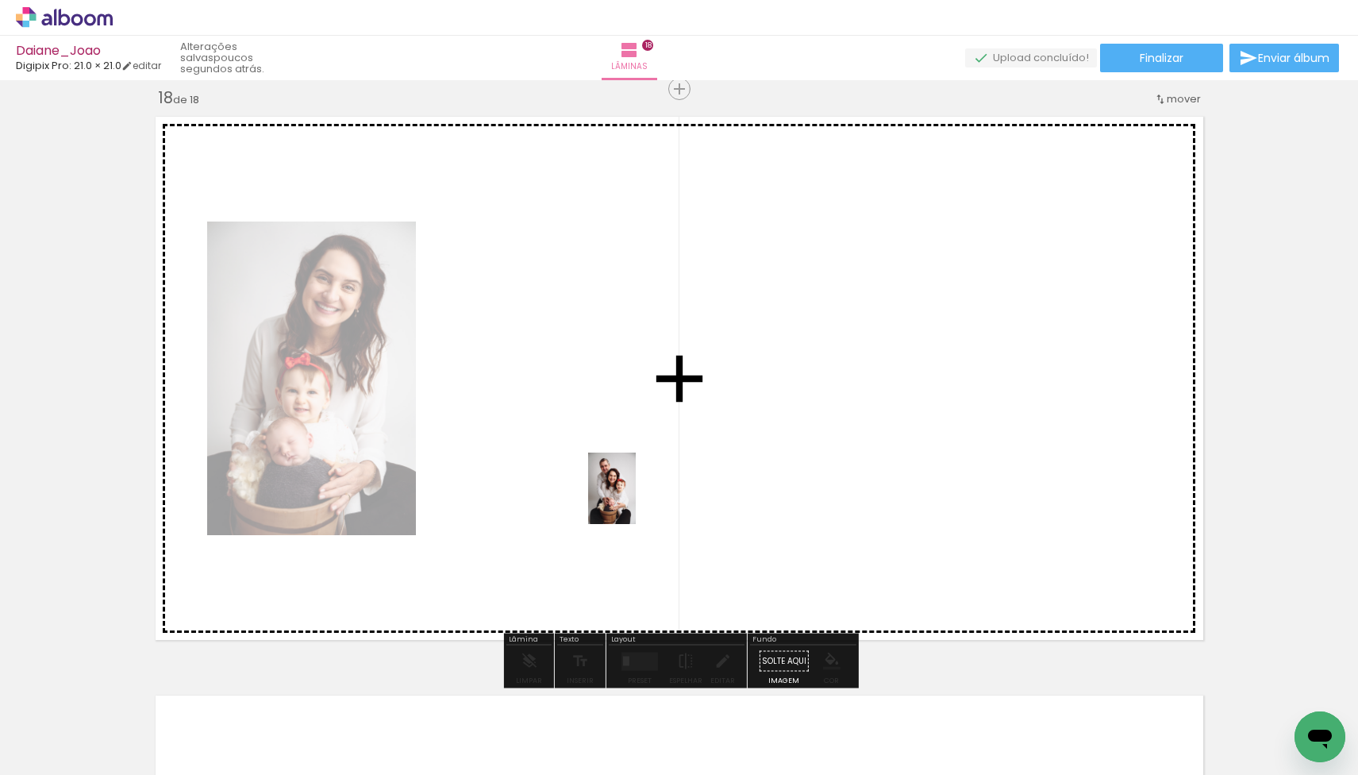
drag, startPoint x: 149, startPoint y: 725, endPoint x: 636, endPoint y: 500, distance: 535.9
click at [636, 500] on quentale-workspace at bounding box center [679, 387] width 1358 height 775
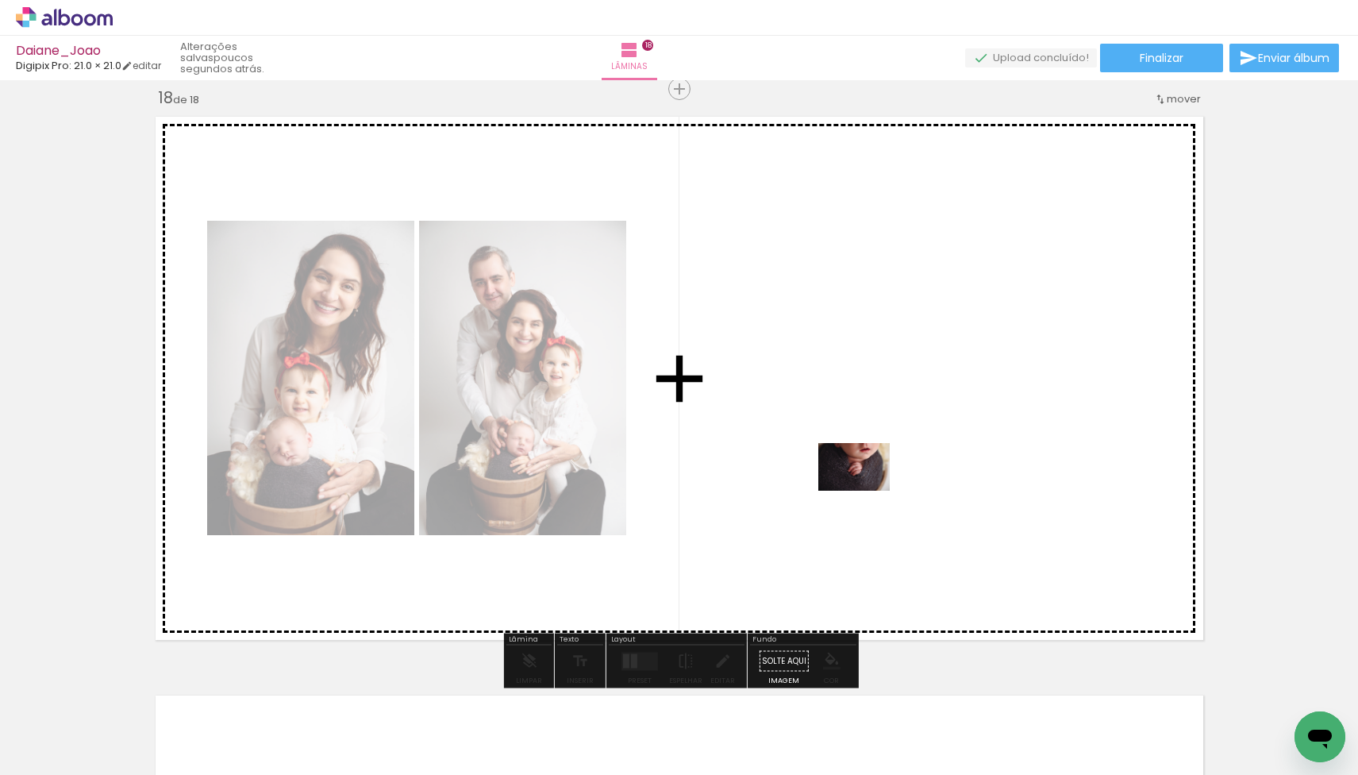
drag, startPoint x: 160, startPoint y: 726, endPoint x: 866, endPoint y: 491, distance: 744.7
click at [866, 491] on quentale-workspace at bounding box center [679, 387] width 1358 height 775
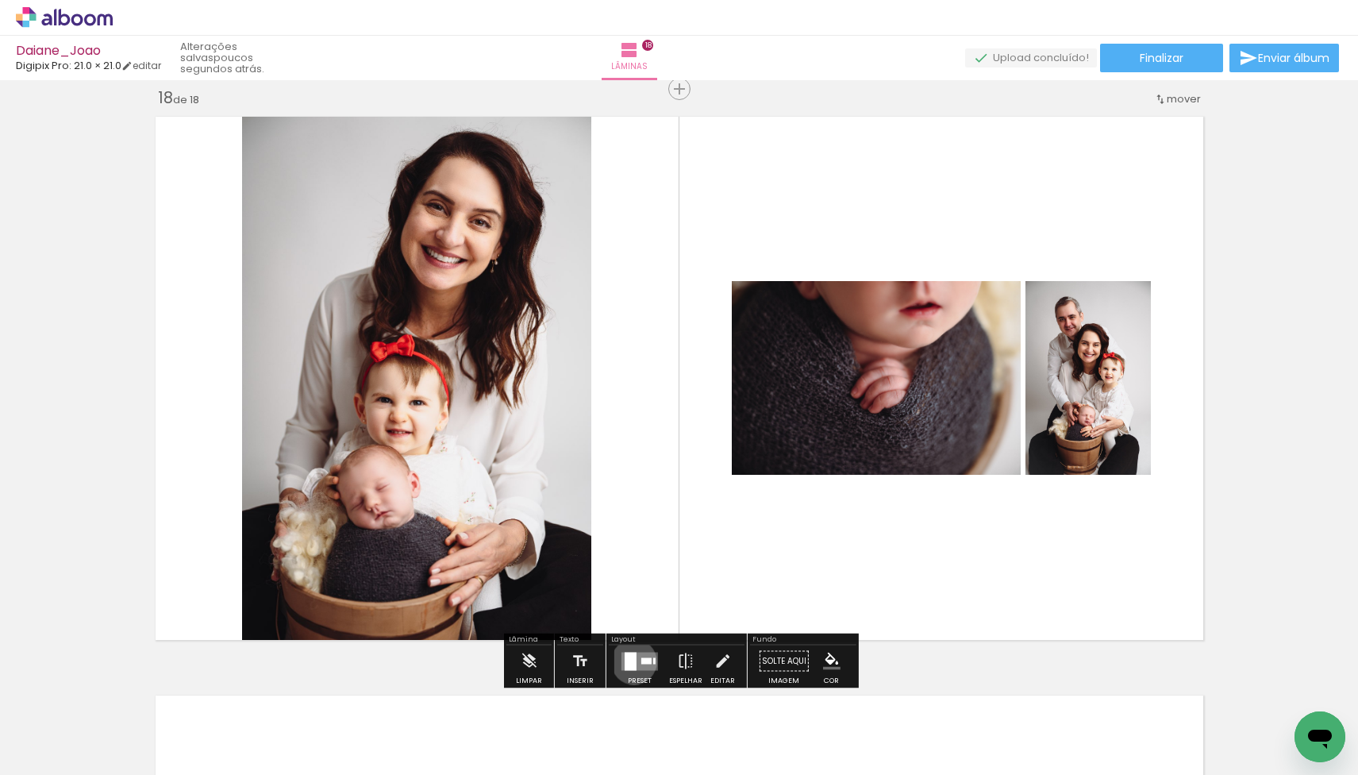
click at [630, 661] on div at bounding box center [631, 661] width 12 height 18
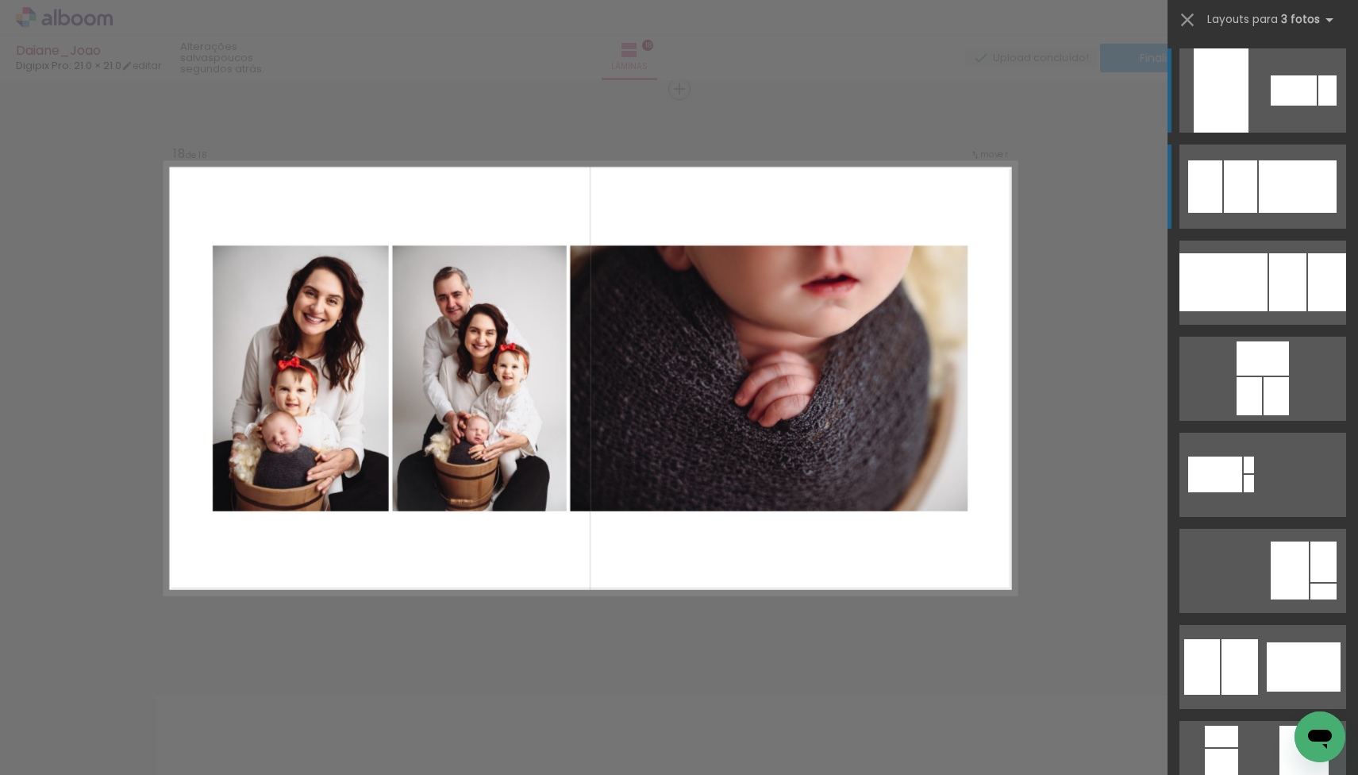
click at [1253, 195] on div at bounding box center [1240, 186] width 33 height 52
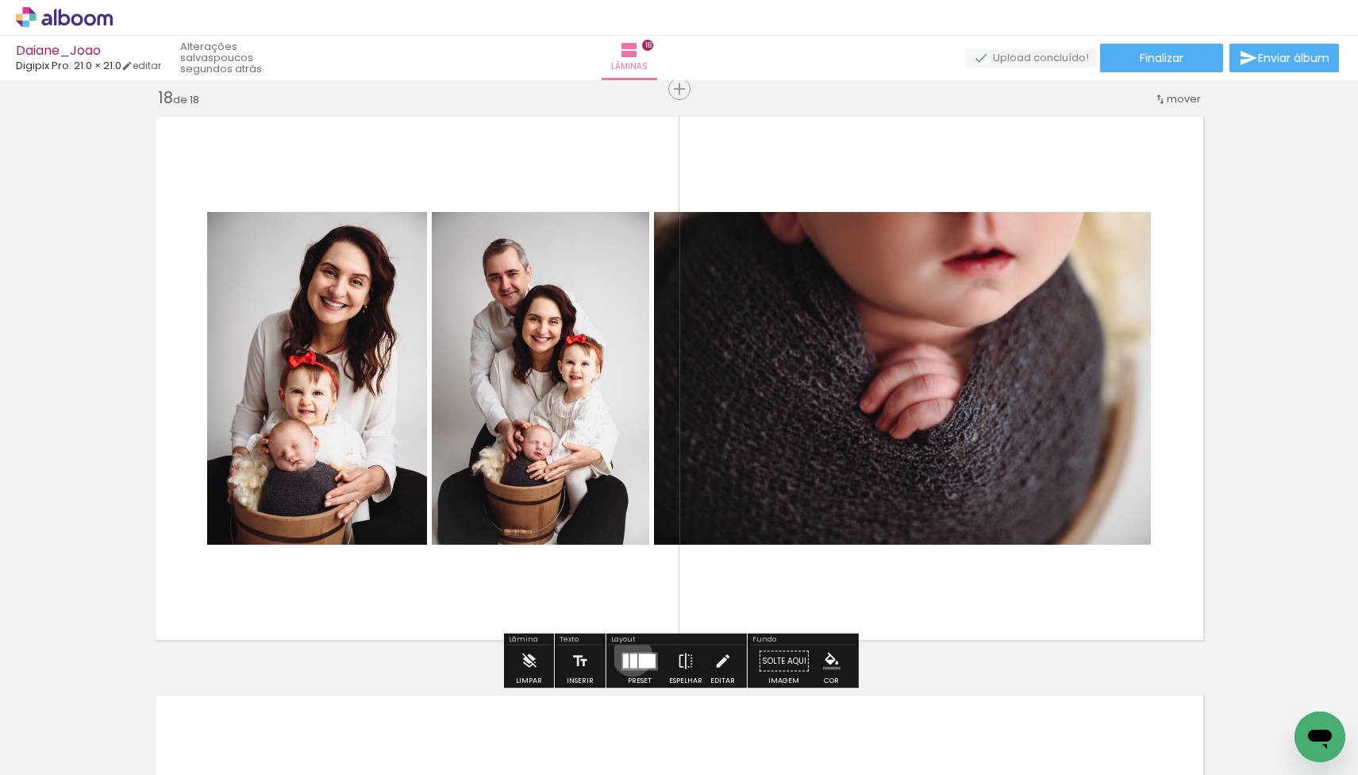
click at [630, 656] on div at bounding box center [633, 660] width 7 height 14
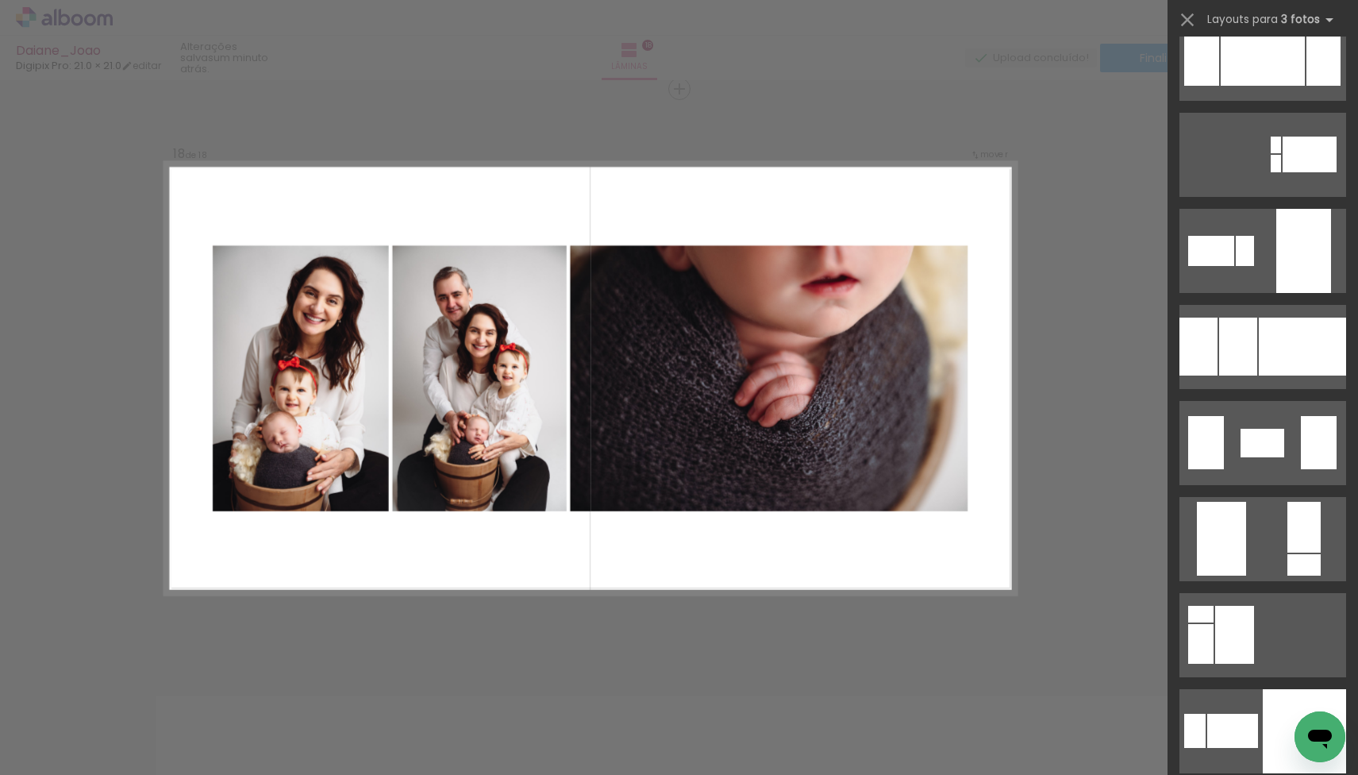
scroll to position [2953, 0]
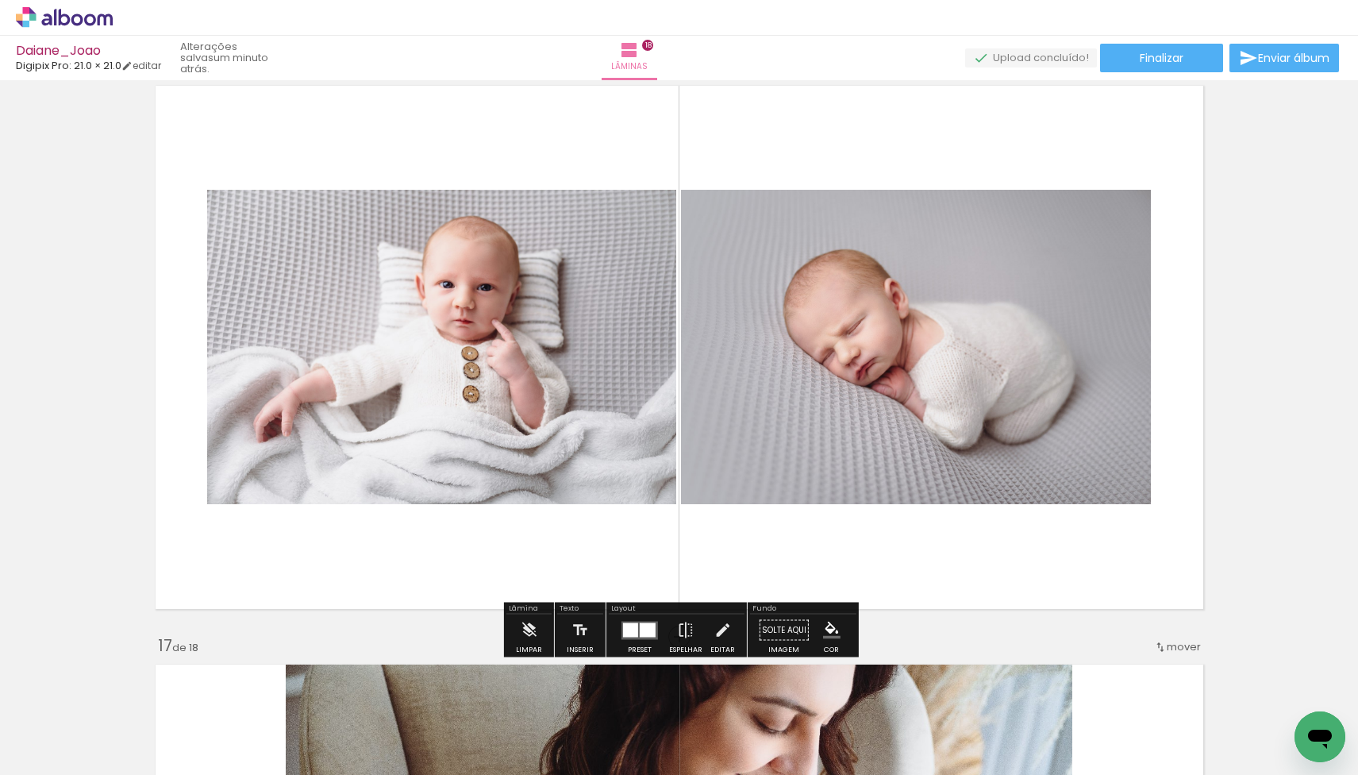
scroll to position [8778, 0]
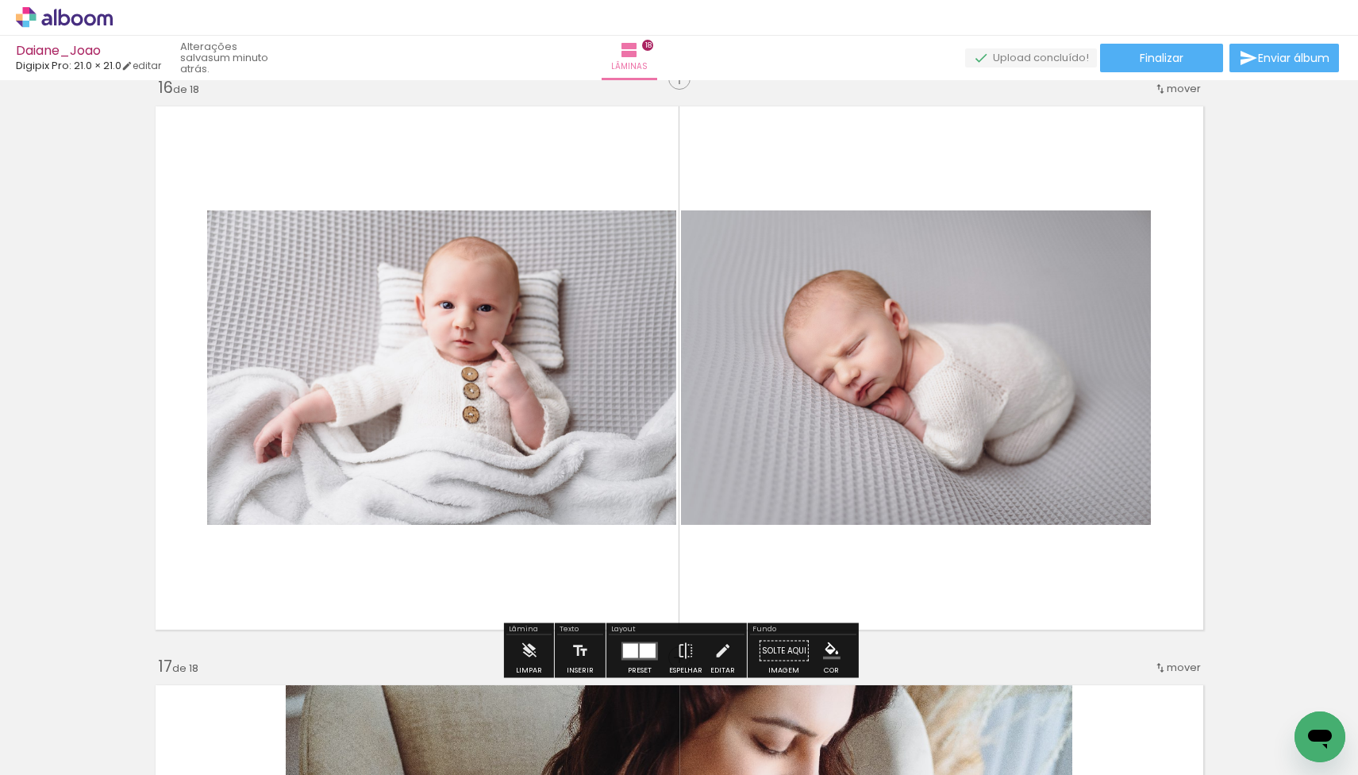
scroll to position [8707, 2]
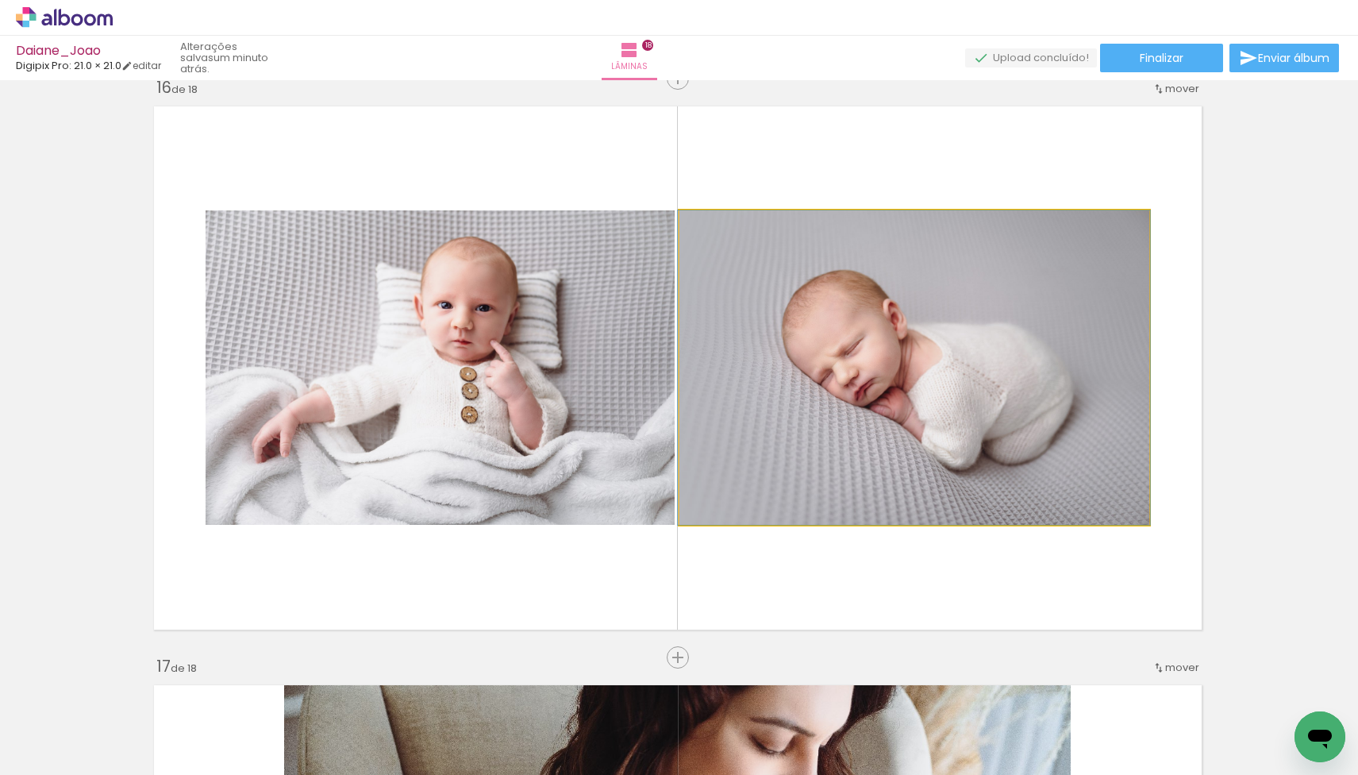
click at [875, 350] on quentale-photo at bounding box center [914, 367] width 470 height 314
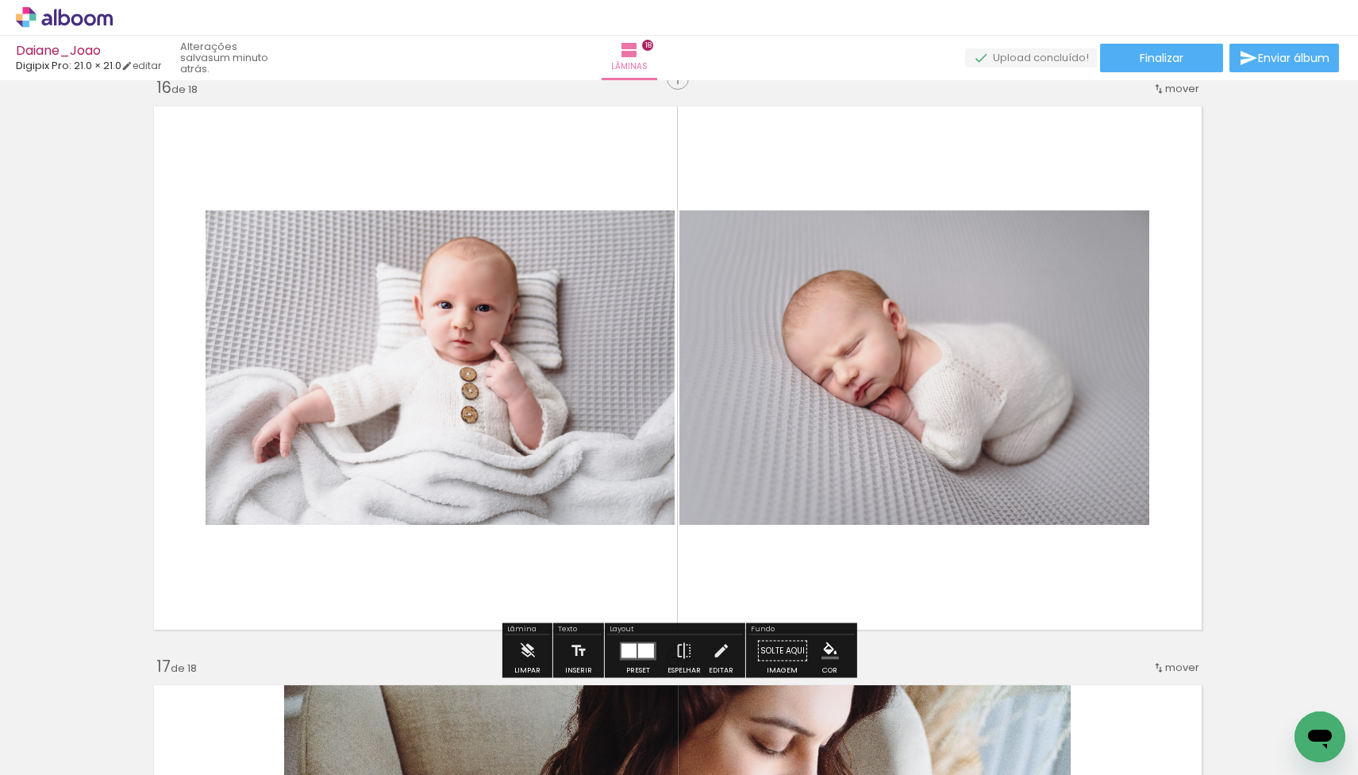
click at [875, 350] on quentale-photo at bounding box center [914, 367] width 470 height 314
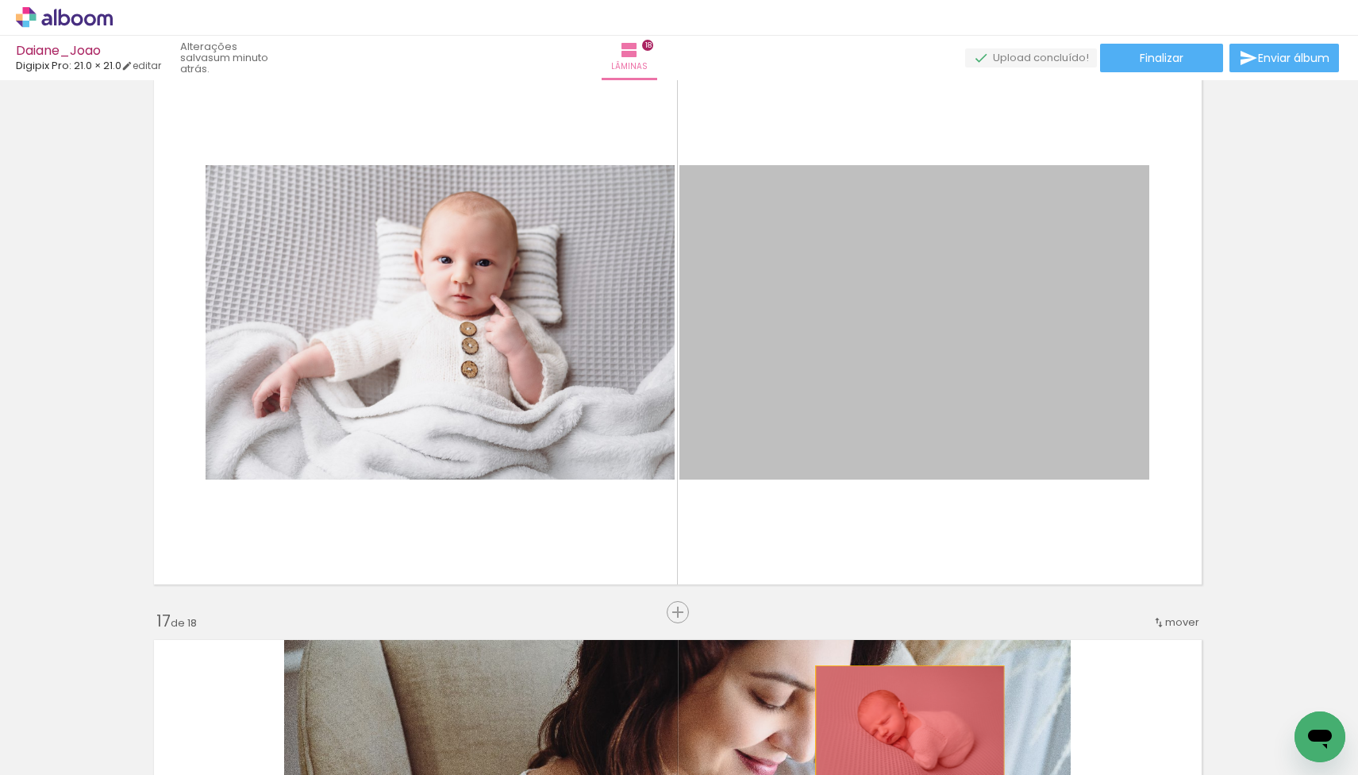
scroll to position [8779, 2]
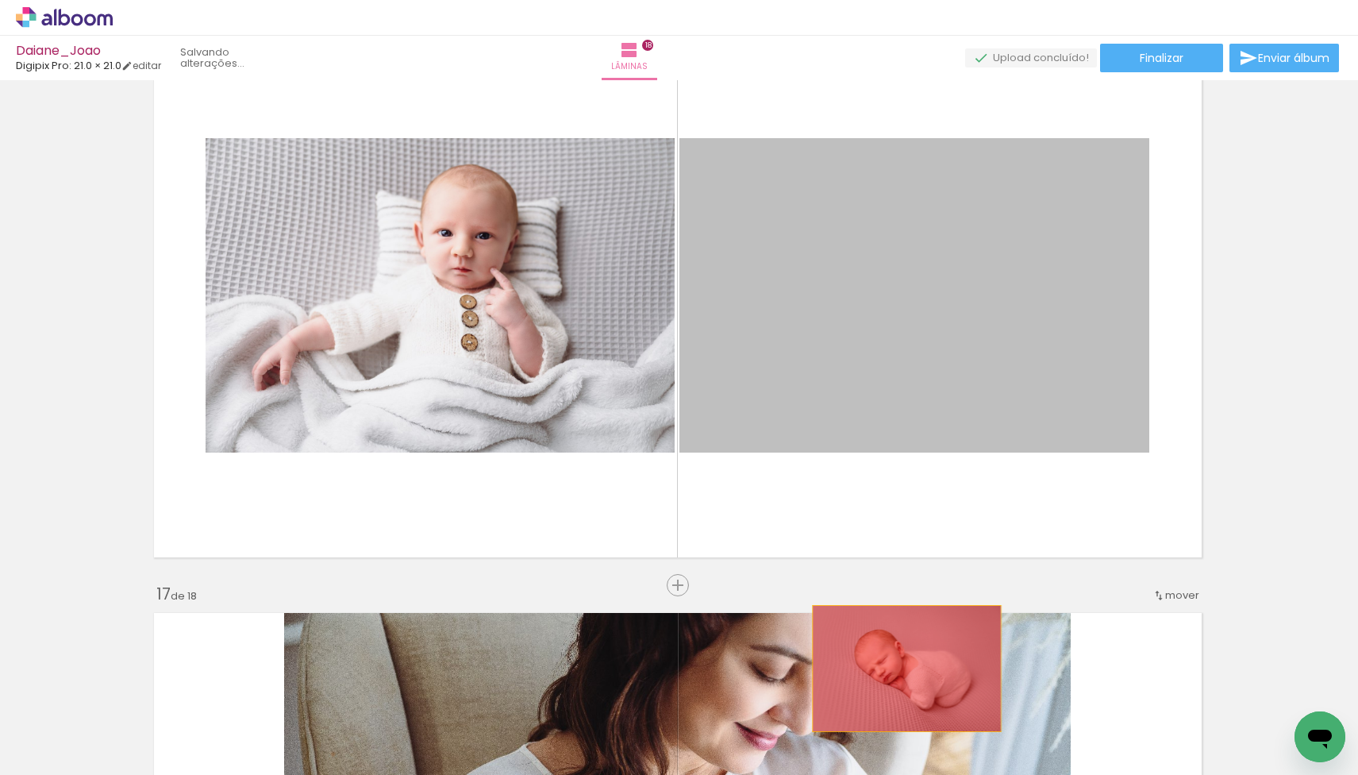
drag, startPoint x: 818, startPoint y: 337, endPoint x: 906, endPoint y: 740, distance: 412.9
click at [906, 740] on quentale-workspace at bounding box center [679, 387] width 1358 height 775
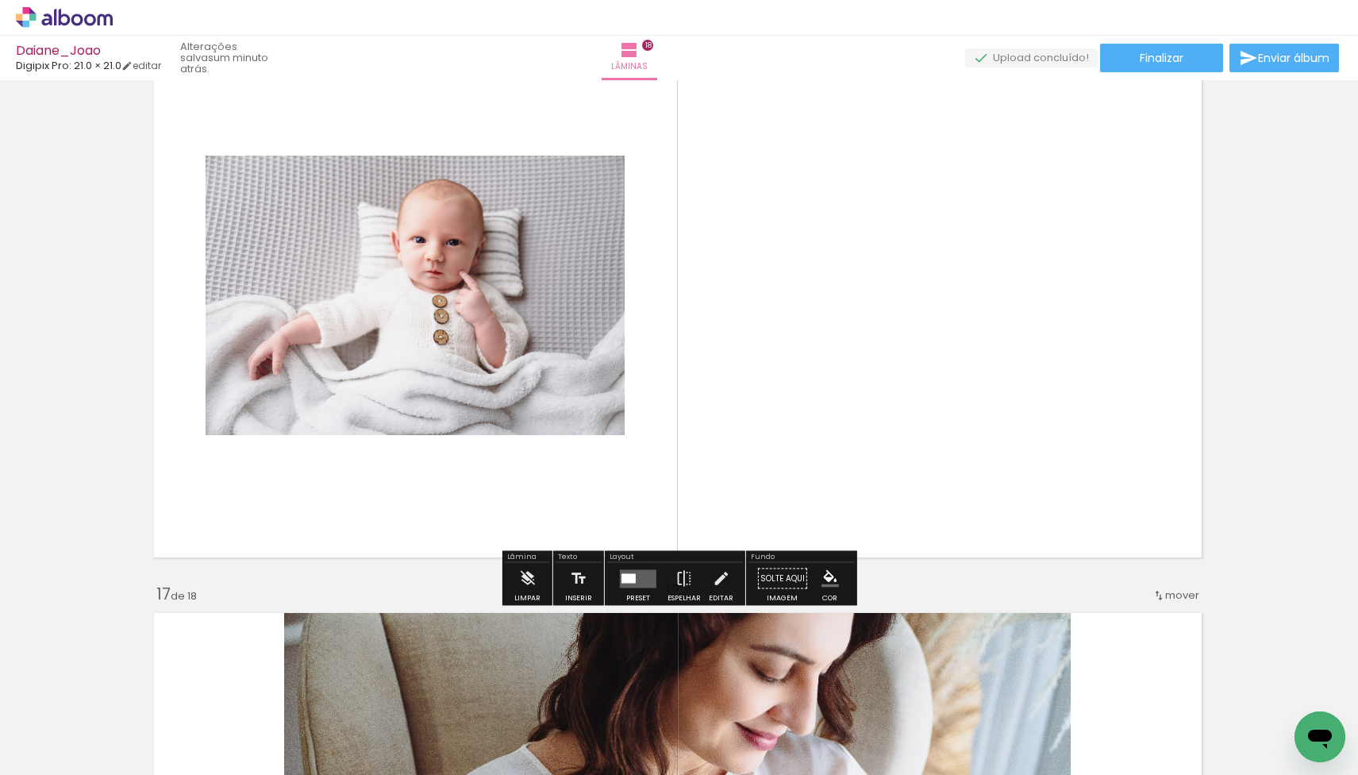
click at [624, 575] on div at bounding box center [628, 578] width 14 height 10
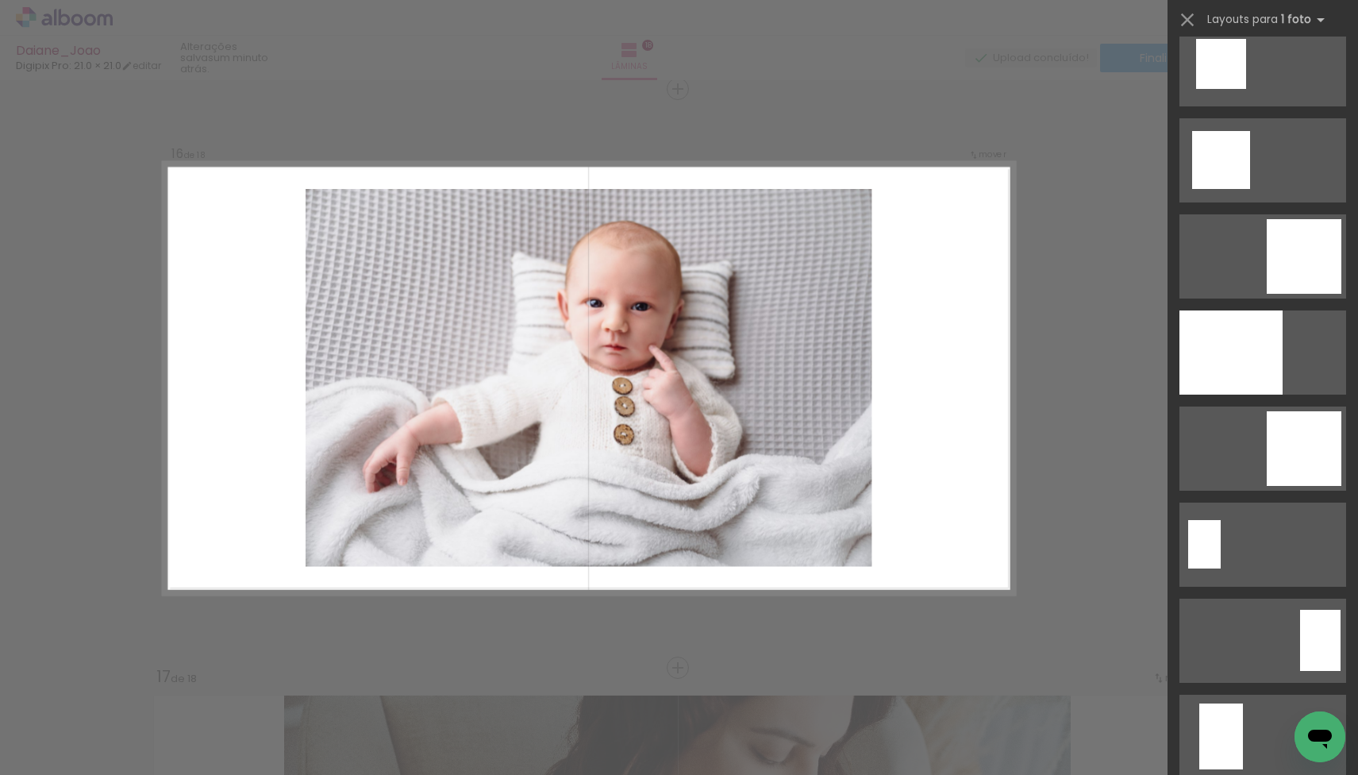
scroll to position [2628, 0]
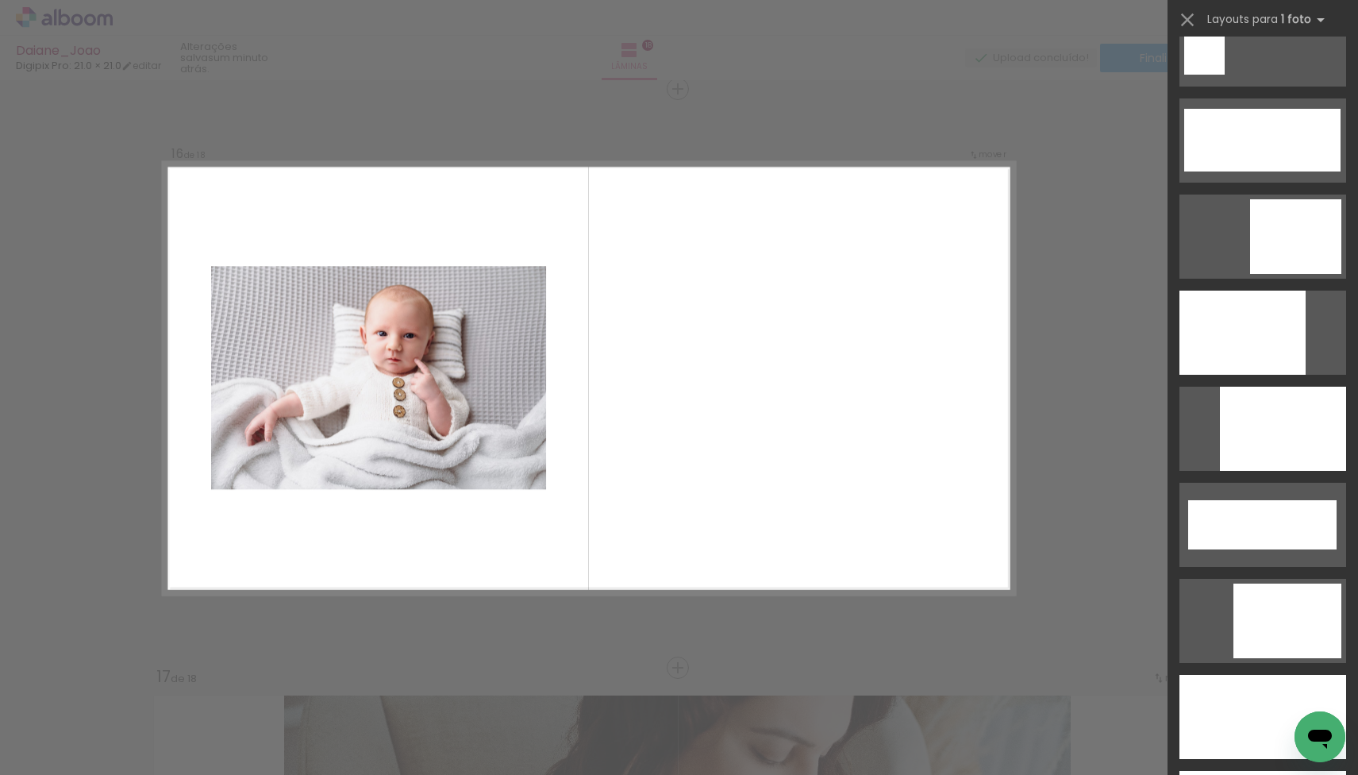
scroll to position [3984, 0]
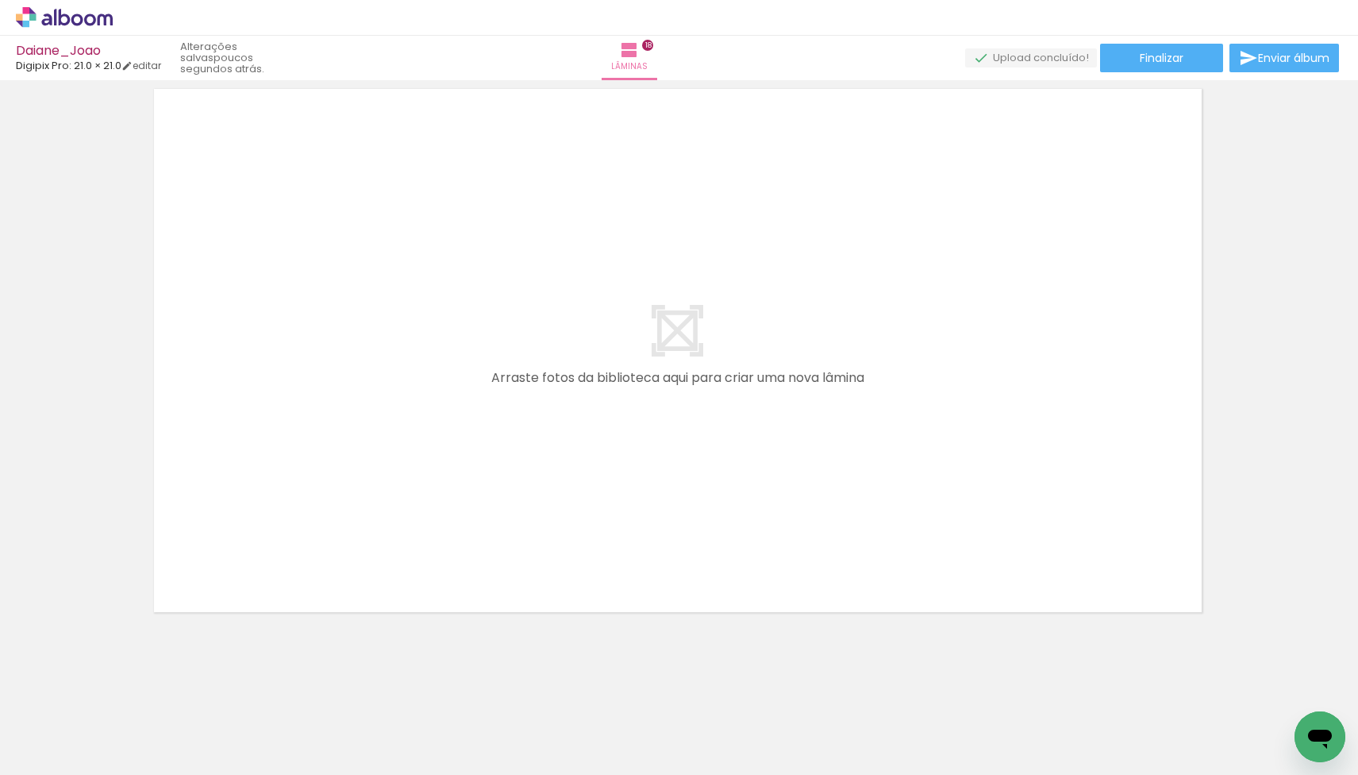
scroll to position [10460, 2]
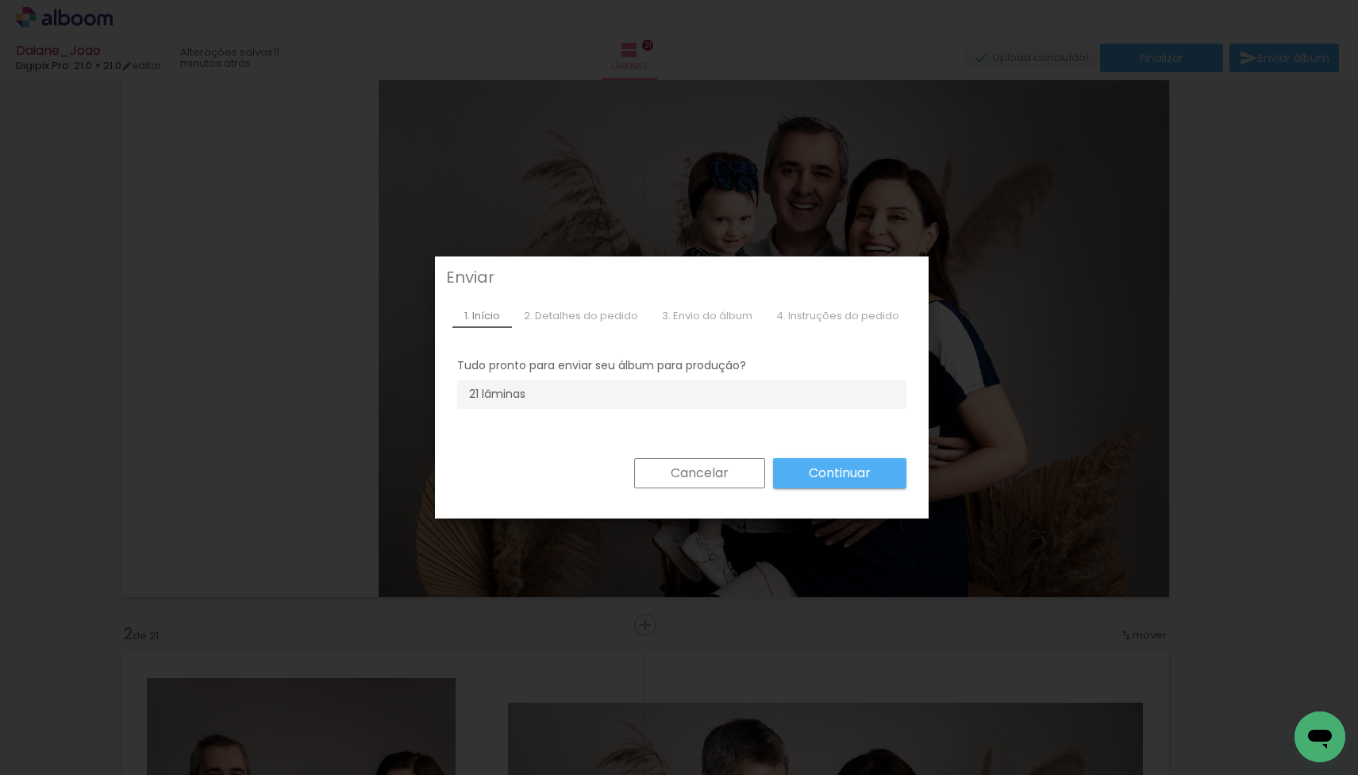
click at [0, 0] on slot "Cancelar" at bounding box center [0, 0] width 0 height 0
